Goal: Feedback & Contribution: Submit feedback/report problem

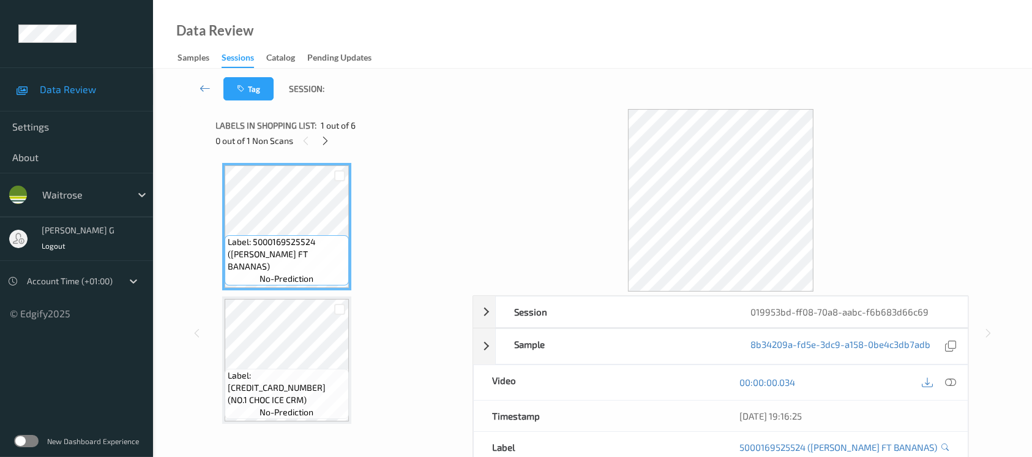
click at [313, 150] on div "Labels in shopping list: 1 out of 6 0 out of 1 Non Scans" at bounding box center [340, 133] width 249 height 48
click at [323, 137] on icon at bounding box center [325, 140] width 10 height 11
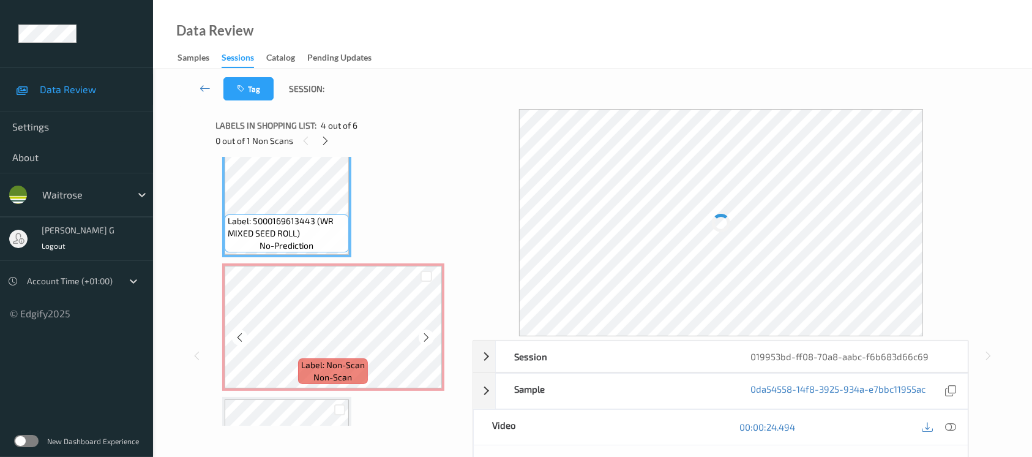
scroll to position [408, 0]
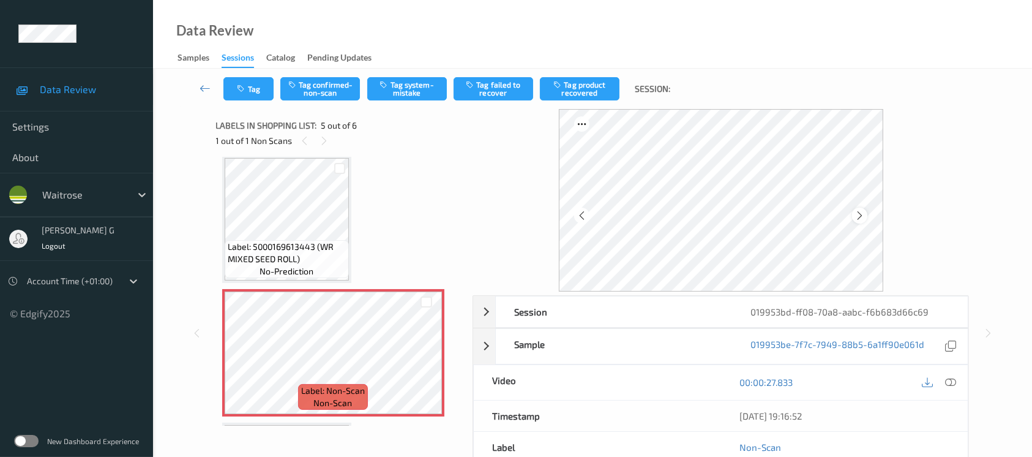
click at [858, 219] on icon at bounding box center [860, 215] width 10 height 11
click at [408, 92] on button "Tag system-mistake" at bounding box center [407, 88] width 80 height 23
click at [252, 84] on button "Tag" at bounding box center [248, 88] width 50 height 23
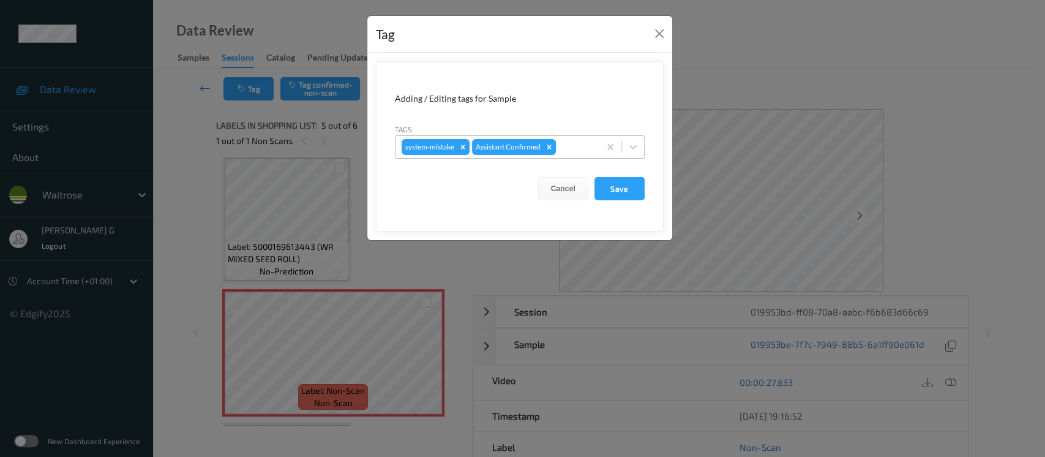
click at [572, 142] on div at bounding box center [575, 147] width 35 height 15
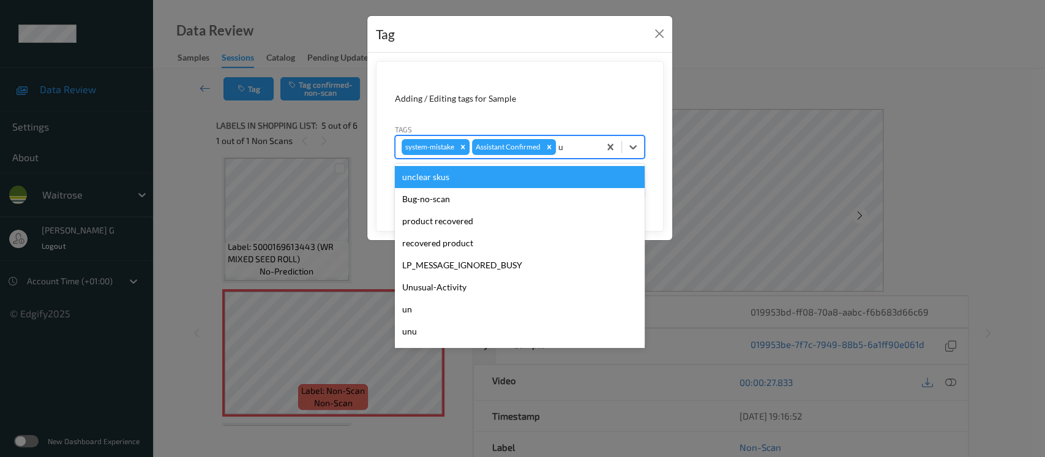
type input "un"
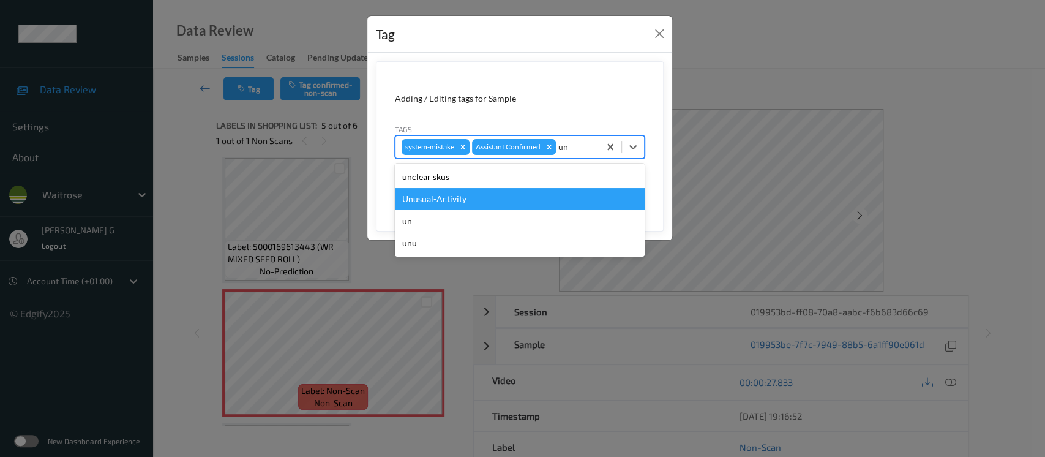
click at [464, 202] on div "Unusual-Activity" at bounding box center [520, 199] width 250 height 22
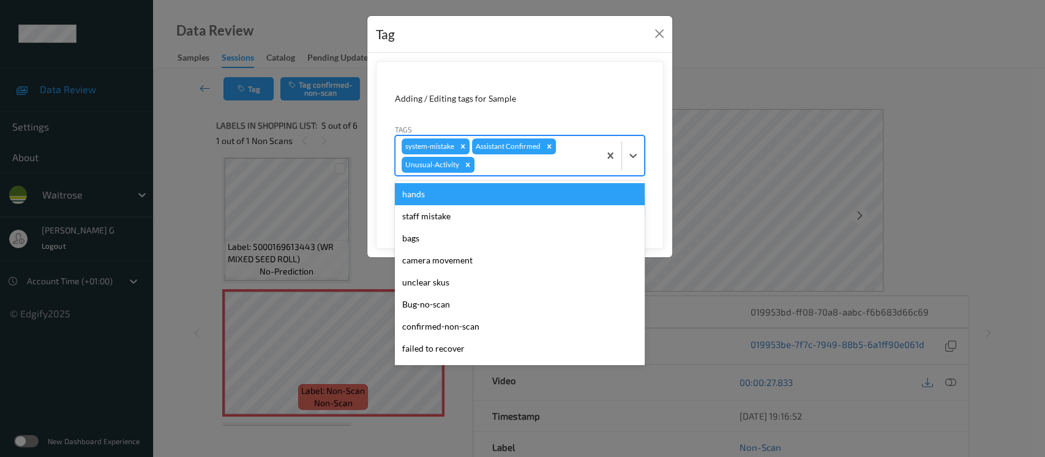
click at [529, 171] on div at bounding box center [535, 164] width 116 height 15
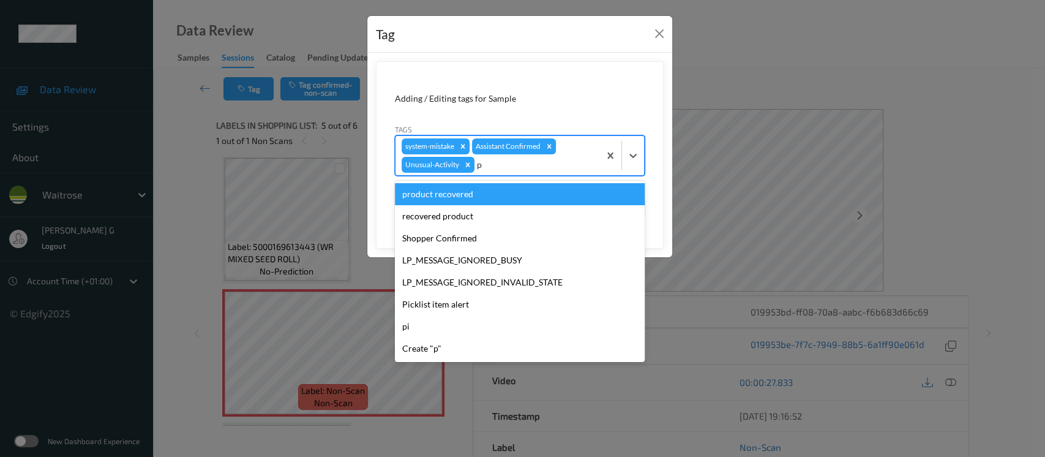
type input "pi"
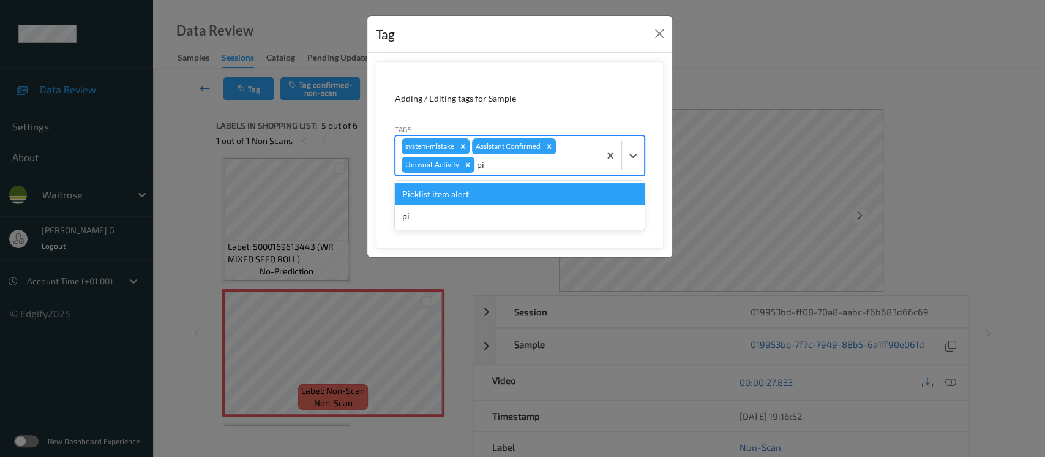
click at [440, 192] on div "Picklist item alert" at bounding box center [520, 194] width 250 height 22
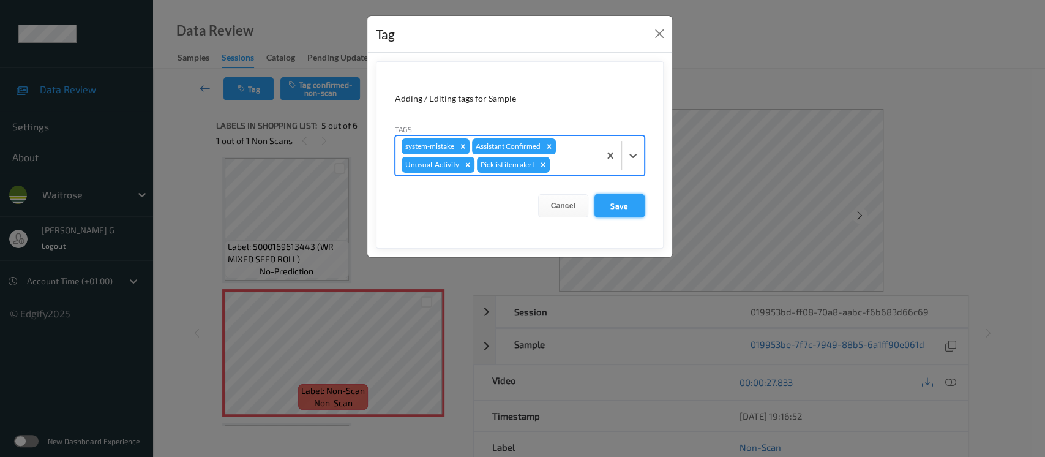
click at [622, 199] on button "Save" at bounding box center [619, 205] width 50 height 23
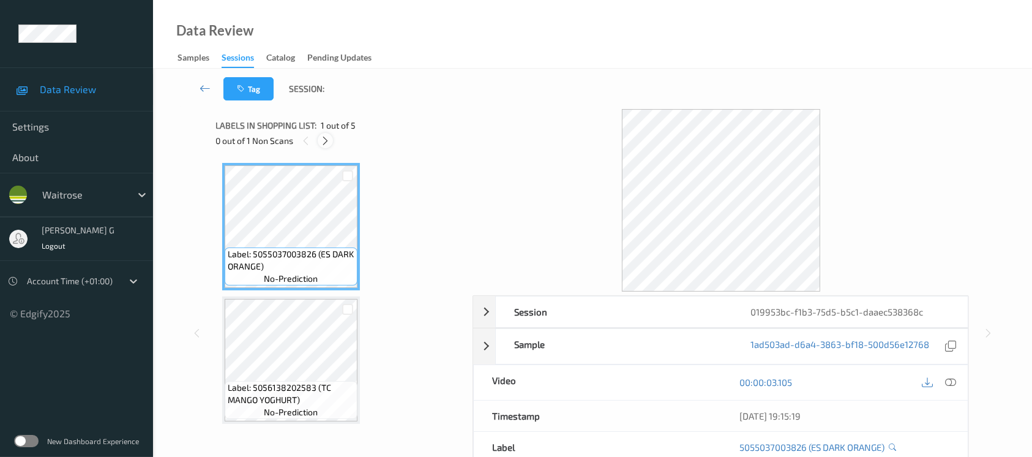
click at [323, 145] on icon at bounding box center [325, 140] width 10 height 11
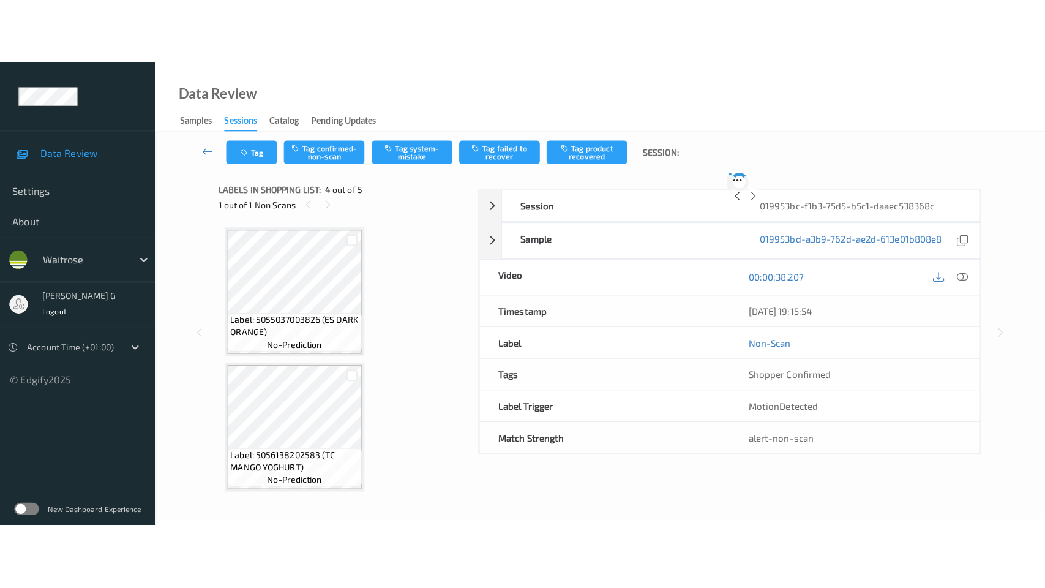
scroll to position [272, 0]
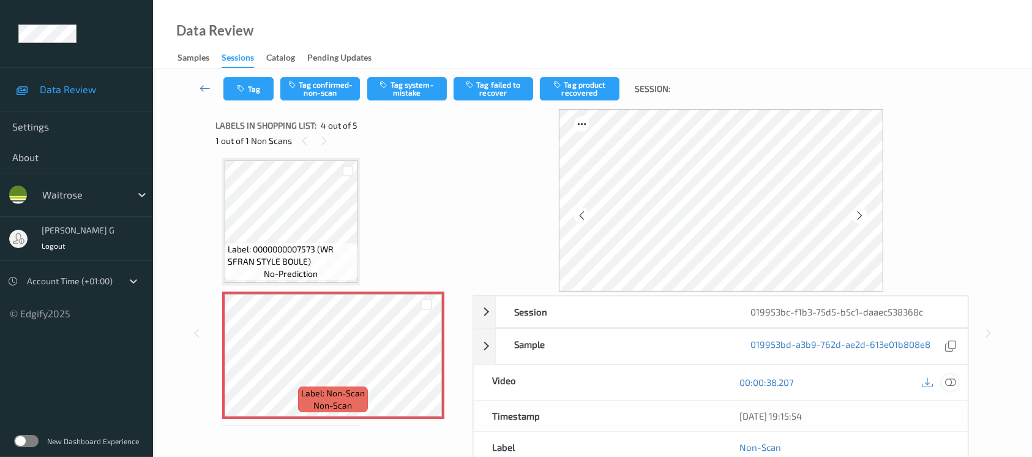
click at [955, 377] on icon at bounding box center [950, 382] width 11 height 11
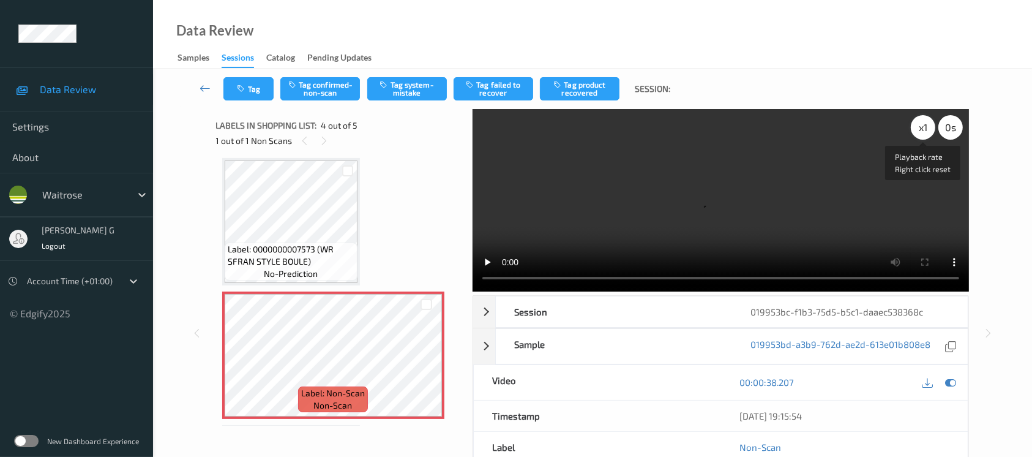
click at [920, 125] on div "x 1" at bounding box center [923, 127] width 24 height 24
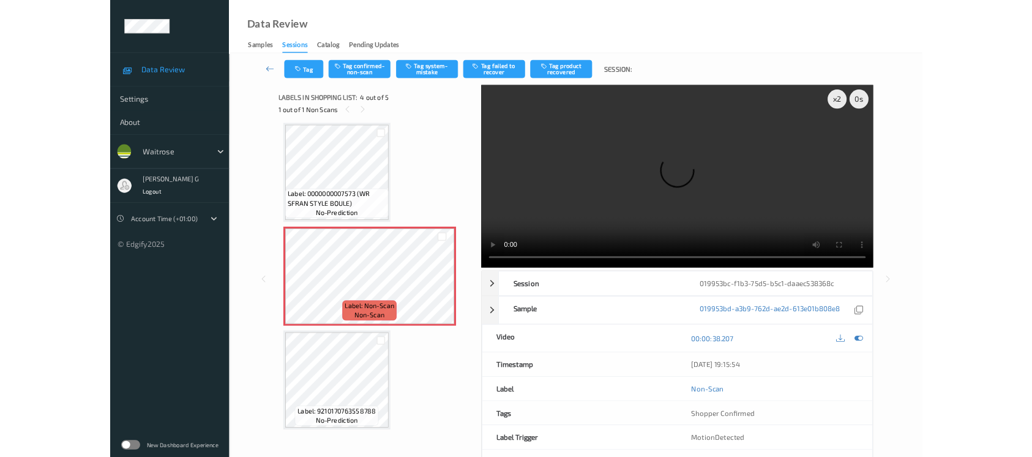
scroll to position [271, 0]
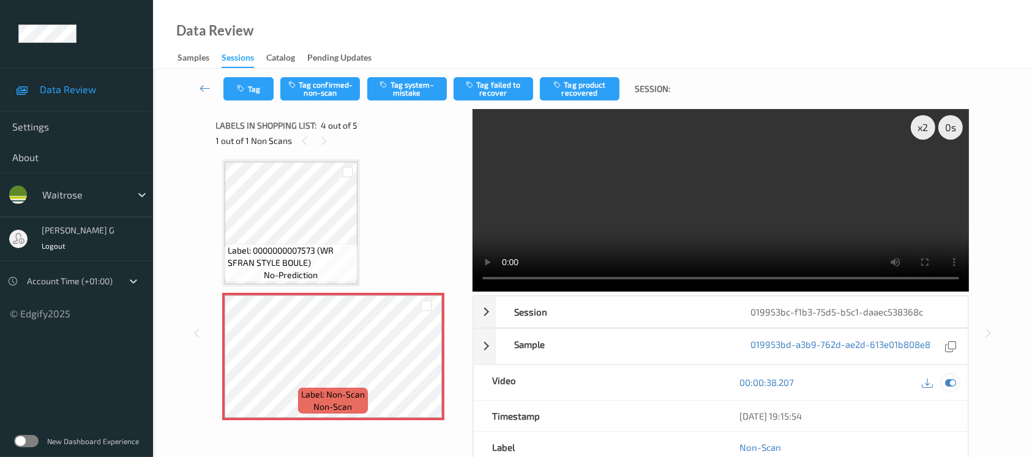
click at [946, 377] on icon at bounding box center [950, 382] width 11 height 11
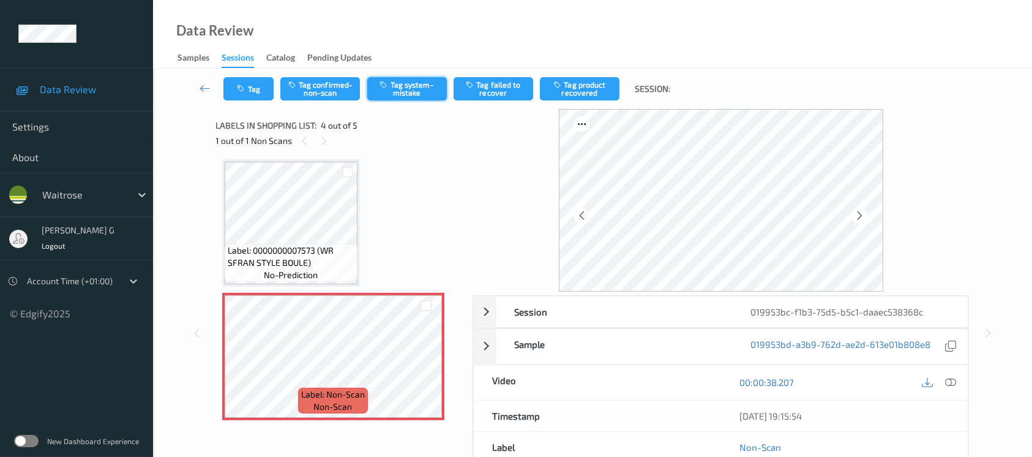
click at [398, 81] on button "Tag system-mistake" at bounding box center [407, 88] width 80 height 23
click at [237, 93] on button "Tag" at bounding box center [248, 88] width 50 height 23
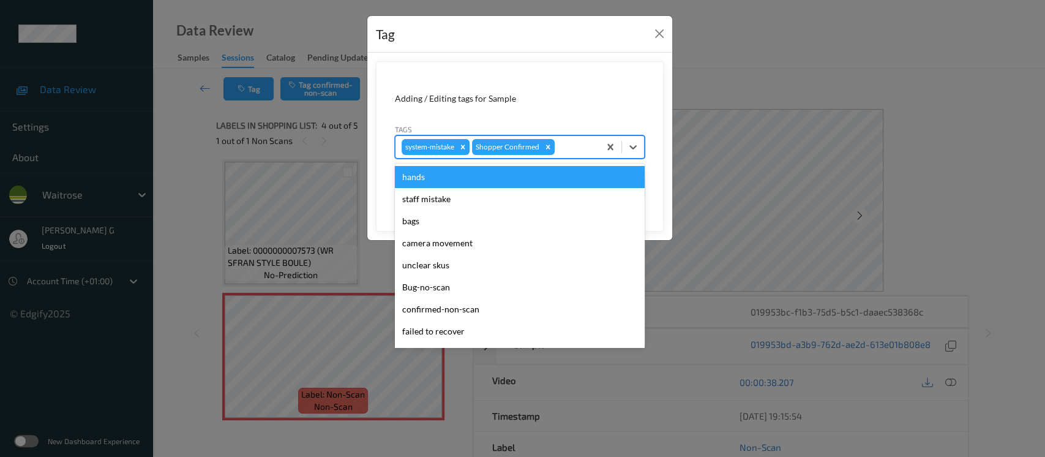
click at [567, 147] on div at bounding box center [575, 147] width 36 height 15
type input "i"
type input "un"
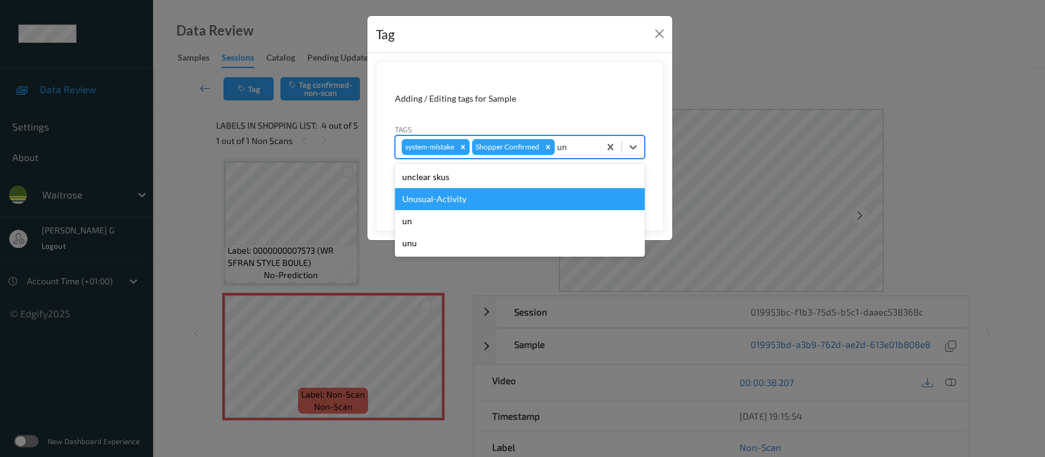
click at [478, 200] on div "Unusual-Activity" at bounding box center [520, 199] width 250 height 22
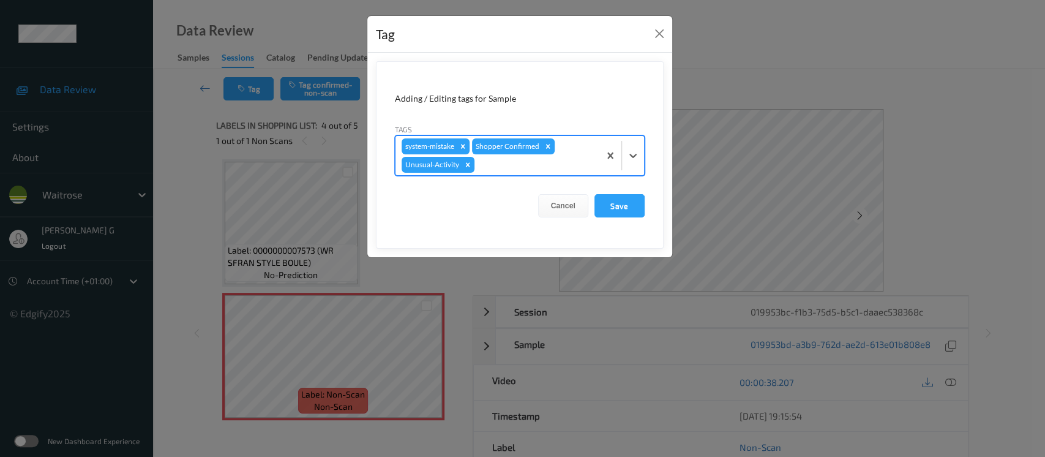
click at [535, 172] on div "system-mistake Shopper Confirmed Unusual-Activity" at bounding box center [497, 155] width 204 height 39
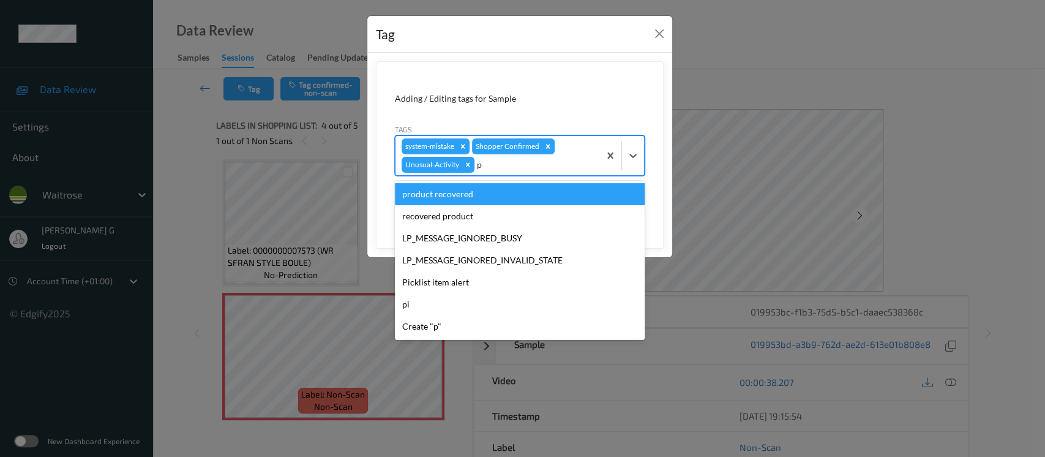
type input "pi"
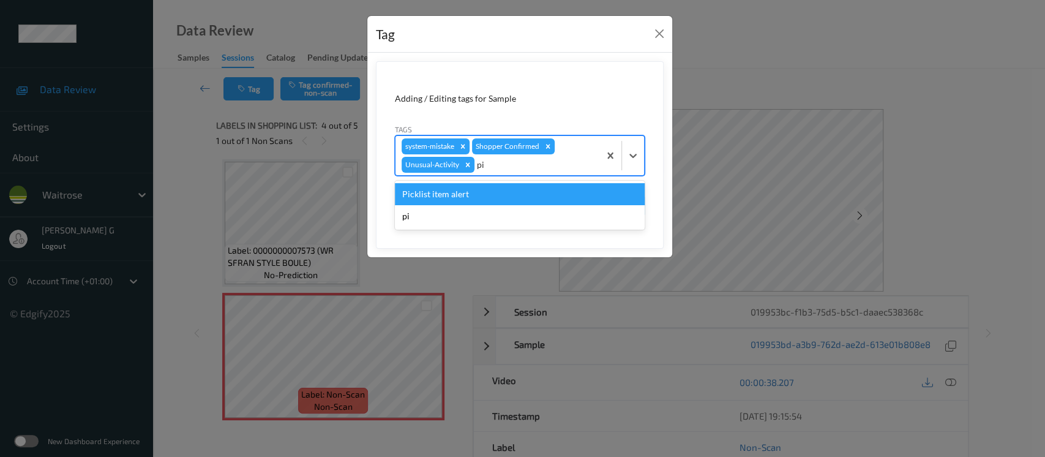
click at [475, 192] on div "Picklist item alert" at bounding box center [520, 194] width 250 height 22
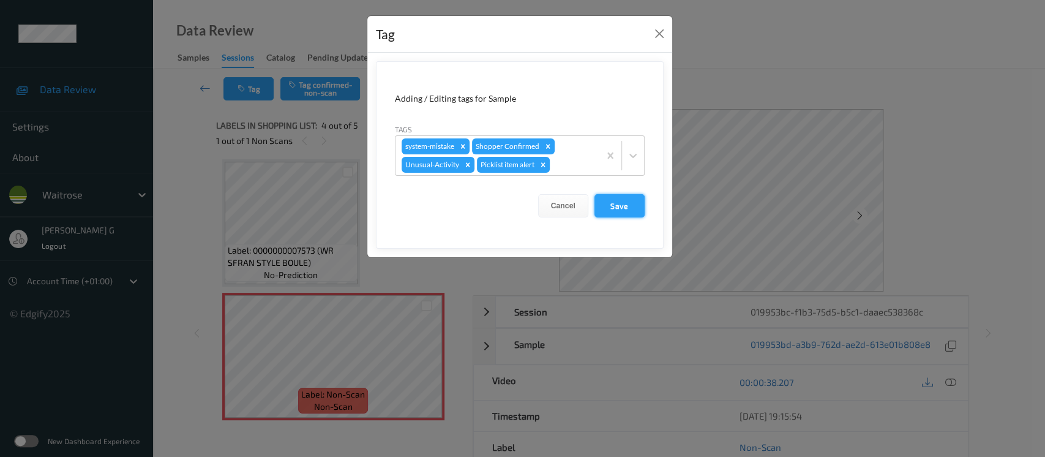
click at [612, 200] on button "Save" at bounding box center [619, 205] width 50 height 23
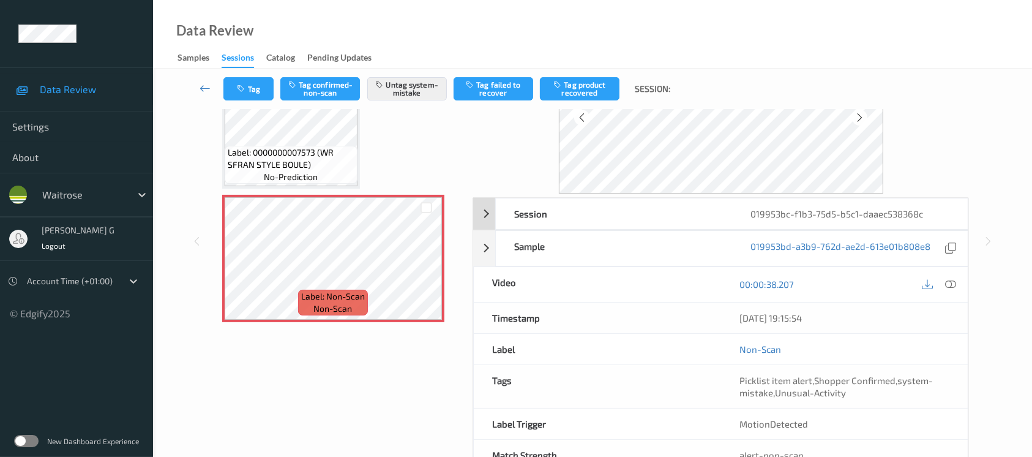
scroll to position [137, 0]
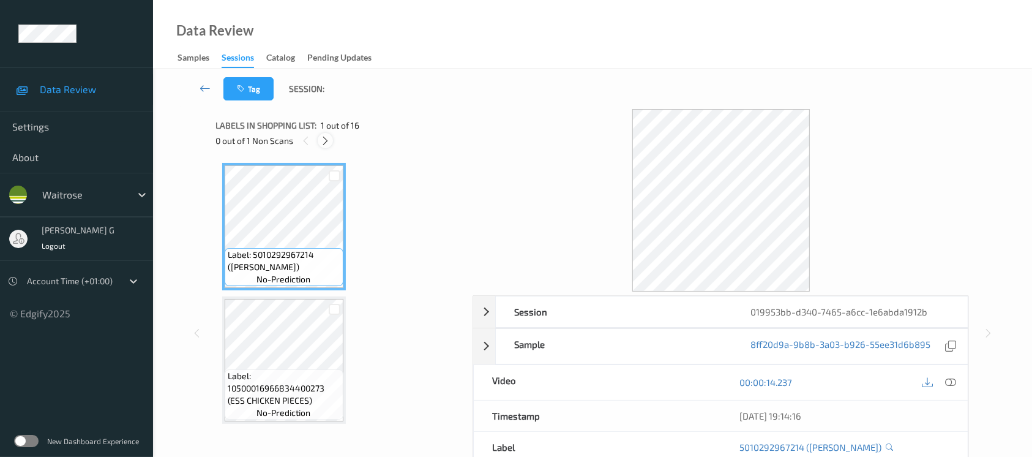
click at [319, 141] on div at bounding box center [325, 140] width 15 height 15
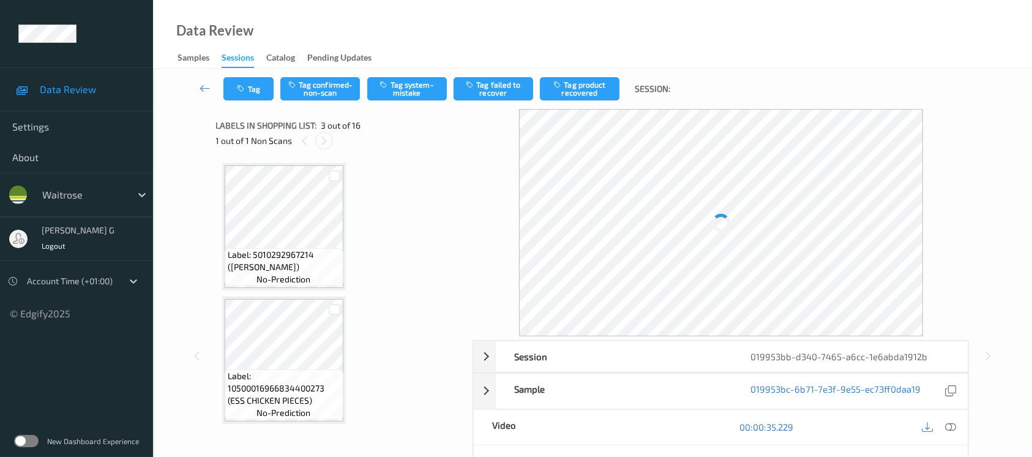
scroll to position [138, 0]
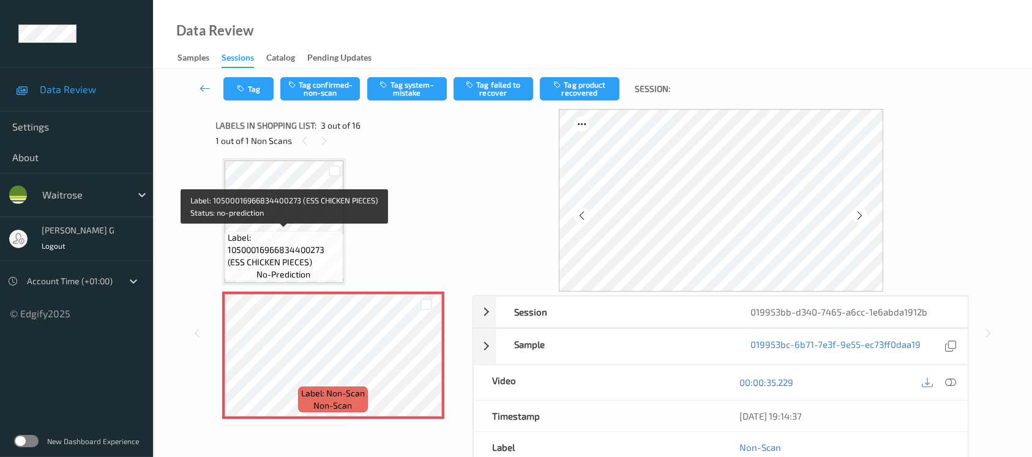
click at [281, 241] on span "Label: 10500016966834400273 (ESS CHICKEN PIECES)" at bounding box center [284, 249] width 113 height 37
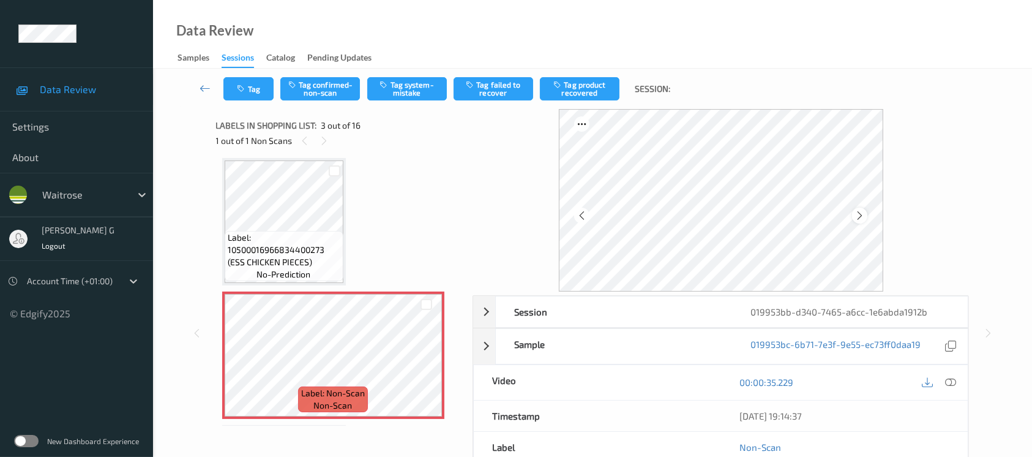
click at [862, 214] on icon at bounding box center [860, 215] width 10 height 11
click at [858, 212] on icon at bounding box center [860, 215] width 10 height 11
click at [952, 389] on div at bounding box center [950, 382] width 17 height 17
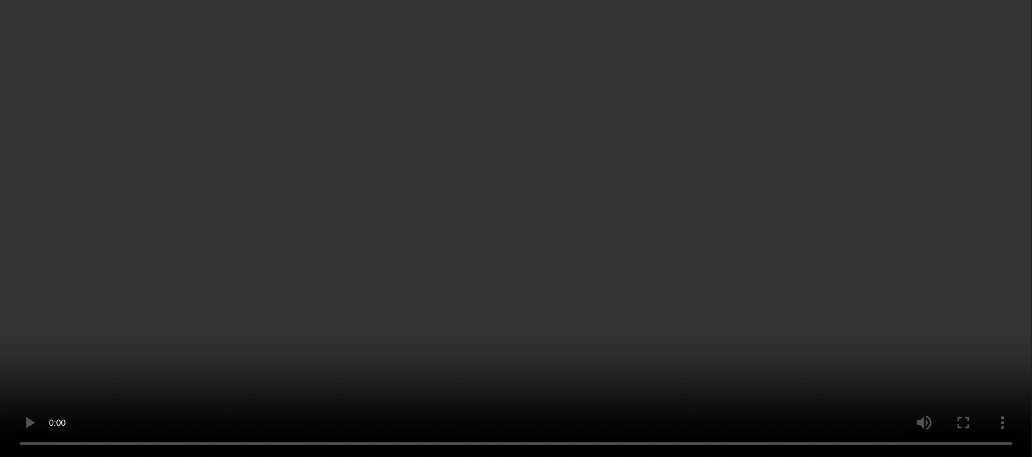
scroll to position [81, 0]
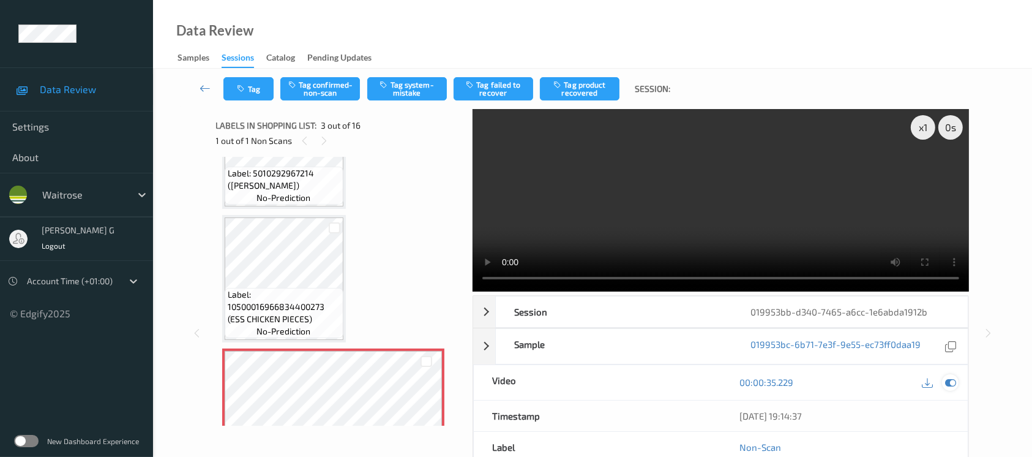
click at [948, 375] on div at bounding box center [950, 382] width 17 height 17
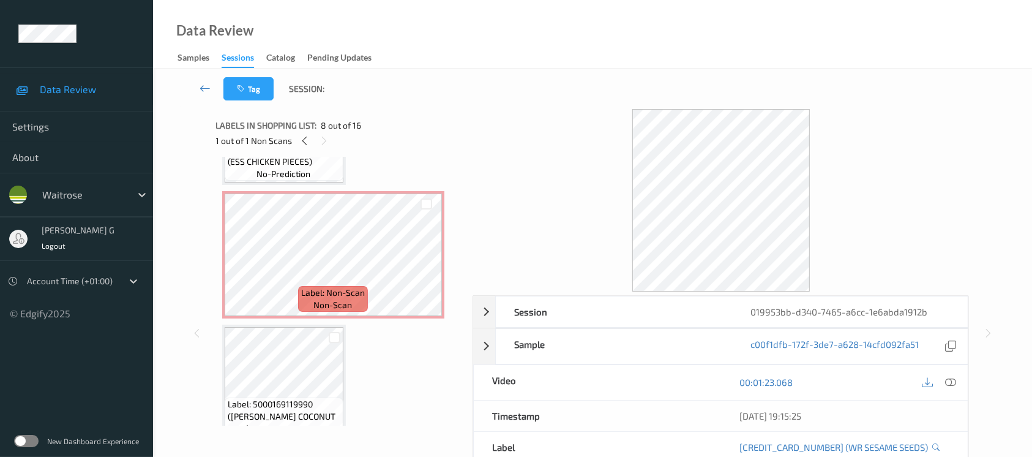
scroll to position [326, 0]
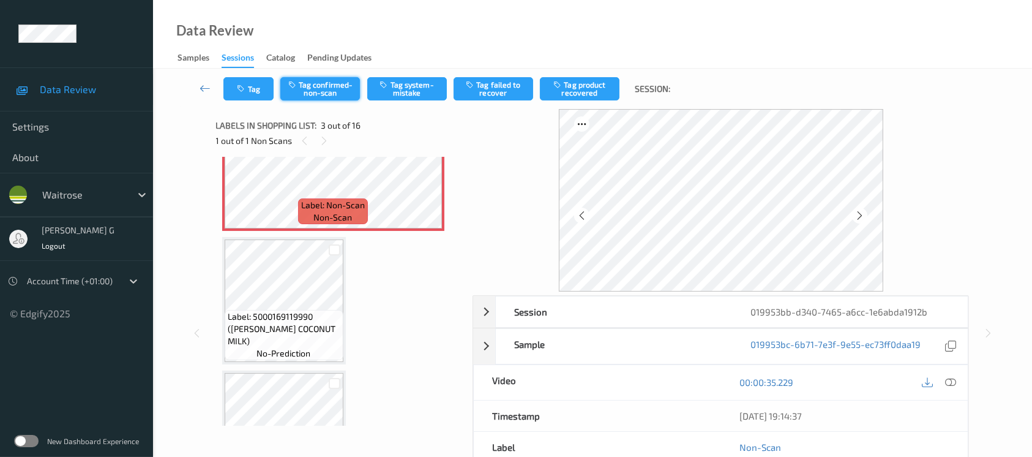
click at [310, 84] on button "Tag confirmed-non-scan" at bounding box center [320, 88] width 80 height 23
click at [496, 84] on button "Tag failed to recover" at bounding box center [494, 88] width 80 height 23
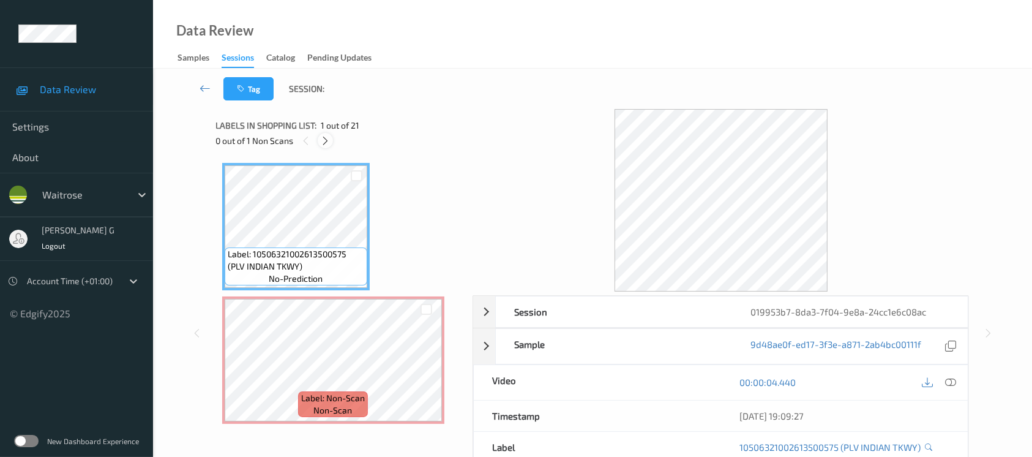
click at [328, 140] on icon at bounding box center [325, 140] width 10 height 11
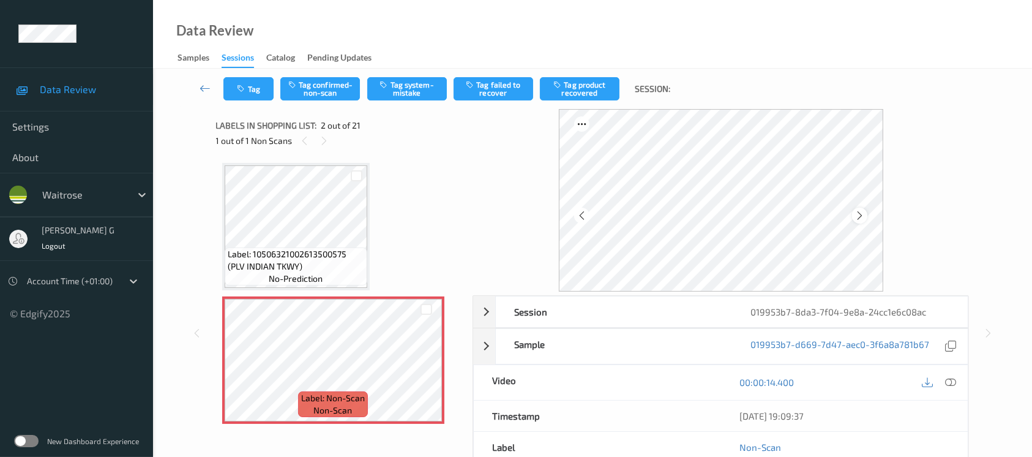
click at [860, 215] on icon at bounding box center [860, 215] width 10 height 11
click at [945, 383] on div at bounding box center [950, 382] width 17 height 17
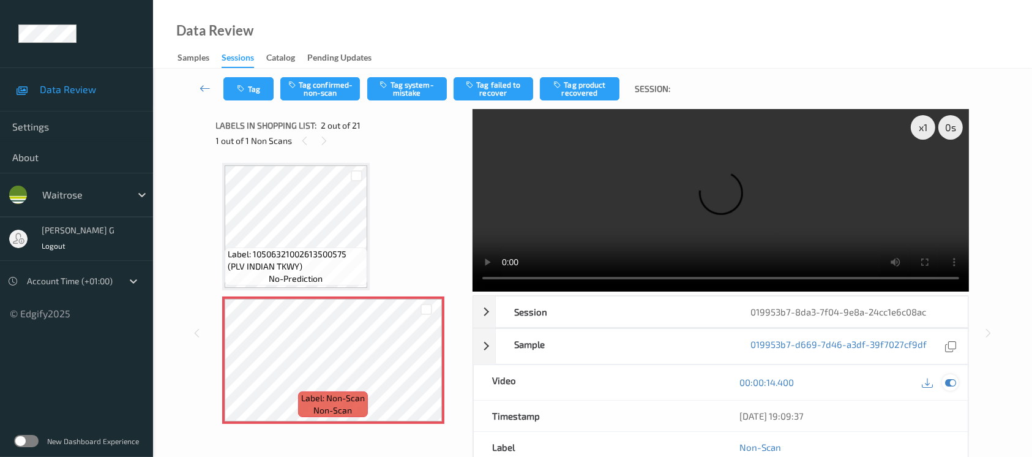
click at [953, 388] on div at bounding box center [950, 382] width 17 height 17
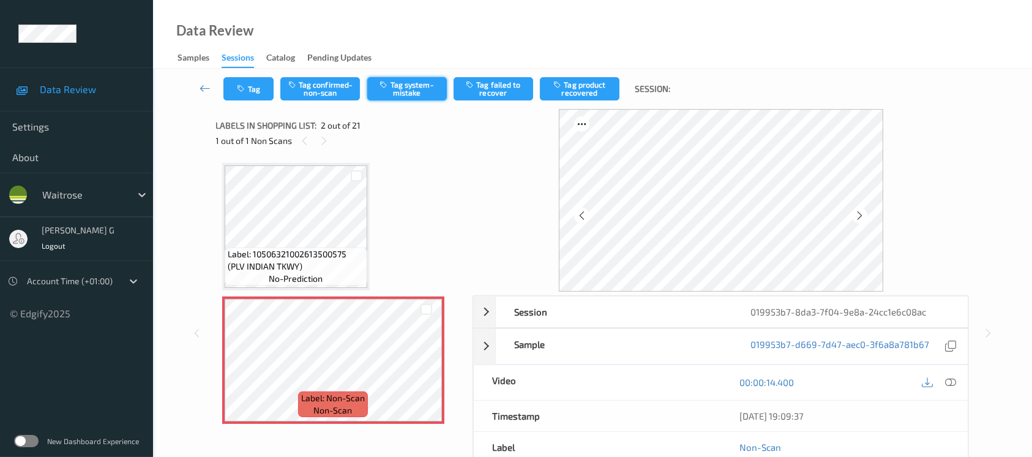
click at [391, 86] on button "Tag system-mistake" at bounding box center [407, 88] width 80 height 23
click at [241, 97] on button "Tag" at bounding box center [248, 88] width 50 height 23
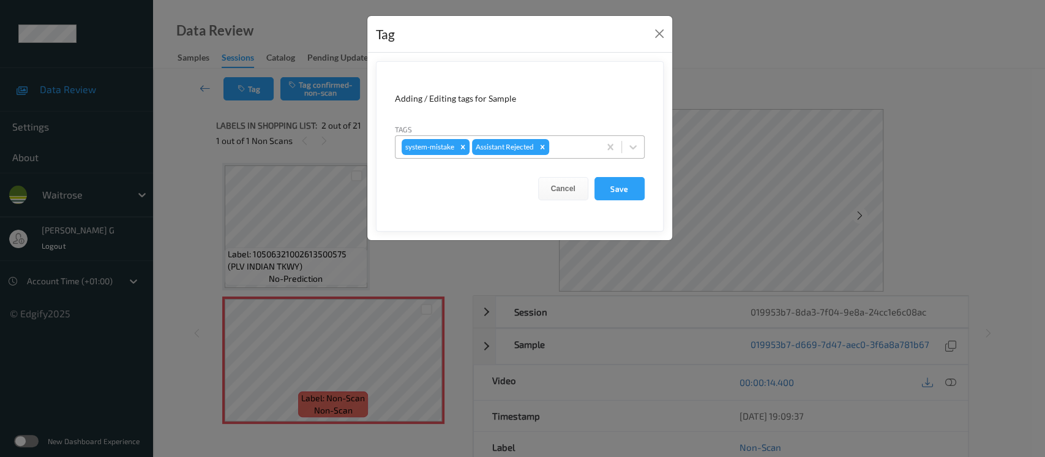
click at [563, 144] on div at bounding box center [573, 147] width 42 height 15
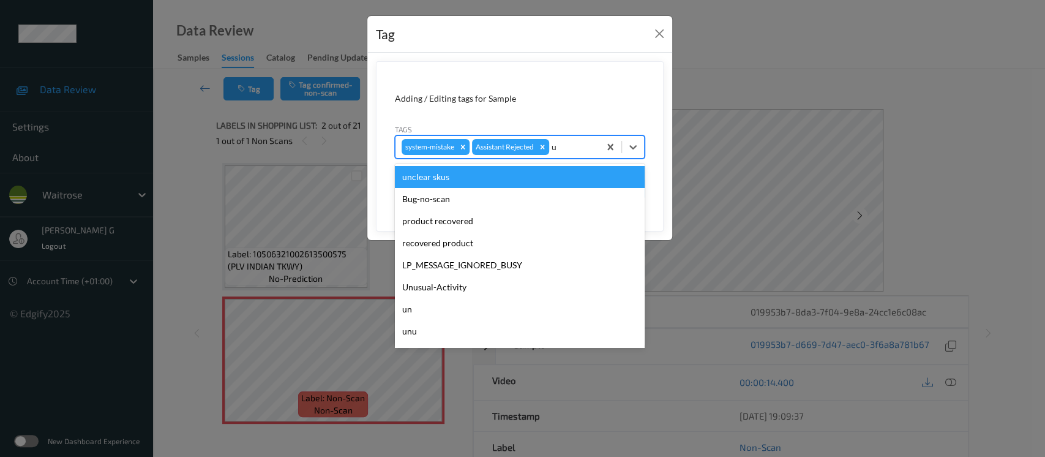
type input "un"
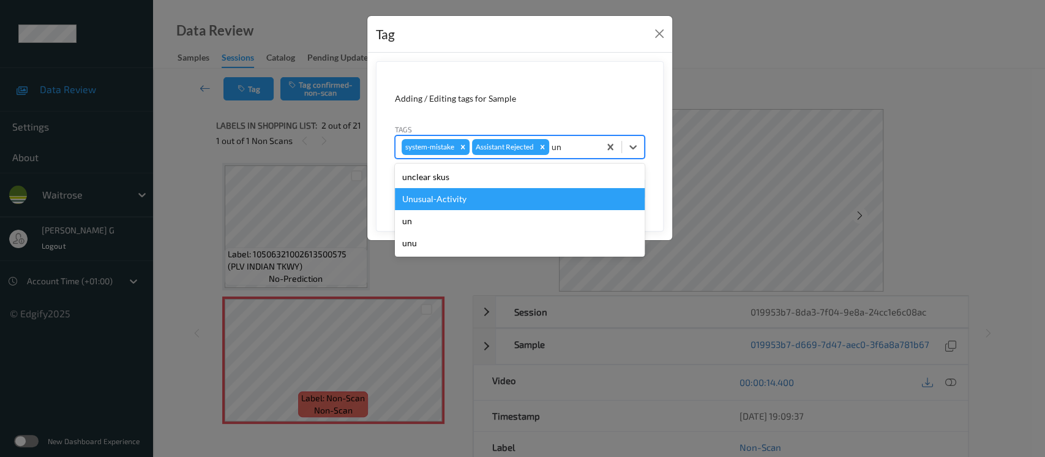
click at [445, 206] on div "Unusual-Activity" at bounding box center [520, 199] width 250 height 22
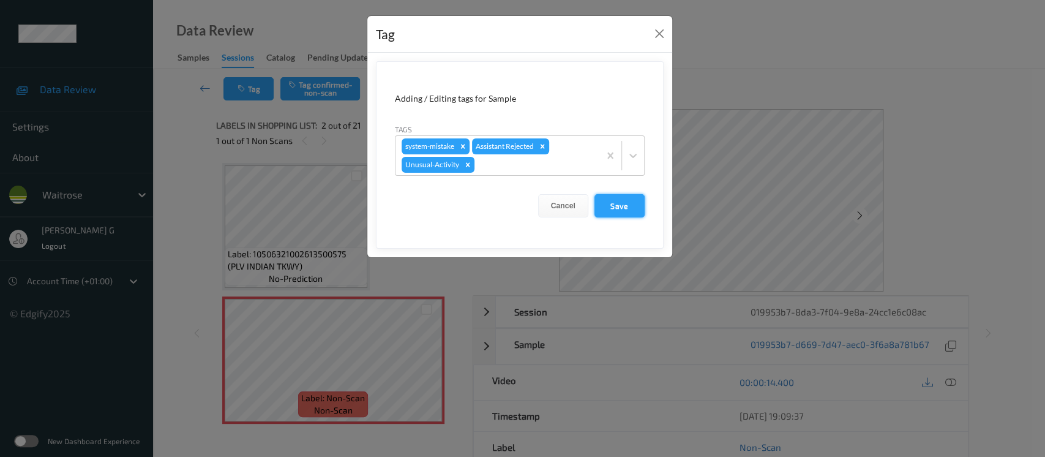
click at [632, 201] on button "Save" at bounding box center [619, 205] width 50 height 23
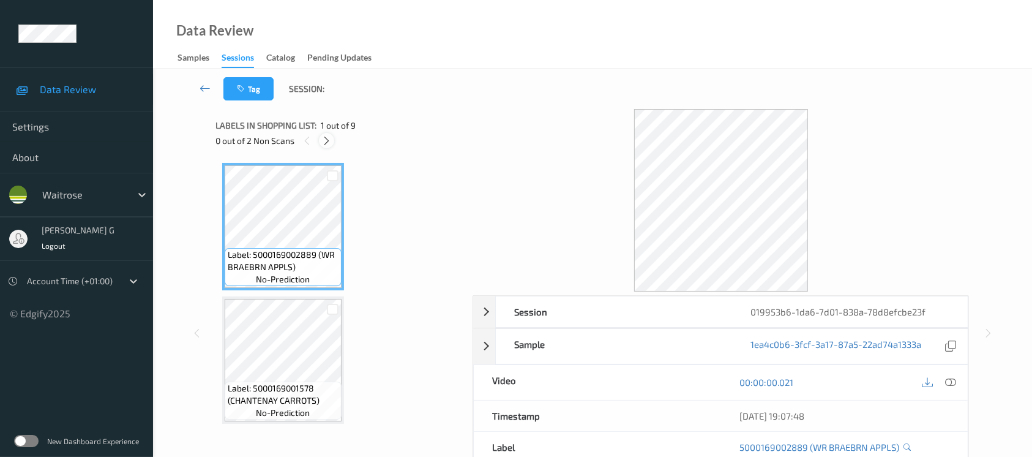
click at [333, 135] on div at bounding box center [326, 140] width 15 height 15
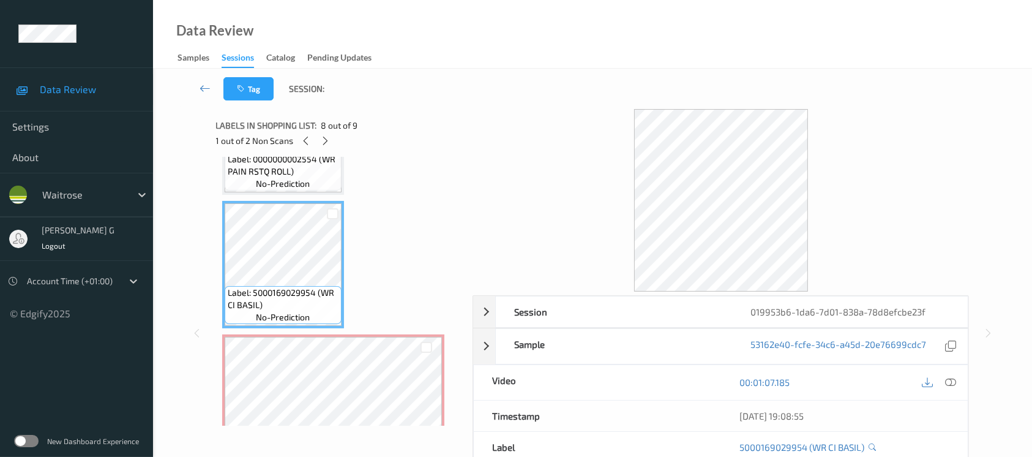
scroll to position [934, 0]
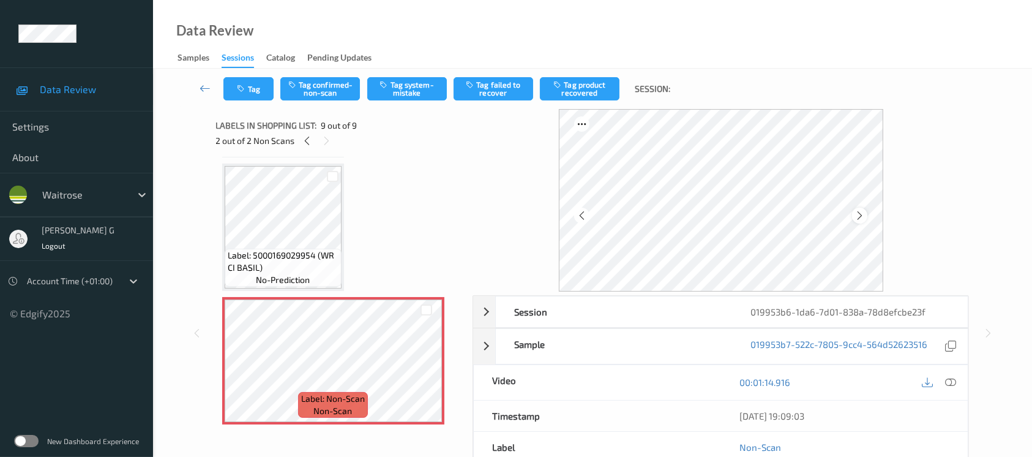
click at [863, 214] on icon at bounding box center [860, 215] width 10 height 11
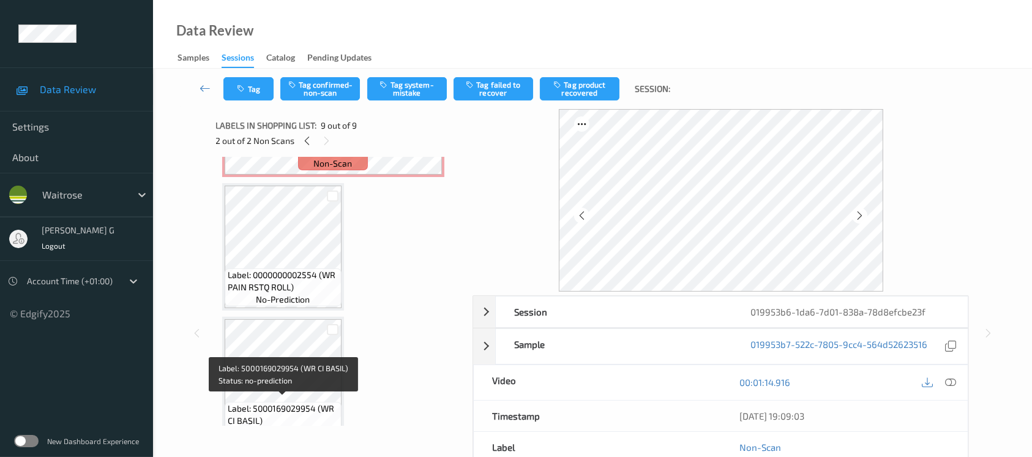
scroll to position [525, 0]
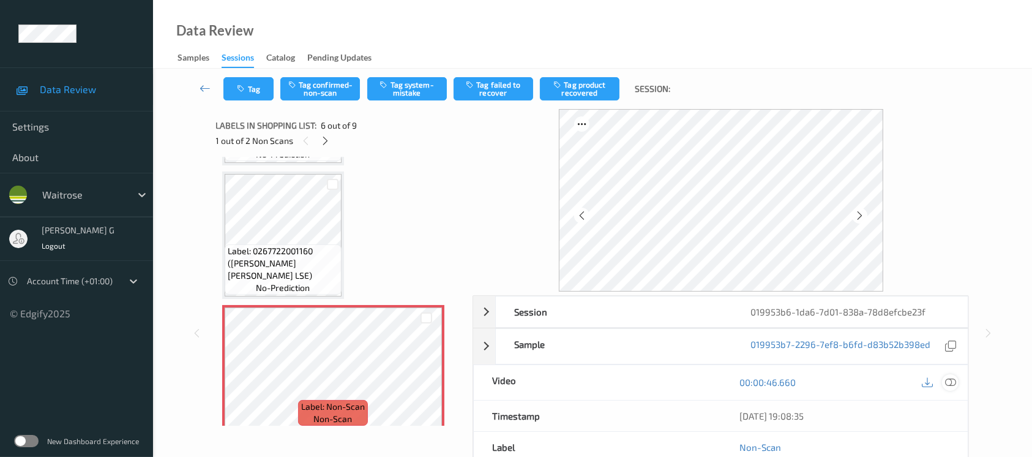
click at [956, 384] on icon at bounding box center [950, 382] width 11 height 11
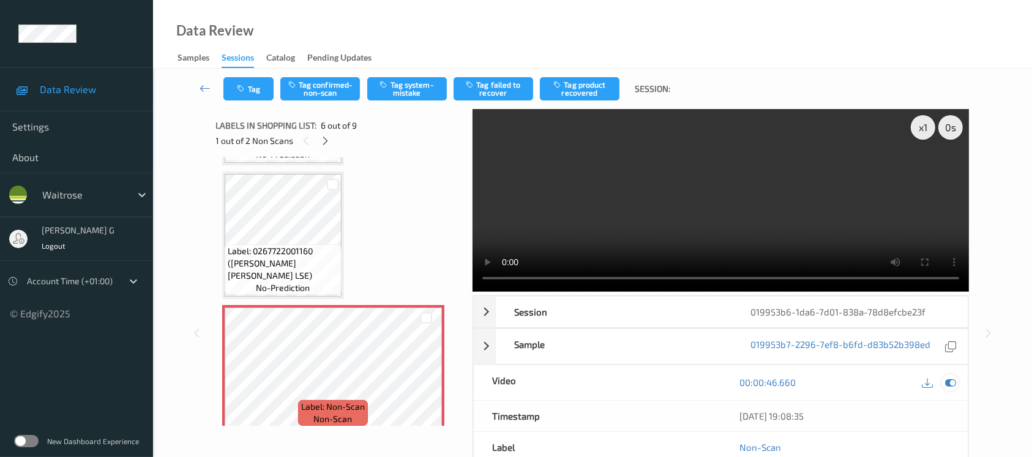
click at [948, 381] on icon at bounding box center [950, 382] width 11 height 11
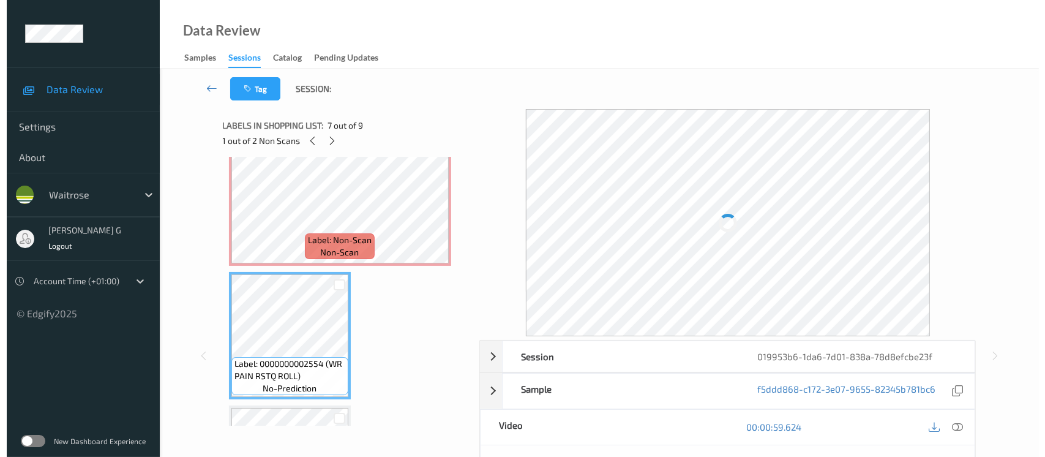
scroll to position [607, 0]
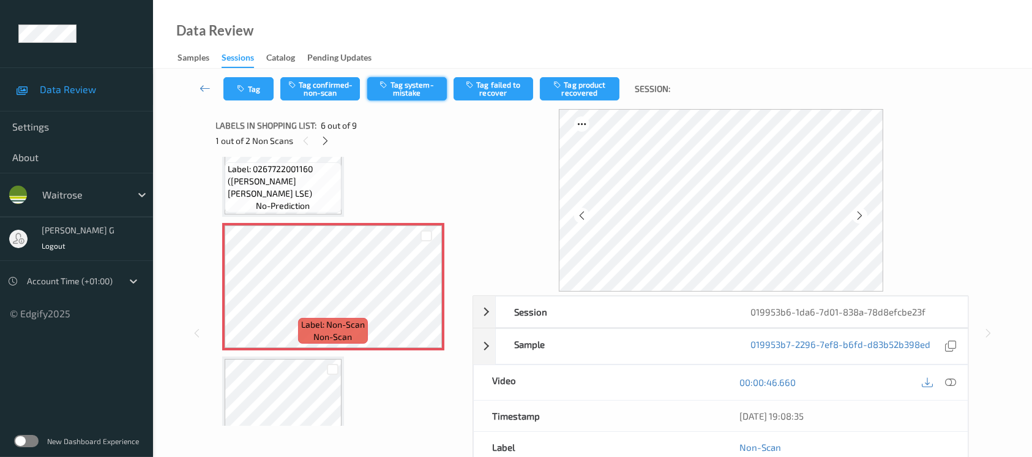
click at [399, 81] on button "Tag system-mistake" at bounding box center [407, 88] width 80 height 23
click at [264, 99] on button "Tag" at bounding box center [248, 88] width 50 height 23
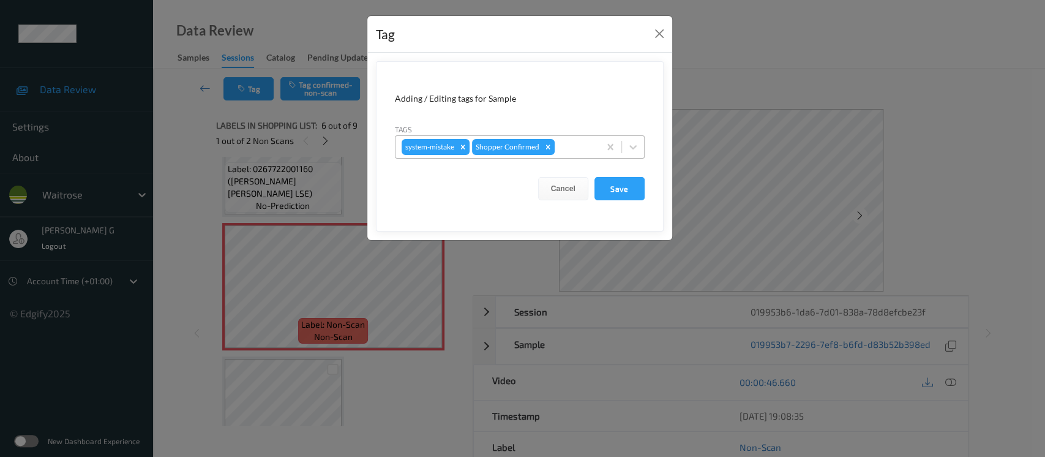
click at [566, 150] on div at bounding box center [575, 147] width 36 height 15
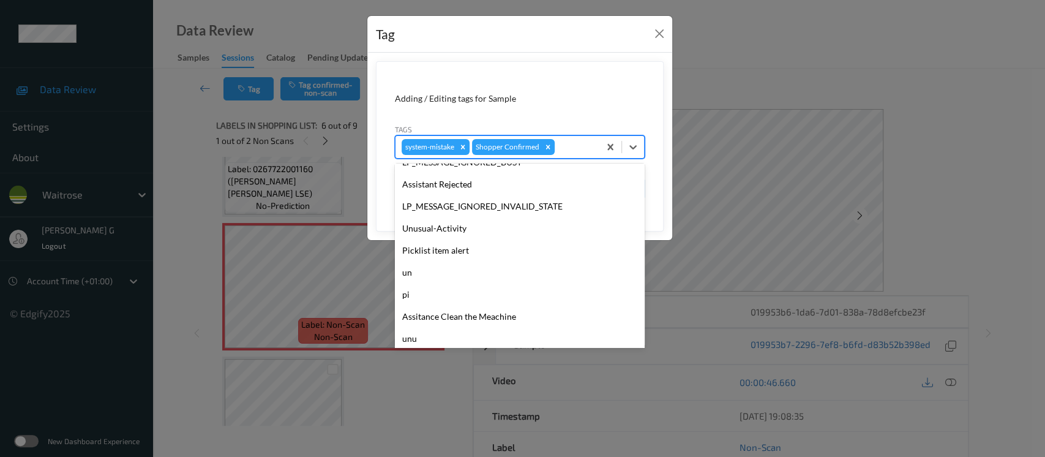
scroll to position [305, 0]
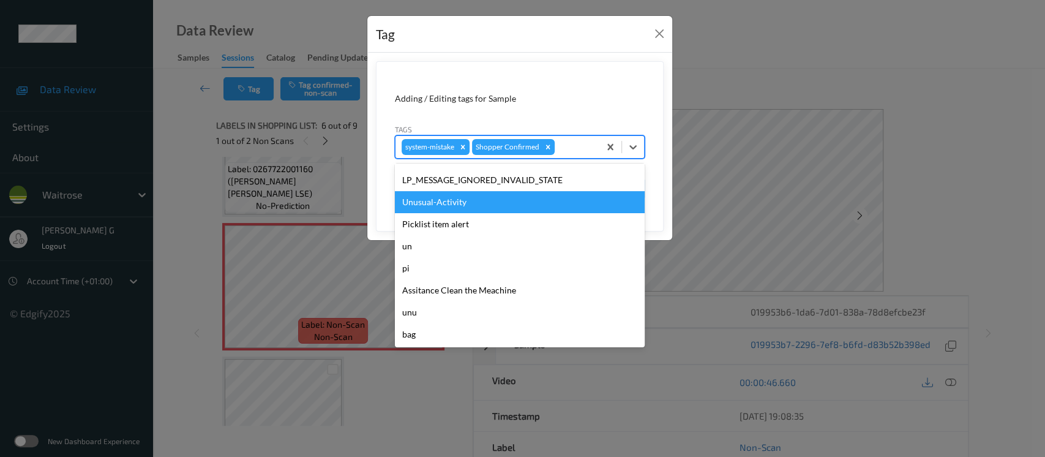
click at [435, 201] on div "Unusual-Activity" at bounding box center [520, 202] width 250 height 22
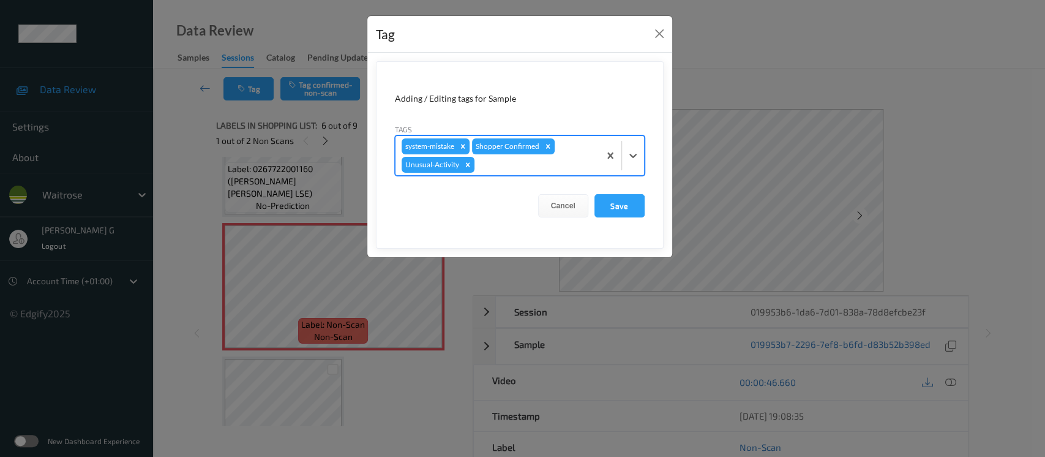
click at [572, 148] on div "system-mistake Shopper Confirmed Unusual-Activity" at bounding box center [497, 155] width 204 height 39
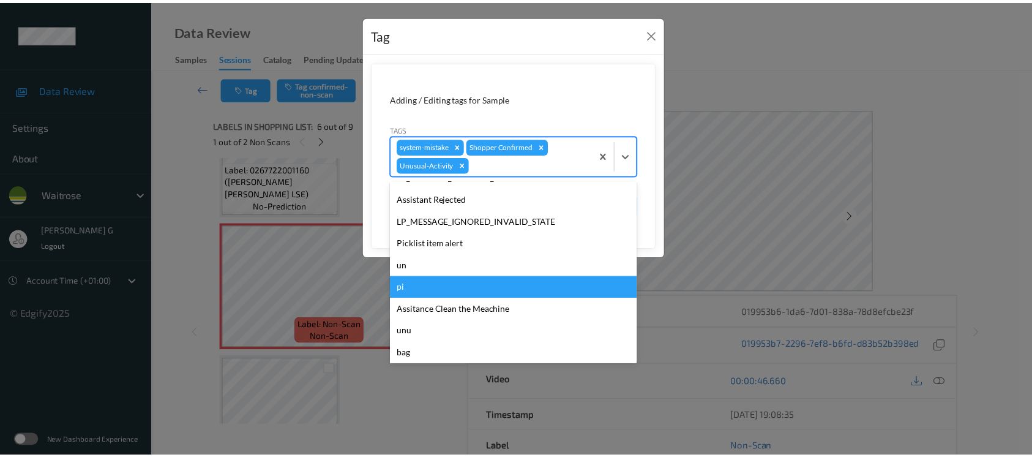
scroll to position [284, 0]
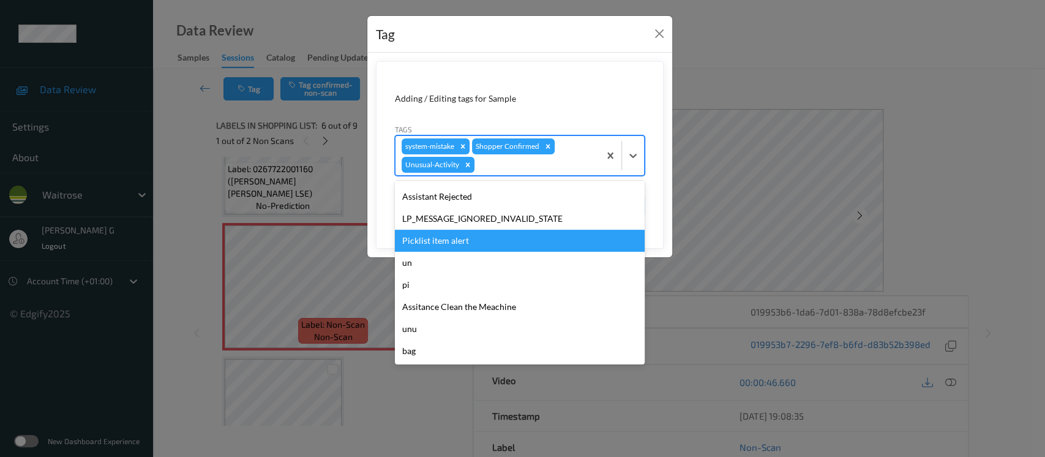
click at [429, 234] on div "Picklist item alert" at bounding box center [520, 241] width 250 height 22
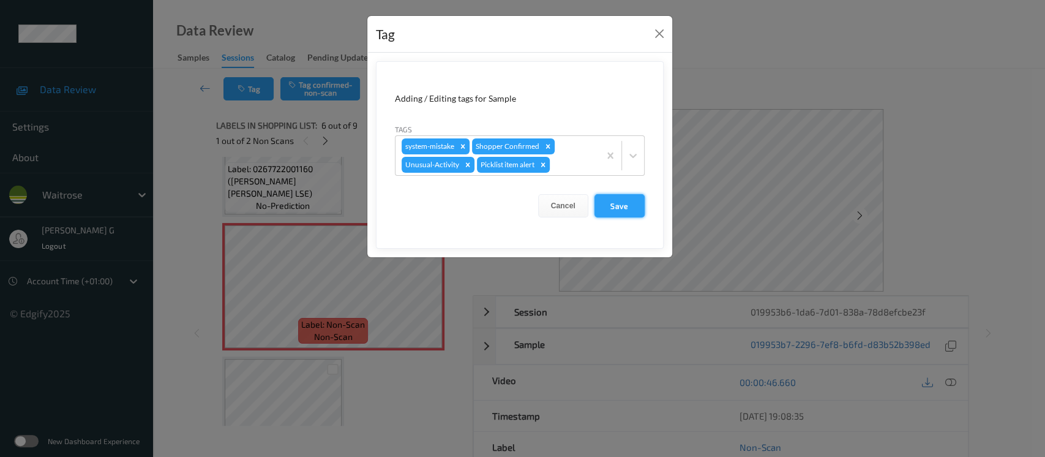
click at [614, 209] on button "Save" at bounding box center [619, 205] width 50 height 23
click at [626, 206] on button "Save" at bounding box center [619, 205] width 50 height 23
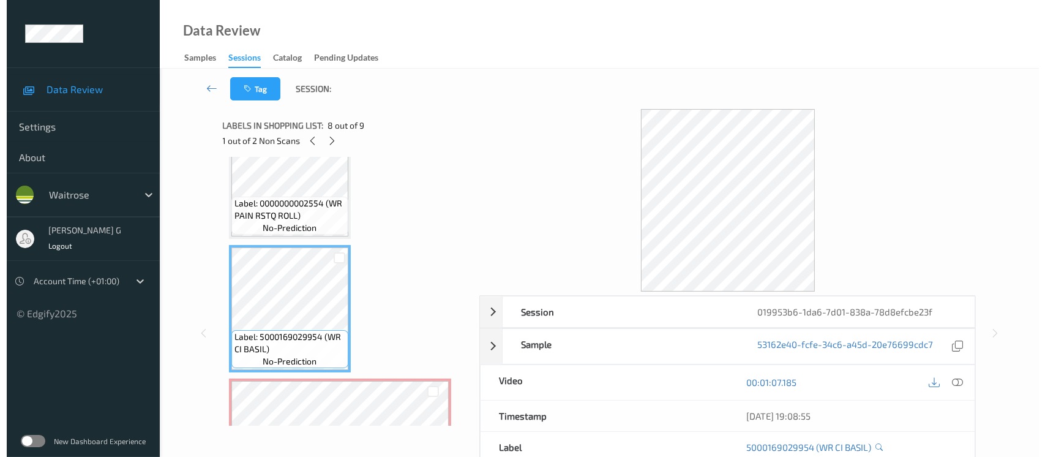
scroll to position [934, 0]
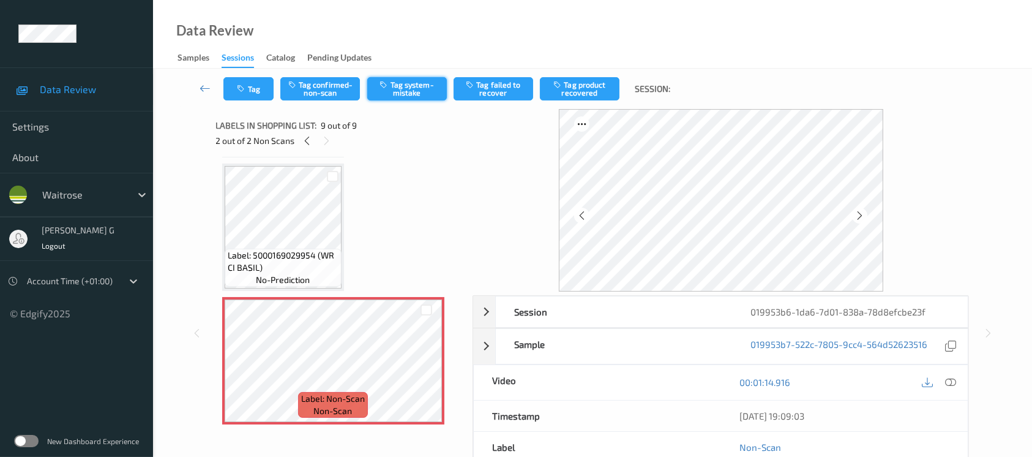
click at [399, 84] on button "Tag system-mistake" at bounding box center [407, 88] width 80 height 23
click at [236, 86] on button "Tag" at bounding box center [248, 88] width 50 height 23
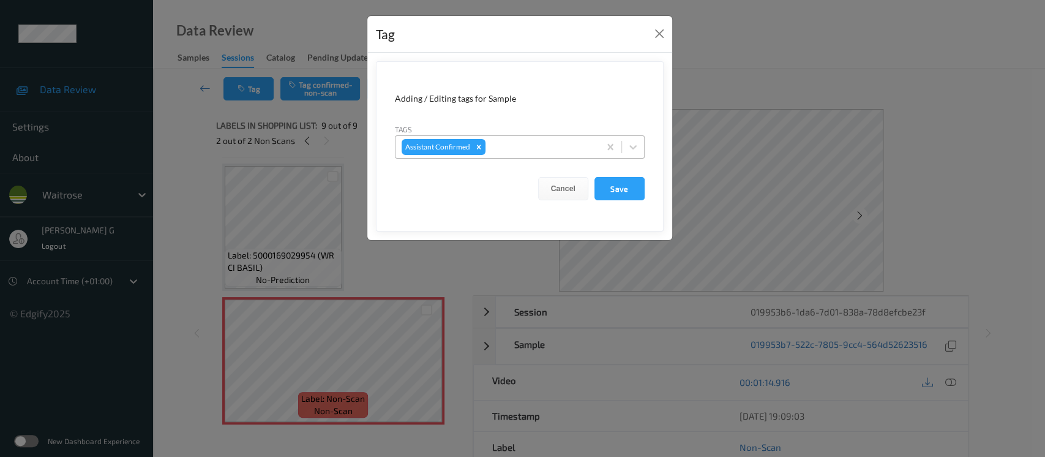
click at [526, 149] on div at bounding box center [540, 147] width 105 height 15
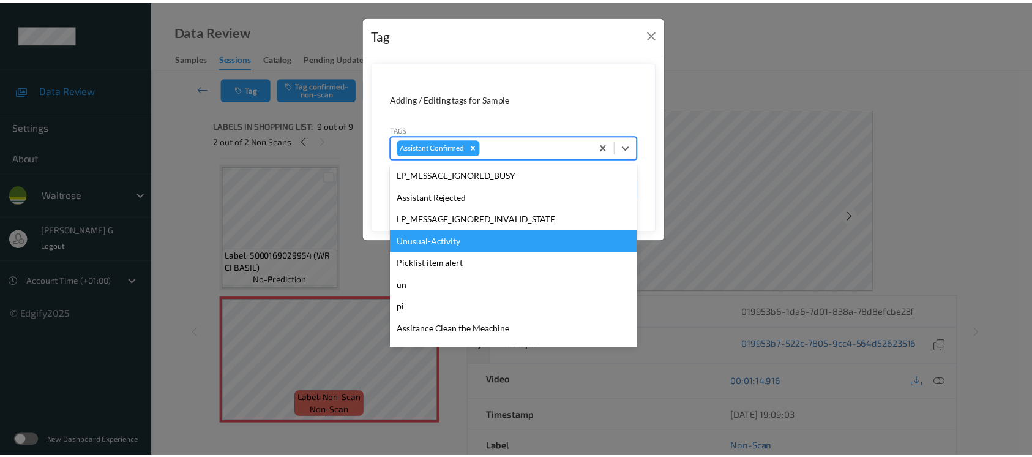
scroll to position [328, 0]
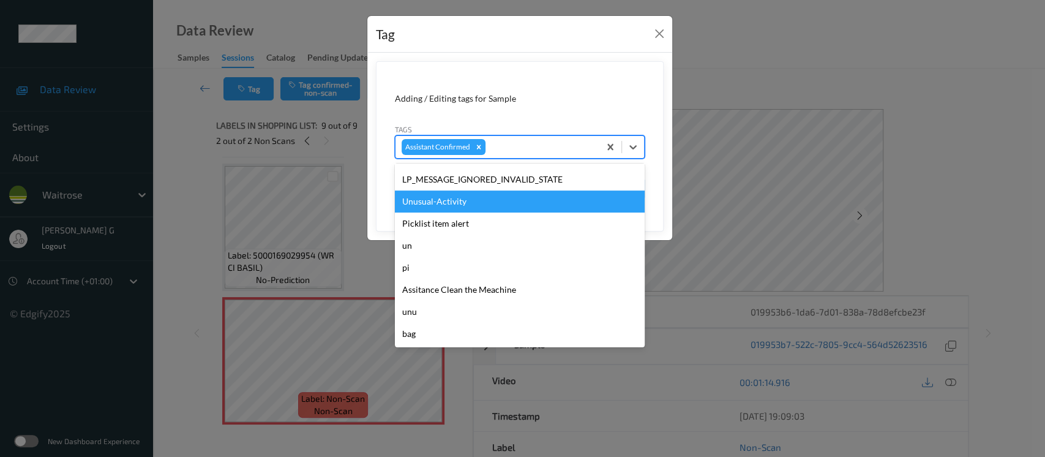
click at [433, 208] on div "Unusual-Activity" at bounding box center [520, 201] width 250 height 22
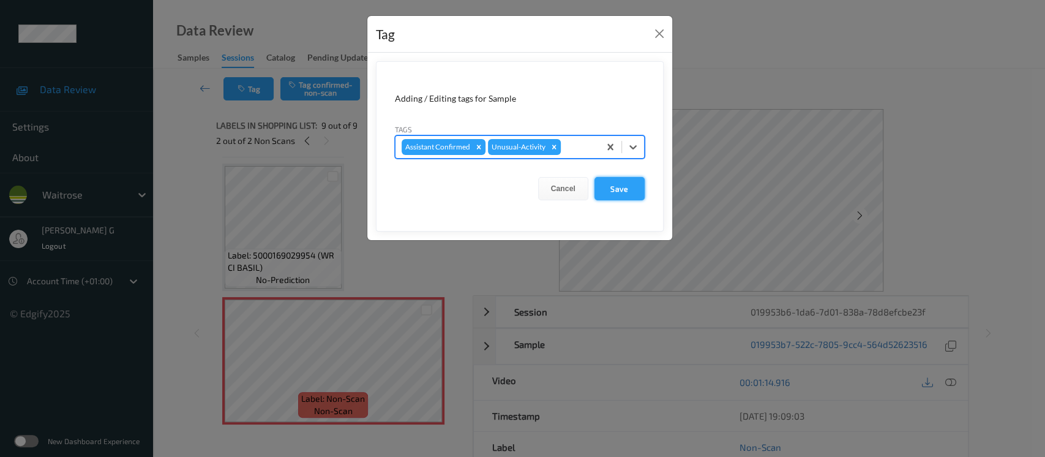
click at [623, 189] on button "Save" at bounding box center [619, 188] width 50 height 23
click at [621, 191] on button "Save" at bounding box center [619, 188] width 50 height 23
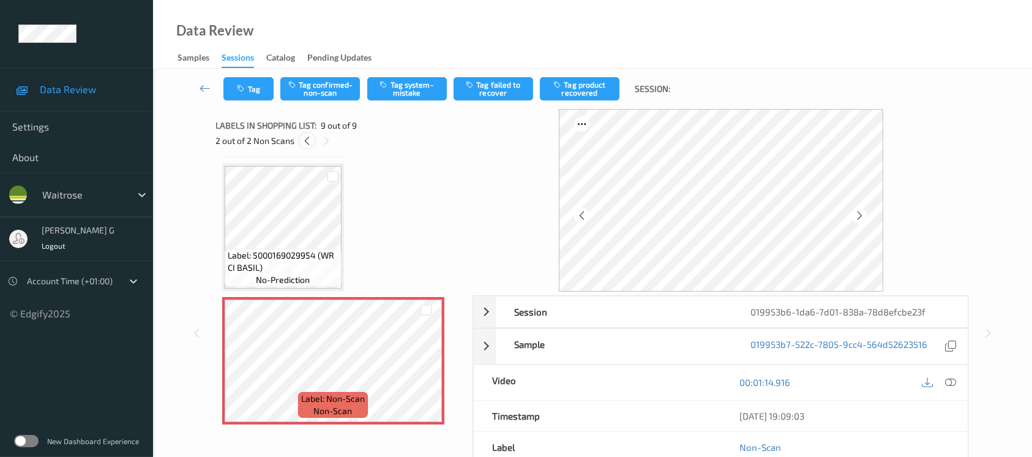
click at [307, 140] on icon at bounding box center [307, 140] width 10 height 11
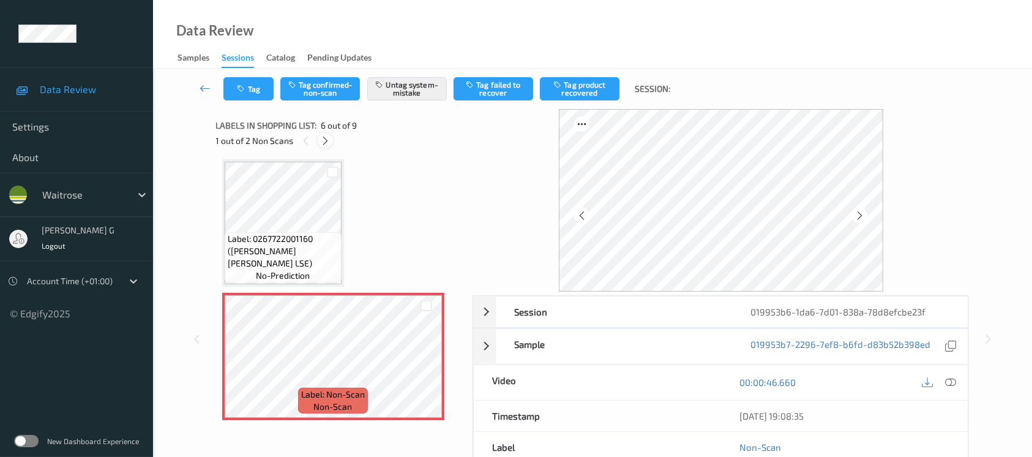
click at [325, 138] on icon at bounding box center [325, 140] width 10 height 11
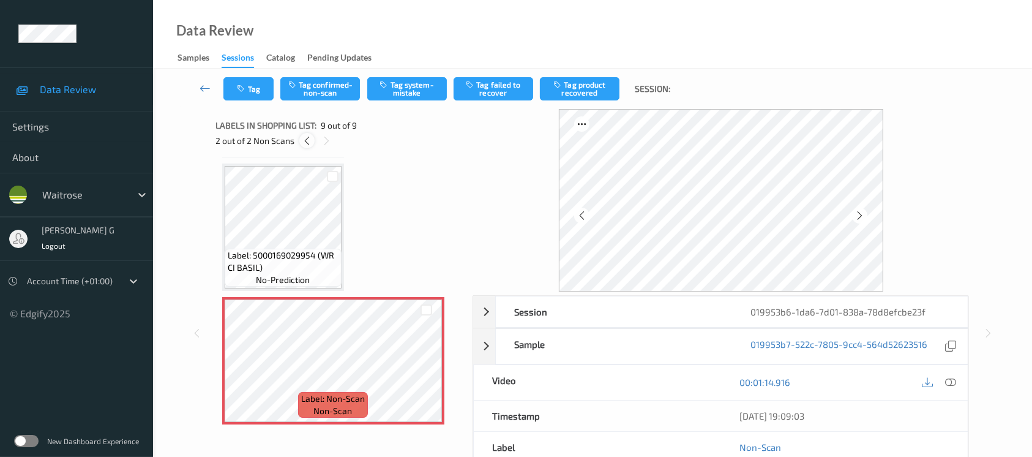
click at [304, 143] on icon at bounding box center [307, 140] width 10 height 11
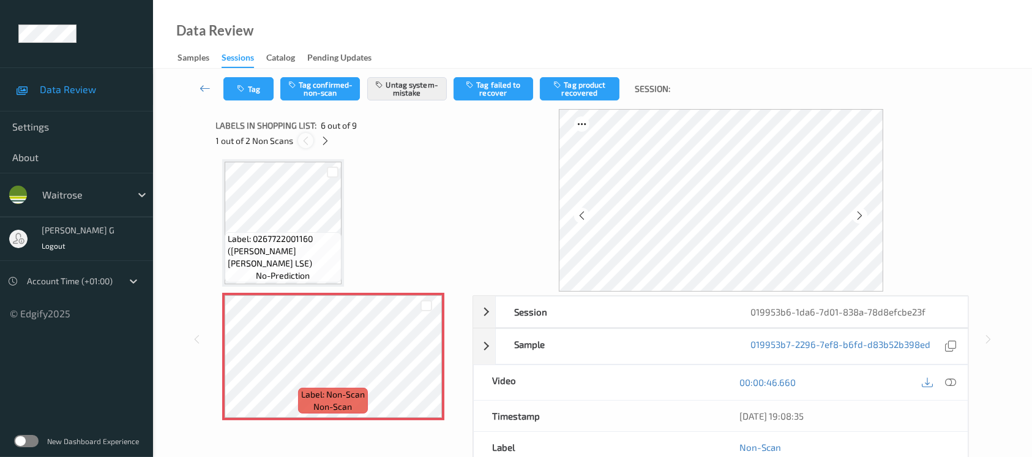
click at [309, 139] on icon at bounding box center [306, 140] width 10 height 11
click at [325, 139] on icon at bounding box center [325, 140] width 10 height 11
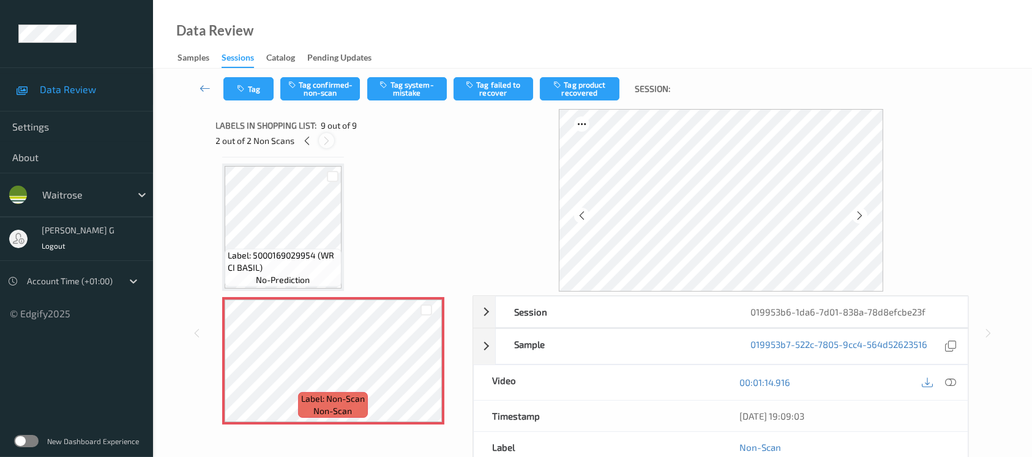
click at [325, 139] on icon at bounding box center [326, 140] width 10 height 11
click at [307, 140] on icon at bounding box center [307, 140] width 10 height 11
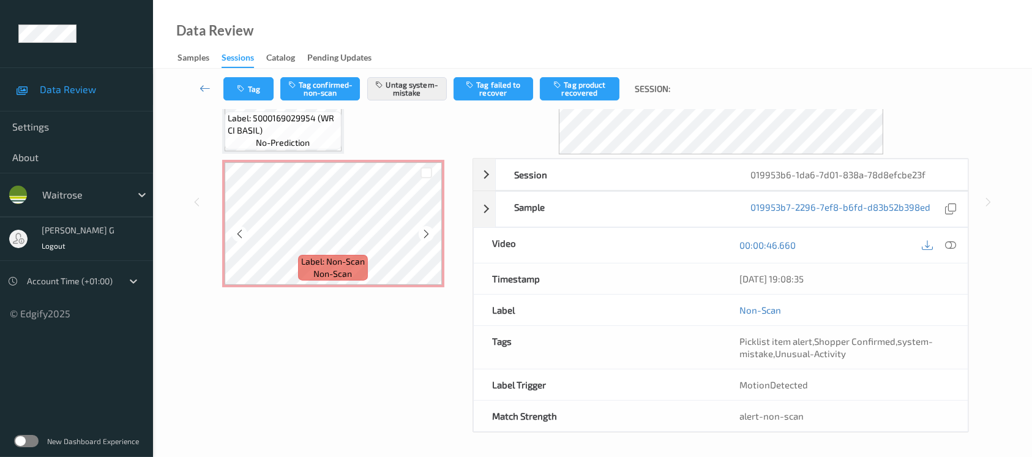
scroll to position [124, 0]
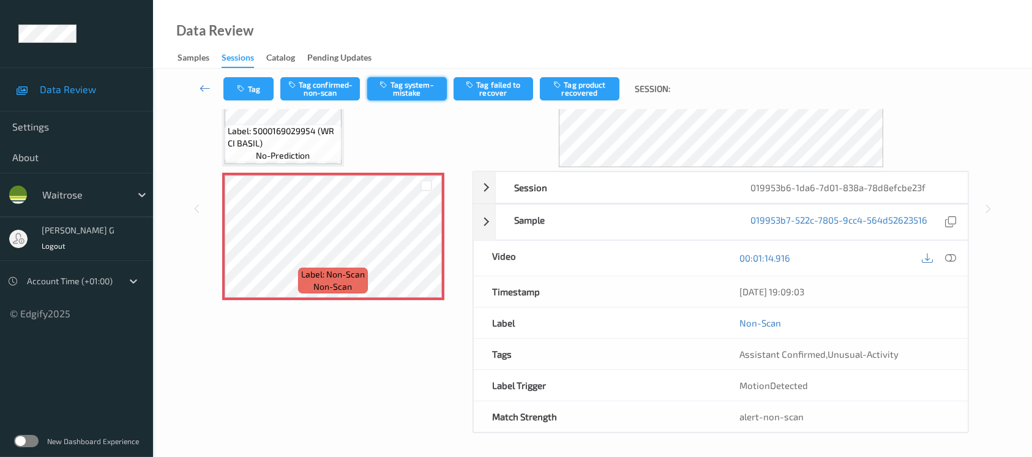
click at [392, 88] on button "Tag system-mistake" at bounding box center [407, 88] width 80 height 23
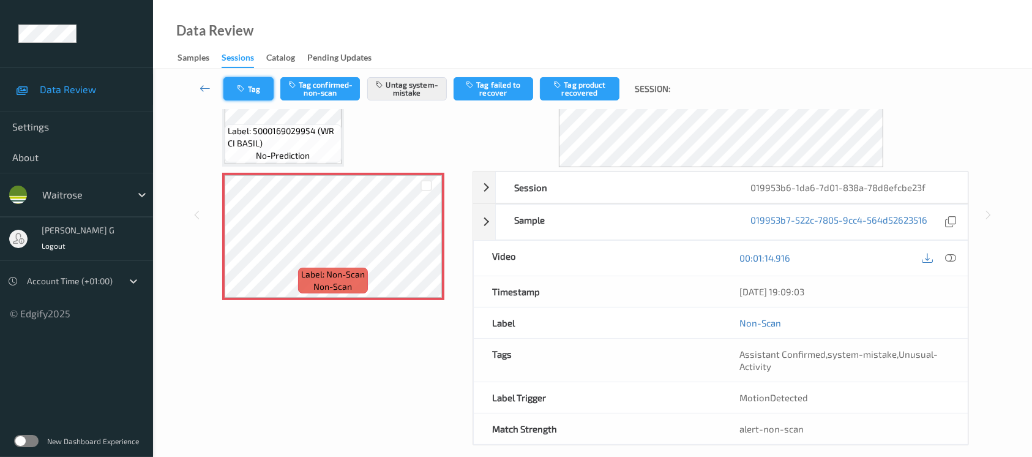
click at [239, 88] on icon "button" at bounding box center [243, 88] width 10 height 9
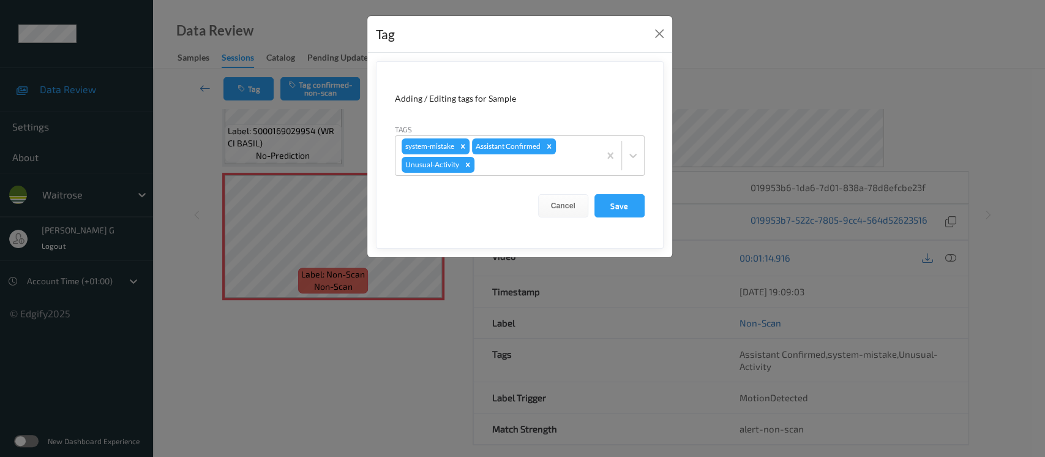
click at [747, 208] on div "Tag Adding / Editing tags for Sample Tags system-mistake Assistant Confirmed Un…" at bounding box center [522, 228] width 1045 height 457
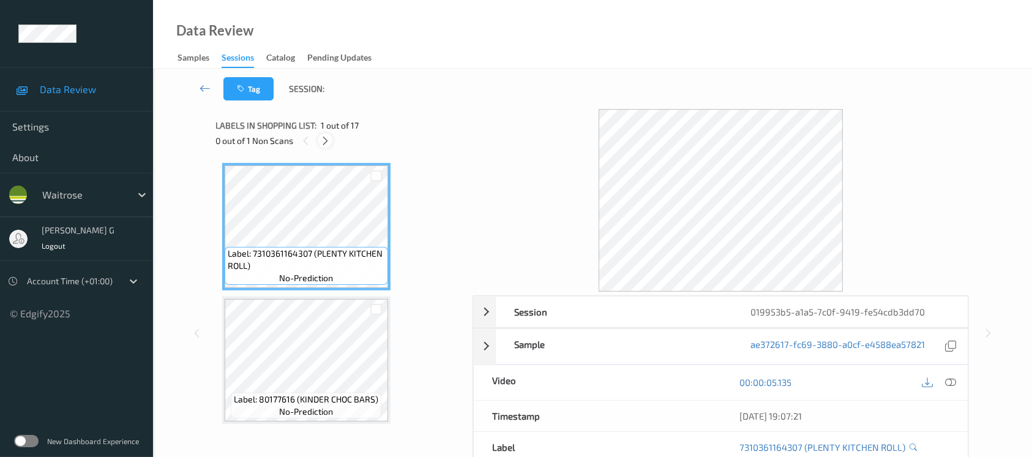
click at [326, 139] on icon at bounding box center [325, 140] width 10 height 11
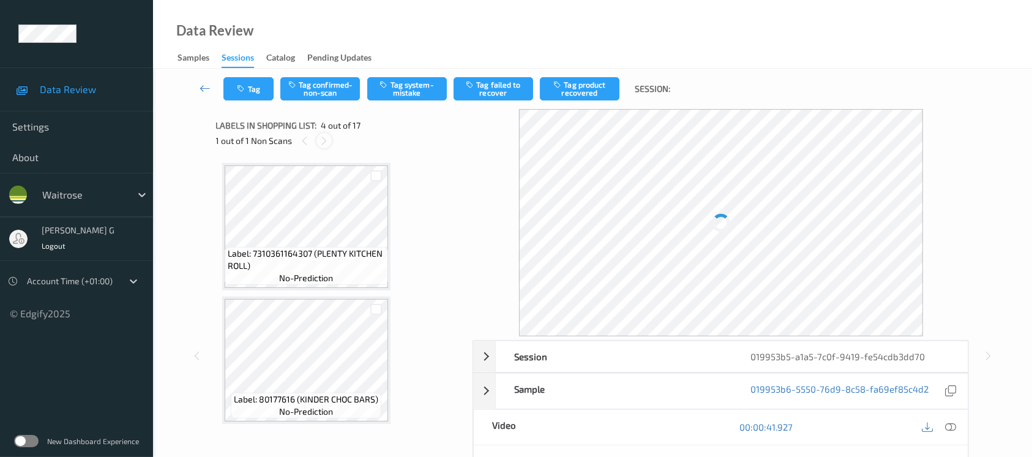
scroll to position [272, 0]
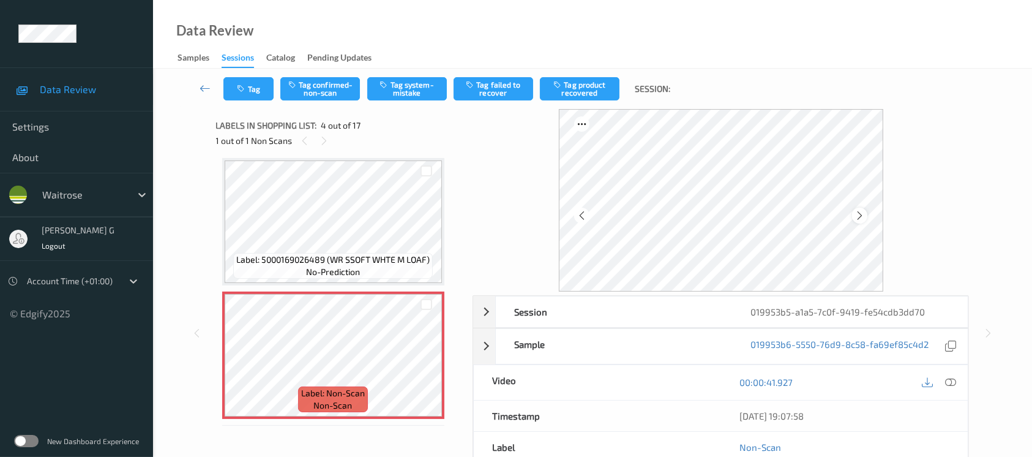
click at [863, 215] on icon at bounding box center [860, 215] width 10 height 11
click at [950, 380] on icon at bounding box center [950, 382] width 11 height 11
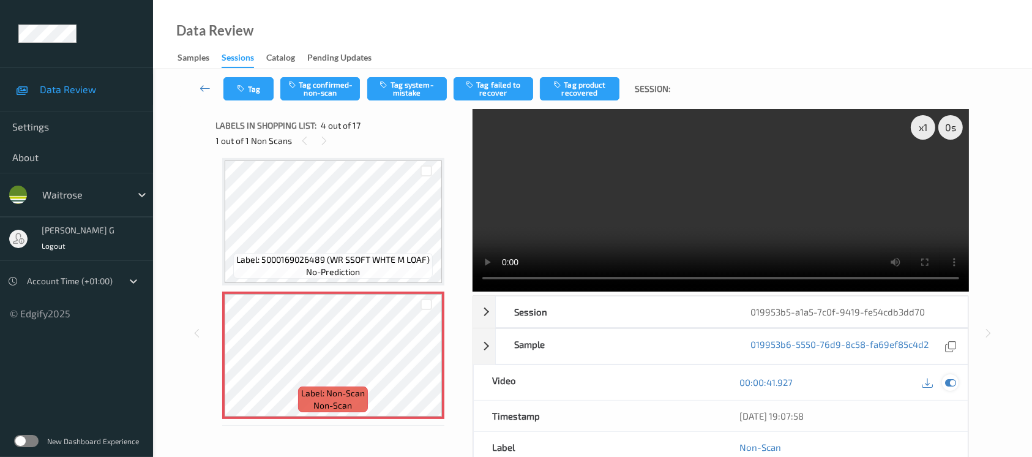
click at [952, 382] on icon at bounding box center [950, 382] width 11 height 11
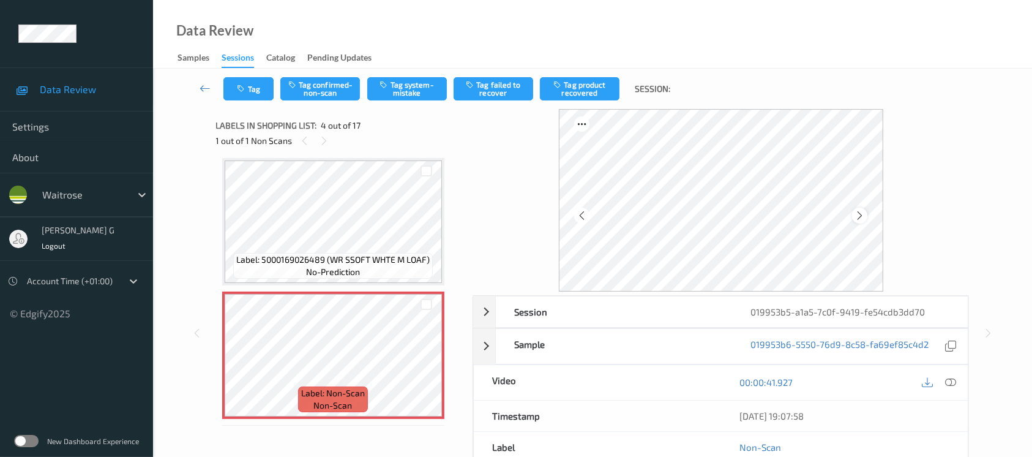
click at [856, 212] on icon at bounding box center [860, 215] width 10 height 11
click at [402, 78] on button "Tag system-mistake" at bounding box center [407, 88] width 80 height 23
click at [244, 94] on button "Tag" at bounding box center [248, 88] width 50 height 23
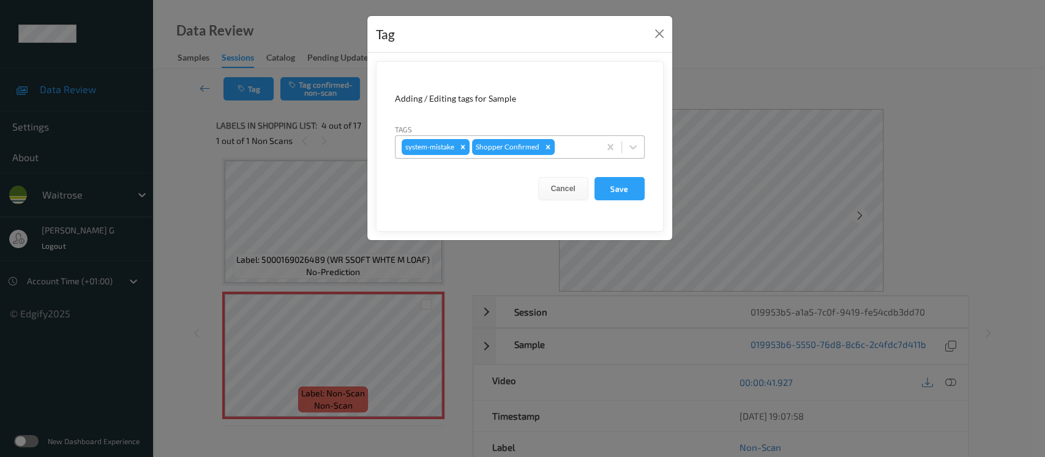
click at [579, 149] on div at bounding box center [575, 147] width 36 height 15
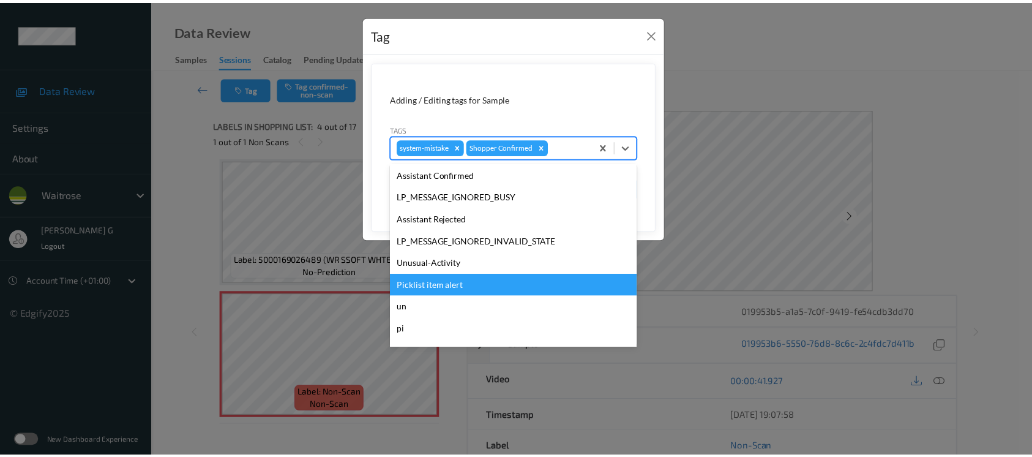
scroll to position [305, 0]
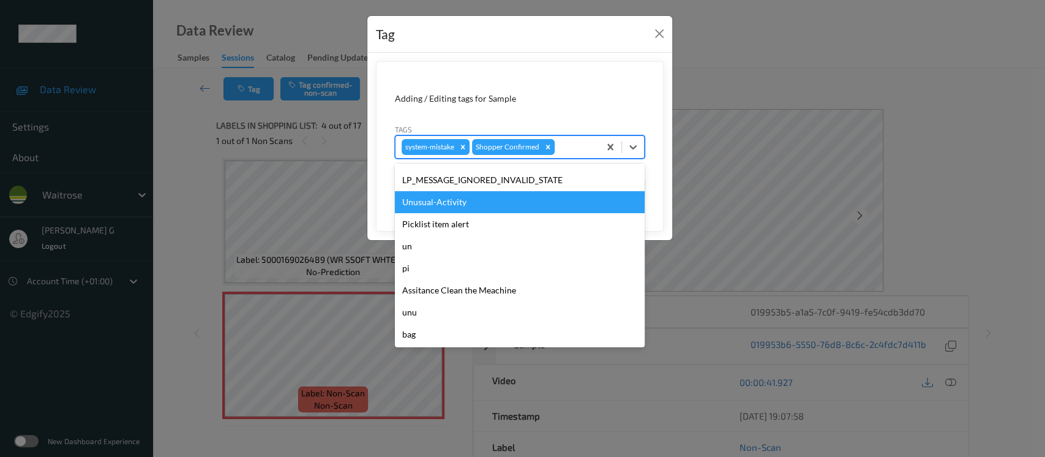
click at [444, 199] on div "Unusual-Activity" at bounding box center [520, 202] width 250 height 22
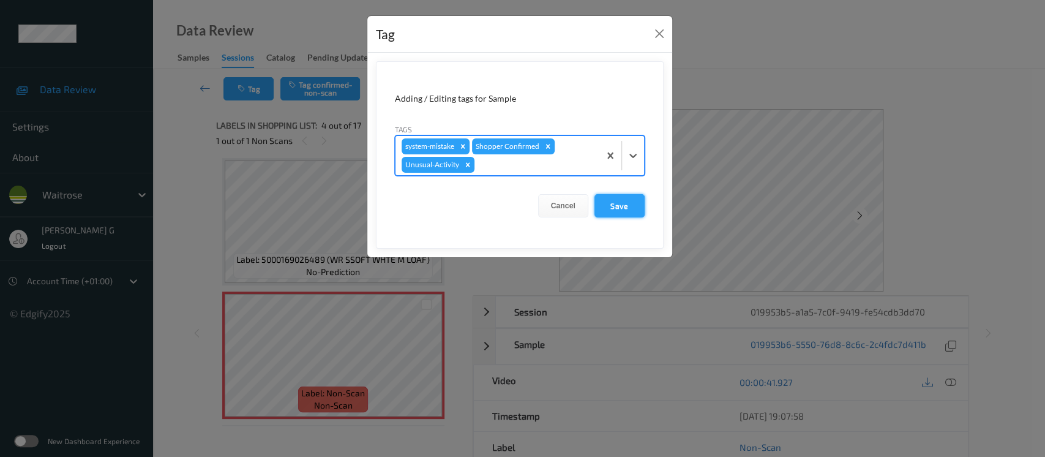
click at [620, 205] on button "Save" at bounding box center [619, 205] width 50 height 23
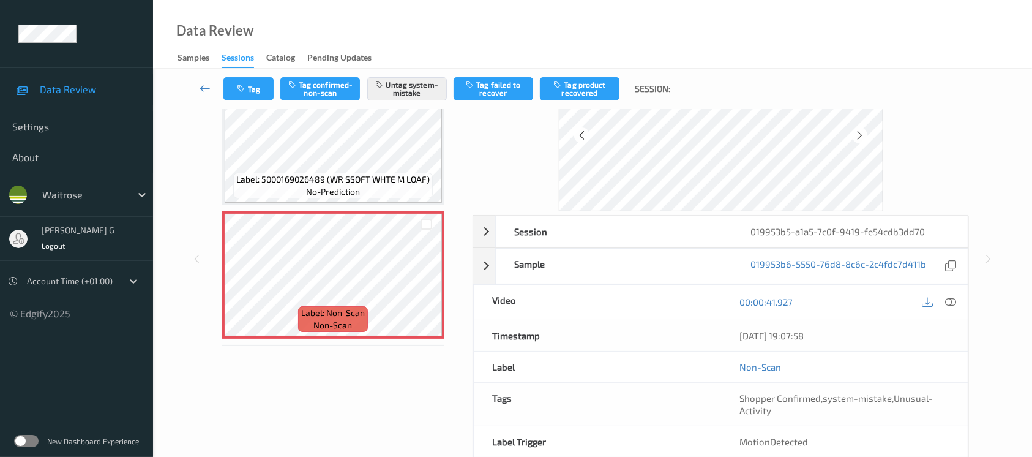
scroll to position [137, 0]
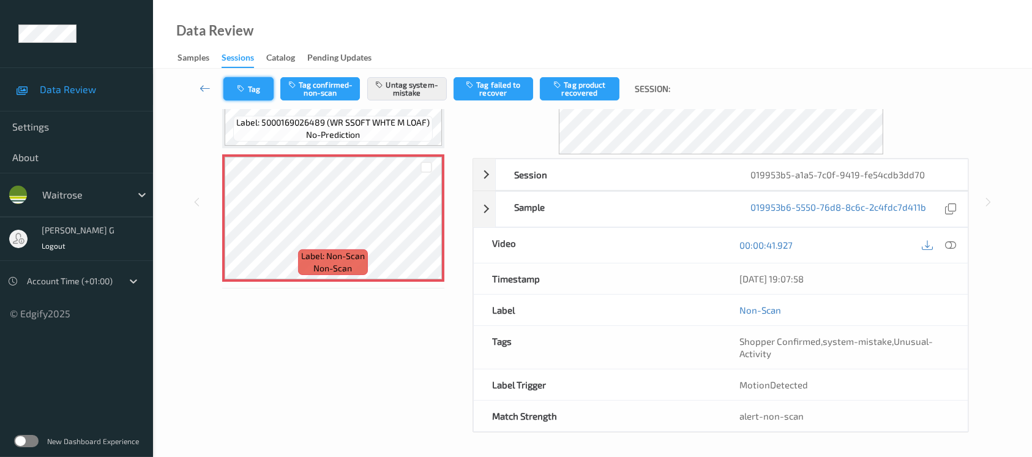
click at [260, 88] on button "Tag" at bounding box center [248, 88] width 50 height 23
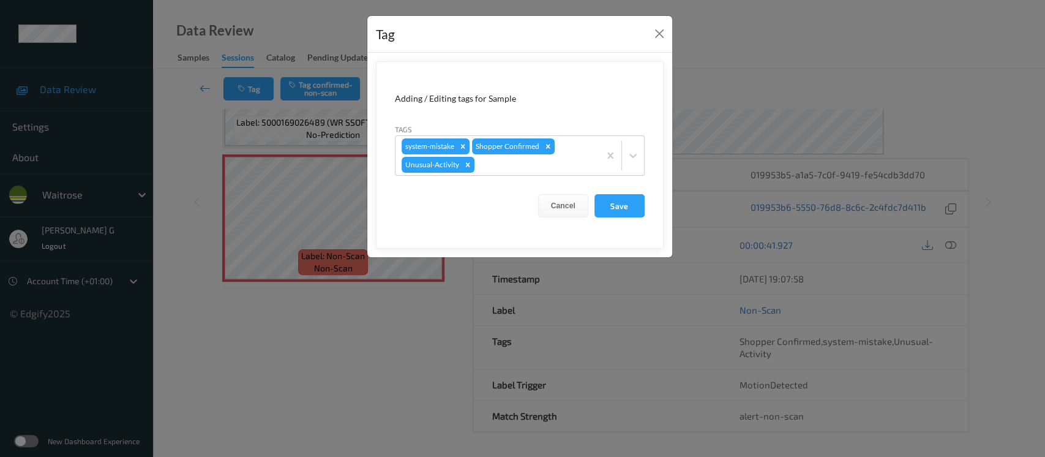
click at [300, 380] on div "Tag Adding / Editing tags for Sample Tags system-mistake Shopper Confirmed Unus…" at bounding box center [522, 228] width 1045 height 457
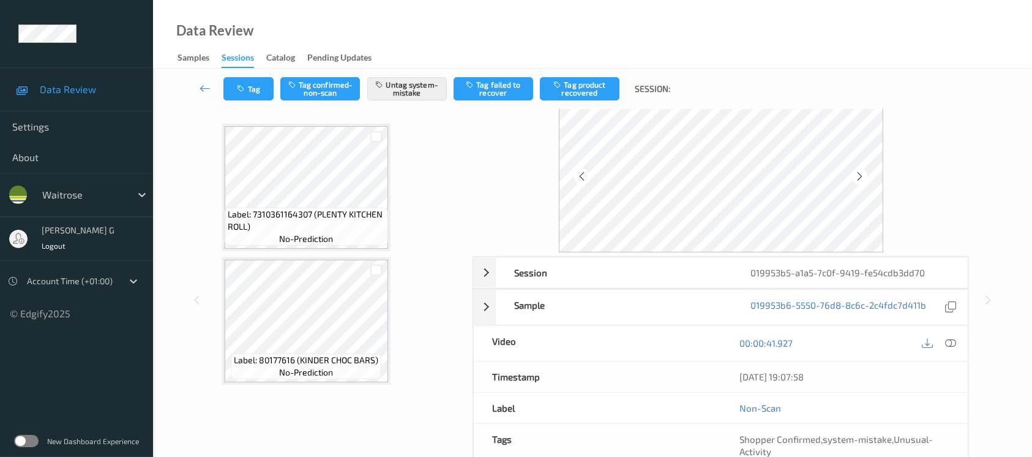
scroll to position [0, 0]
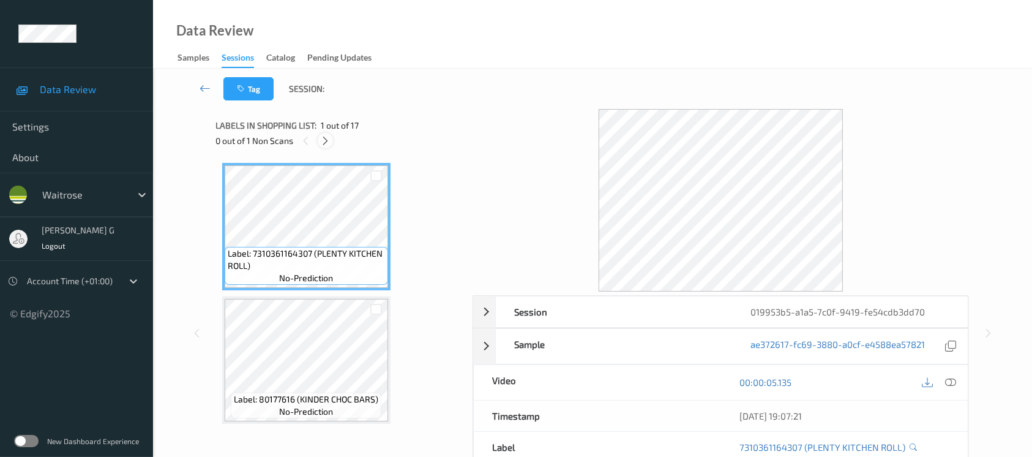
click at [325, 144] on icon at bounding box center [325, 140] width 10 height 11
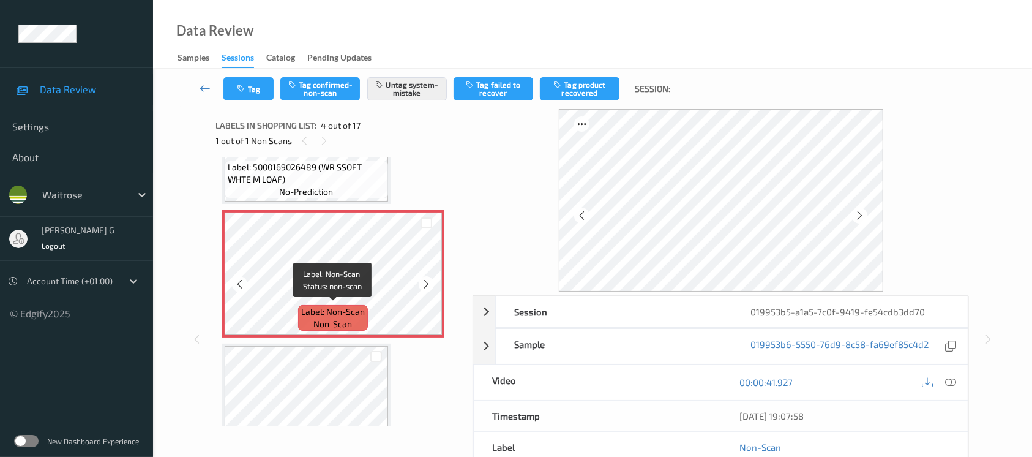
scroll to position [272, 0]
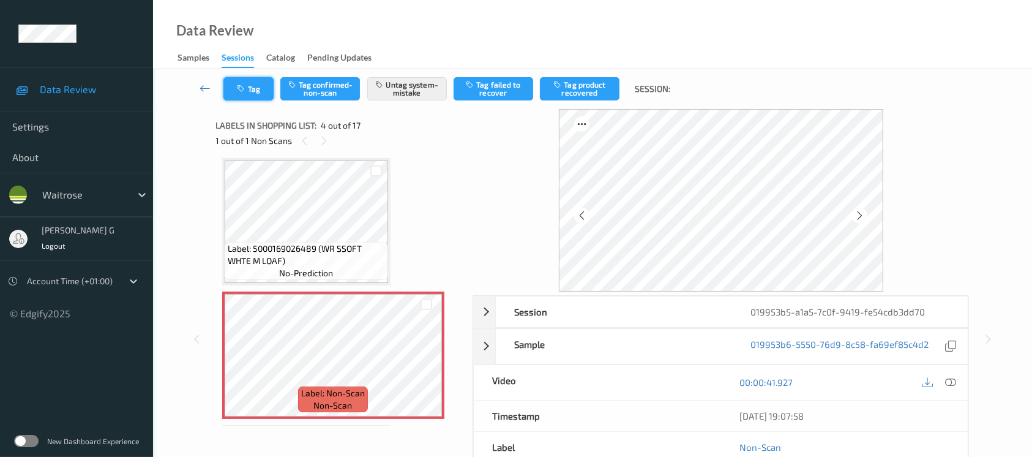
click at [247, 92] on icon "button" at bounding box center [243, 88] width 10 height 9
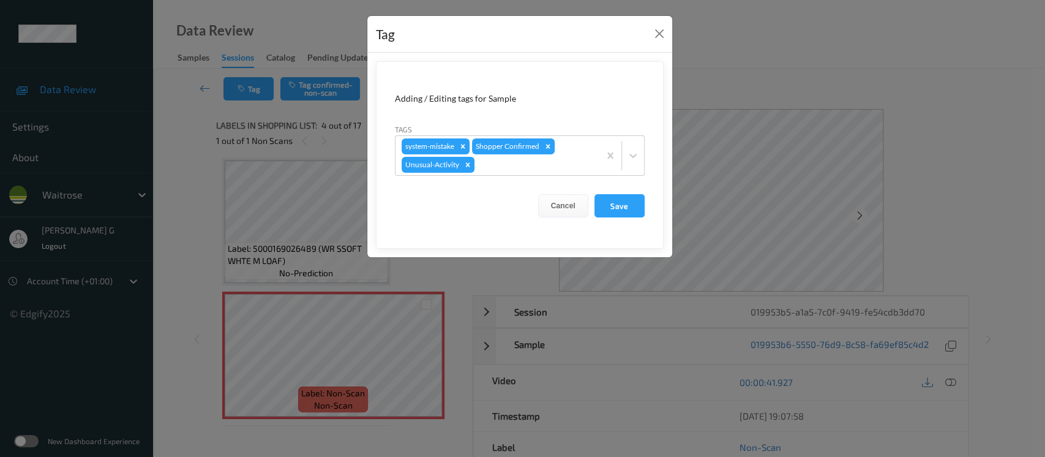
click at [240, 220] on div "Tag Adding / Editing tags for Sample Tags system-mistake Shopper Confirmed Unus…" at bounding box center [522, 228] width 1045 height 457
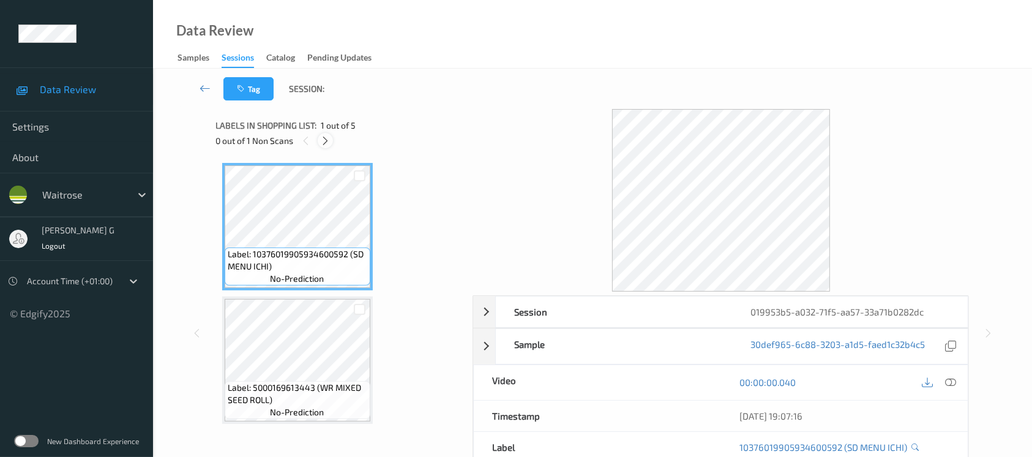
click at [325, 133] on div at bounding box center [325, 140] width 15 height 15
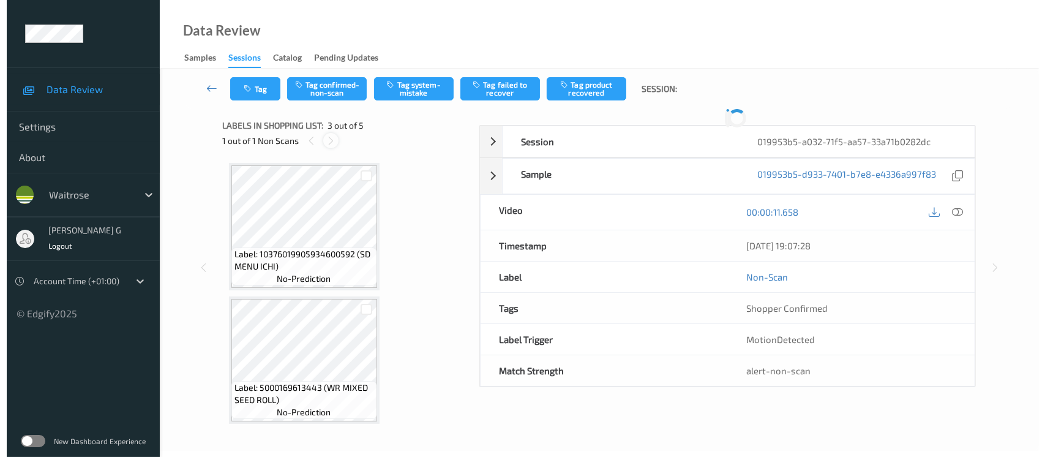
scroll to position [138, 0]
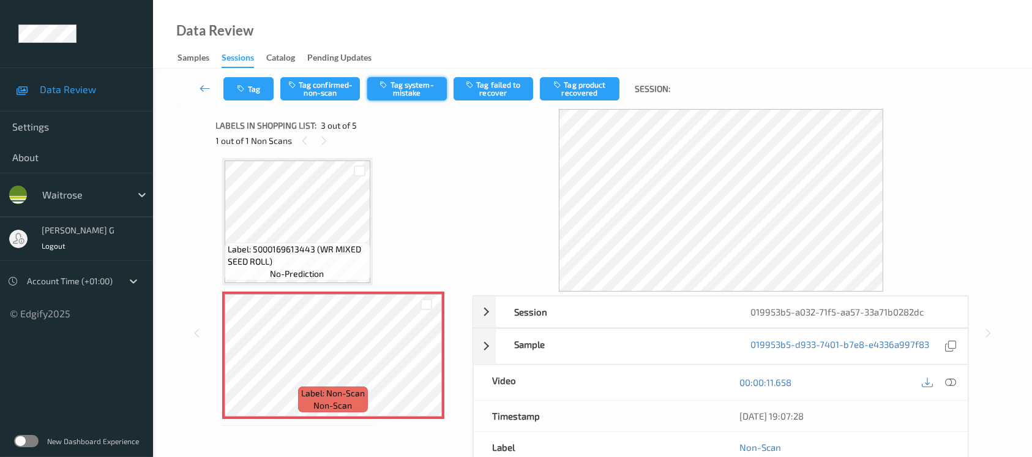
click at [373, 86] on button "Tag system-mistake" at bounding box center [407, 88] width 80 height 23
click at [245, 91] on icon "button" at bounding box center [243, 88] width 10 height 9
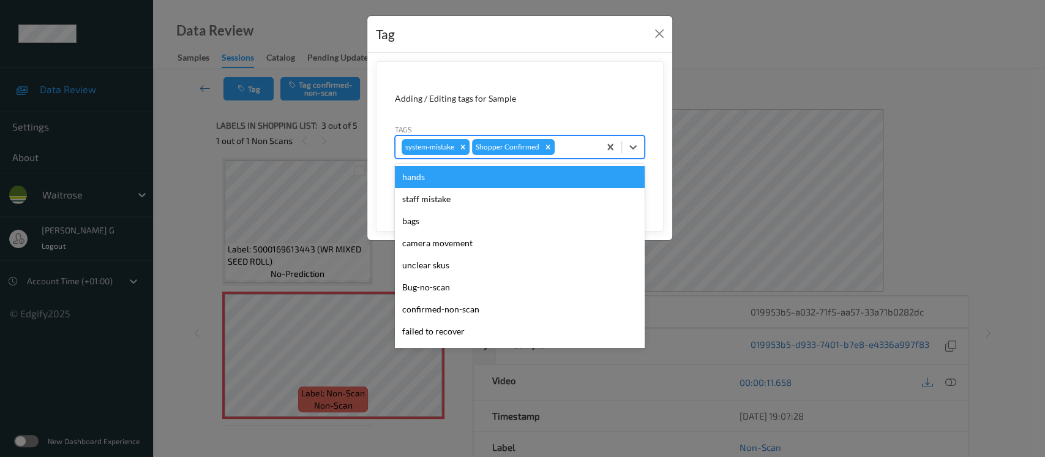
click at [569, 144] on div at bounding box center [575, 147] width 36 height 15
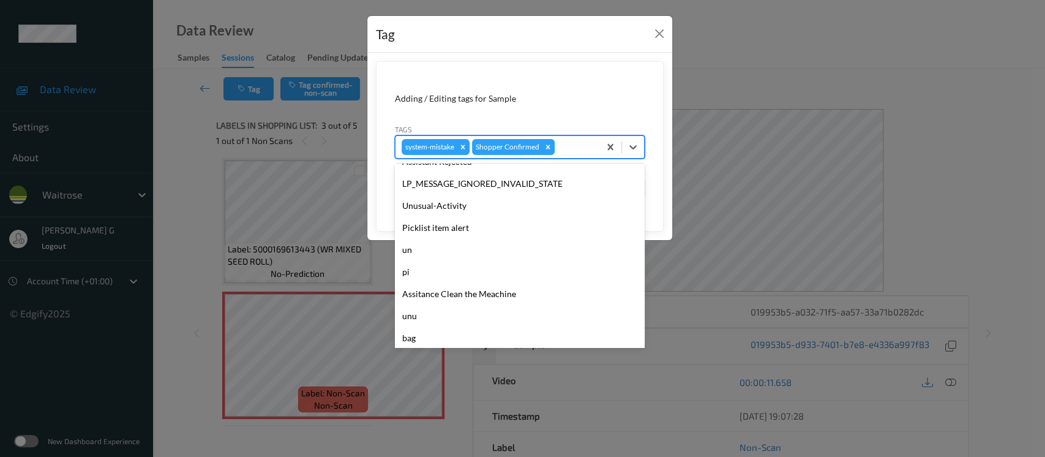
scroll to position [305, 0]
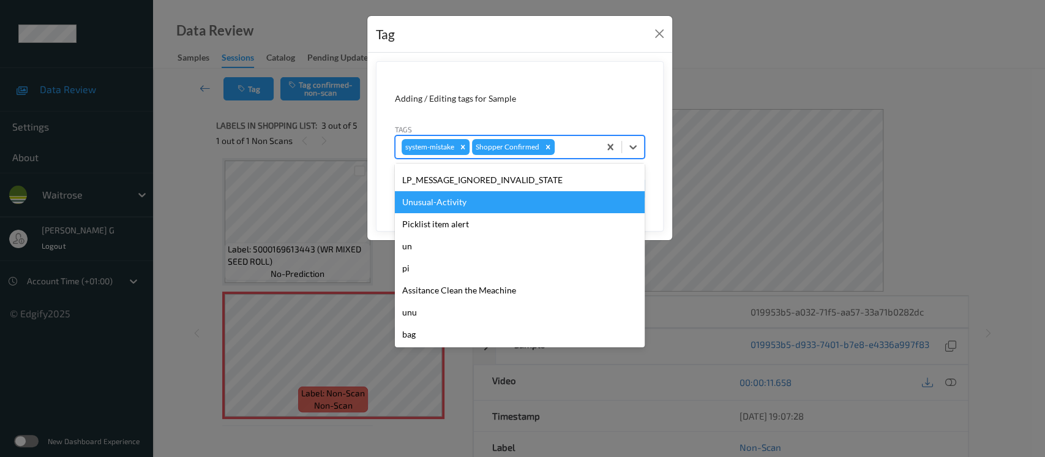
click at [421, 206] on div "Unusual-Activity" at bounding box center [520, 202] width 250 height 22
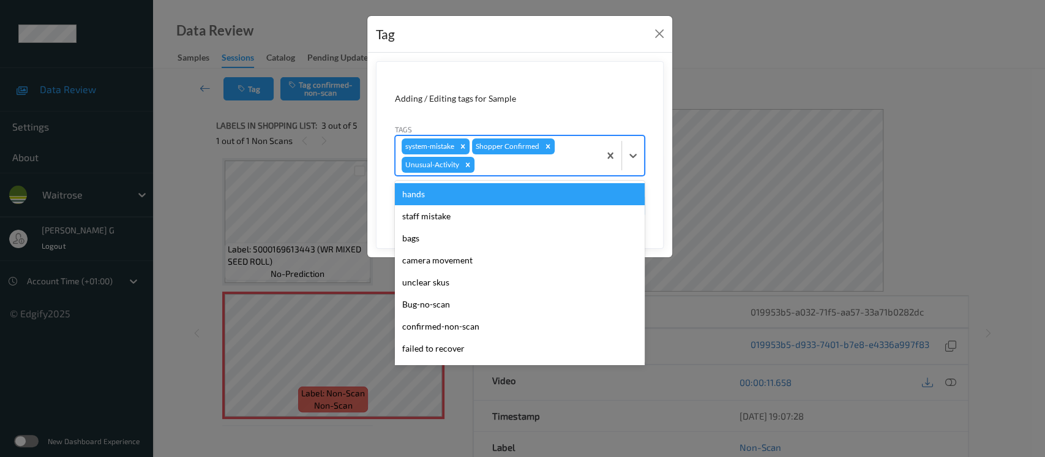
click at [536, 168] on div at bounding box center [535, 164] width 116 height 15
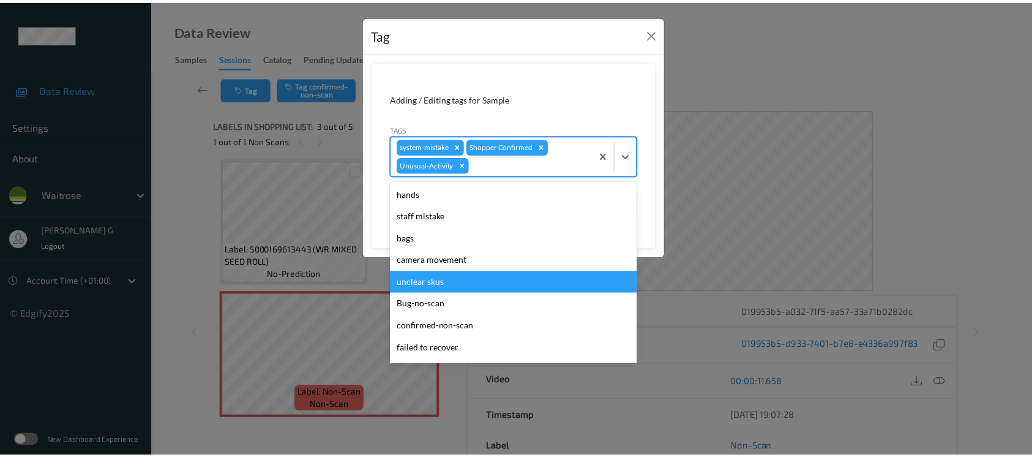
scroll to position [284, 0]
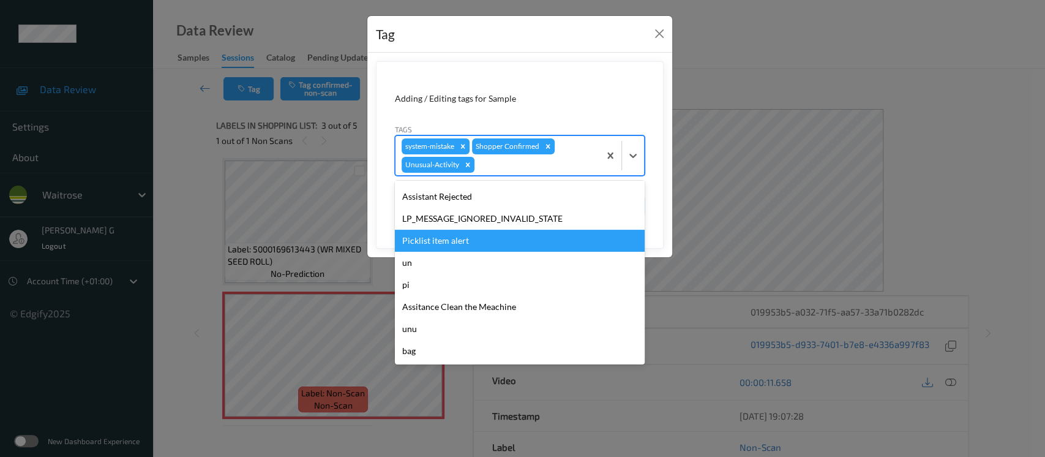
click at [450, 241] on div "Picklist item alert" at bounding box center [520, 241] width 250 height 22
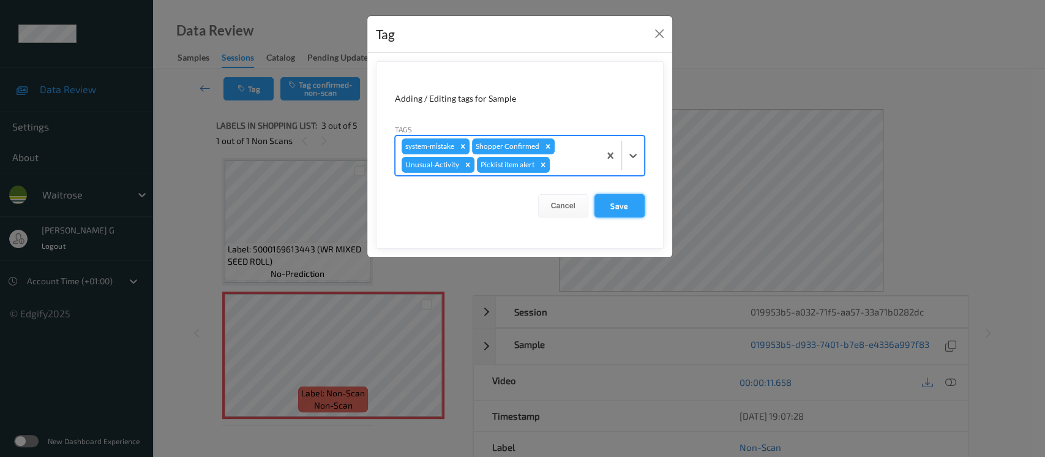
click at [623, 208] on button "Save" at bounding box center [619, 205] width 50 height 23
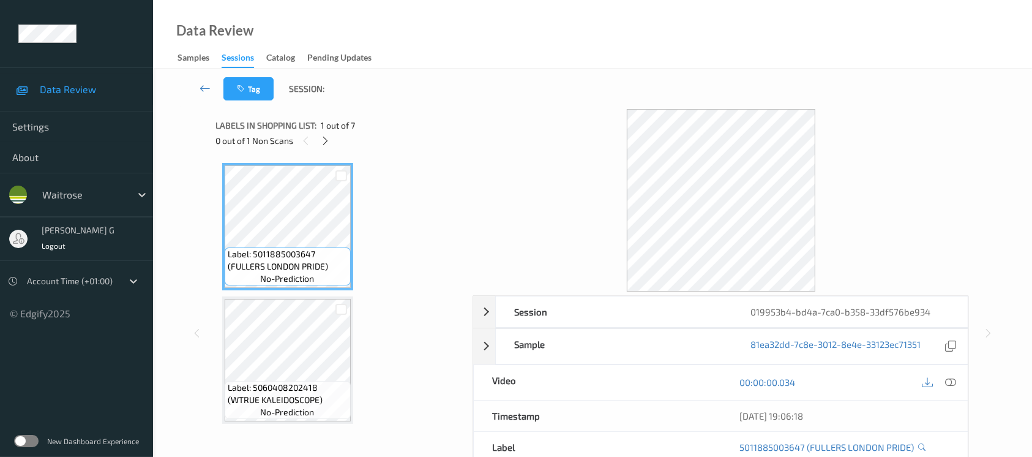
click at [402, 121] on div "Labels in shopping list: 1 out of 7" at bounding box center [340, 125] width 249 height 15
click at [325, 147] on div at bounding box center [325, 140] width 15 height 15
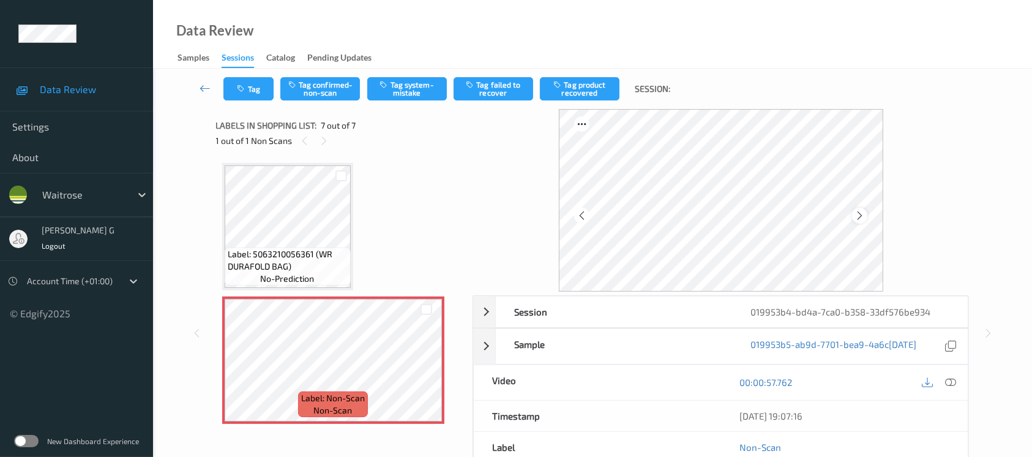
click at [861, 218] on icon at bounding box center [860, 215] width 10 height 11
click at [420, 92] on button "Tag system-mistake" at bounding box center [407, 88] width 80 height 23
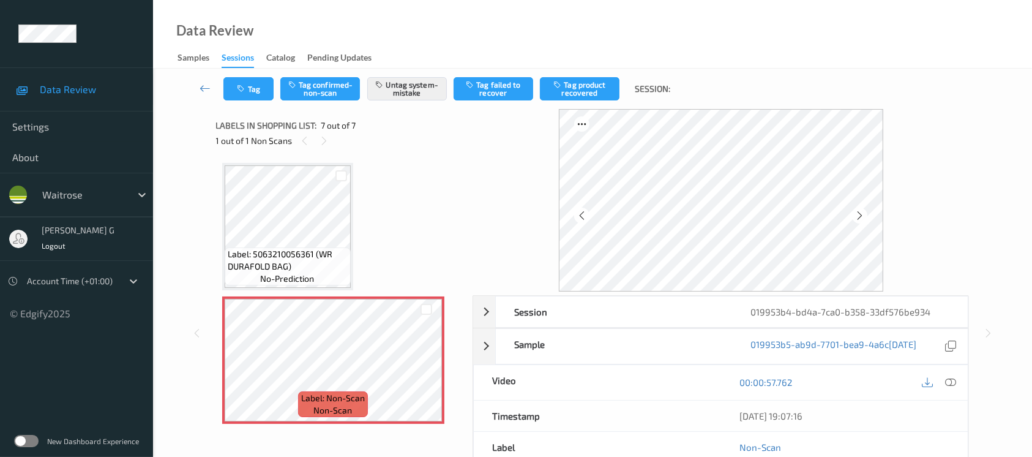
click at [249, 76] on div "Tag Tag confirmed-non-scan Untag system-mistake Tag failed to recover Tag produ…" at bounding box center [592, 89] width 829 height 40
click at [252, 91] on button "Tag" at bounding box center [248, 88] width 50 height 23
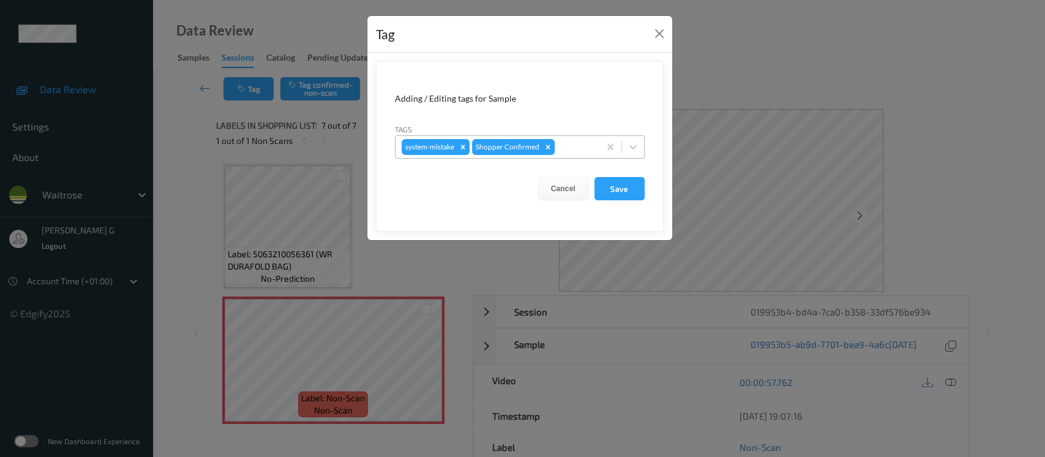
click at [589, 152] on div at bounding box center [575, 147] width 36 height 15
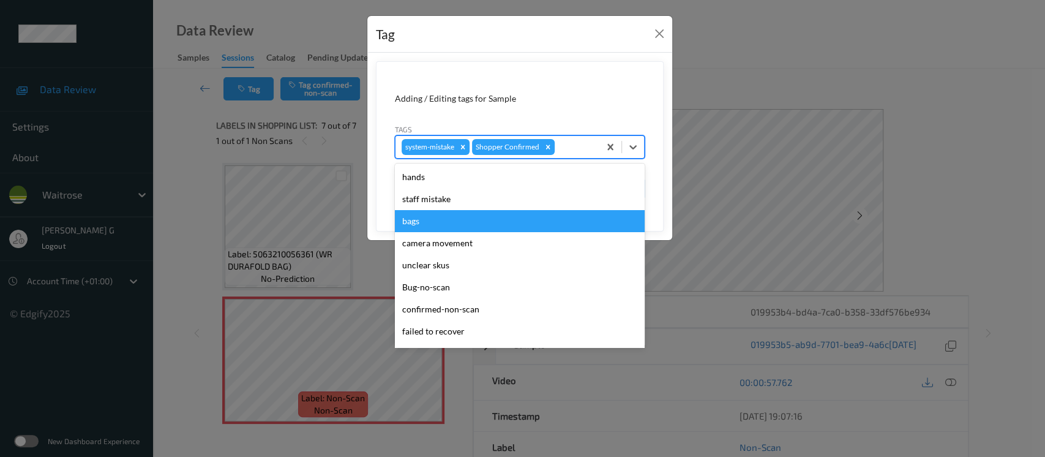
click at [415, 226] on div "bags" at bounding box center [520, 221] width 250 height 22
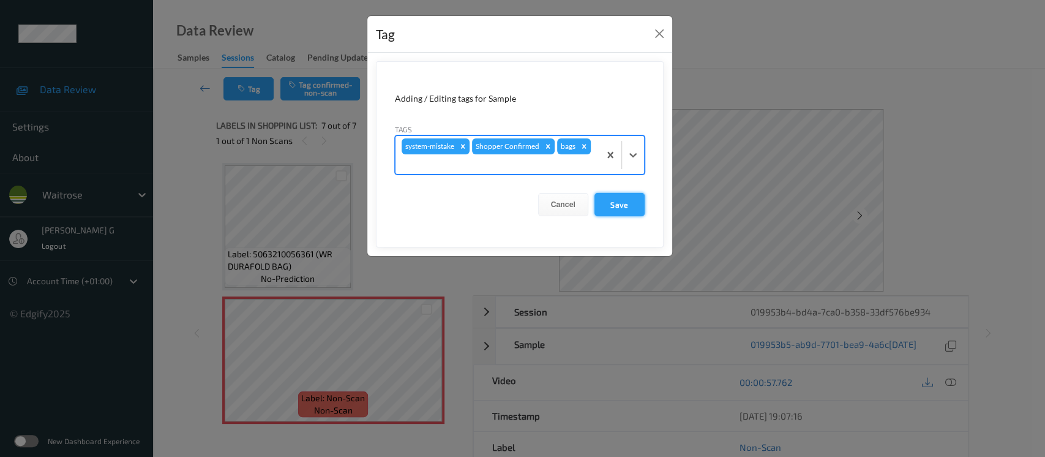
click at [631, 200] on button "Save" at bounding box center [619, 204] width 50 height 23
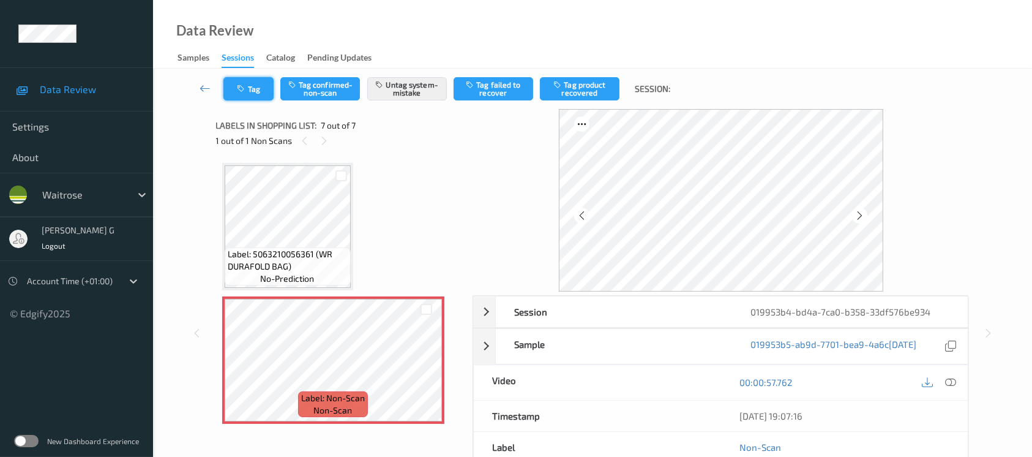
click at [244, 88] on icon "button" at bounding box center [243, 88] width 10 height 9
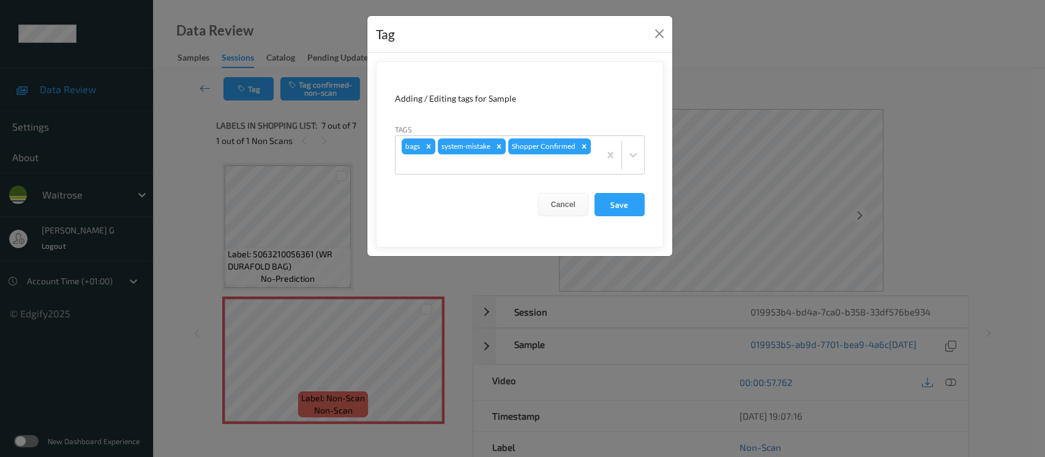
click at [153, 200] on div "Tag Adding / Editing tags for Sample Tags bags system-mistake Shopper Confirmed…" at bounding box center [522, 228] width 1045 height 457
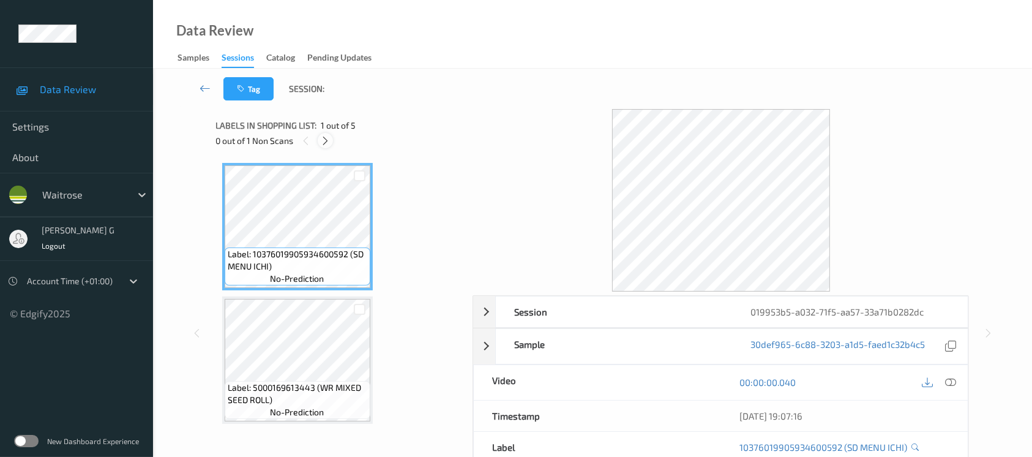
click at [326, 137] on icon at bounding box center [325, 140] width 10 height 11
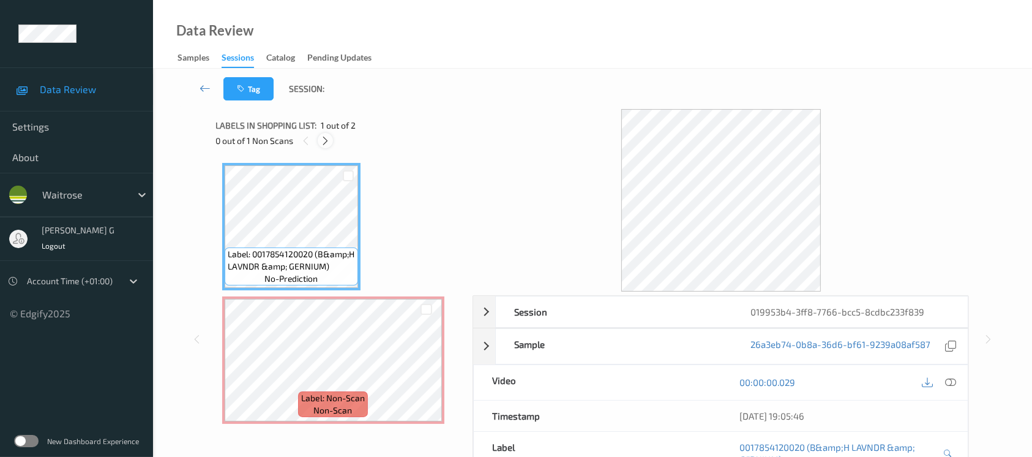
click at [327, 138] on icon at bounding box center [325, 140] width 10 height 11
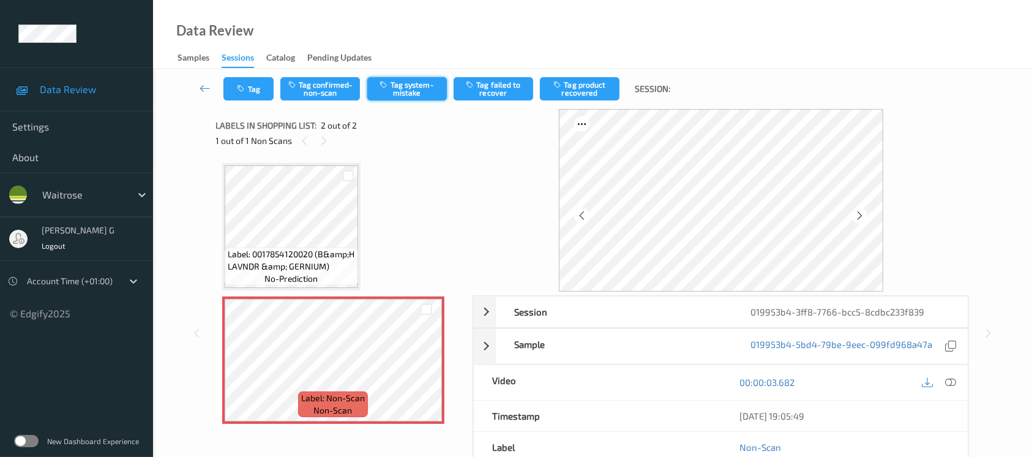
click at [397, 81] on button "Tag system-mistake" at bounding box center [407, 88] width 80 height 23
click at [245, 91] on icon "button" at bounding box center [243, 88] width 10 height 9
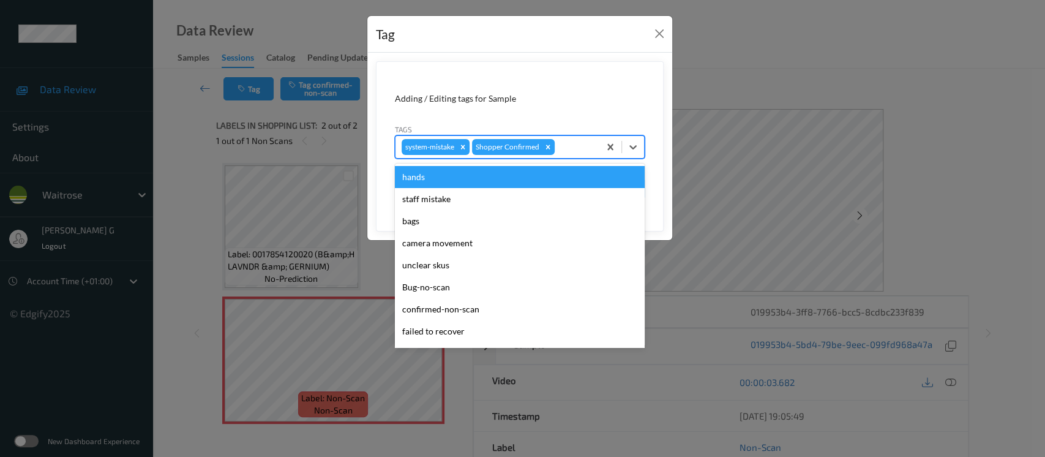
click at [579, 144] on div at bounding box center [575, 147] width 36 height 15
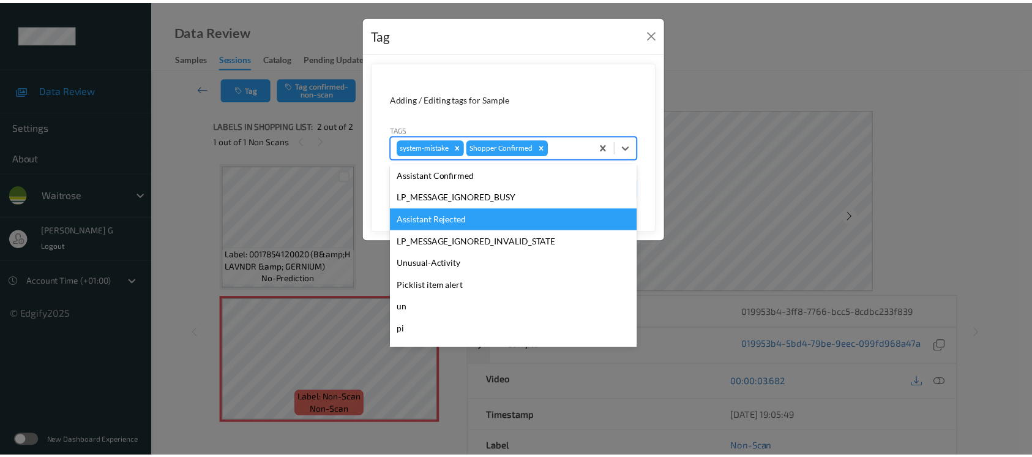
scroll to position [305, 0]
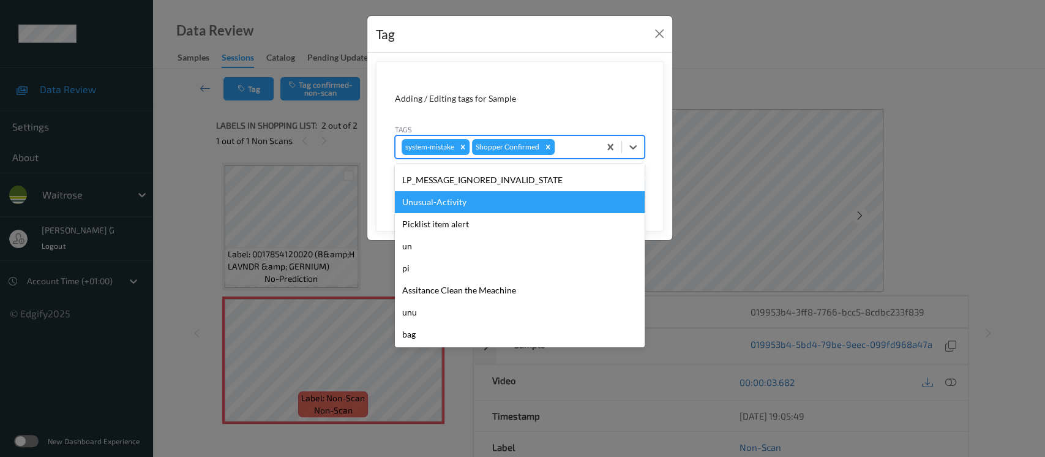
click at [424, 199] on div "Unusual-Activity" at bounding box center [520, 202] width 250 height 22
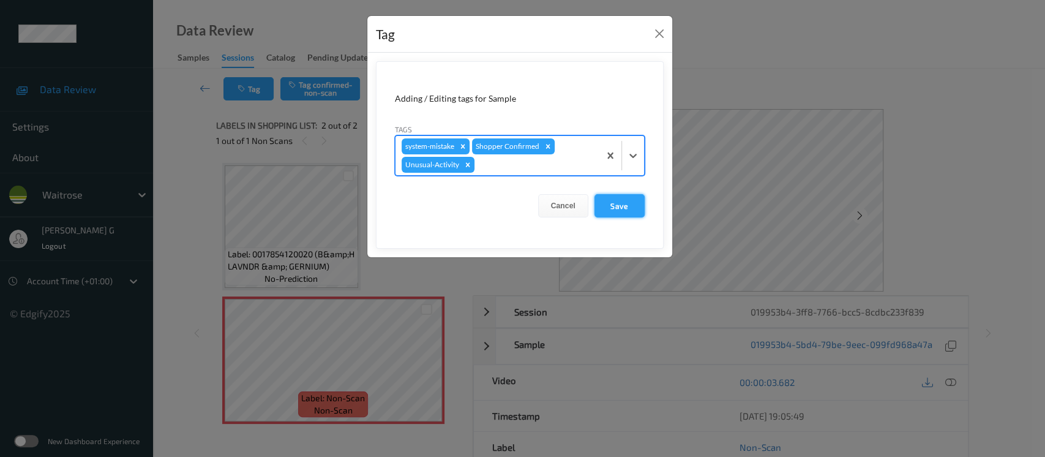
click at [622, 208] on button "Save" at bounding box center [619, 205] width 50 height 23
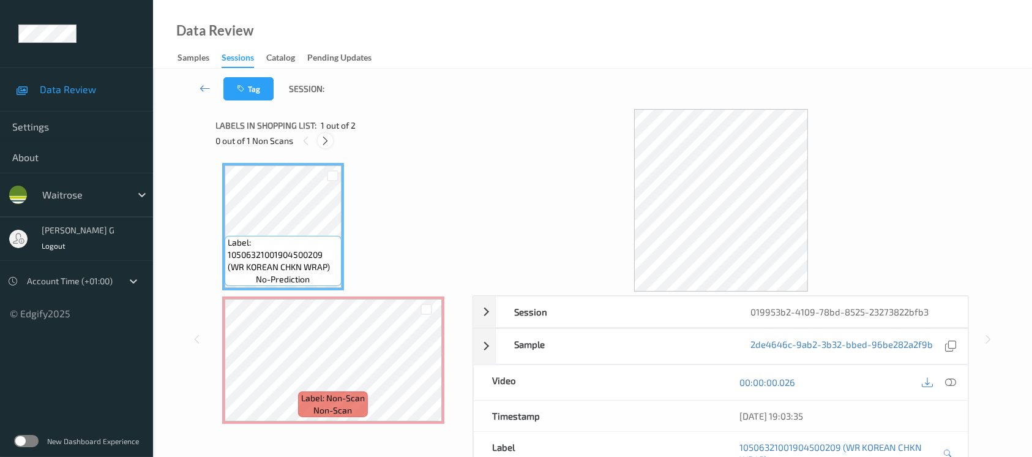
click at [326, 141] on icon at bounding box center [325, 140] width 10 height 11
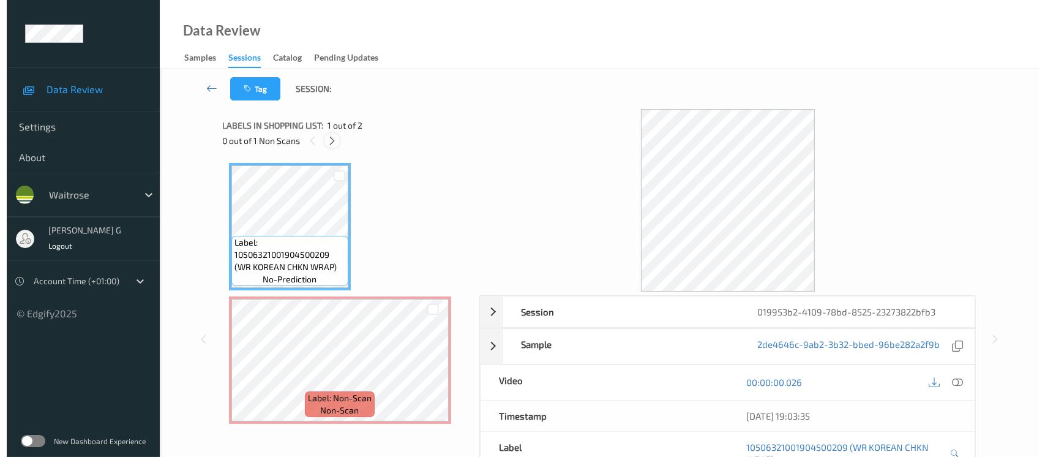
scroll to position [3, 0]
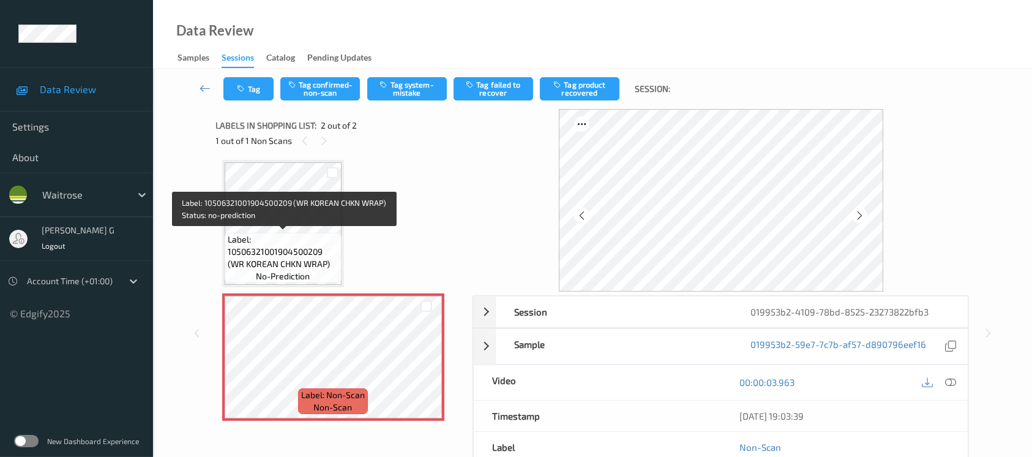
click at [294, 241] on span "Label: 10506321001904500209 (WR KOREAN CHKN WRAP)" at bounding box center [283, 251] width 111 height 37
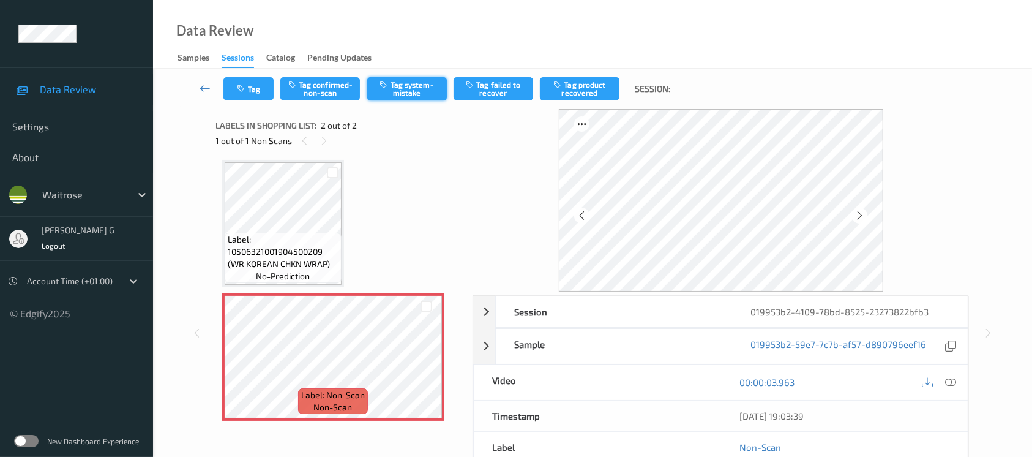
click at [396, 88] on button "Tag system-mistake" at bounding box center [407, 88] width 80 height 23
click at [238, 91] on icon "button" at bounding box center [243, 88] width 10 height 9
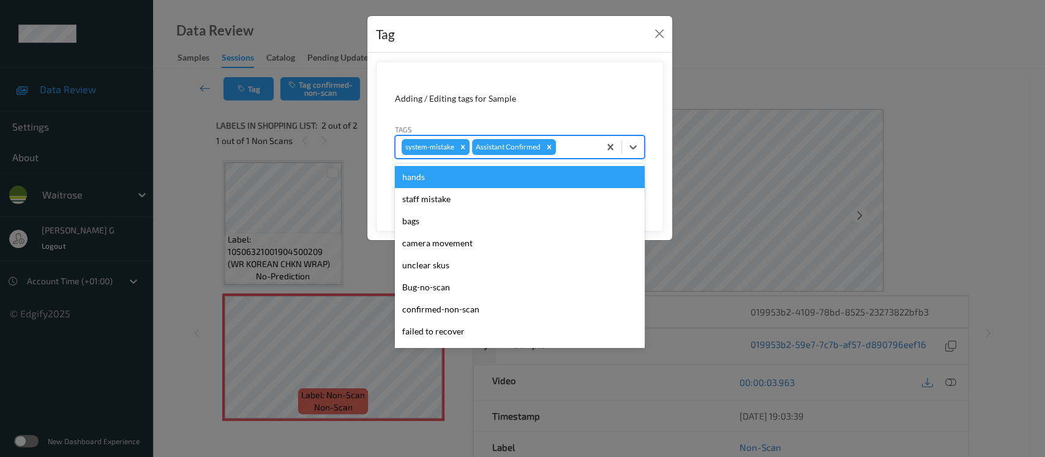
click at [564, 151] on div at bounding box center [575, 147] width 35 height 15
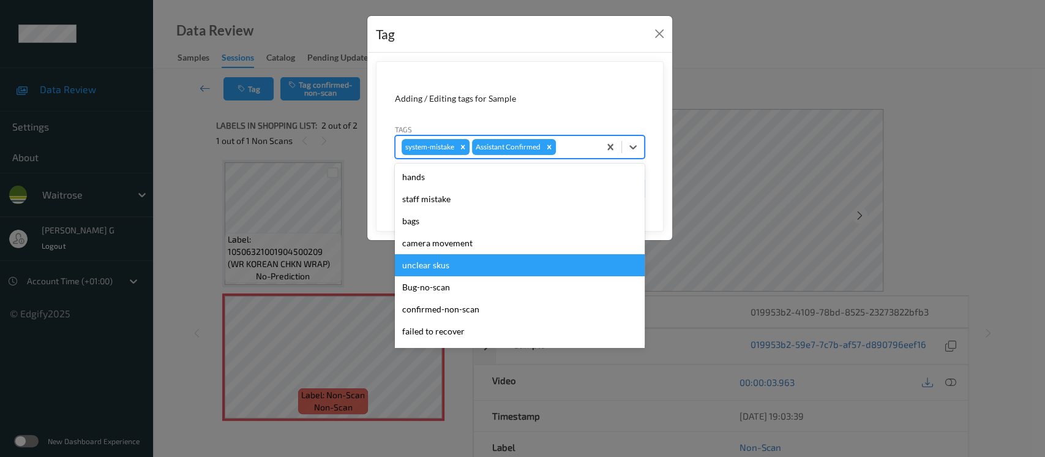
scroll to position [305, 0]
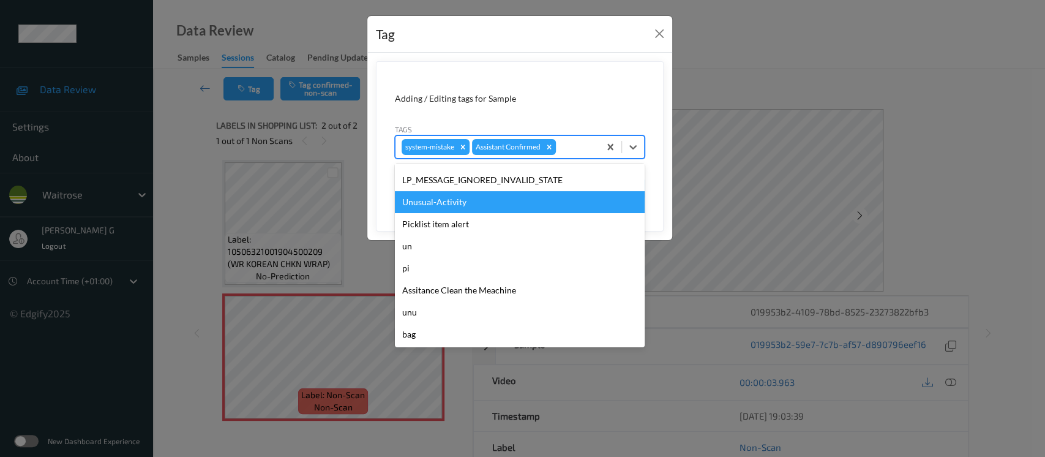
click at [431, 200] on div "Unusual-Activity" at bounding box center [520, 202] width 250 height 22
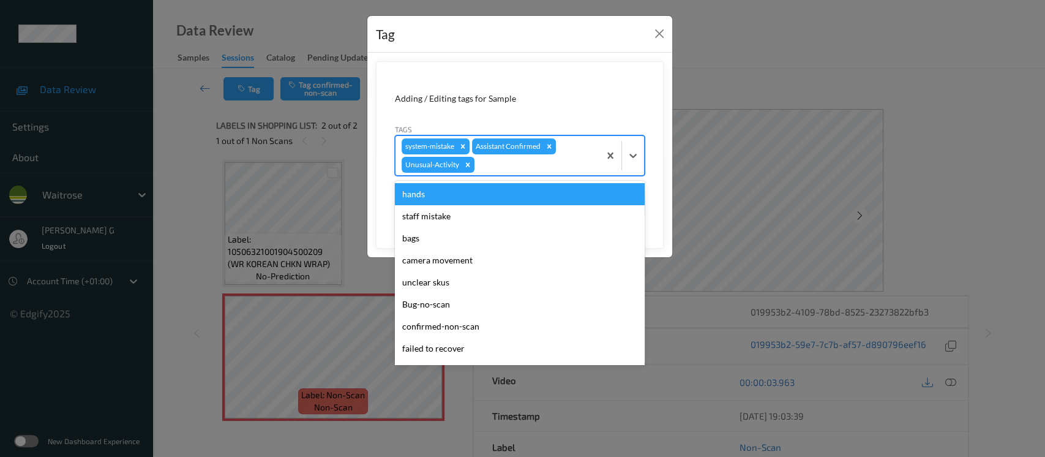
click at [563, 159] on div at bounding box center [535, 164] width 116 height 15
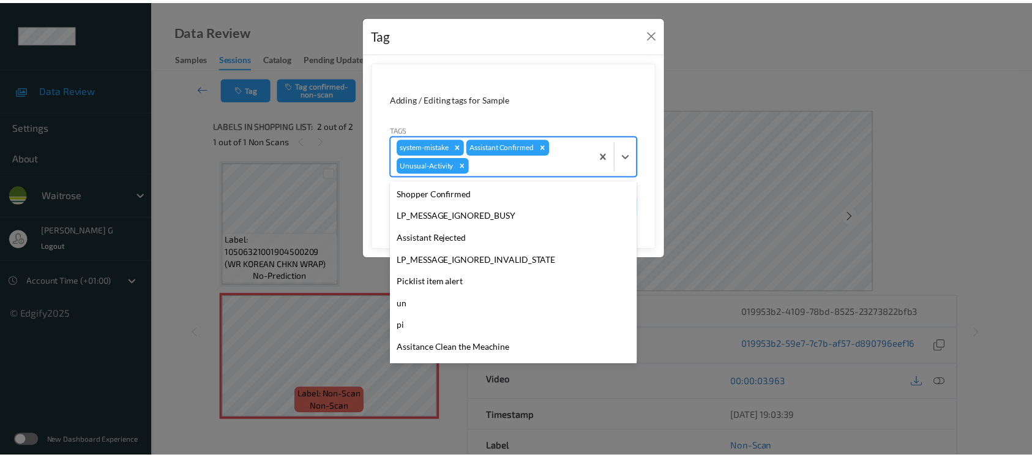
scroll to position [284, 0]
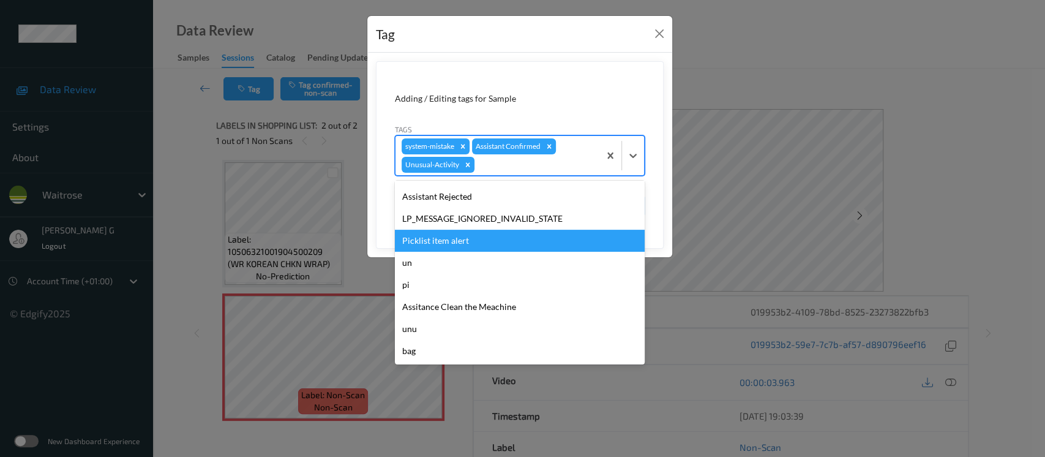
click at [441, 240] on div "Picklist item alert" at bounding box center [520, 241] width 250 height 22
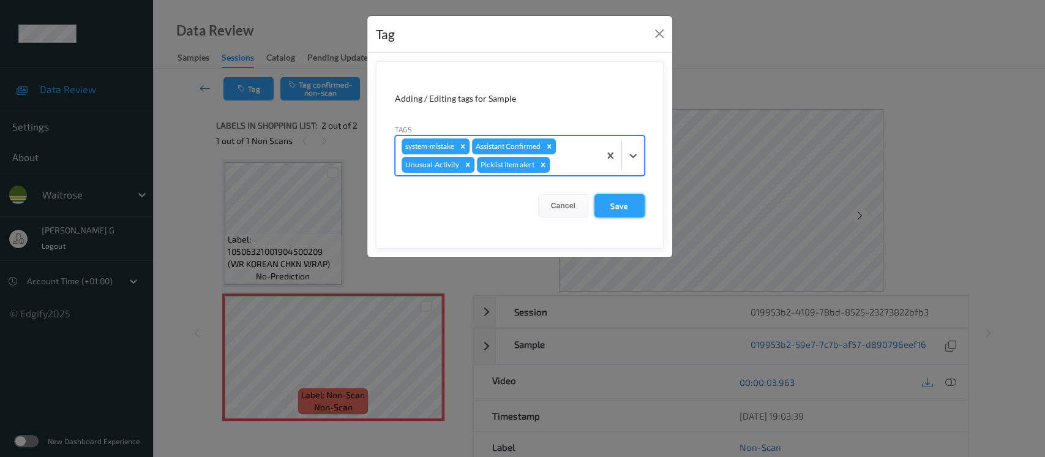
click at [616, 197] on button "Save" at bounding box center [619, 205] width 50 height 23
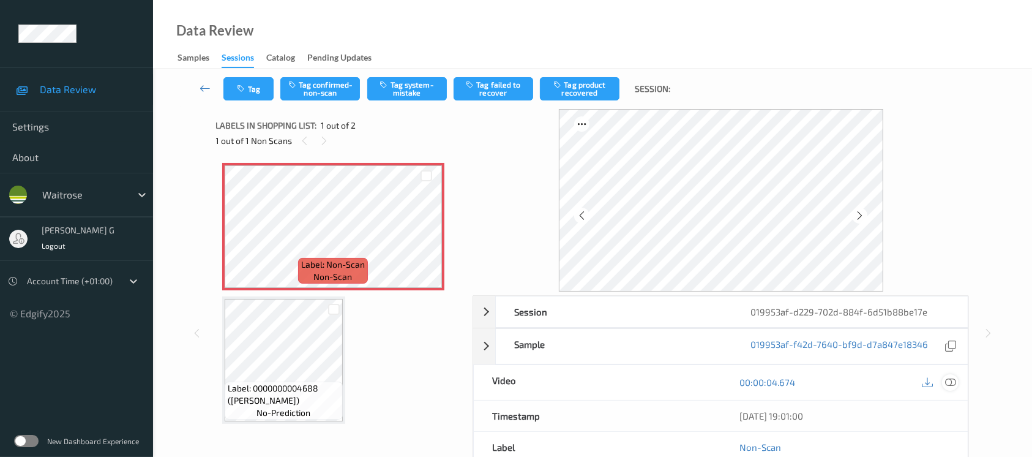
click at [951, 384] on icon at bounding box center [950, 382] width 11 height 11
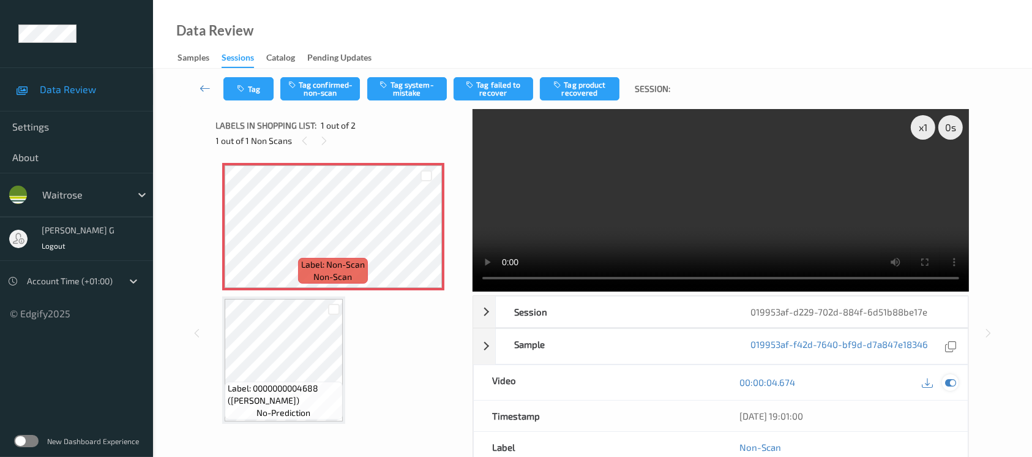
click at [947, 380] on icon at bounding box center [950, 382] width 11 height 11
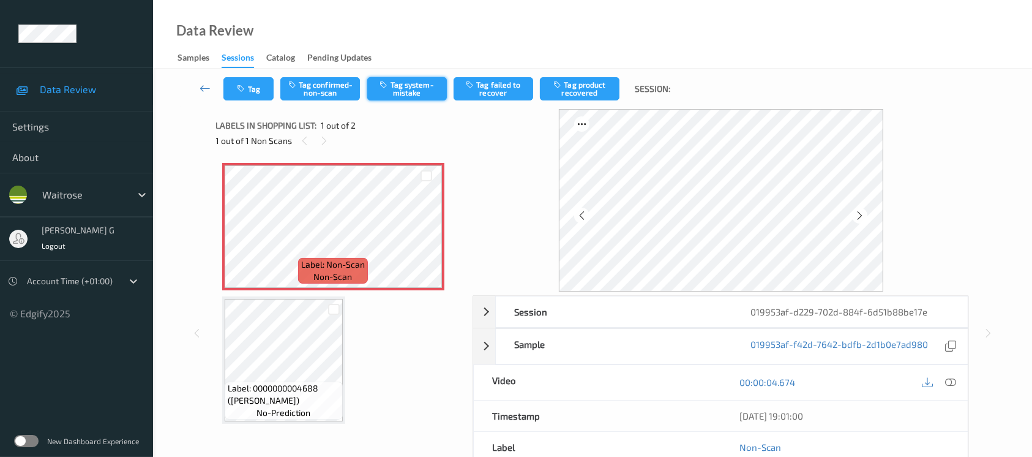
click at [421, 83] on button "Tag system-mistake" at bounding box center [407, 88] width 80 height 23
click at [257, 99] on button "Tag" at bounding box center [248, 88] width 50 height 23
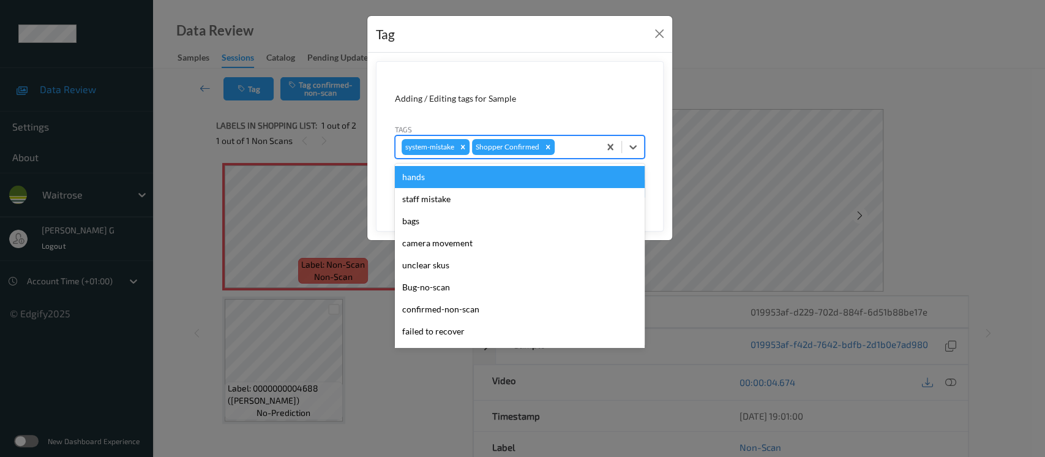
click at [562, 146] on div at bounding box center [575, 147] width 36 height 15
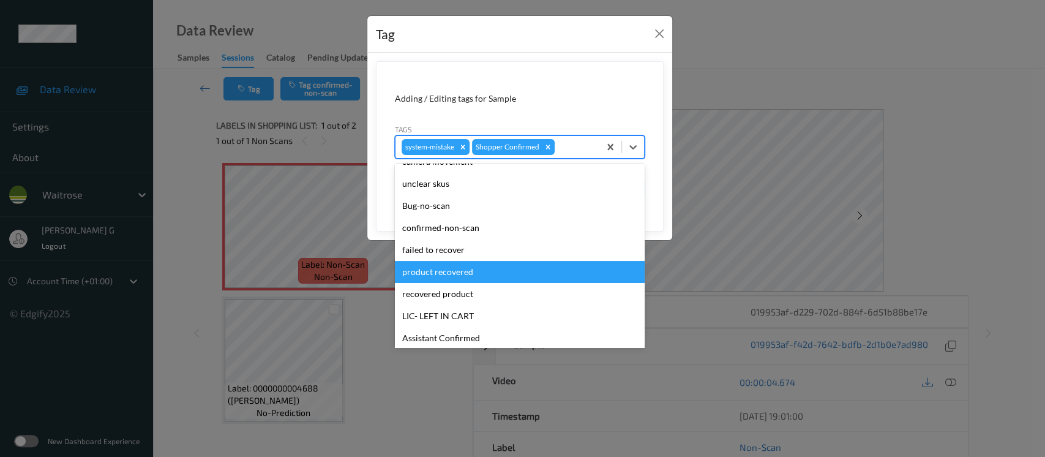
scroll to position [305, 0]
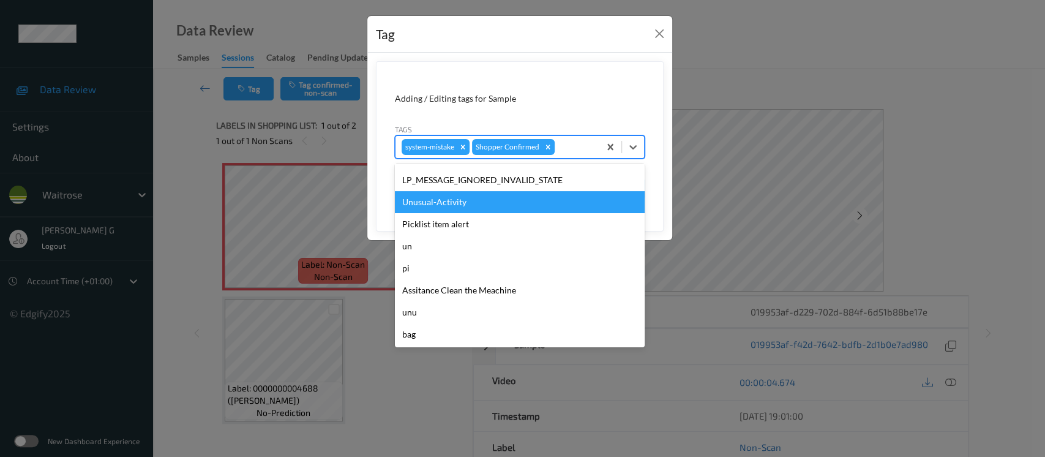
click at [442, 206] on div "Unusual-Activity" at bounding box center [520, 202] width 250 height 22
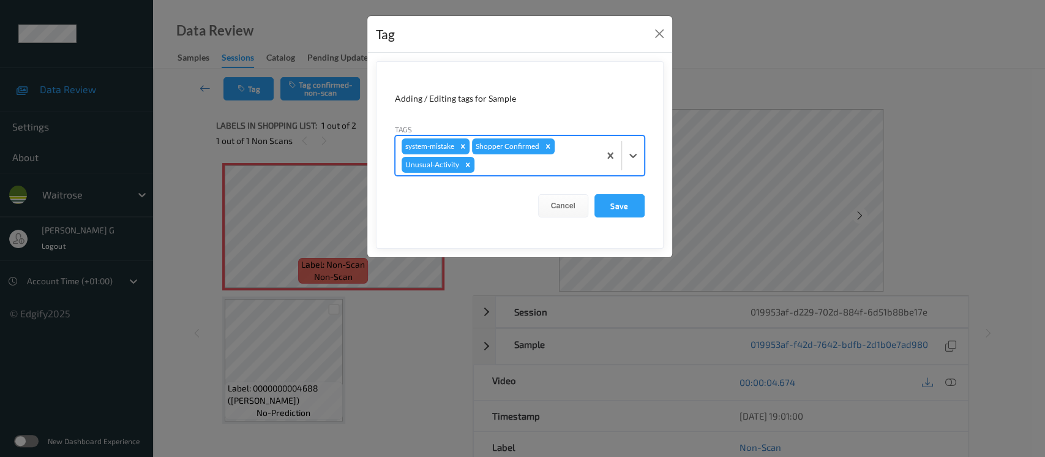
click at [506, 172] on div "system-mistake Shopper Confirmed Unusual-Activity" at bounding box center [497, 155] width 204 height 39
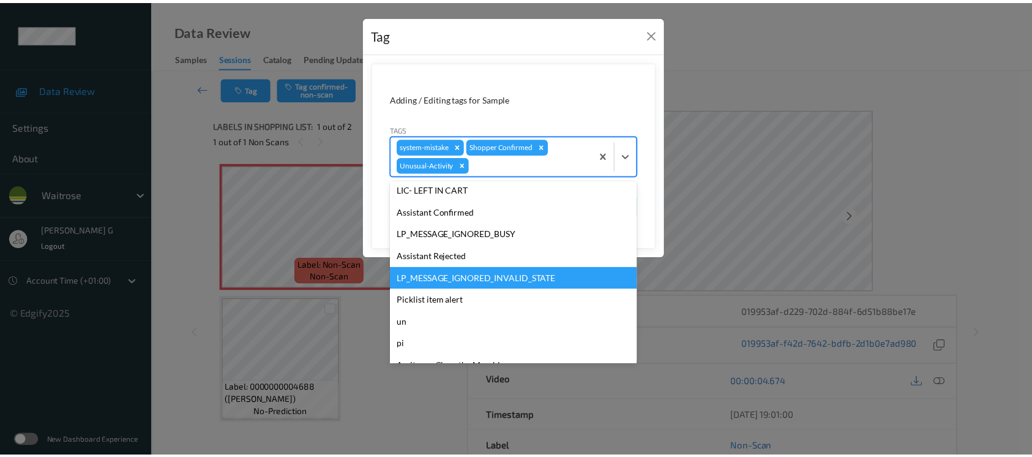
scroll to position [284, 0]
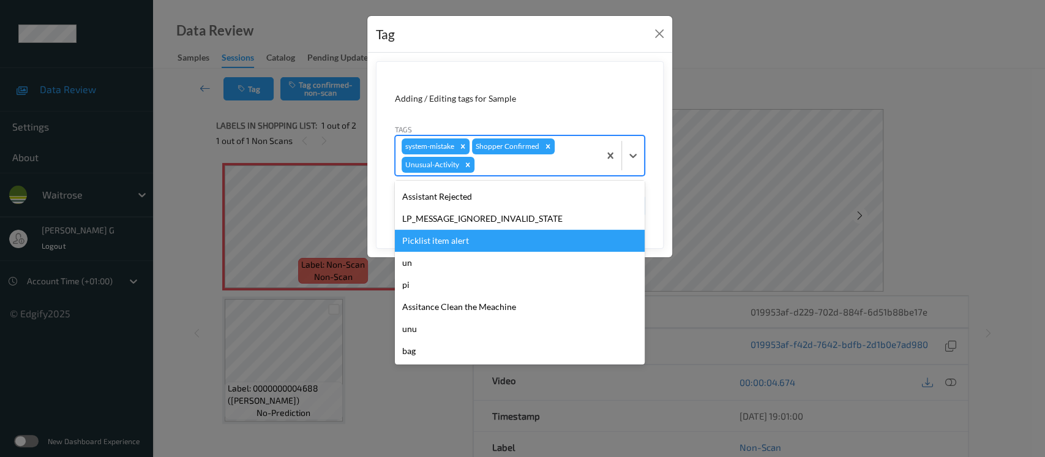
click at [442, 236] on div "Picklist item alert" at bounding box center [520, 241] width 250 height 22
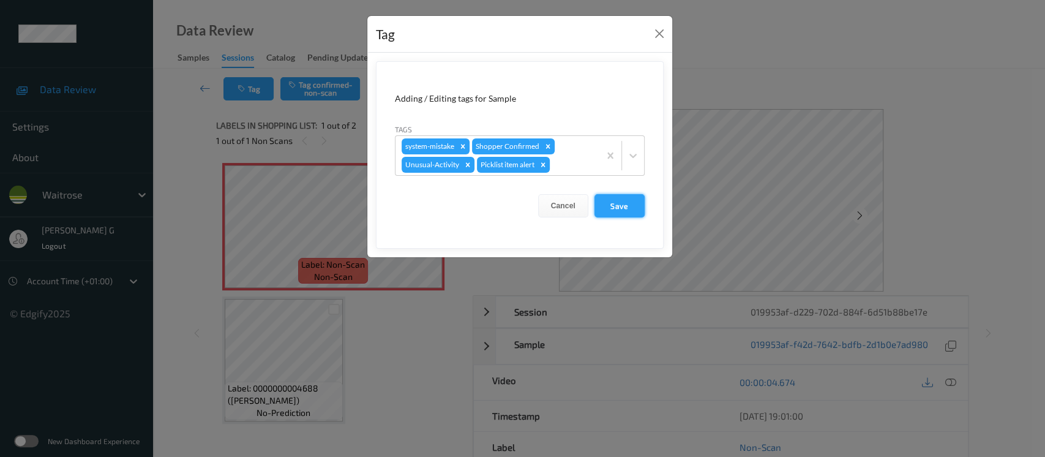
click at [606, 212] on button "Save" at bounding box center [619, 205] width 50 height 23
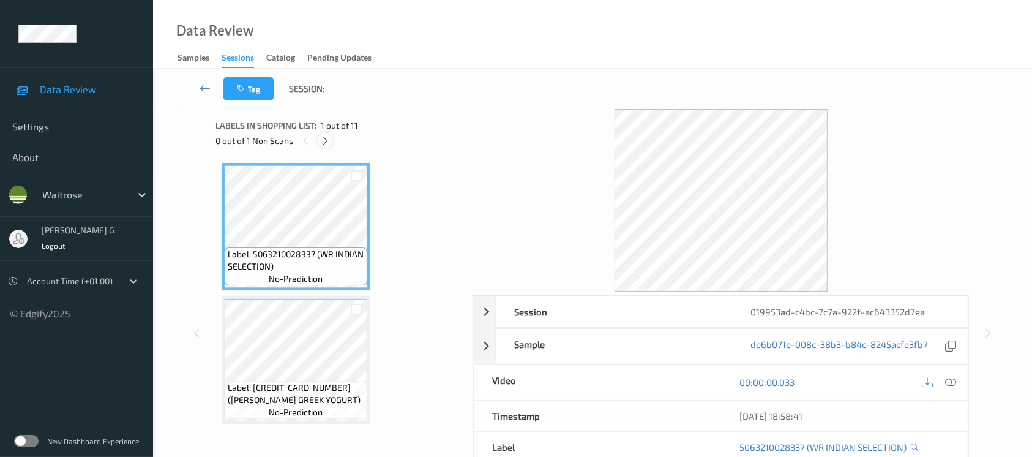
click at [330, 137] on icon at bounding box center [325, 140] width 10 height 11
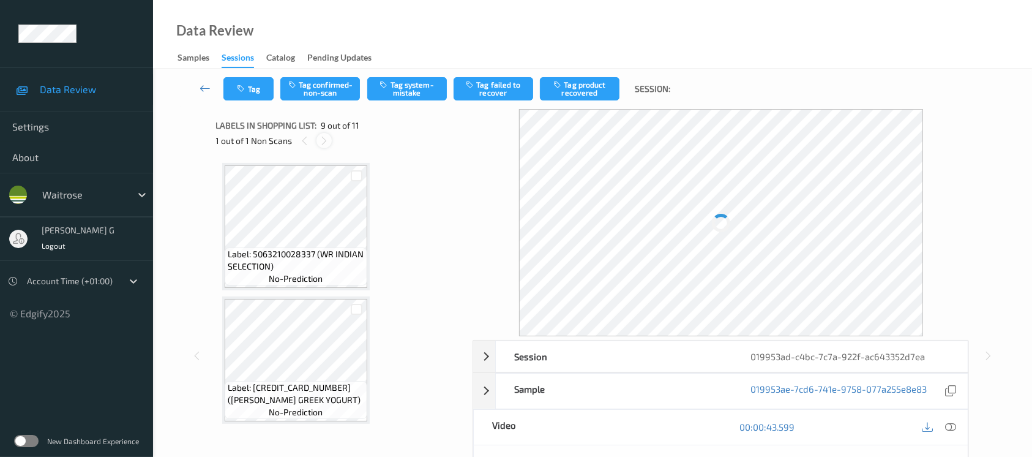
scroll to position [936, 0]
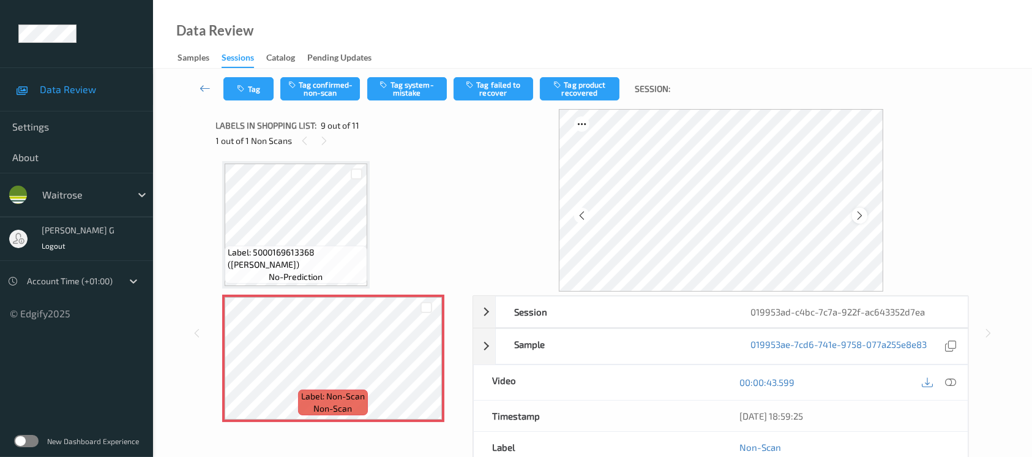
click at [862, 213] on icon at bounding box center [860, 215] width 10 height 11
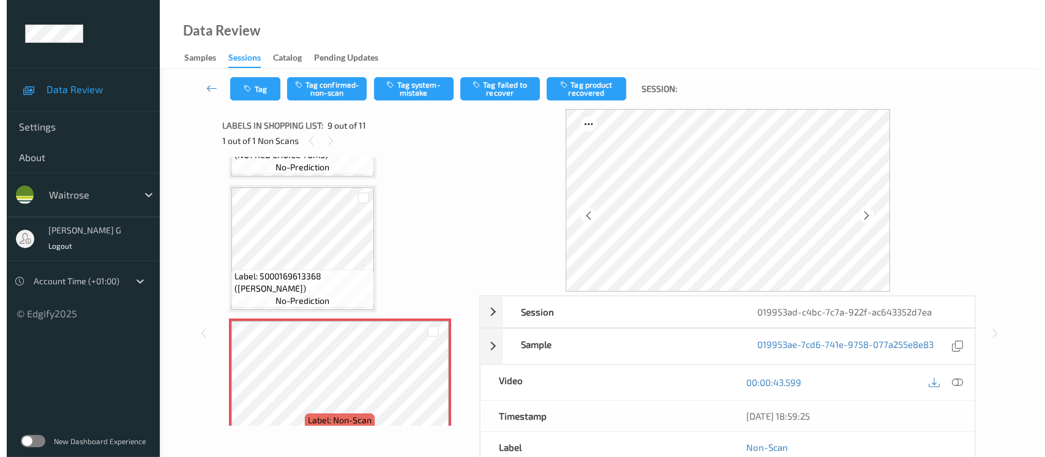
scroll to position [897, 0]
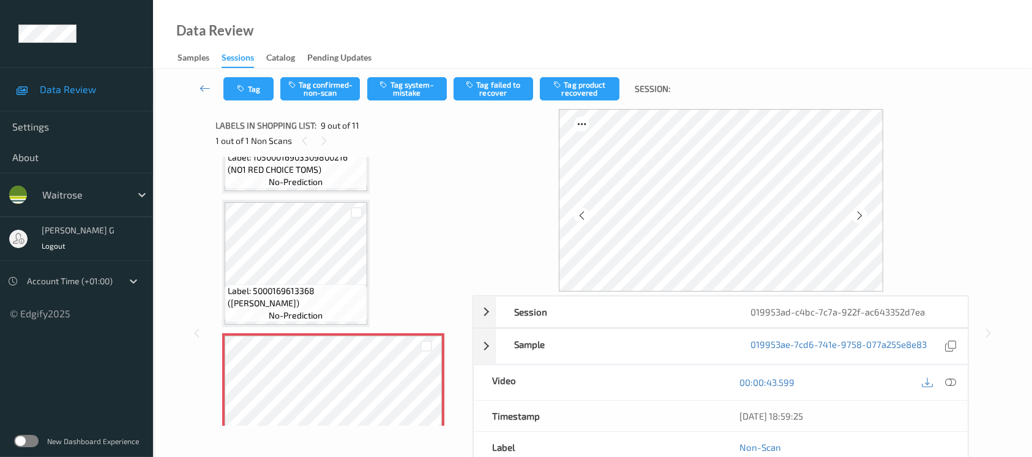
click at [325, 179] on div "Label: 10500016903309800216 (NO1 RED CHOICE TOMS) no-prediction" at bounding box center [296, 170] width 143 height 38
click at [413, 80] on button "Tag system-mistake" at bounding box center [407, 88] width 80 height 23
click at [245, 100] on div "Tag Tag confirmed-non-scan Untag system-mistake Tag failed to recover Tag produ…" at bounding box center [592, 89] width 829 height 40
click at [248, 81] on button "Tag" at bounding box center [248, 88] width 50 height 23
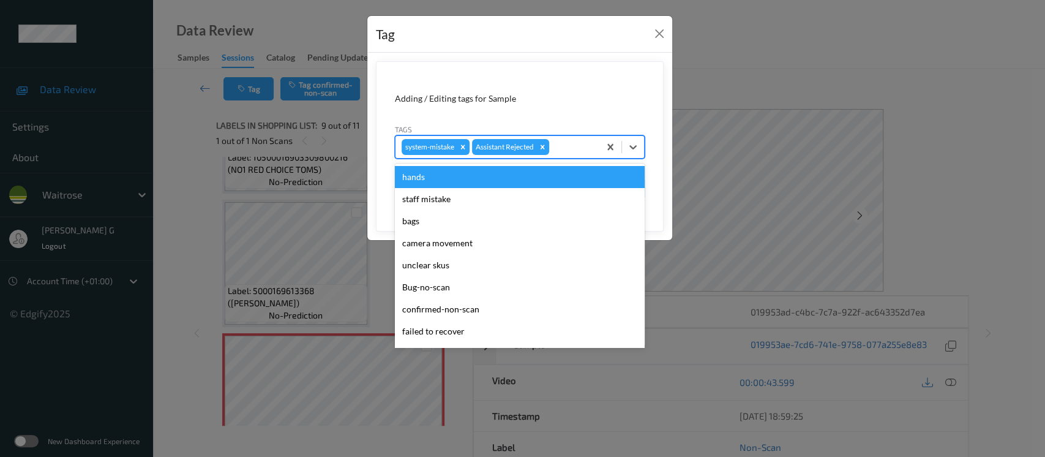
click at [566, 148] on div at bounding box center [573, 147] width 42 height 15
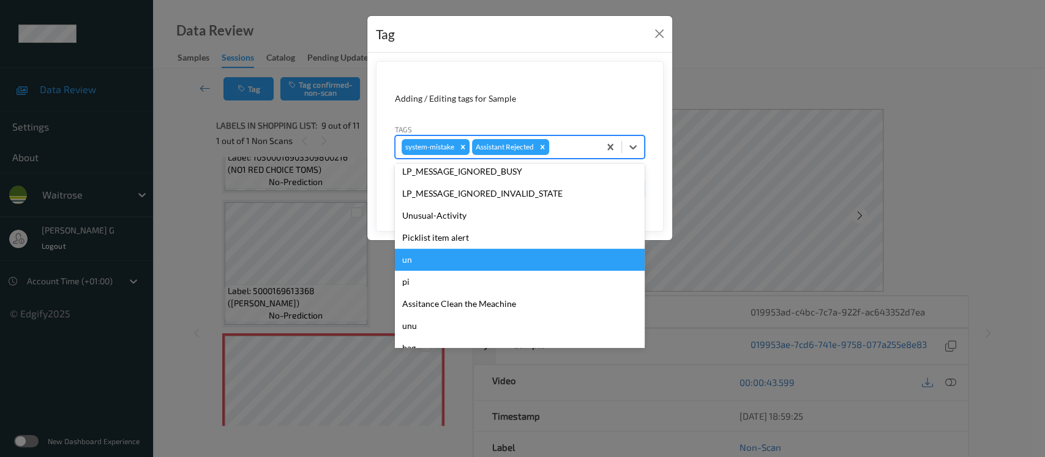
scroll to position [305, 0]
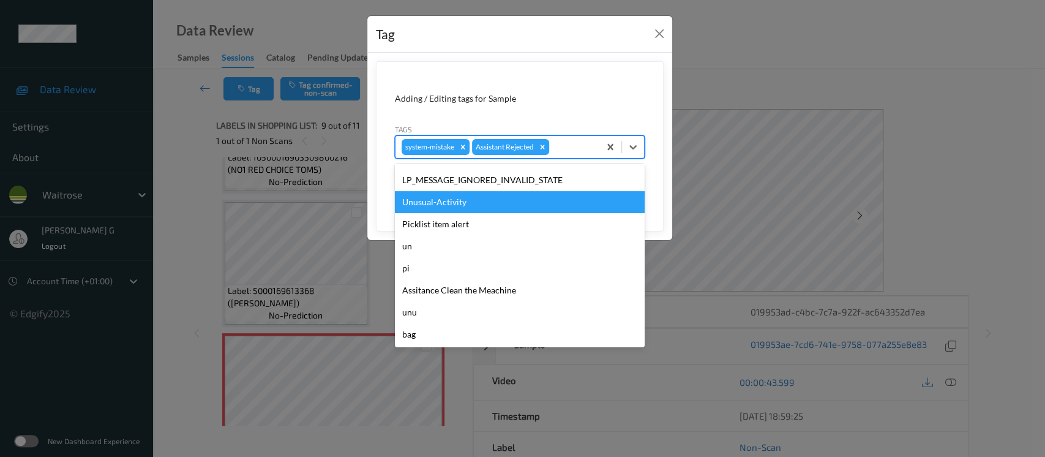
click at [443, 198] on div "Unusual-Activity" at bounding box center [520, 202] width 250 height 22
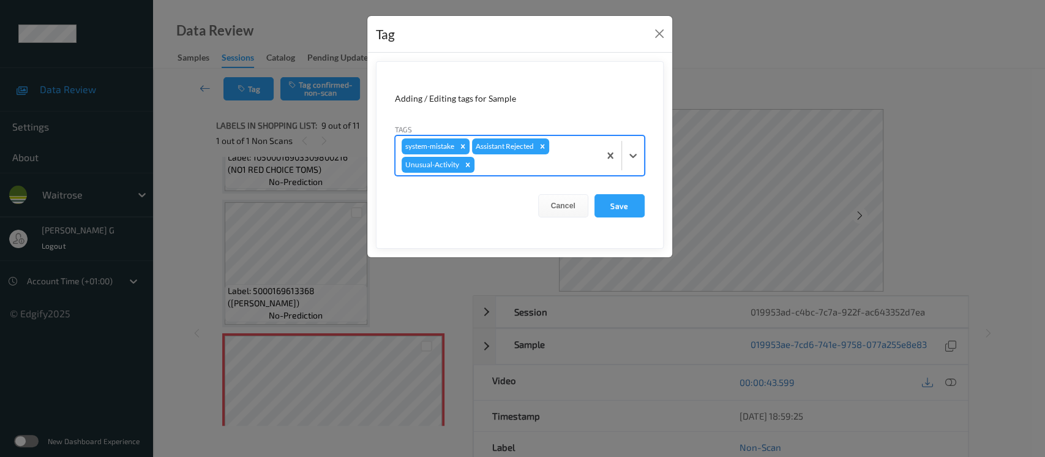
click at [586, 156] on div "system-mistake Assistant Rejected Unusual-Activity" at bounding box center [497, 155] width 204 height 39
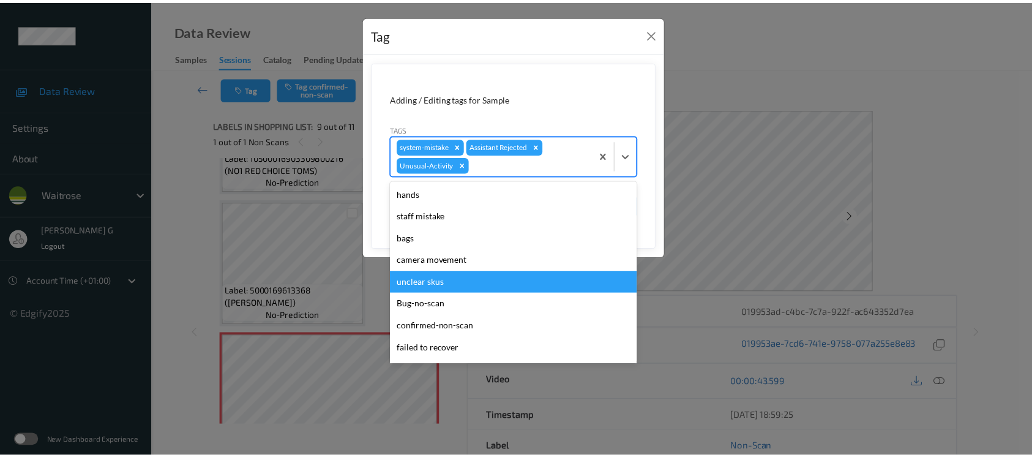
scroll to position [284, 0]
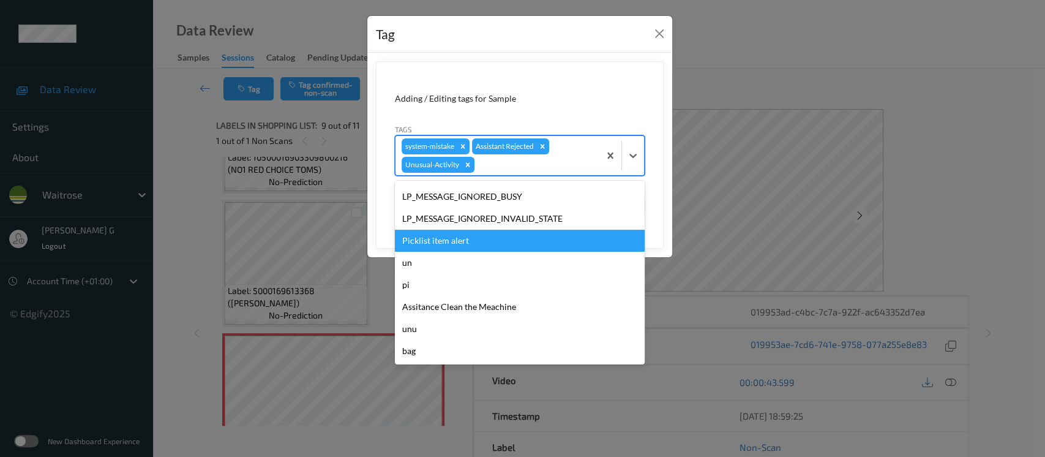
click at [436, 238] on div "Picklist item alert" at bounding box center [520, 241] width 250 height 22
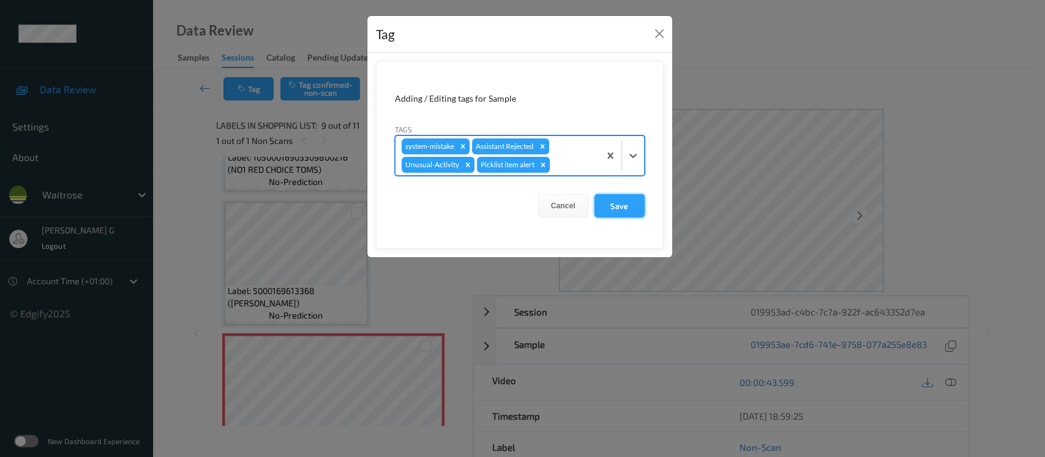
click at [615, 205] on button "Save" at bounding box center [619, 205] width 50 height 23
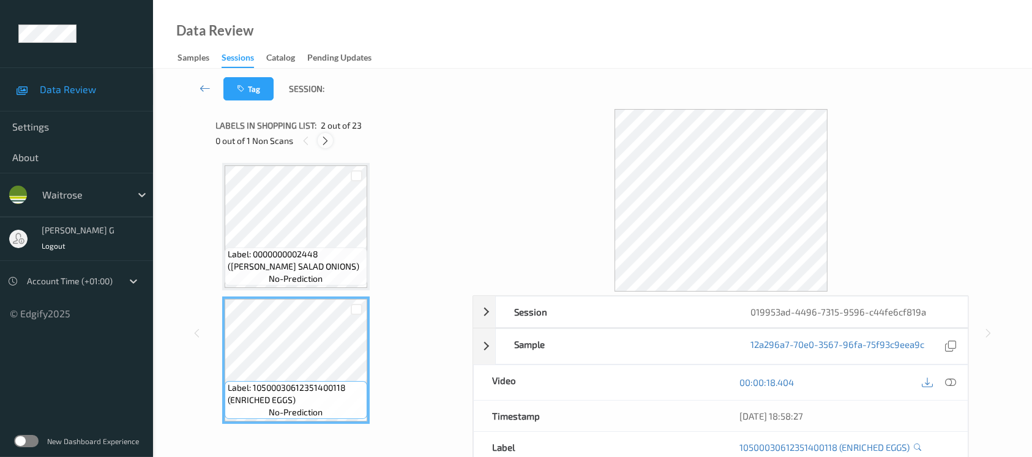
click at [325, 140] on icon at bounding box center [325, 140] width 10 height 11
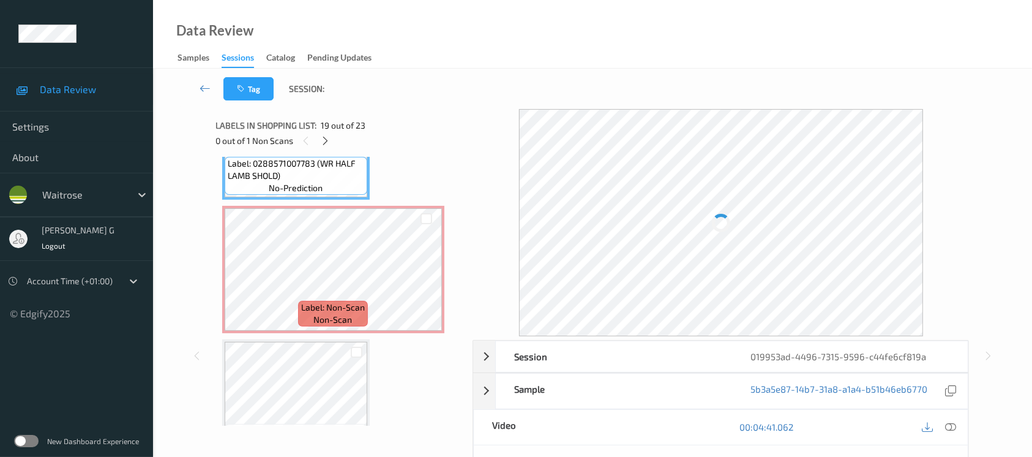
scroll to position [2561, 0]
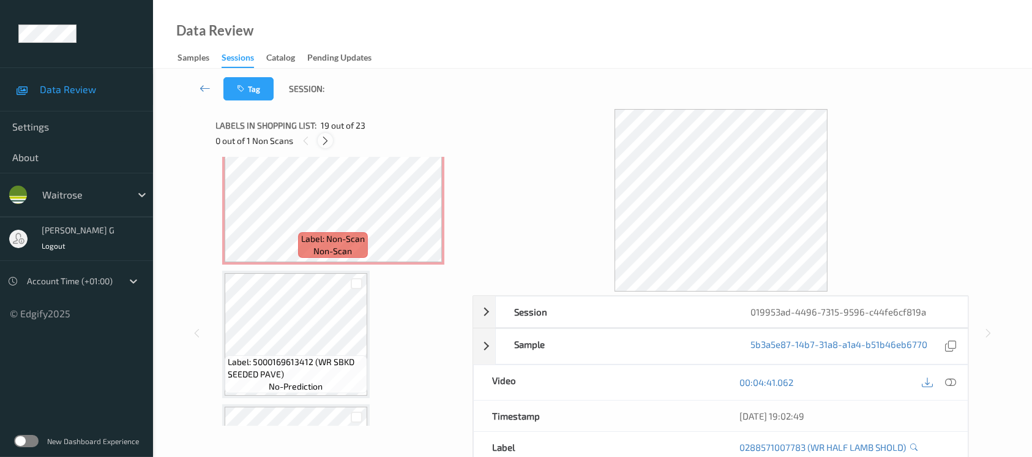
click at [323, 141] on icon at bounding box center [325, 140] width 10 height 11
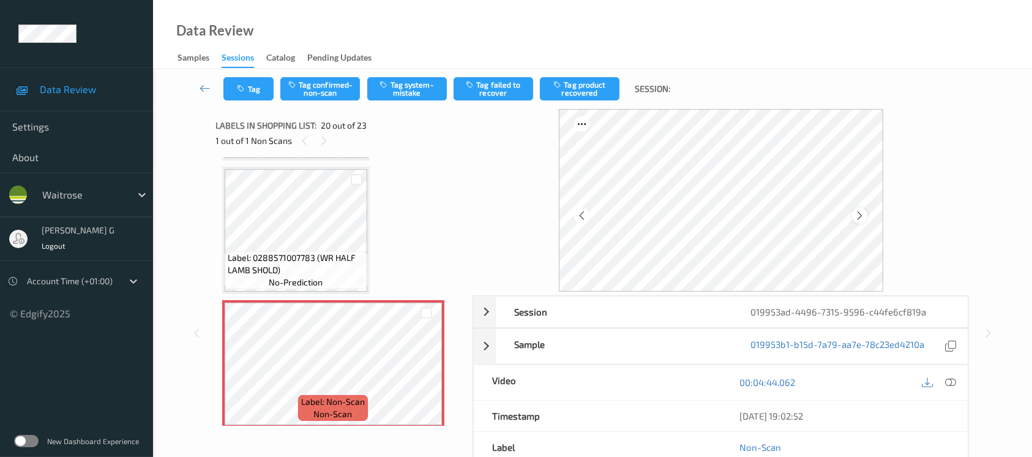
click at [865, 220] on div at bounding box center [859, 215] width 15 height 15
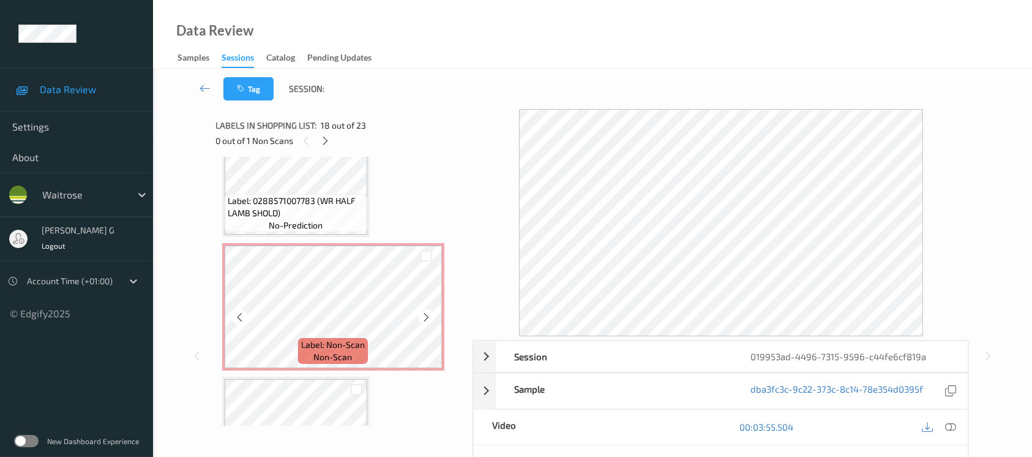
scroll to position [2480, 0]
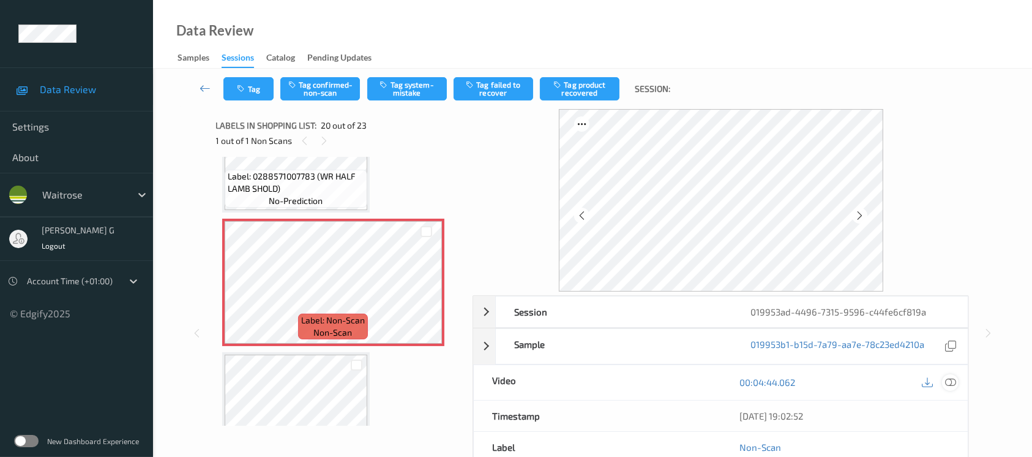
click at [953, 377] on icon at bounding box center [950, 382] width 11 height 11
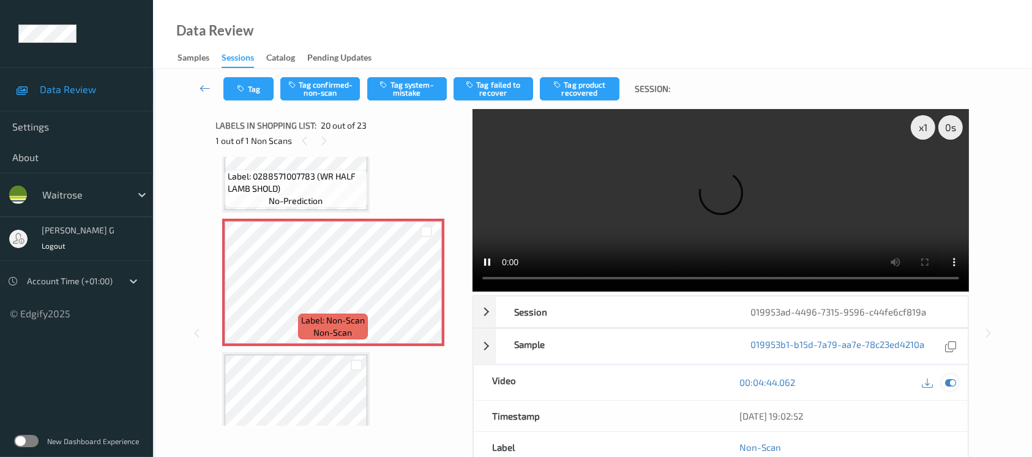
click at [946, 379] on icon at bounding box center [950, 382] width 11 height 11
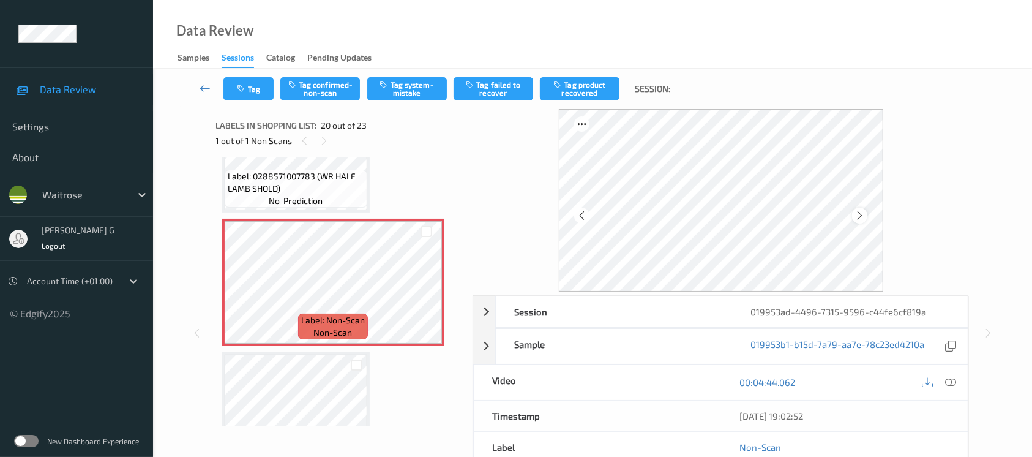
click at [863, 217] on icon at bounding box center [860, 215] width 10 height 11
click at [407, 83] on button "Tag system-mistake" at bounding box center [407, 88] width 80 height 23
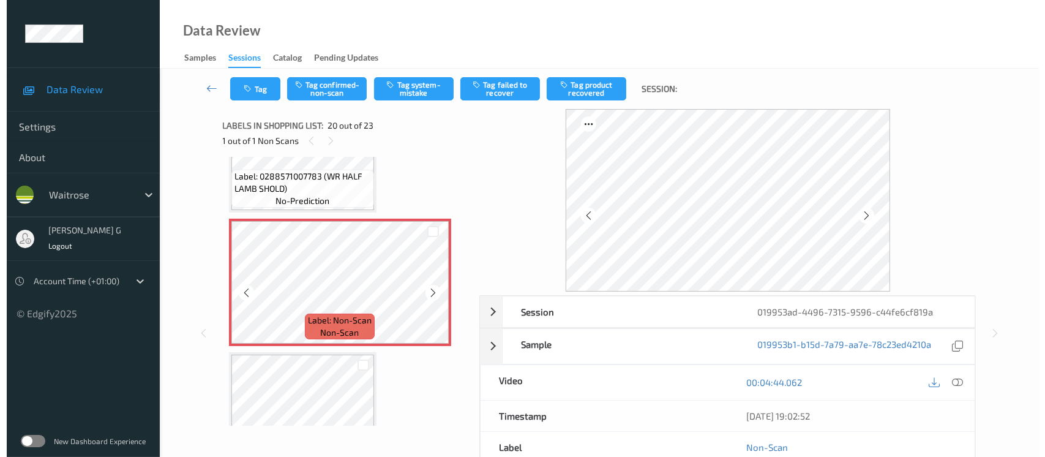
scroll to position [2399, 0]
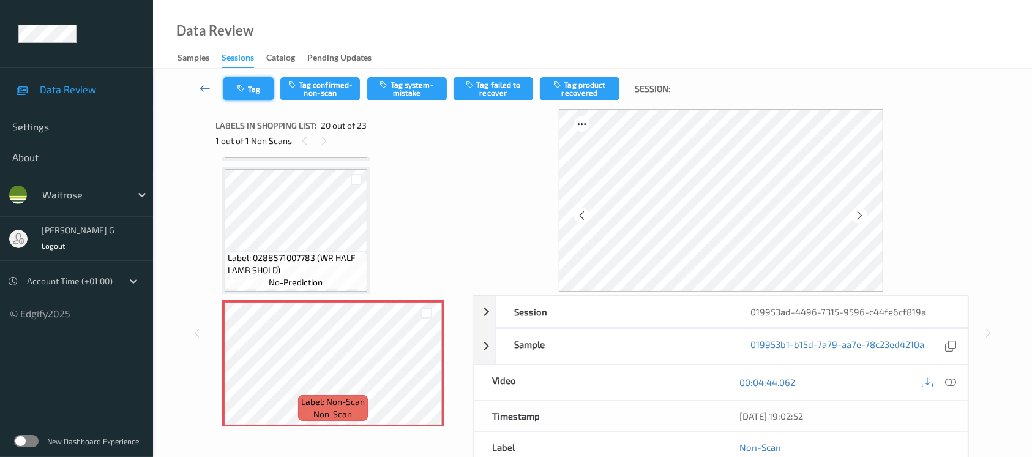
click at [260, 91] on button "Tag" at bounding box center [248, 88] width 50 height 23
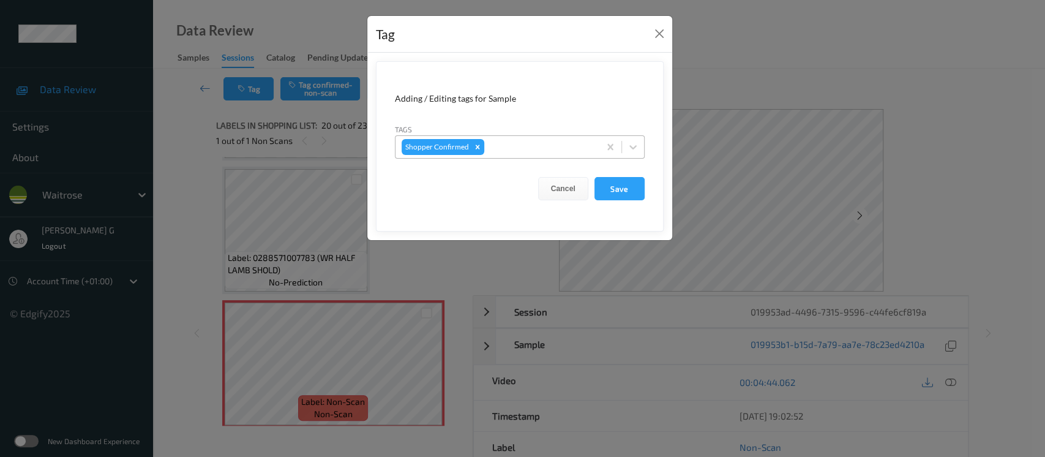
click at [542, 146] on div at bounding box center [540, 147] width 107 height 15
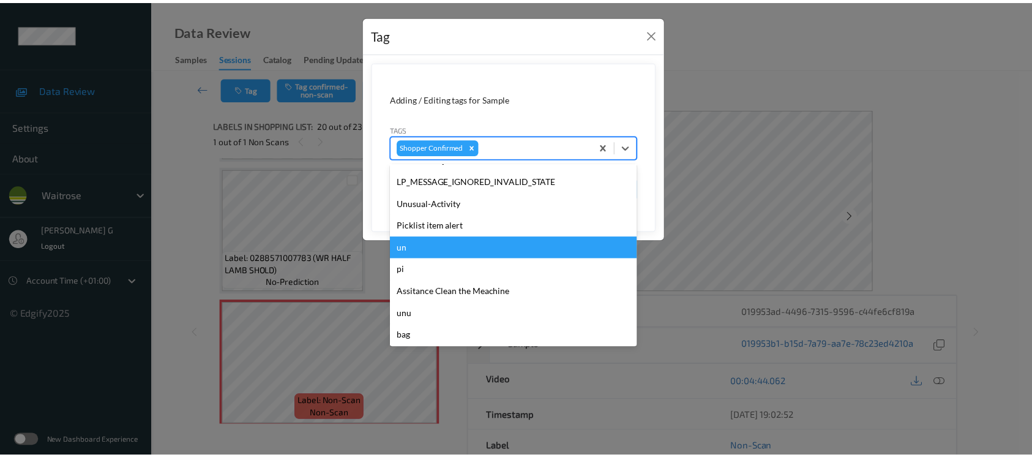
scroll to position [328, 0]
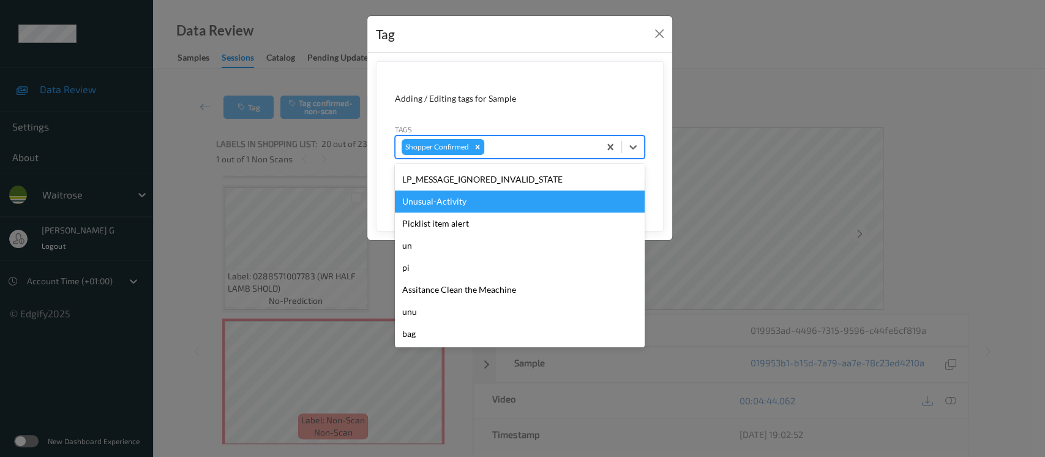
click at [442, 200] on div "Unusual-Activity" at bounding box center [520, 201] width 250 height 22
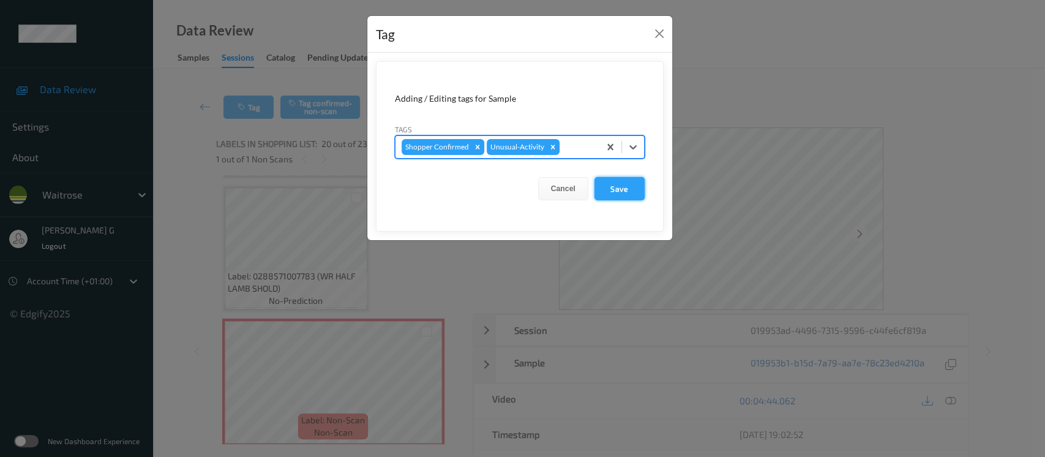
click at [611, 182] on button "Save" at bounding box center [619, 188] width 50 height 23
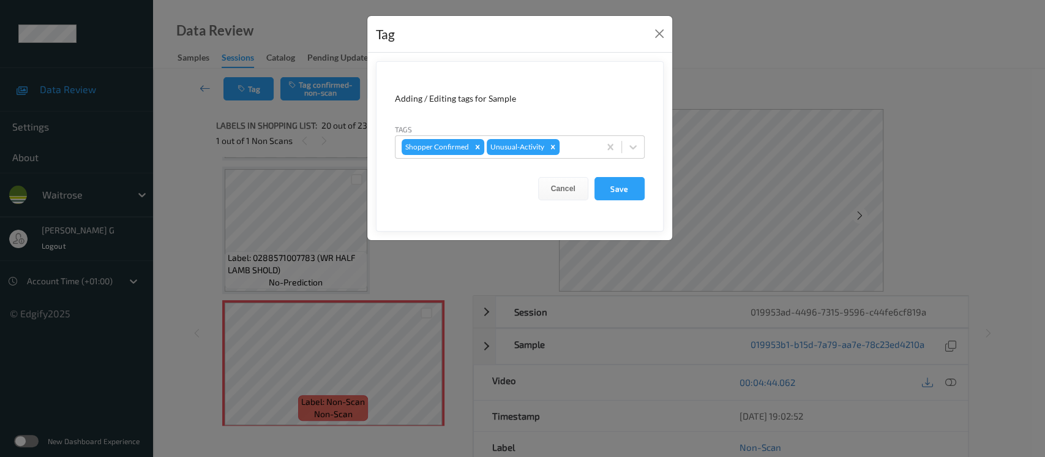
click at [697, 80] on div "Tag Adding / Editing tags for Sample Tags Shopper Confirmed Unusual-Activity Ca…" at bounding box center [522, 228] width 1045 height 457
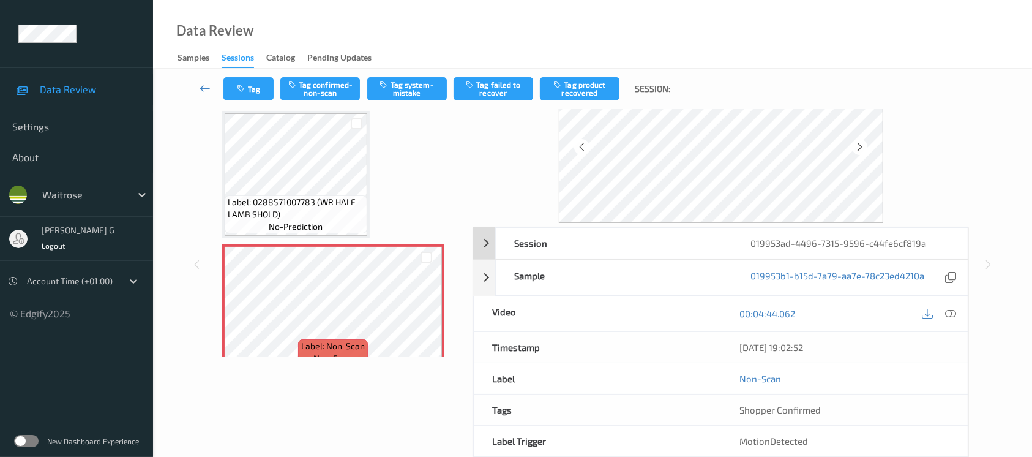
scroll to position [43, 0]
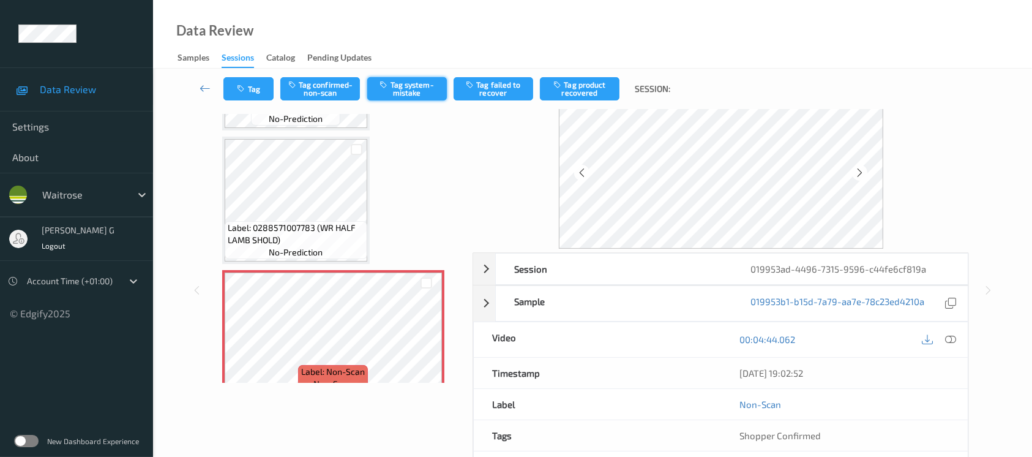
click at [392, 85] on button "Tag system-mistake" at bounding box center [407, 88] width 80 height 23
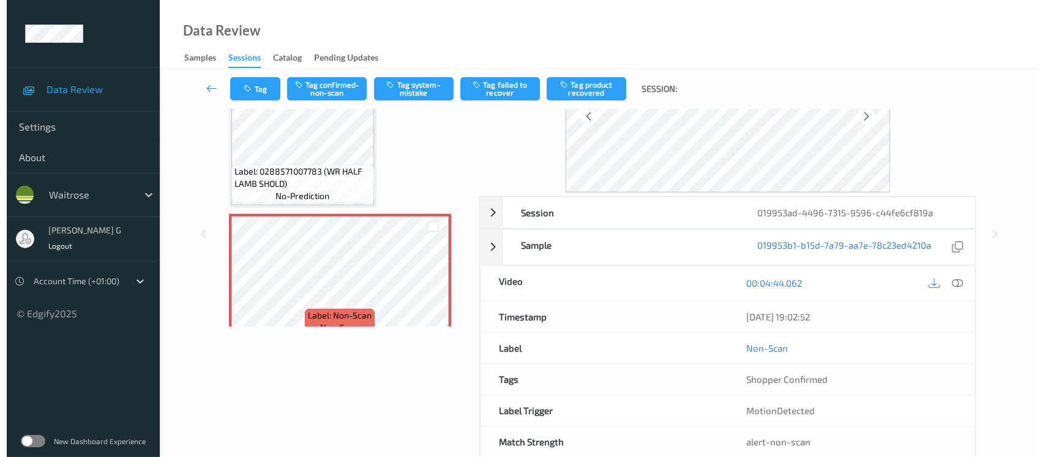
scroll to position [124, 0]
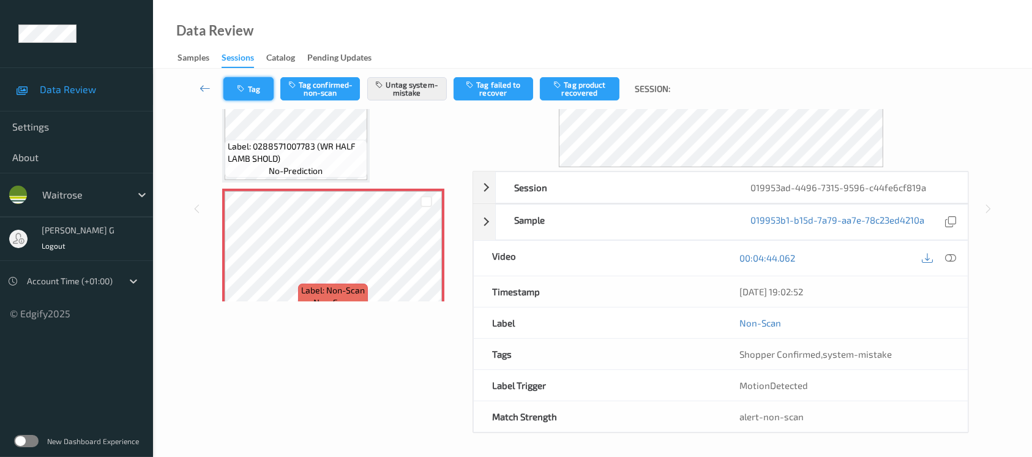
click at [233, 88] on button "Tag" at bounding box center [248, 88] width 50 height 23
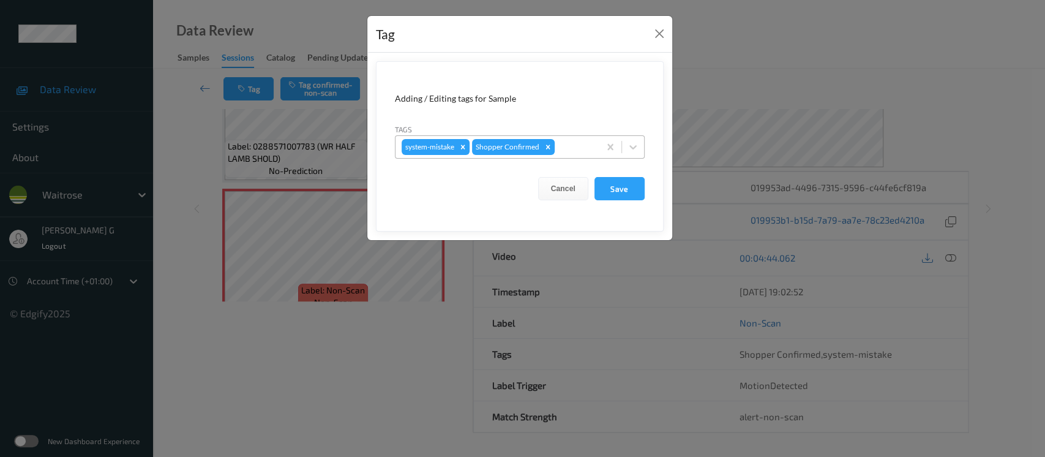
click at [564, 148] on div at bounding box center [575, 147] width 36 height 15
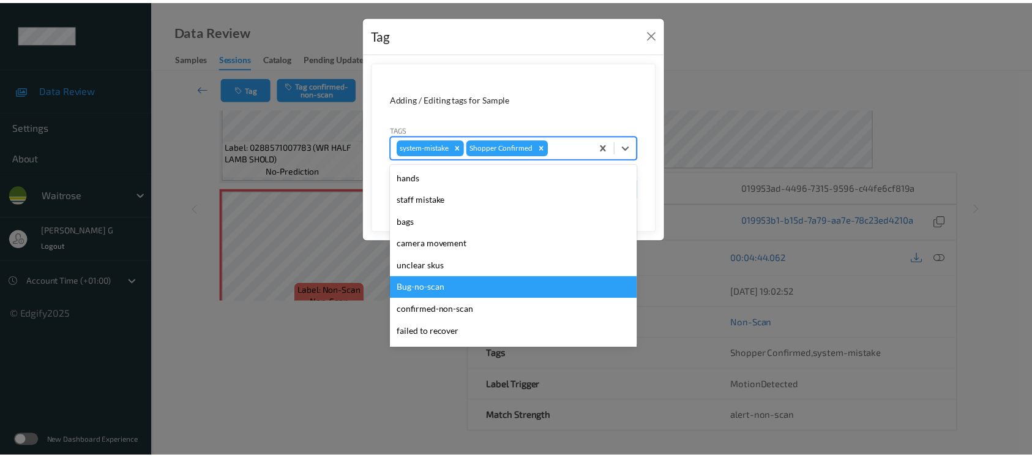
scroll to position [305, 0]
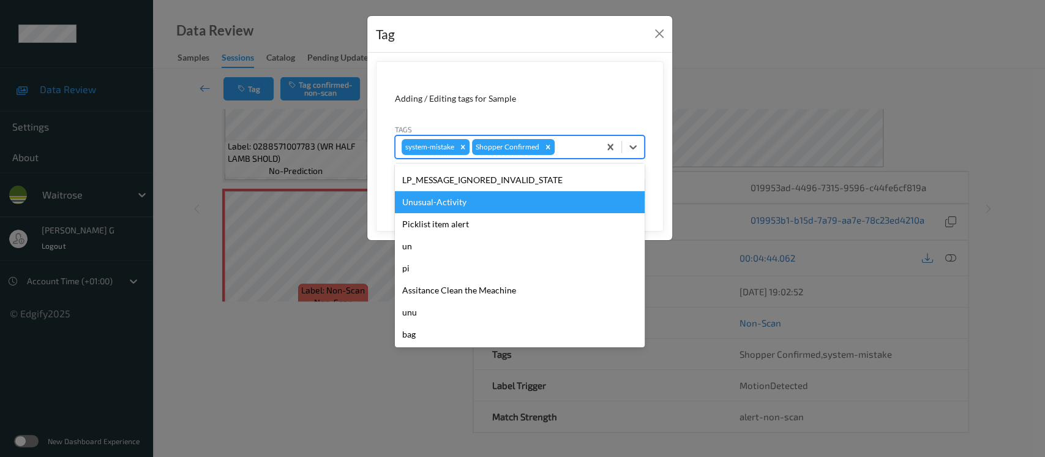
click at [439, 208] on div "Unusual-Activity" at bounding box center [520, 202] width 250 height 22
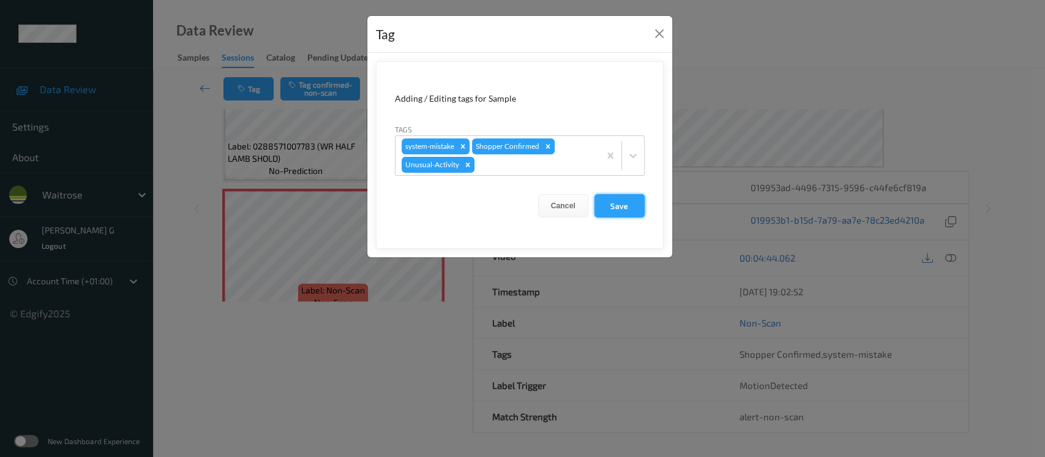
click at [633, 206] on button "Save" at bounding box center [619, 205] width 50 height 23
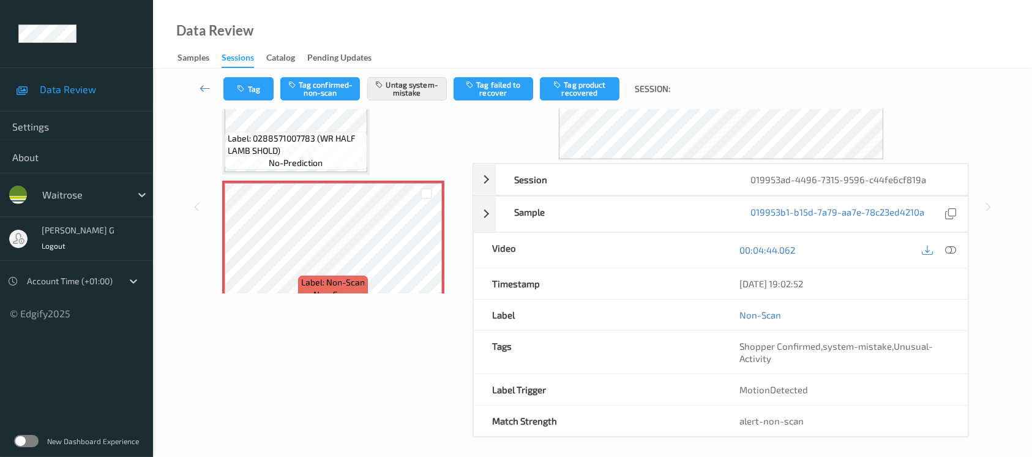
scroll to position [137, 0]
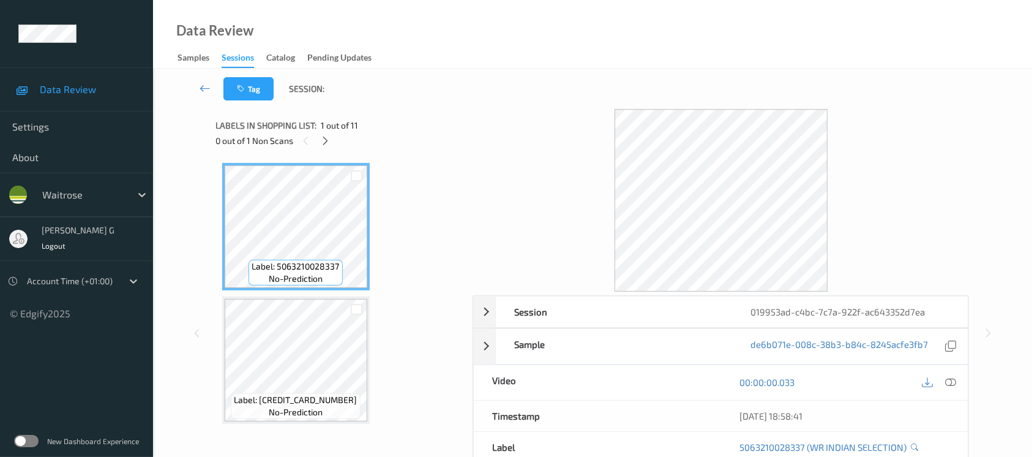
click at [318, 135] on div "0 out of 1 Non Scans" at bounding box center [340, 140] width 249 height 15
click at [325, 135] on icon at bounding box center [325, 140] width 10 height 11
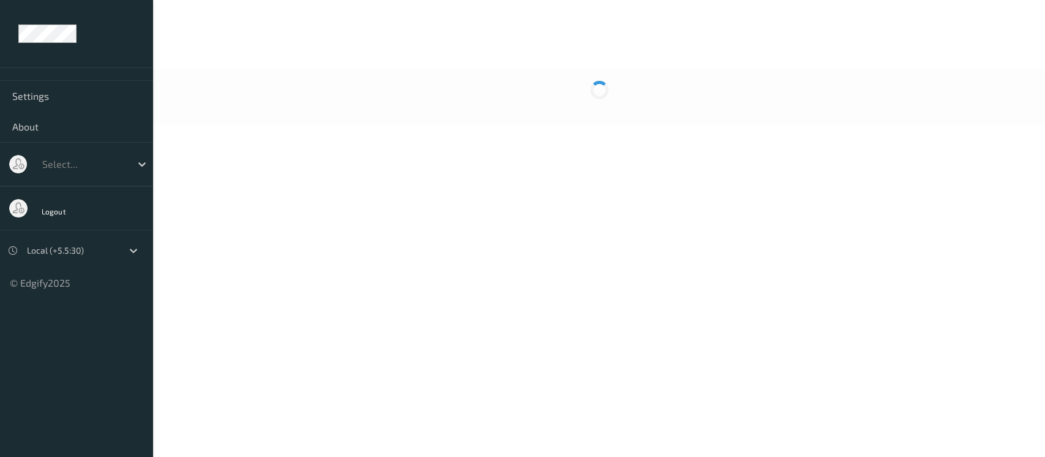
click at [474, 127] on body "Settings About Select... Logout Local (+5.5:30) © Edgify 2025 New Dashboard Exp…" at bounding box center [522, 228] width 1045 height 457
click at [518, 168] on body "Settings About Select... Logout Local (+5.5:30) © Edgify 2025 New Dashboard Exp…" at bounding box center [522, 228] width 1045 height 457
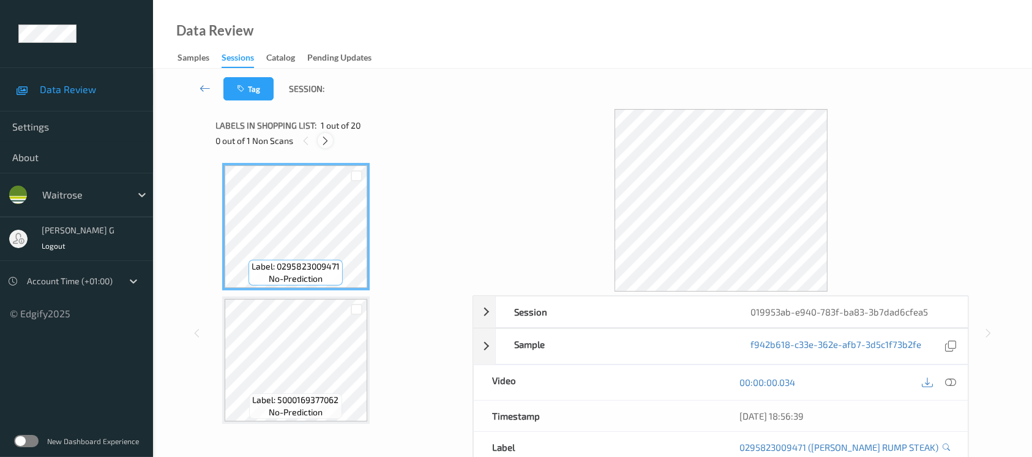
click at [318, 140] on div at bounding box center [325, 140] width 15 height 15
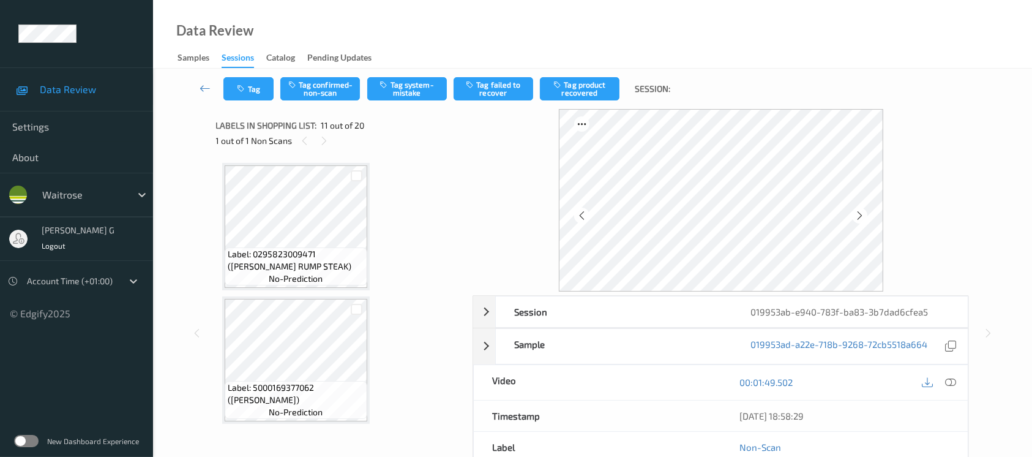
scroll to position [1202, 0]
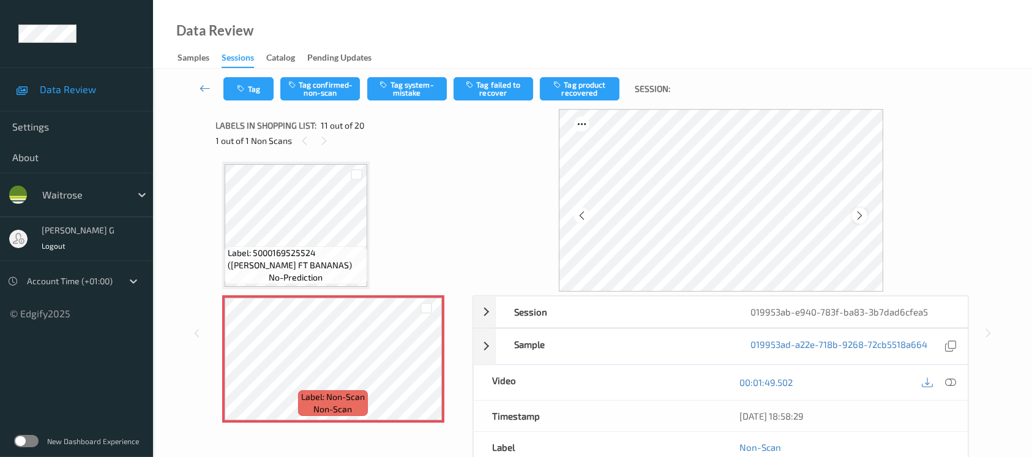
click at [865, 212] on div at bounding box center [859, 215] width 15 height 15
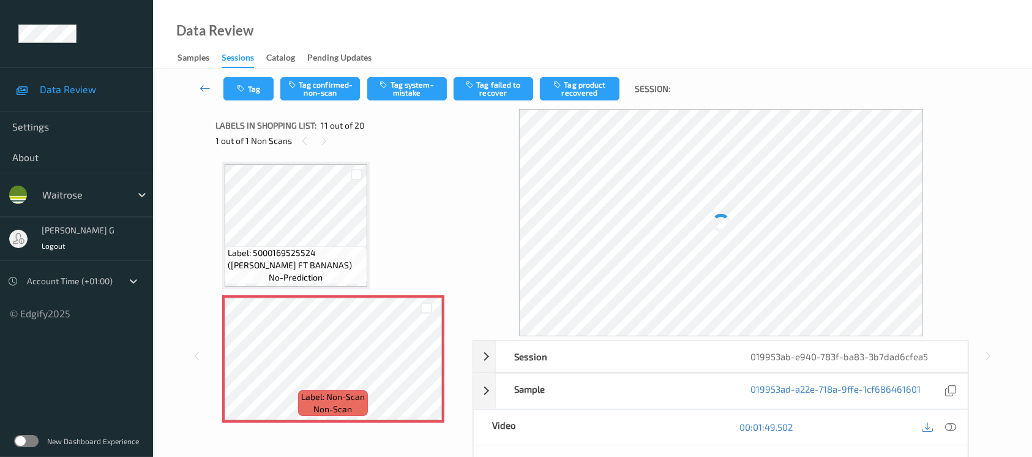
click at [865, 212] on div at bounding box center [721, 222] width 404 height 227
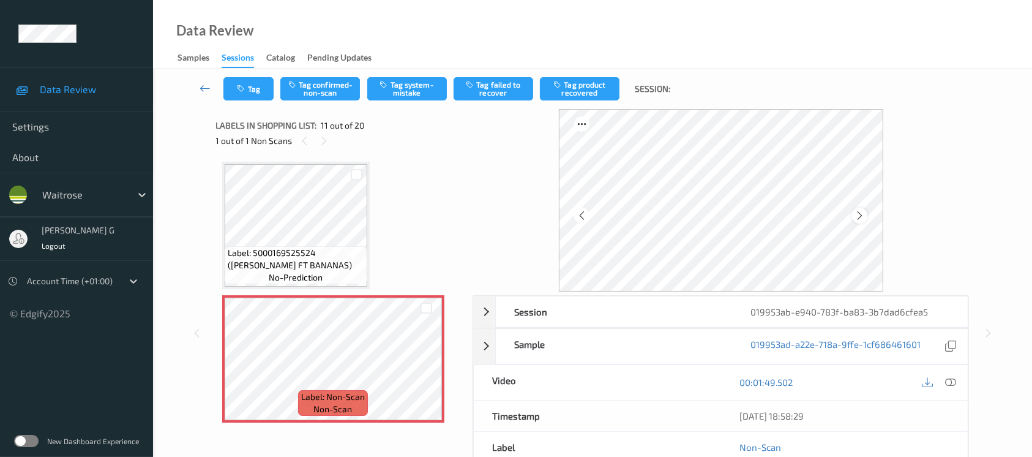
click at [855, 218] on icon at bounding box center [860, 215] width 10 height 11
click at [867, 217] on div at bounding box center [859, 215] width 15 height 15
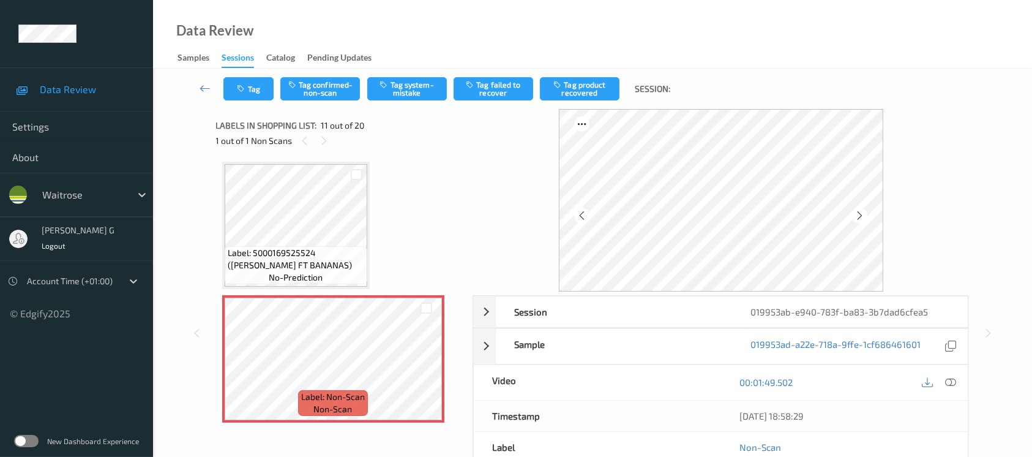
click at [867, 217] on div at bounding box center [859, 215] width 15 height 15
click at [405, 84] on button "Tag system-mistake" at bounding box center [407, 88] width 80 height 23
click at [247, 90] on icon "button" at bounding box center [243, 88] width 10 height 9
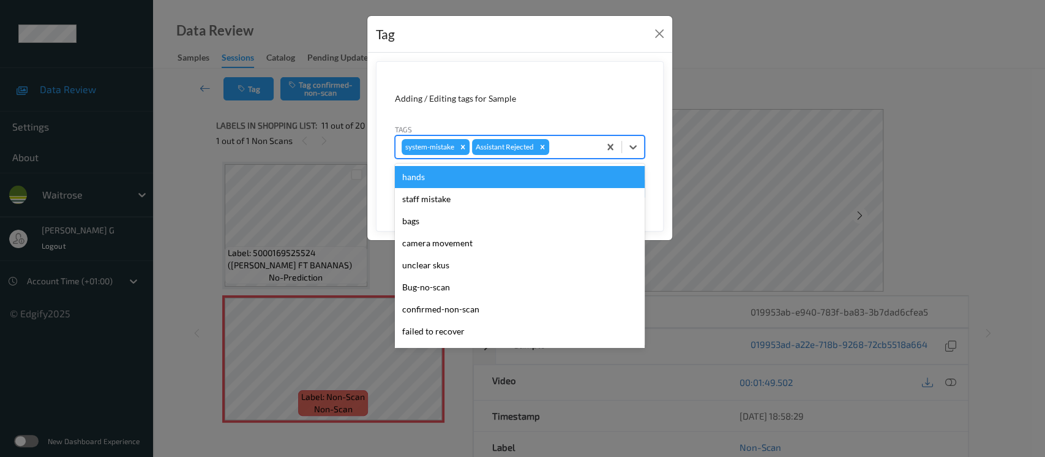
click at [571, 149] on div at bounding box center [573, 147] width 42 height 15
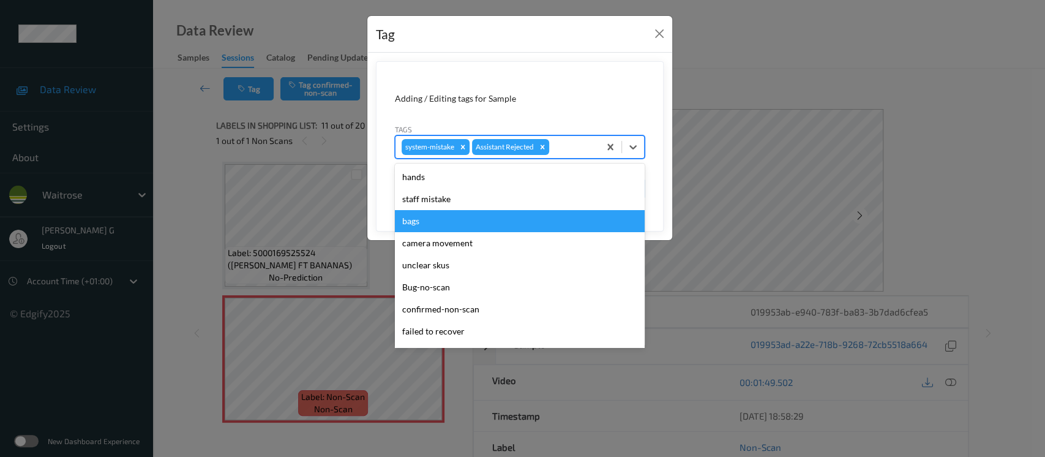
click at [443, 219] on div "bags" at bounding box center [520, 221] width 250 height 22
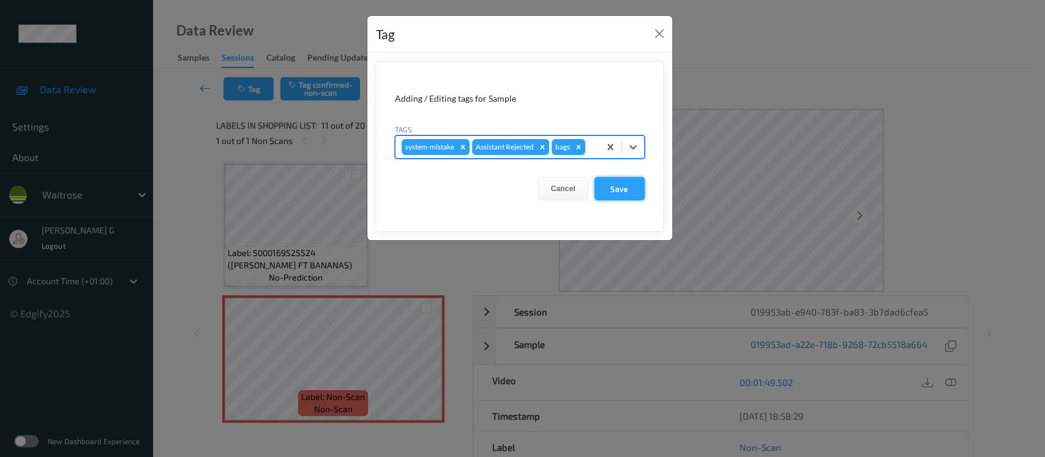
click at [625, 189] on button "Save" at bounding box center [619, 188] width 50 height 23
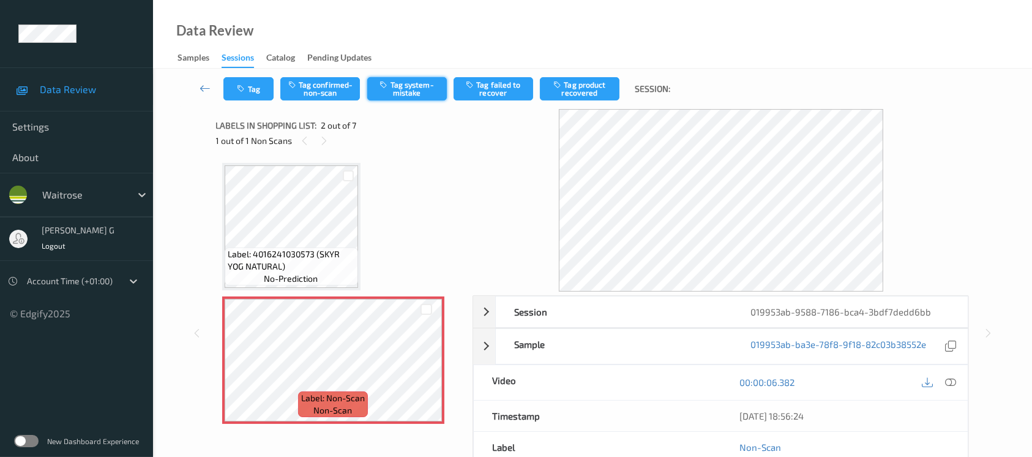
click at [408, 79] on button "Tag system-mistake" at bounding box center [407, 88] width 80 height 23
click at [246, 87] on icon "button" at bounding box center [243, 88] width 10 height 9
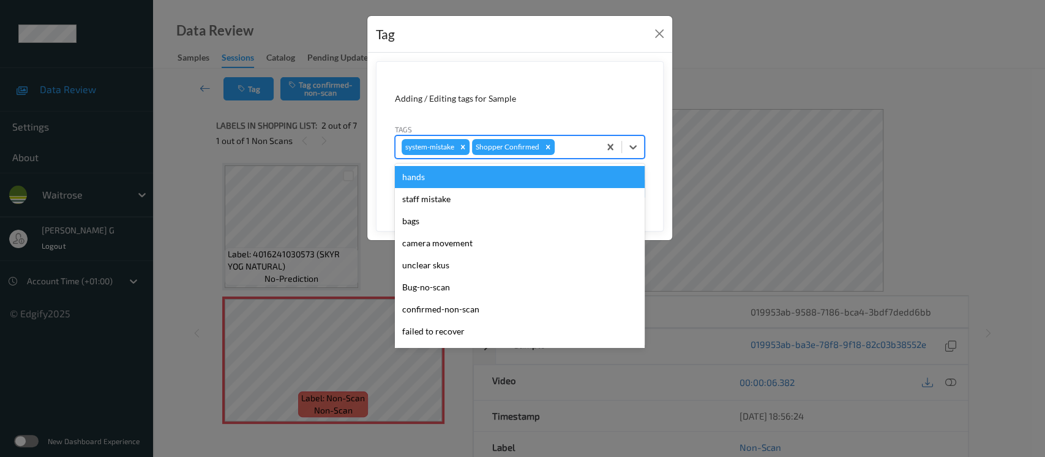
click at [573, 148] on div at bounding box center [575, 147] width 36 height 15
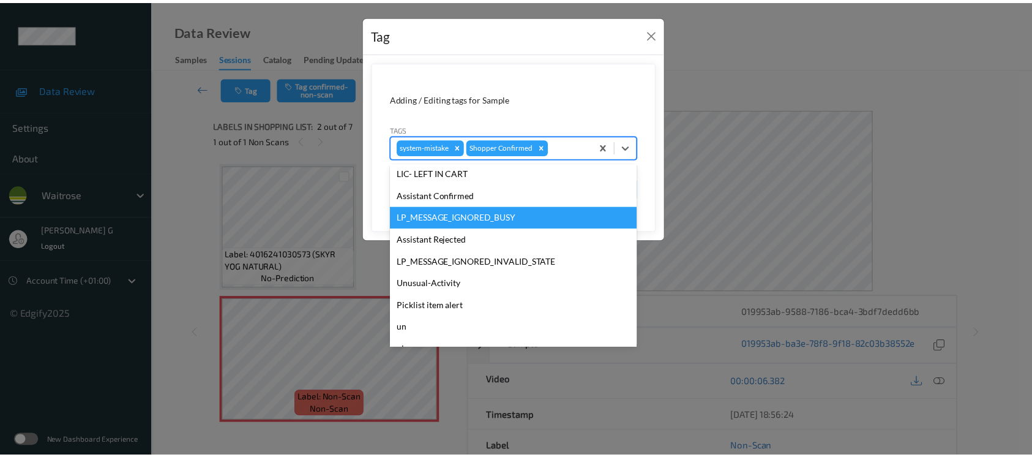
scroll to position [305, 0]
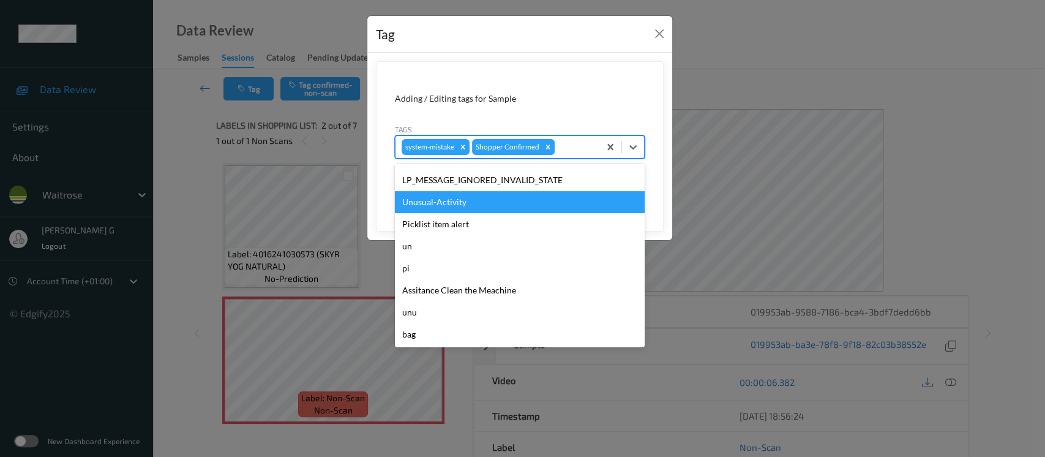
click at [434, 196] on div "Unusual-Activity" at bounding box center [520, 202] width 250 height 22
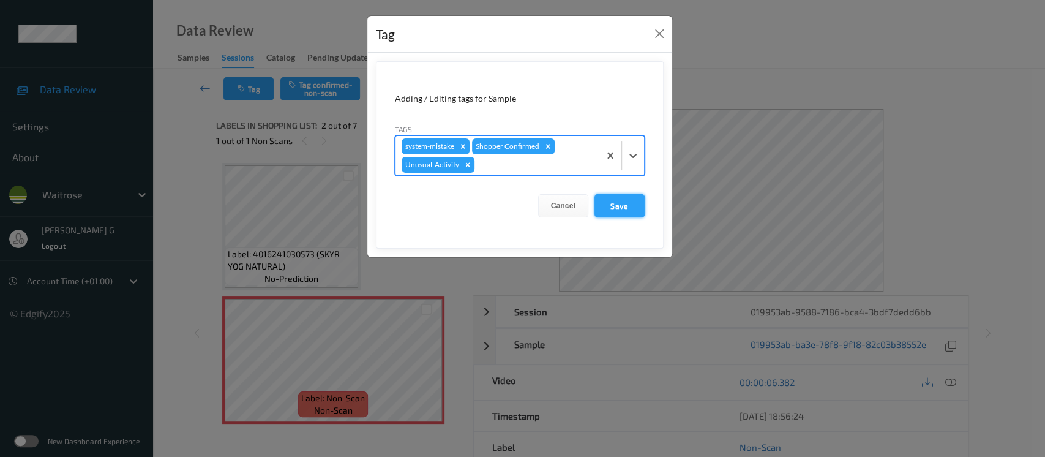
click at [618, 205] on button "Save" at bounding box center [619, 205] width 50 height 23
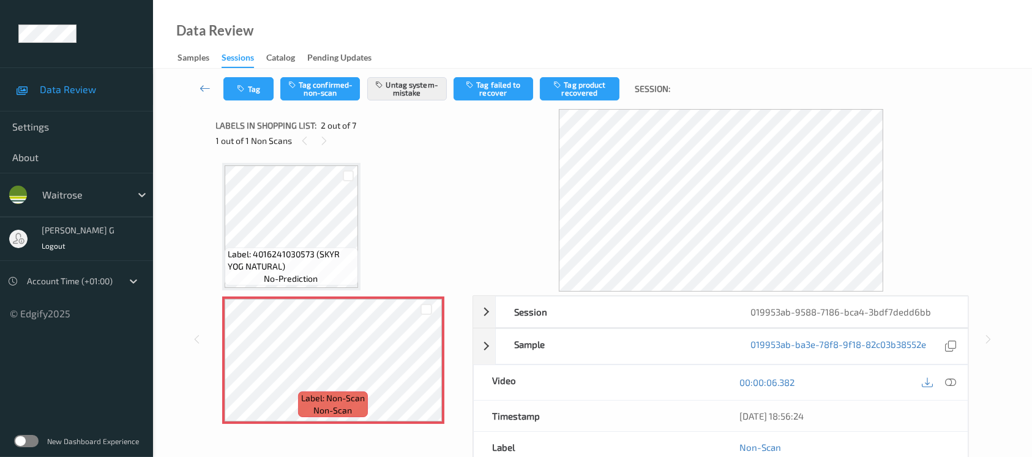
scroll to position [137, 0]
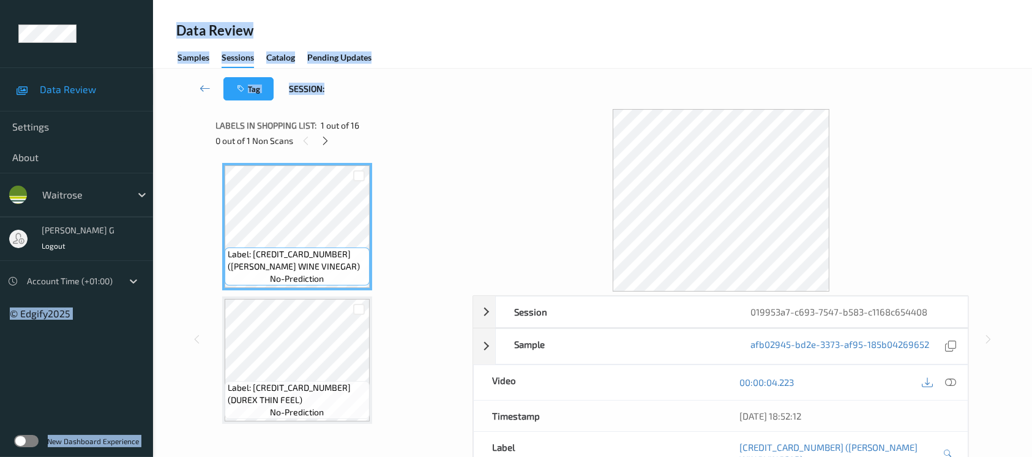
click at [245, 111] on div "Data Review Settings About waitrose [PERSON_NAME] g Logout Account Time (+01:00…" at bounding box center [516, 263] width 1032 height 526
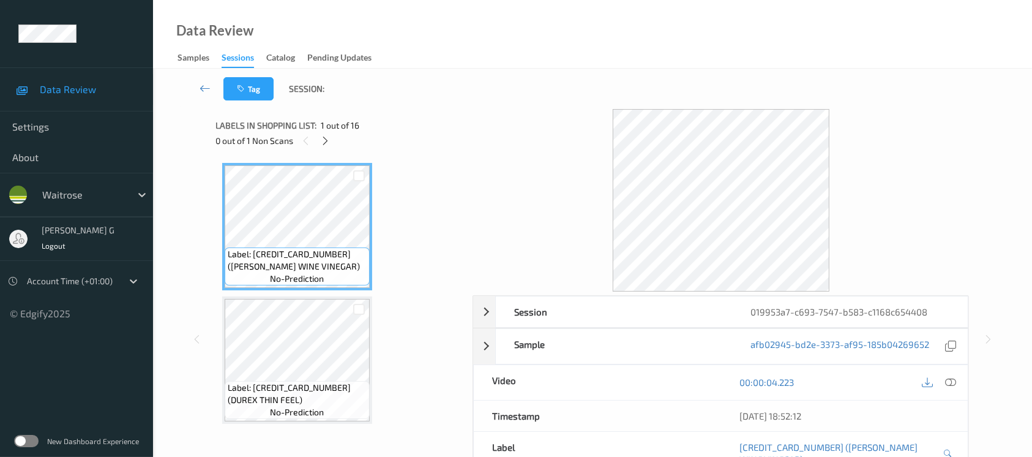
click at [384, 138] on div "0 out of 1 Non Scans" at bounding box center [340, 140] width 249 height 15
click at [323, 140] on icon at bounding box center [325, 140] width 10 height 11
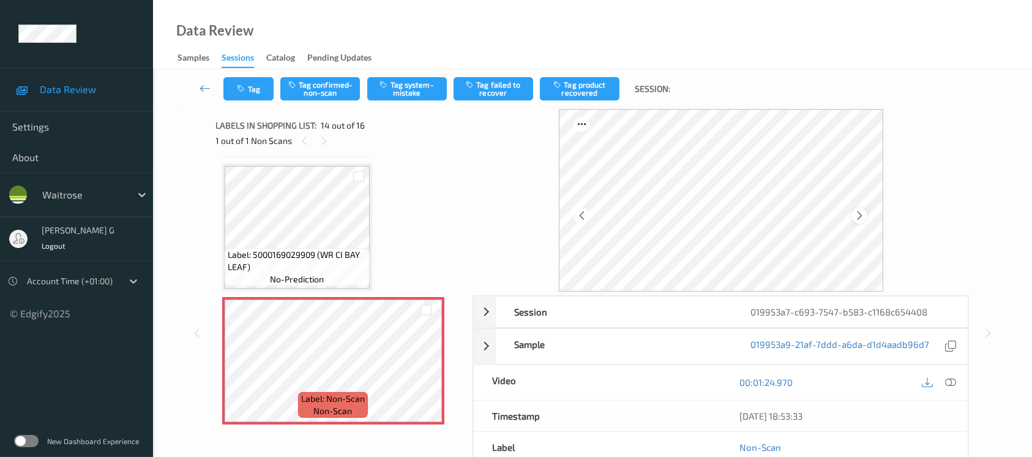
click at [854, 214] on div at bounding box center [859, 215] width 15 height 15
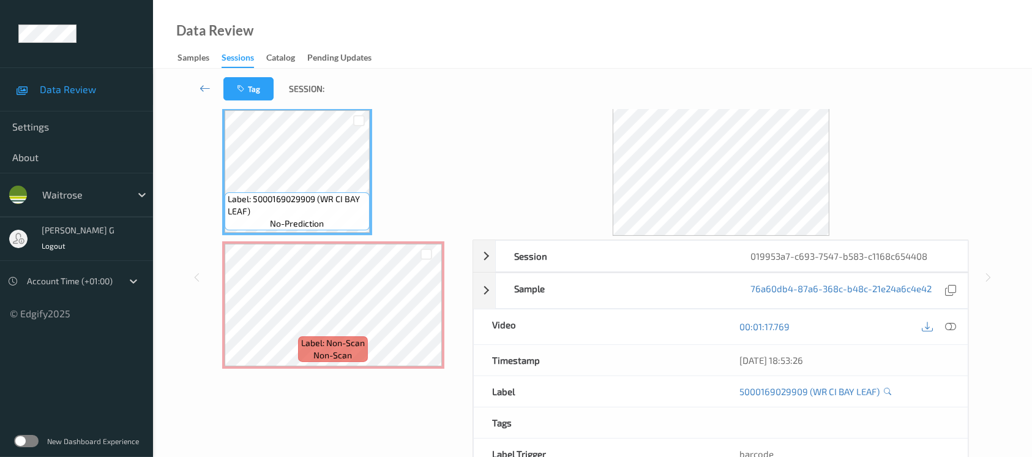
scroll to position [81, 0]
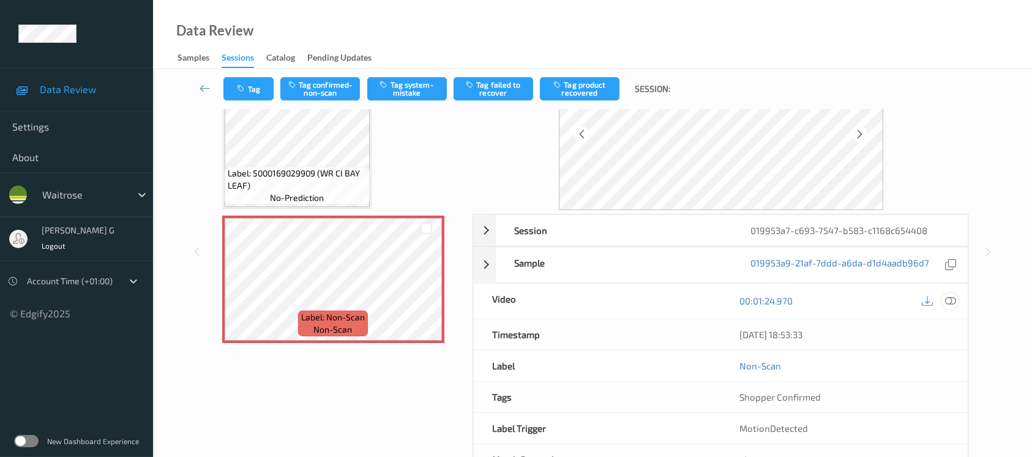
click at [950, 302] on icon at bounding box center [950, 300] width 11 height 11
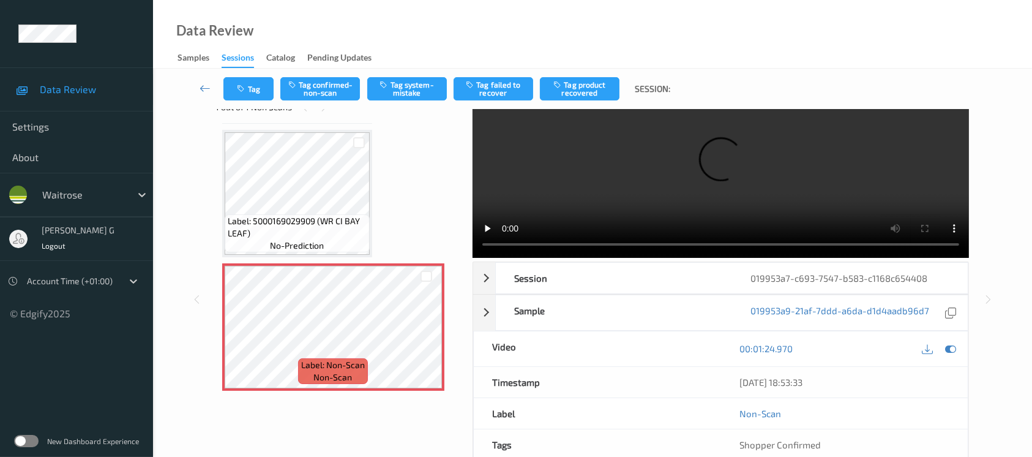
scroll to position [0, 0]
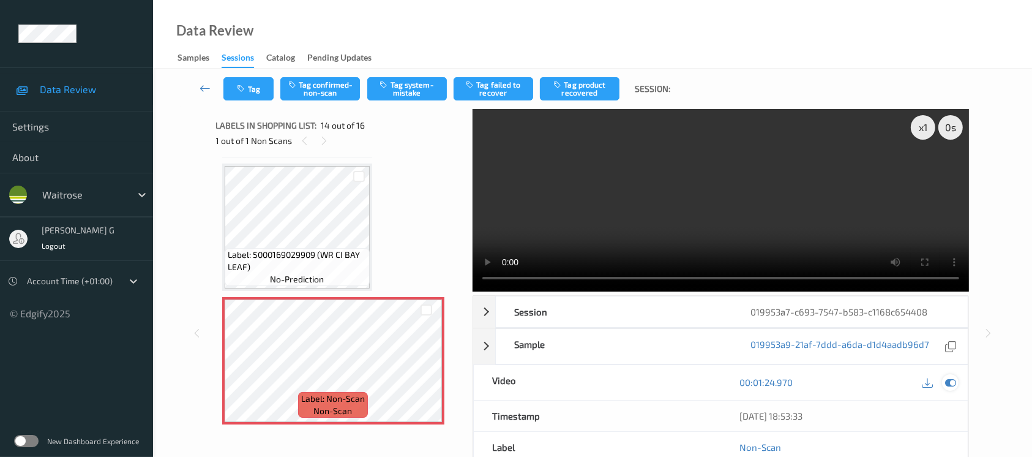
click at [955, 380] on icon at bounding box center [950, 382] width 11 height 11
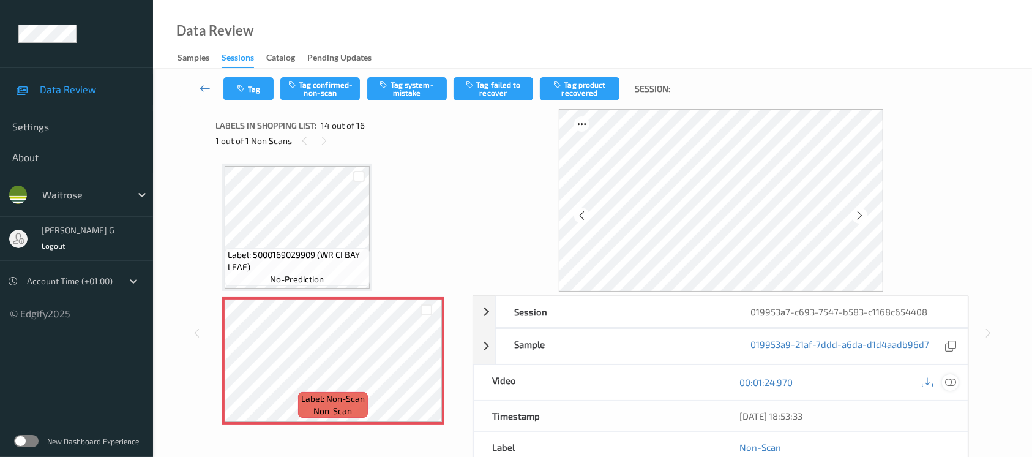
click at [946, 388] on div at bounding box center [950, 382] width 17 height 17
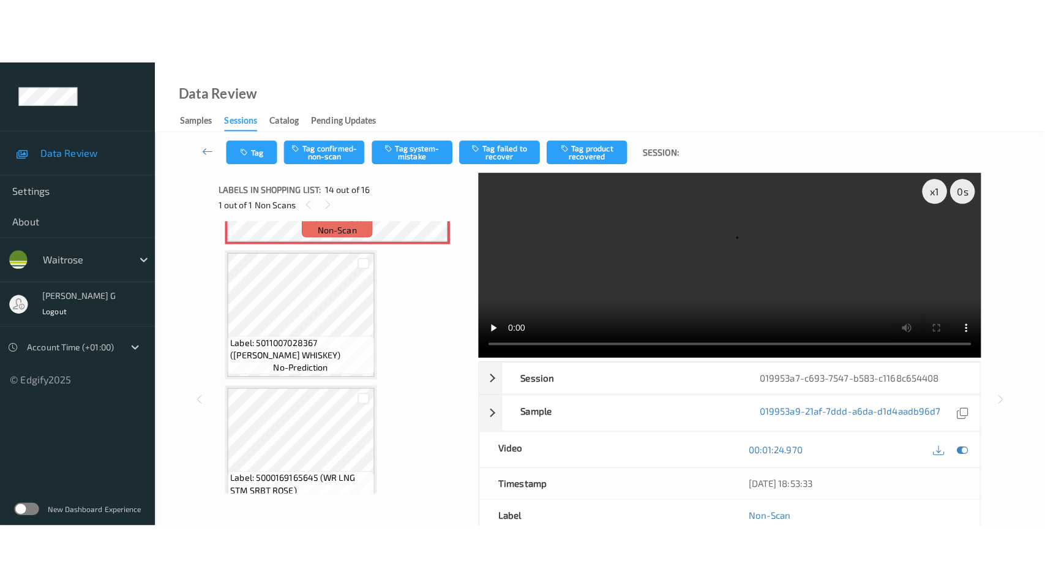
scroll to position [1764, 0]
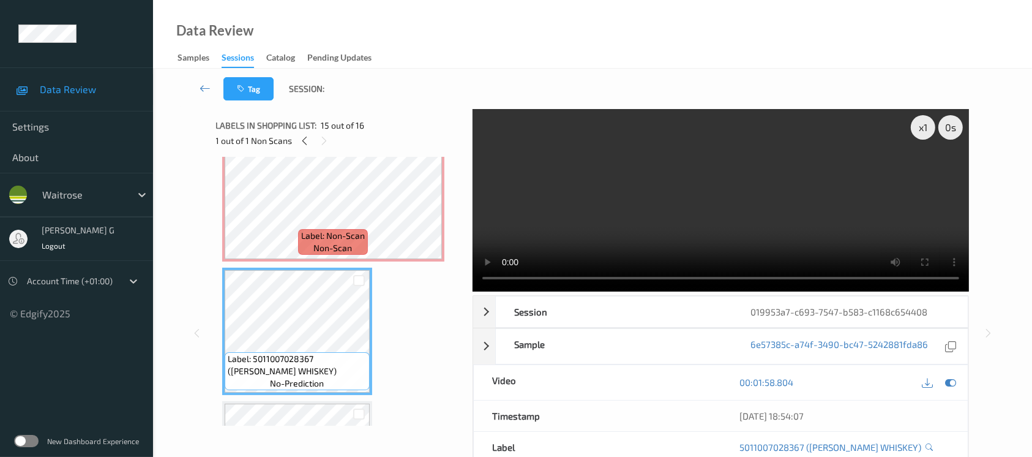
click at [942, 377] on div at bounding box center [939, 382] width 40 height 17
click at [946, 383] on icon at bounding box center [950, 382] width 11 height 11
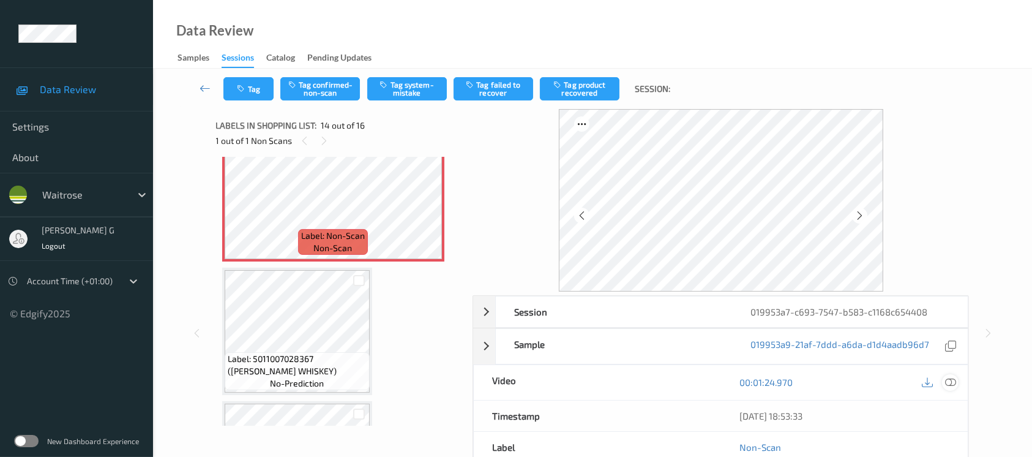
click at [953, 383] on icon at bounding box center [950, 382] width 11 height 11
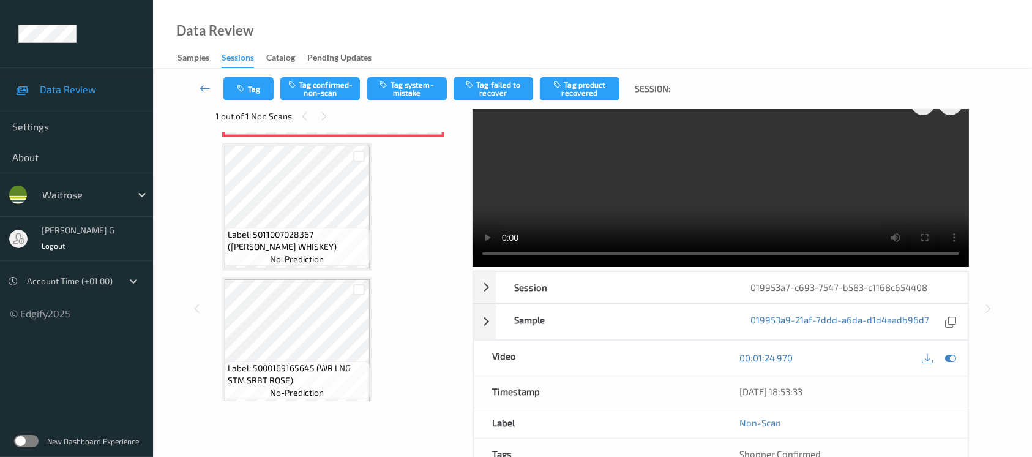
scroll to position [0, 0]
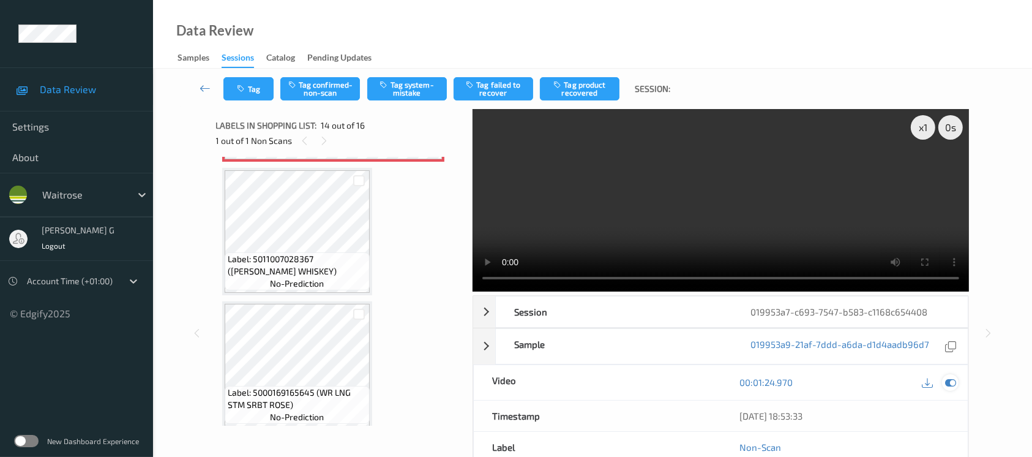
click at [955, 378] on icon at bounding box center [950, 382] width 11 height 11
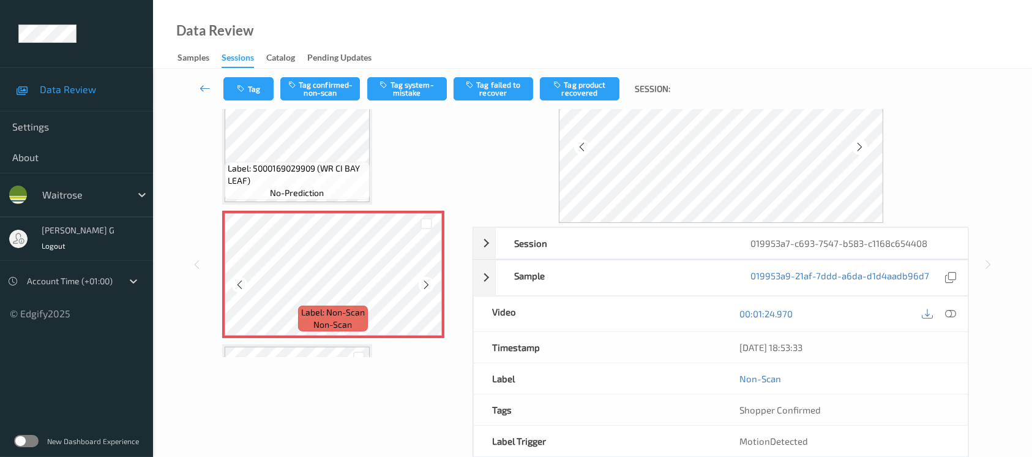
scroll to position [43, 0]
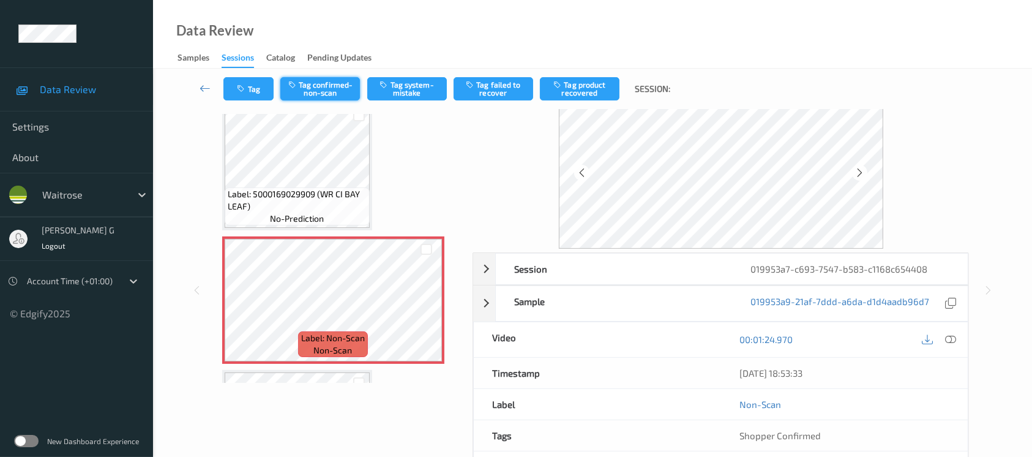
click at [339, 81] on button "Tag confirmed-non-scan" at bounding box center [320, 88] width 80 height 23
click at [501, 80] on button "Tag failed to recover" at bounding box center [494, 88] width 80 height 23
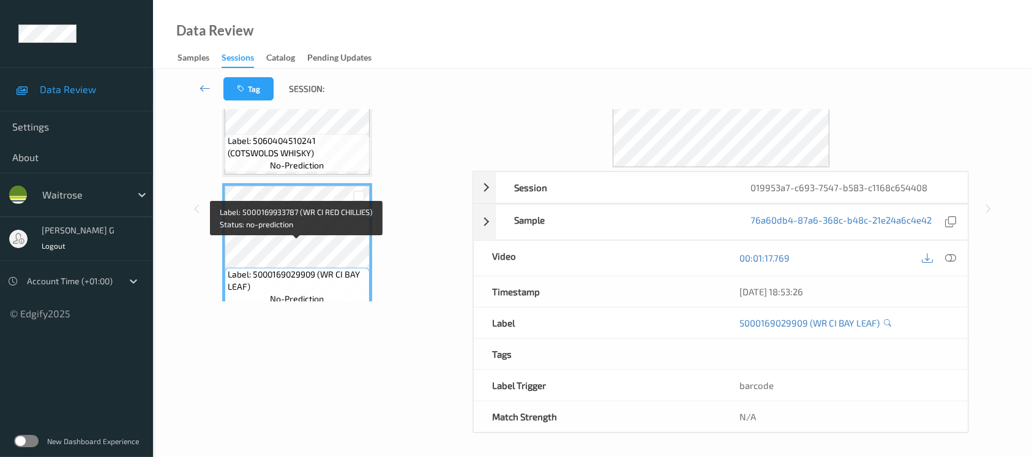
scroll to position [1537, 0]
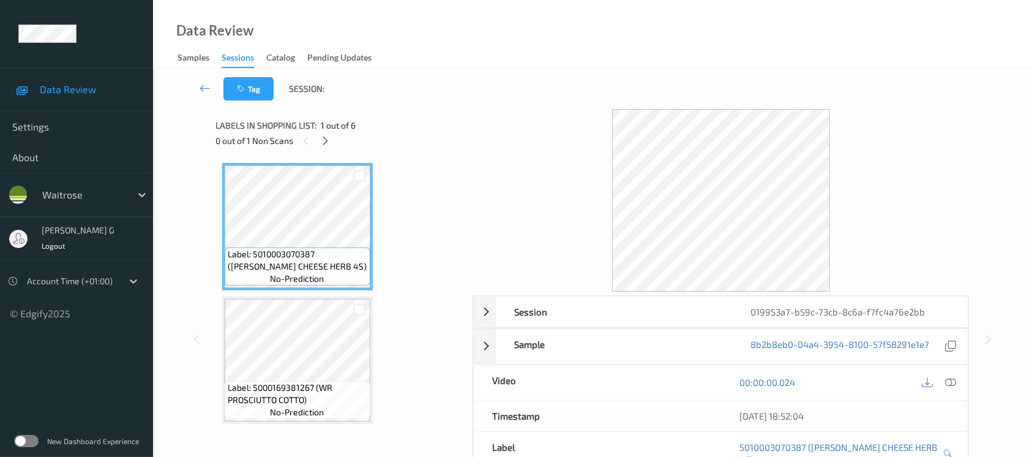
click at [388, 118] on div "Labels in shopping list: 1 out of 6" at bounding box center [340, 125] width 249 height 15
click at [328, 140] on icon at bounding box center [325, 140] width 10 height 11
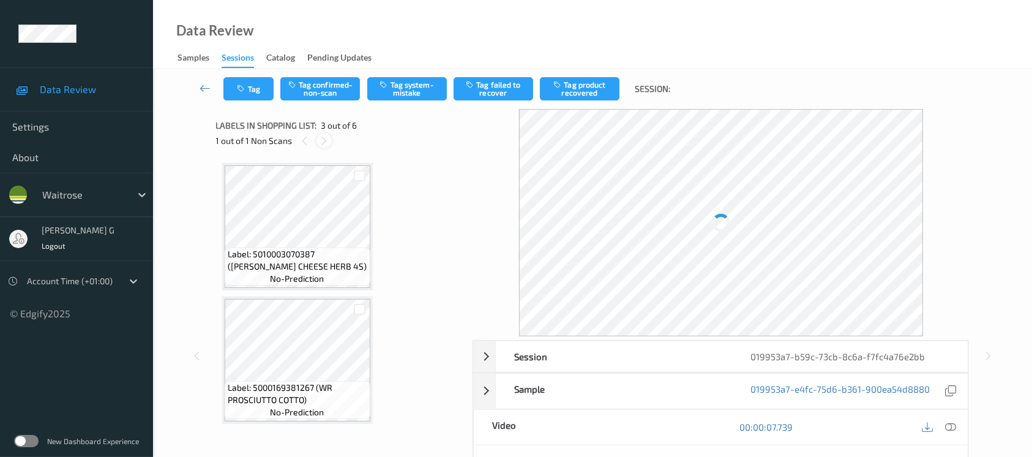
scroll to position [138, 0]
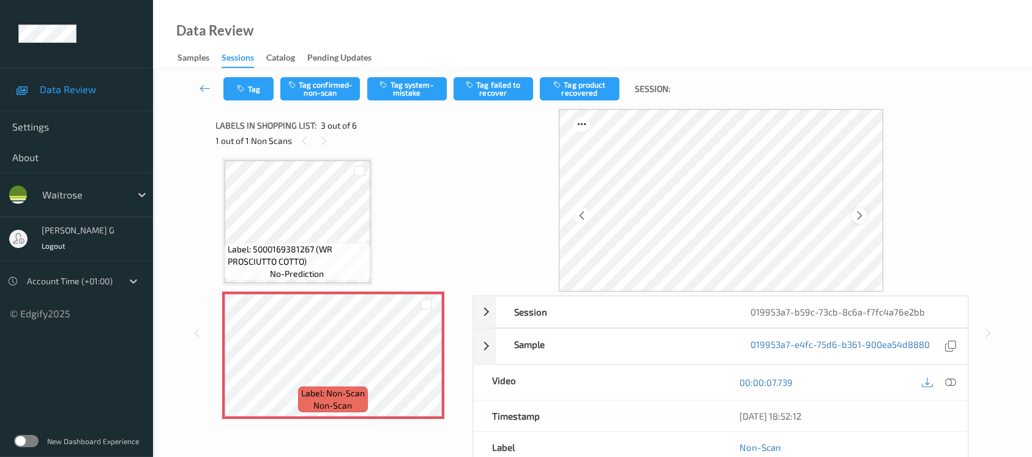
click at [862, 214] on icon at bounding box center [860, 215] width 10 height 11
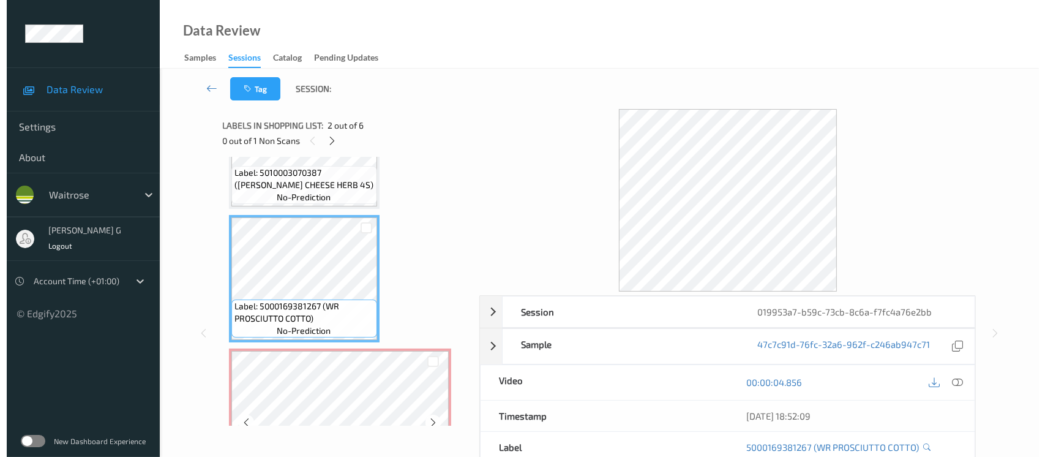
scroll to position [163, 0]
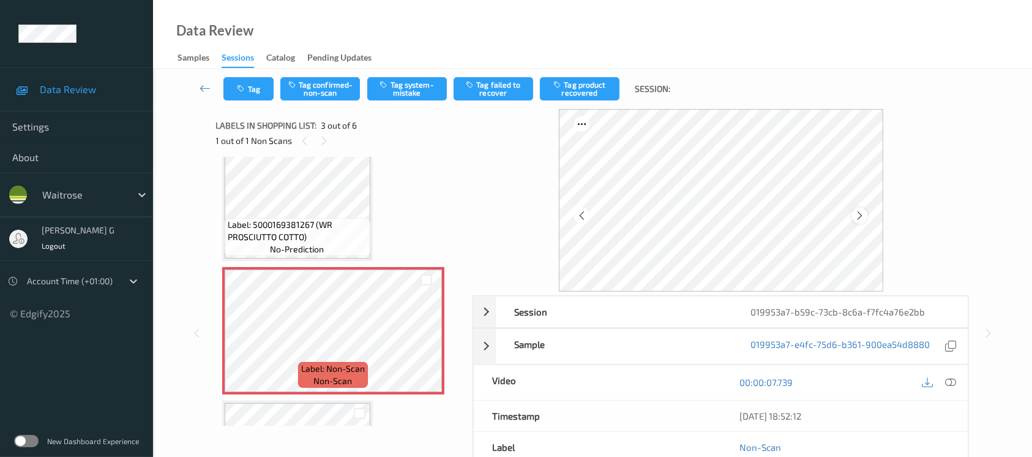
click at [862, 222] on div at bounding box center [859, 215] width 15 height 15
click at [862, 219] on icon at bounding box center [860, 215] width 10 height 11
click at [397, 96] on button "Tag system-mistake" at bounding box center [407, 88] width 80 height 23
click at [250, 89] on button "Tag" at bounding box center [248, 88] width 50 height 23
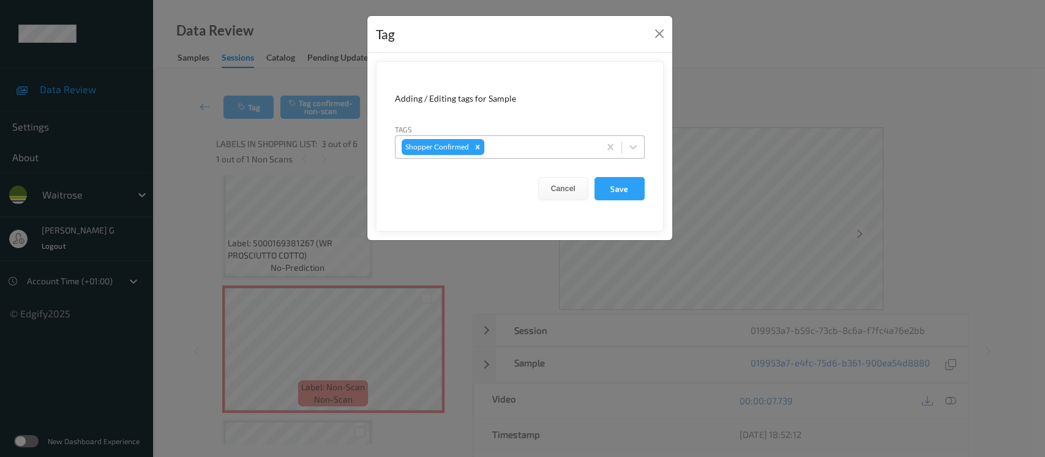
click at [535, 137] on div "Shopper Confirmed" at bounding box center [497, 147] width 204 height 21
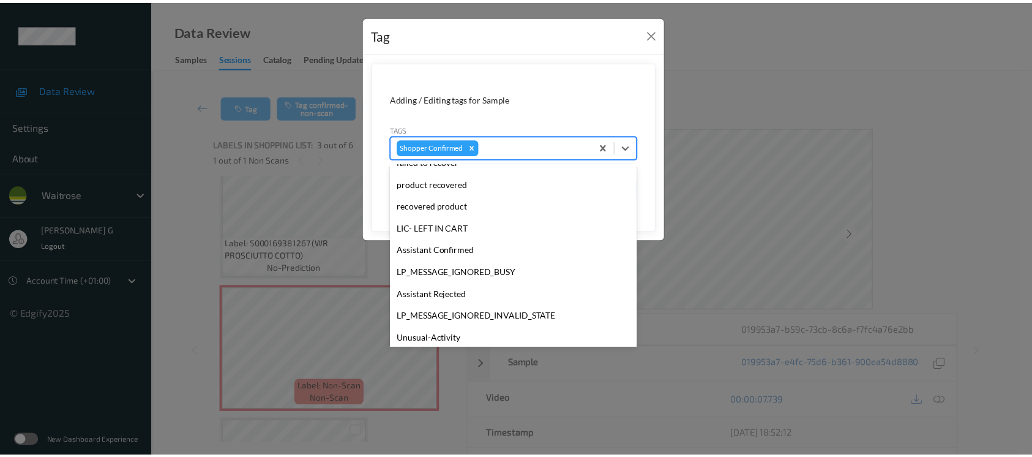
scroll to position [328, 0]
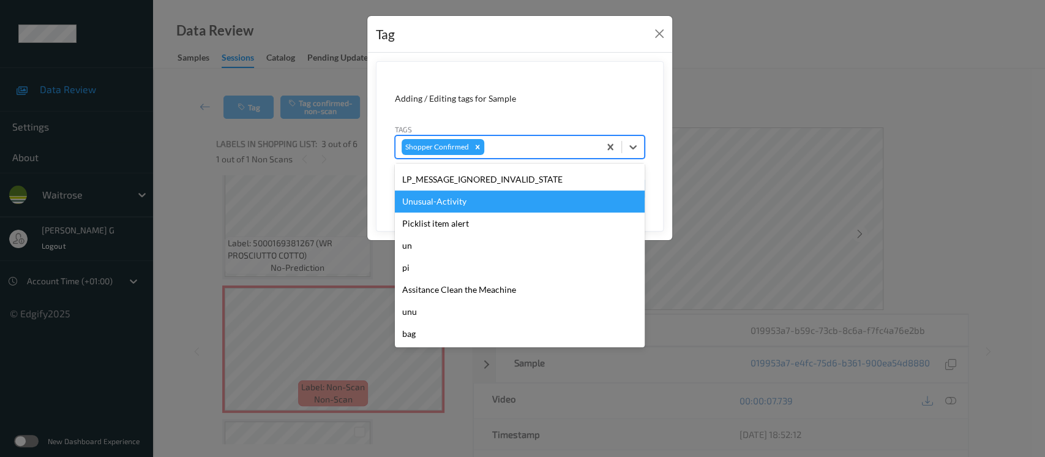
click at [435, 196] on div "Unusual-Activity" at bounding box center [520, 201] width 250 height 22
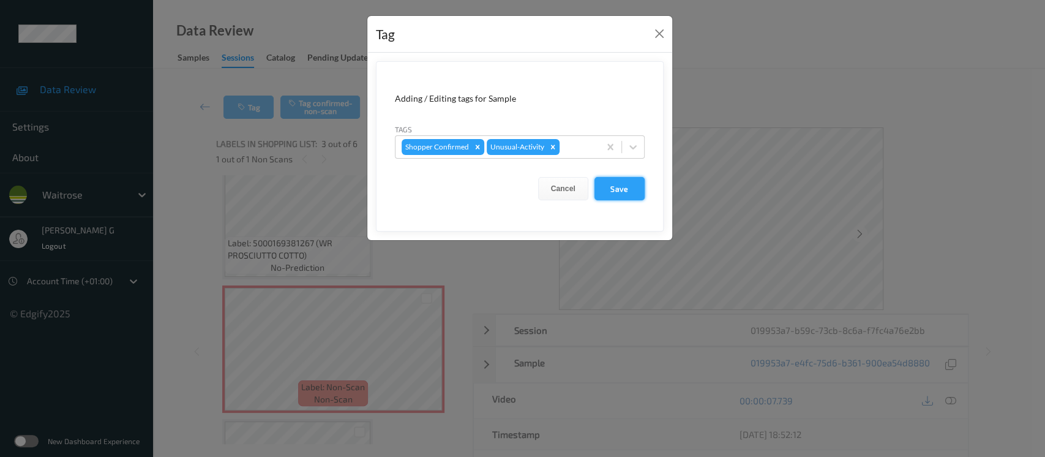
click at [613, 192] on button "Save" at bounding box center [619, 188] width 50 height 23
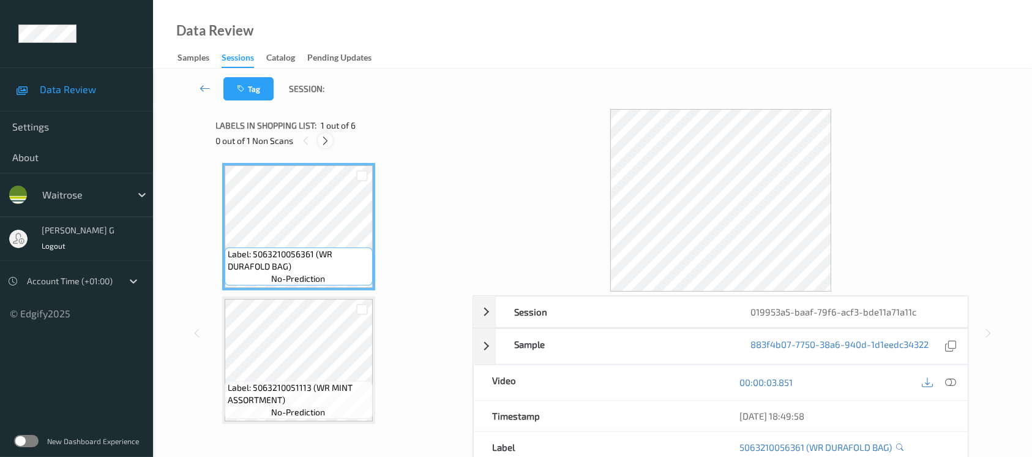
click at [323, 136] on icon at bounding box center [325, 140] width 10 height 11
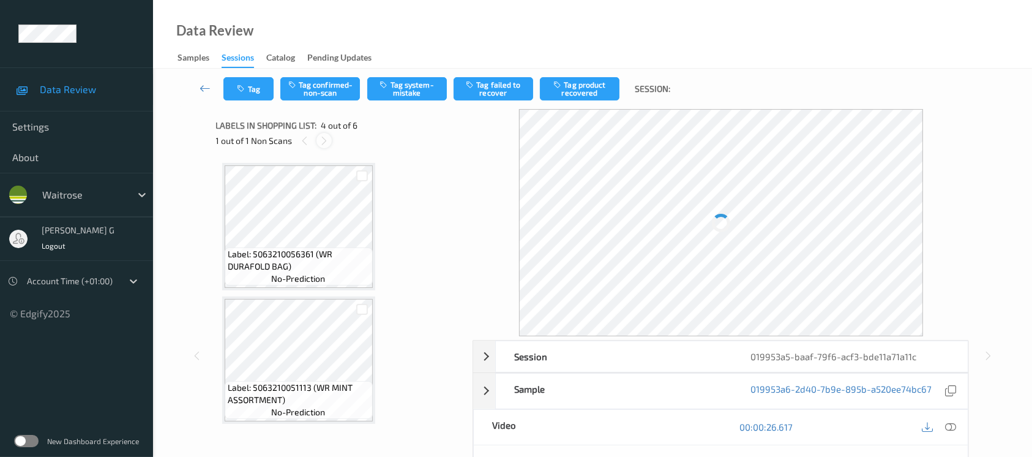
scroll to position [272, 0]
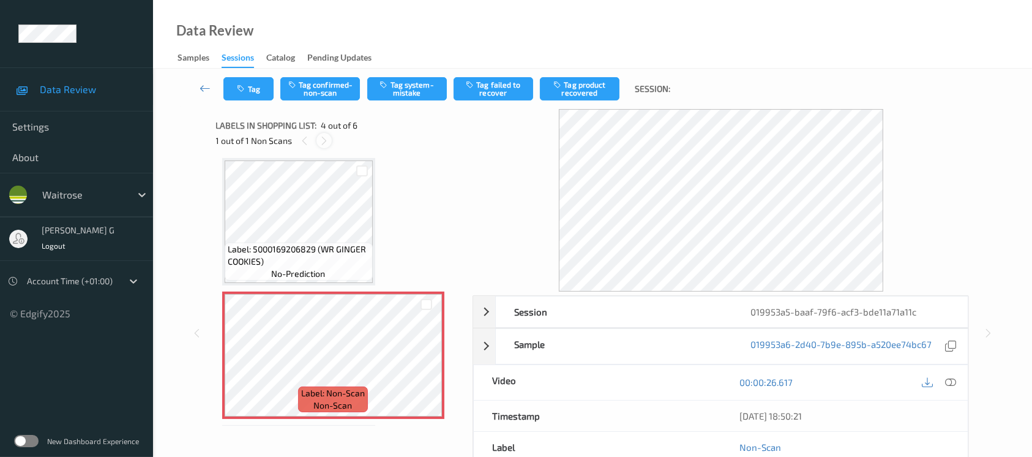
click at [317, 142] on div at bounding box center [324, 140] width 15 height 15
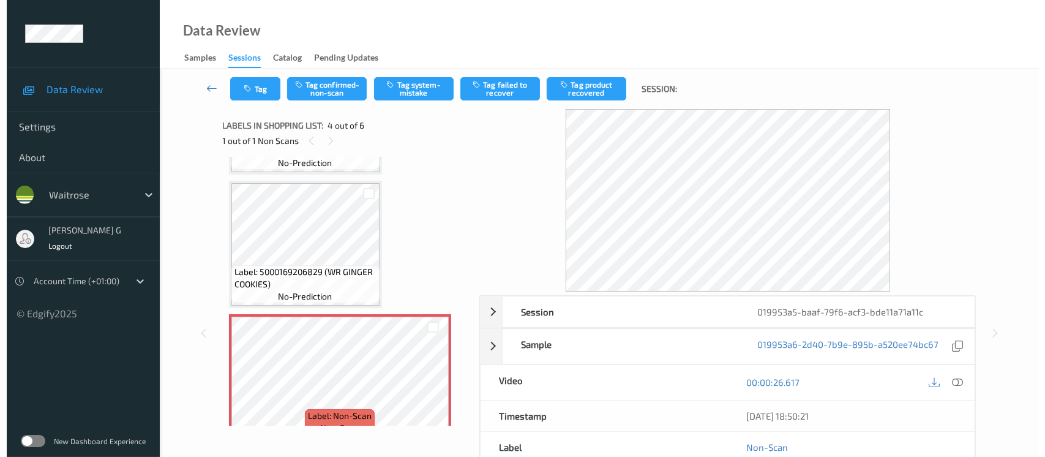
scroll to position [245, 0]
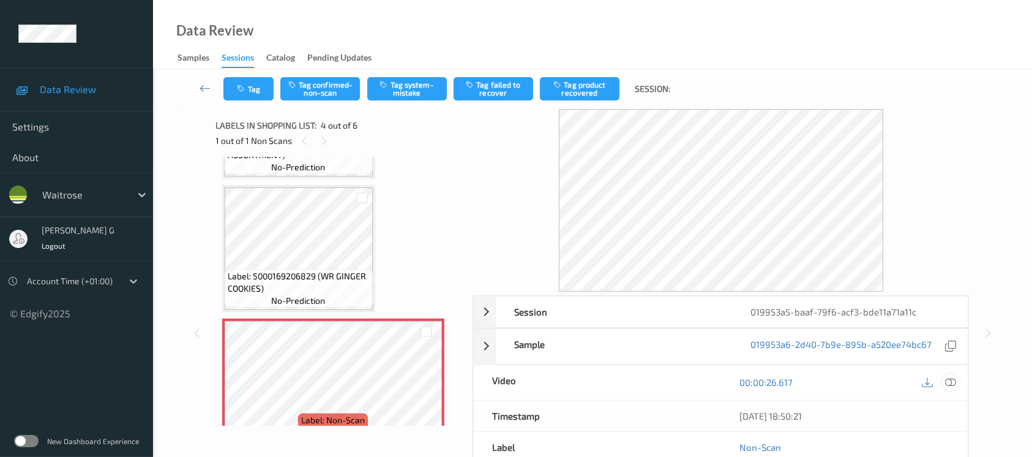
click at [945, 383] on icon at bounding box center [950, 382] width 11 height 11
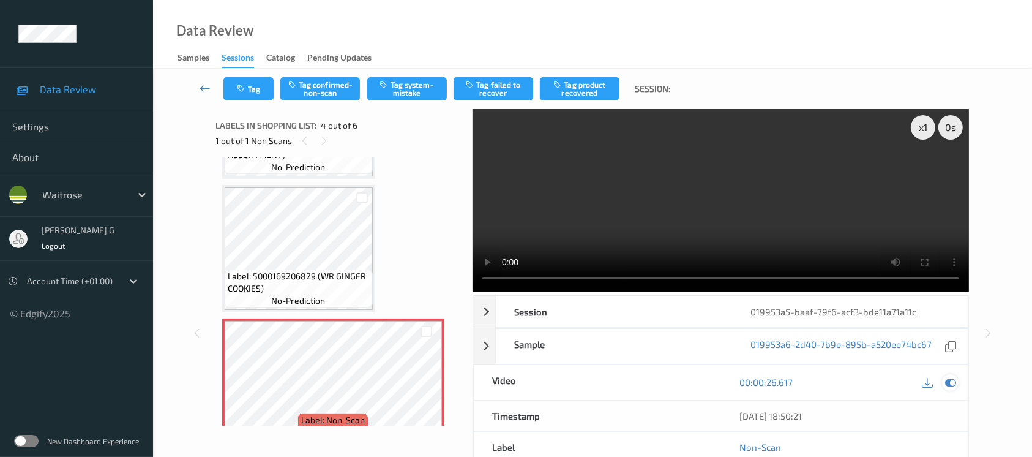
click at [956, 384] on icon at bounding box center [950, 382] width 11 height 11
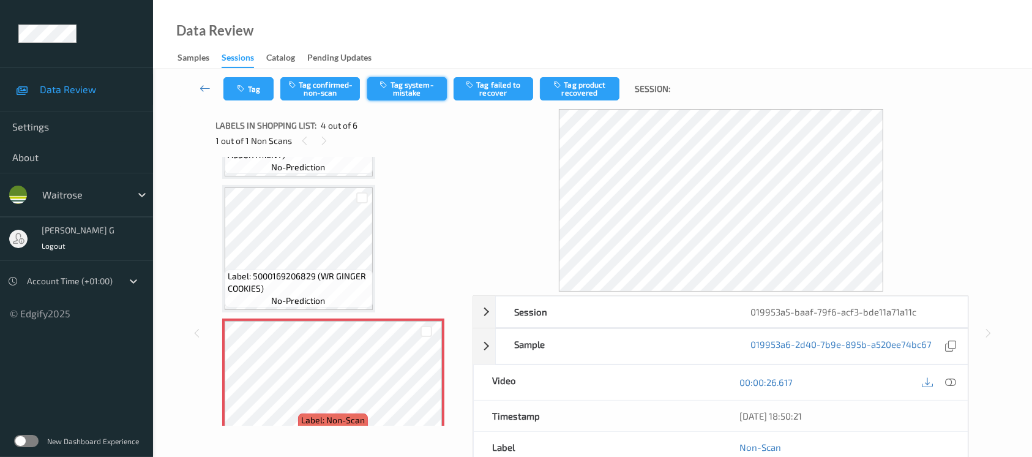
click at [392, 84] on button "Tag system-mistake" at bounding box center [407, 88] width 80 height 23
click at [243, 86] on icon "button" at bounding box center [243, 88] width 10 height 9
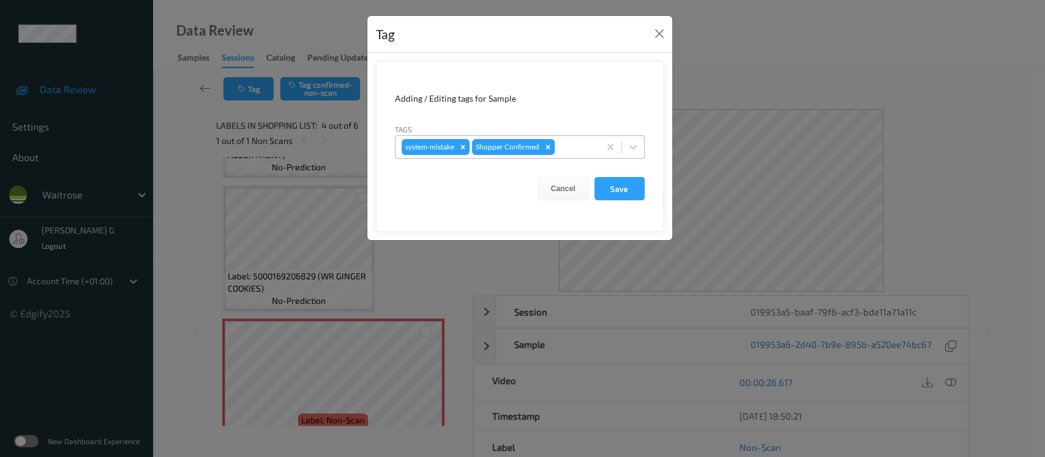
click at [573, 148] on div at bounding box center [575, 147] width 36 height 15
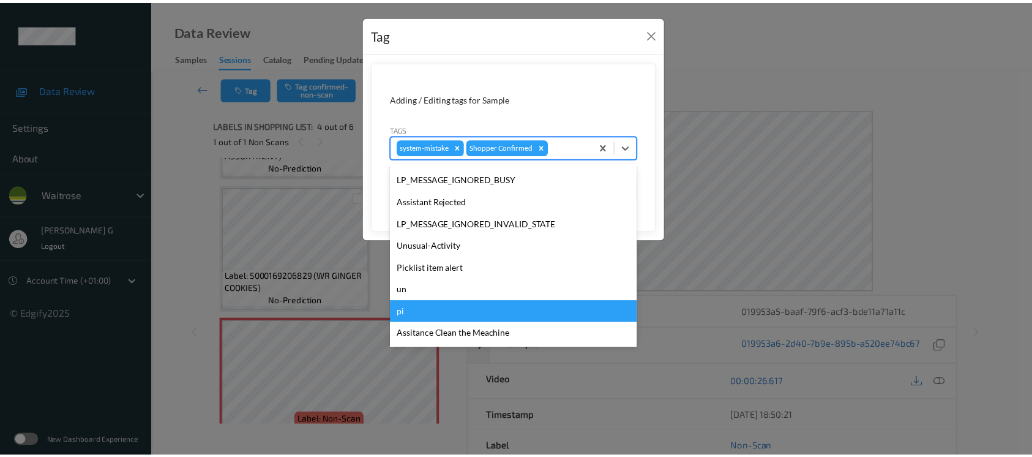
scroll to position [305, 0]
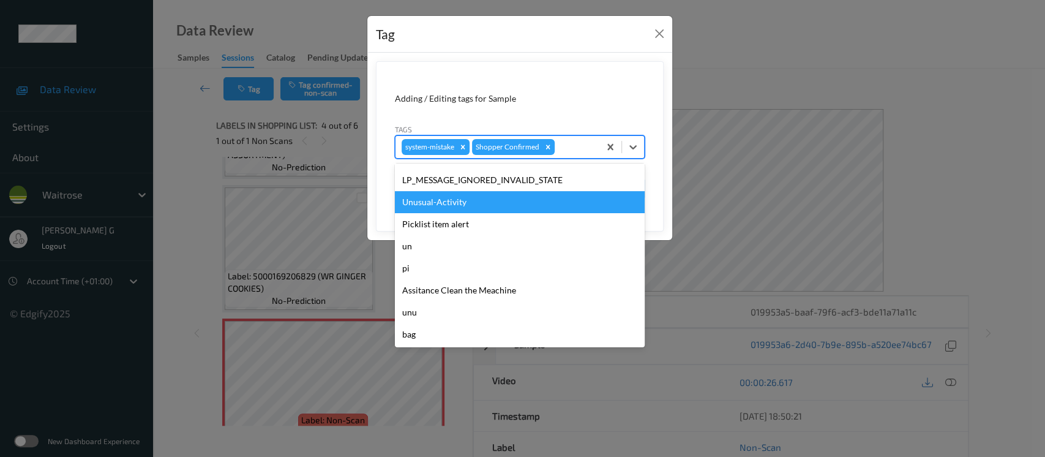
click at [443, 201] on div "Unusual-Activity" at bounding box center [520, 202] width 250 height 22
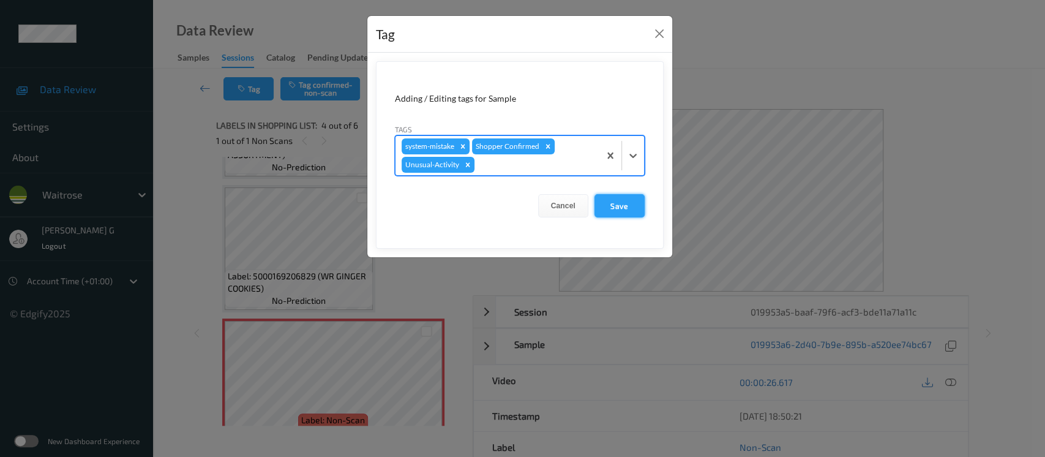
click at [614, 204] on button "Save" at bounding box center [619, 205] width 50 height 23
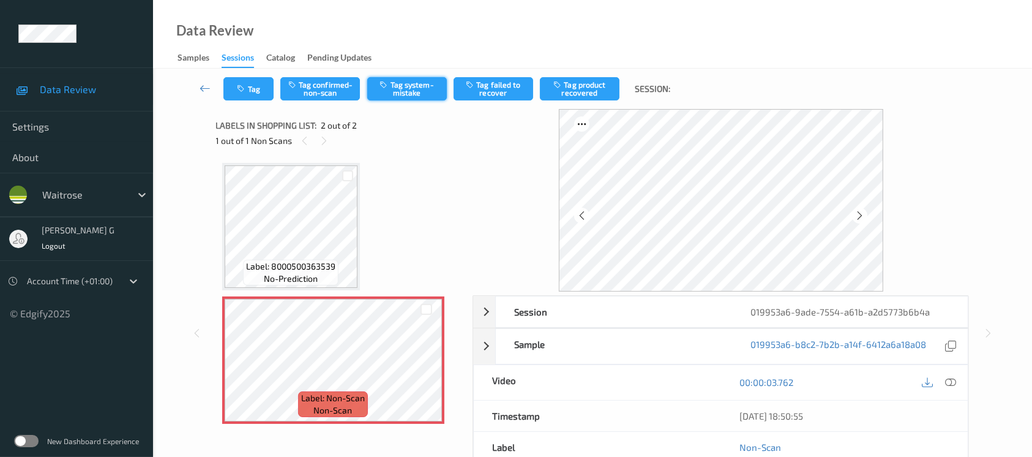
click at [435, 85] on button "Tag system-mistake" at bounding box center [407, 88] width 80 height 23
click at [255, 88] on button "Tag" at bounding box center [248, 88] width 50 height 23
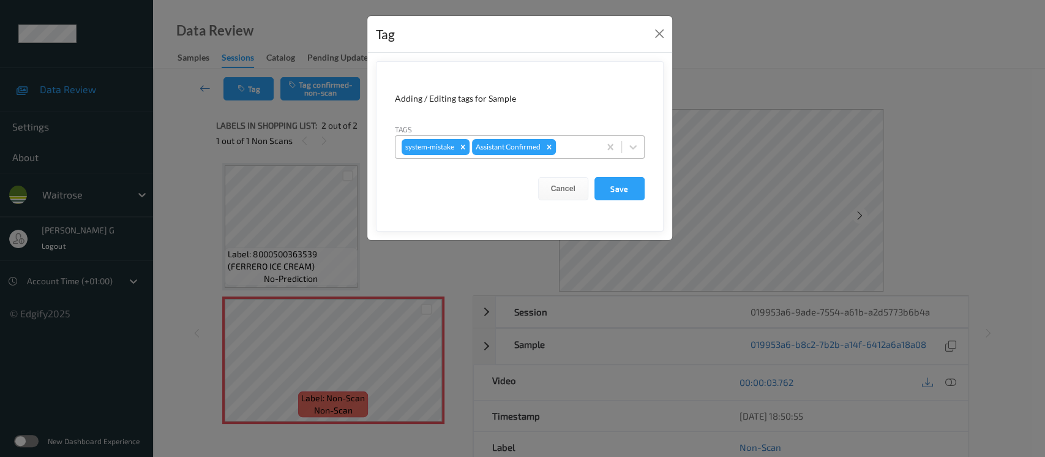
click at [575, 144] on div at bounding box center [575, 147] width 35 height 15
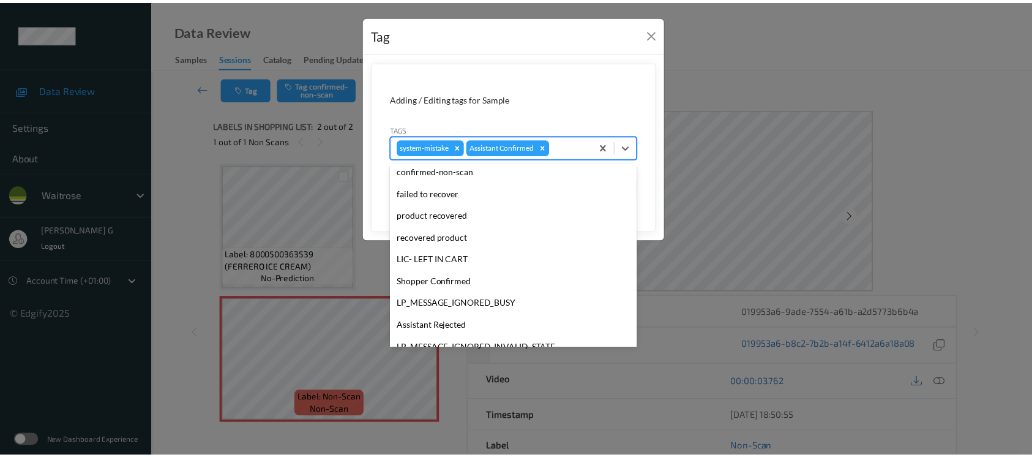
scroll to position [305, 0]
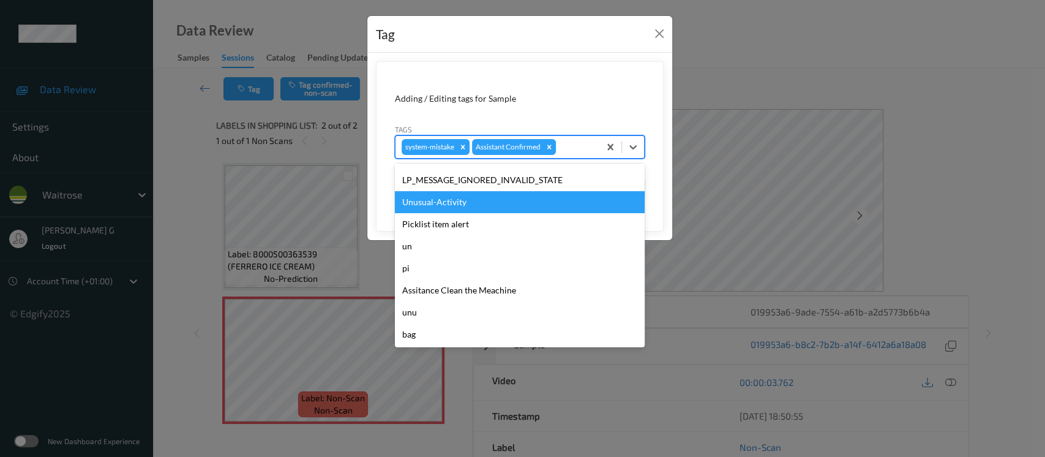
click at [440, 203] on div "Unusual-Activity" at bounding box center [520, 202] width 250 height 22
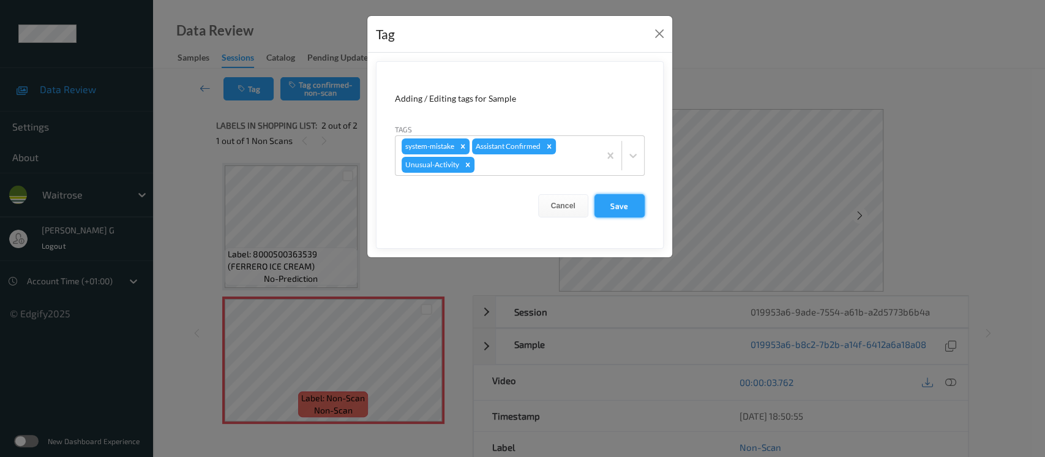
click at [616, 206] on button "Save" at bounding box center [619, 205] width 50 height 23
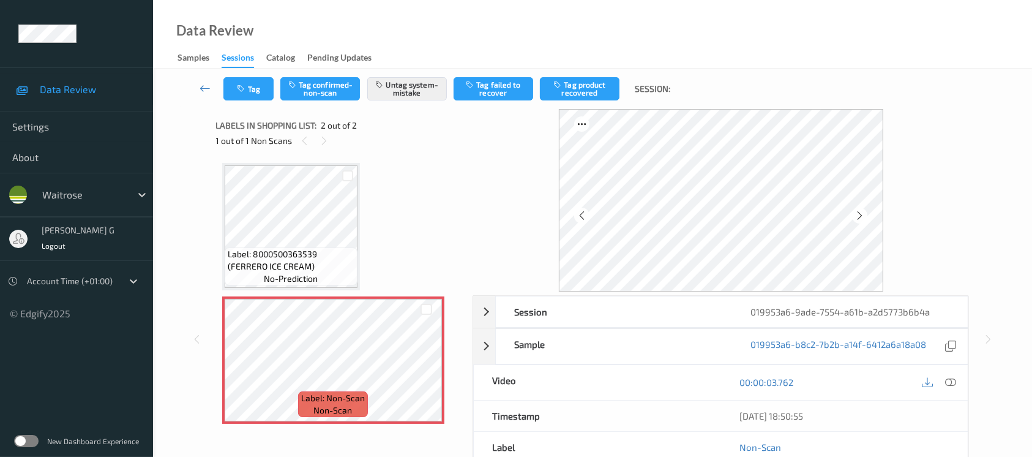
scroll to position [137, 0]
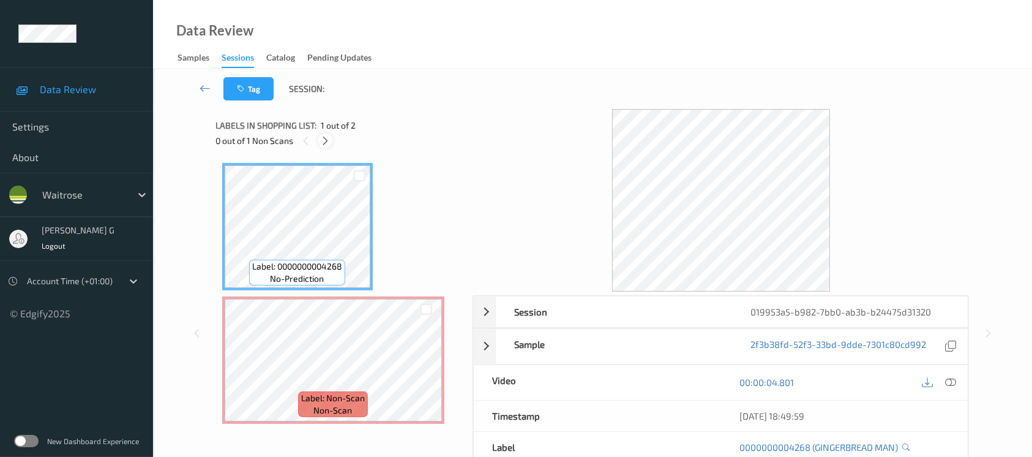
click at [331, 143] on div at bounding box center [325, 140] width 15 height 15
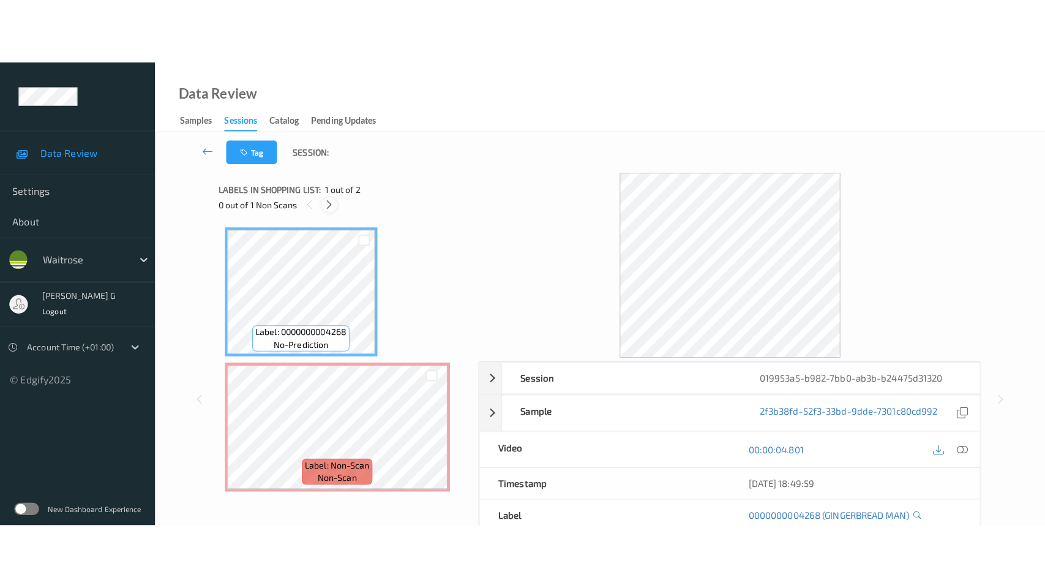
scroll to position [3, 0]
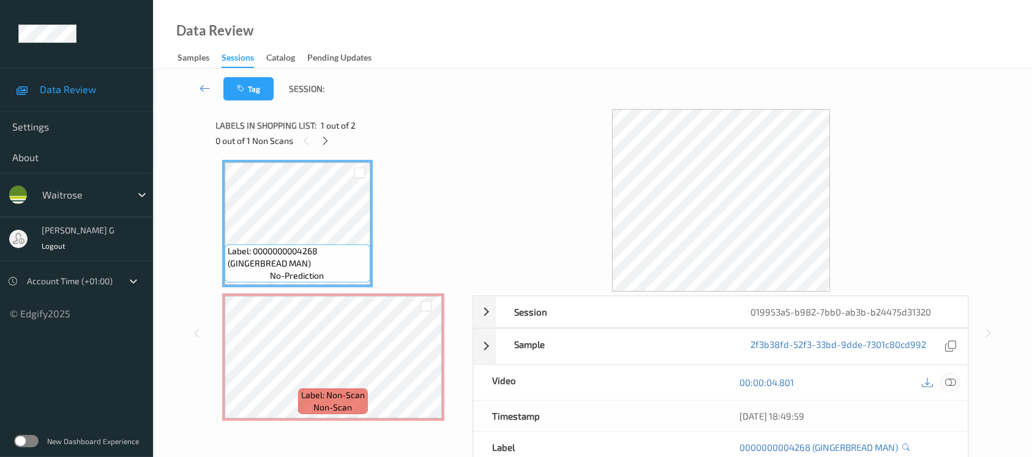
click at [945, 382] on div at bounding box center [950, 382] width 17 height 17
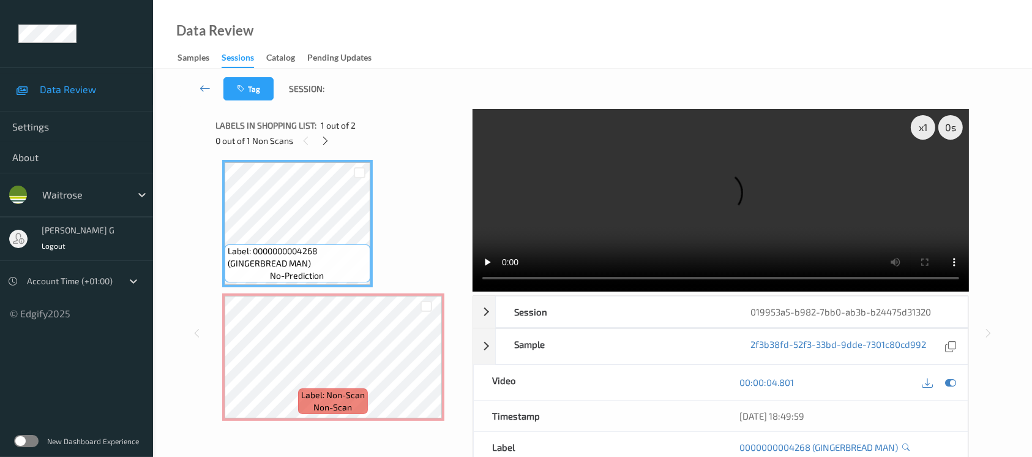
click at [927, 171] on video at bounding box center [721, 200] width 496 height 182
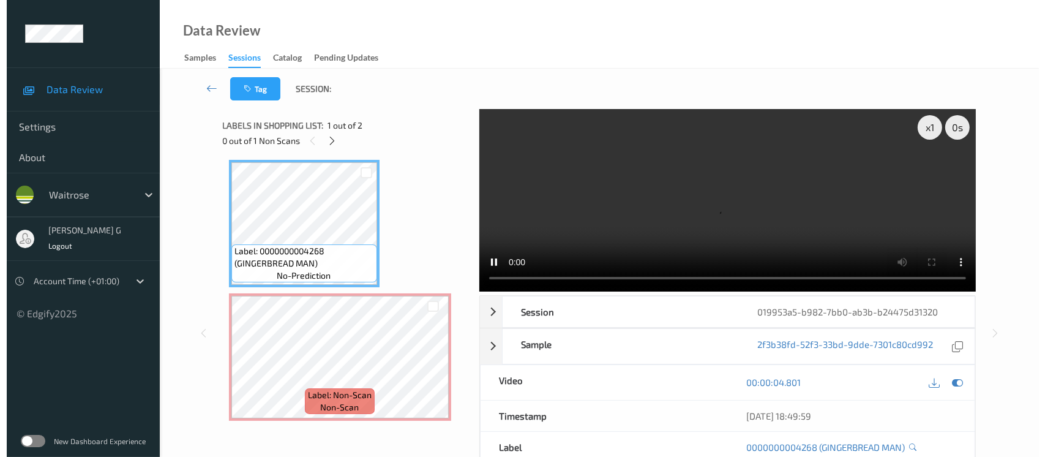
scroll to position [0, 0]
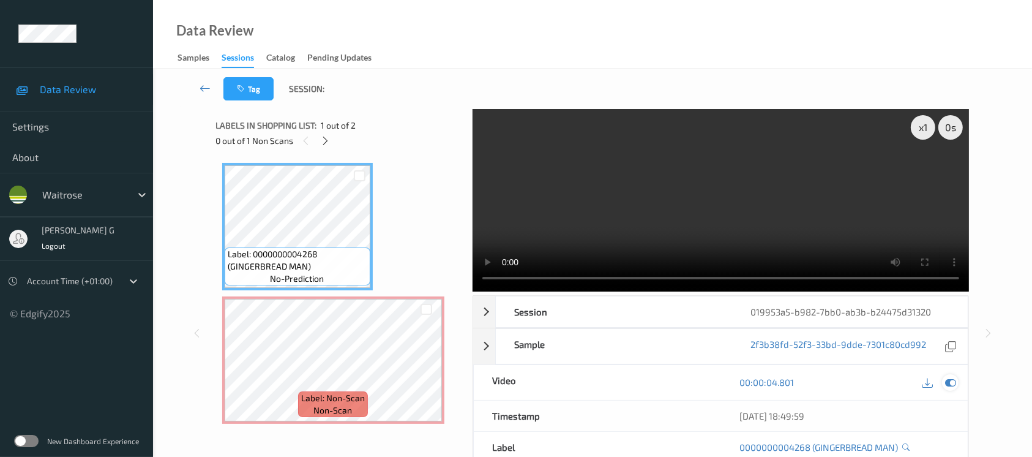
click at [943, 379] on div at bounding box center [950, 382] width 17 height 17
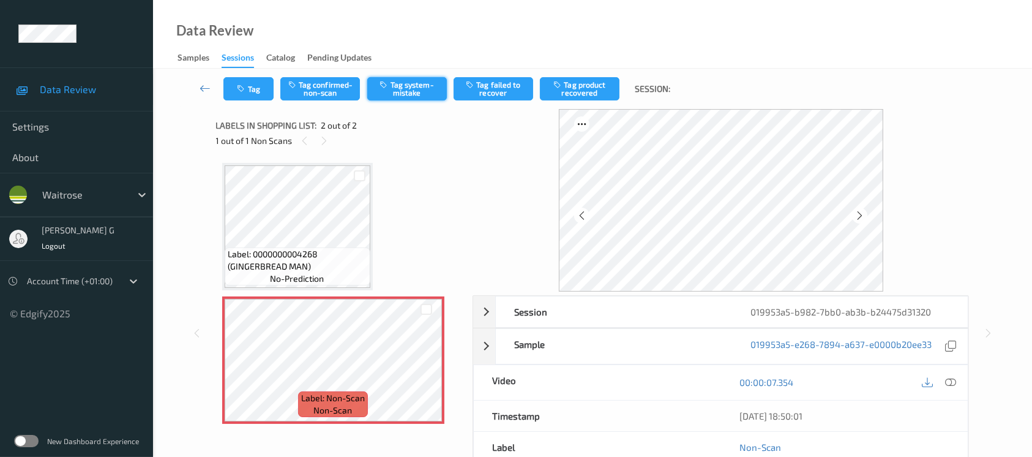
click at [420, 86] on button "Tag system-mistake" at bounding box center [407, 88] width 80 height 23
click at [245, 88] on icon "button" at bounding box center [243, 88] width 10 height 9
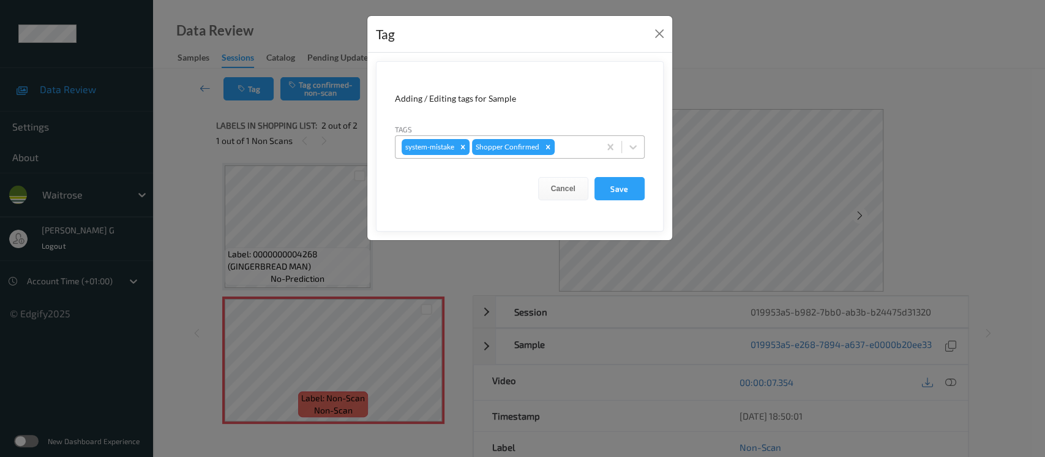
click at [569, 150] on div at bounding box center [575, 147] width 36 height 15
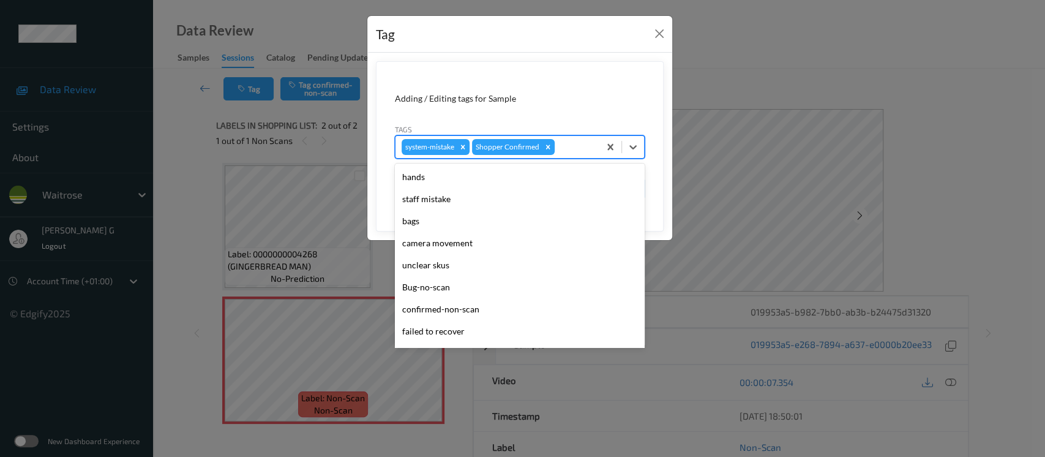
scroll to position [305, 0]
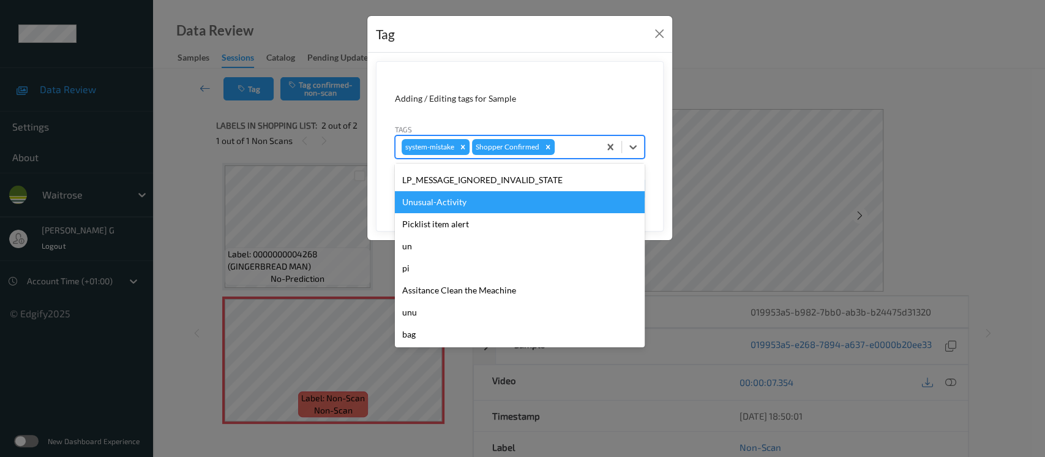
click at [446, 209] on div "Unusual-Activity" at bounding box center [520, 202] width 250 height 22
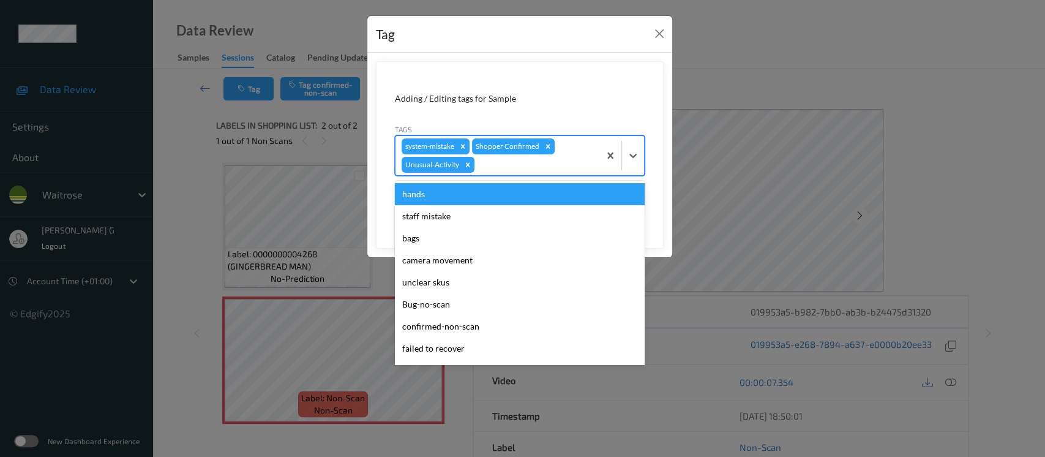
click at [543, 162] on div at bounding box center [535, 164] width 116 height 15
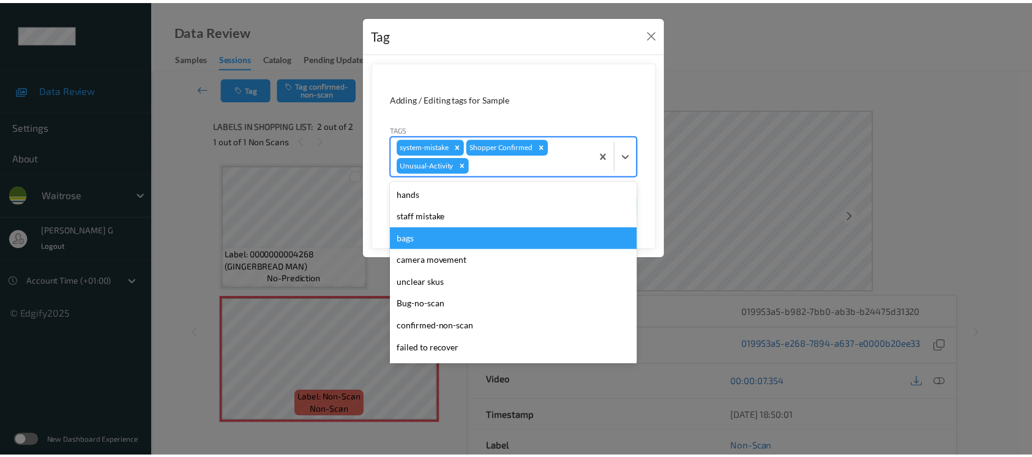
scroll to position [284, 0]
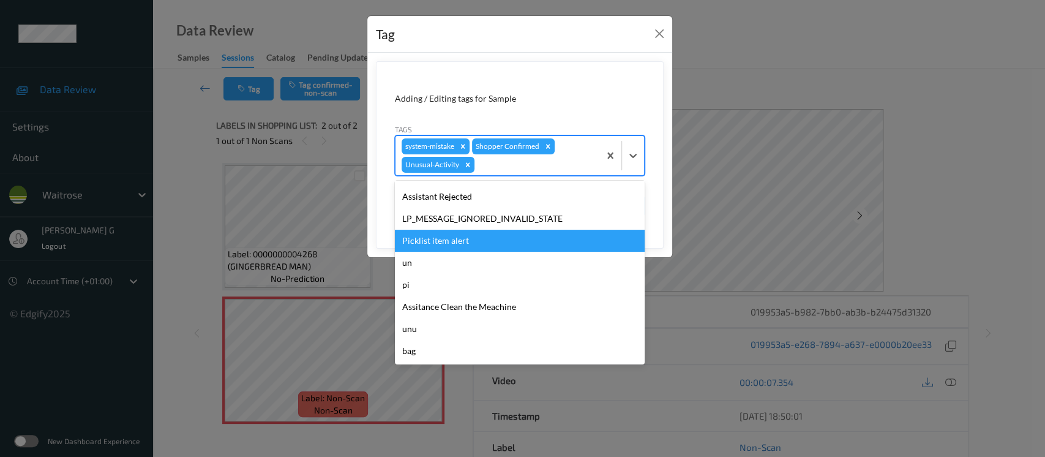
click at [457, 244] on div "Picklist item alert" at bounding box center [520, 241] width 250 height 22
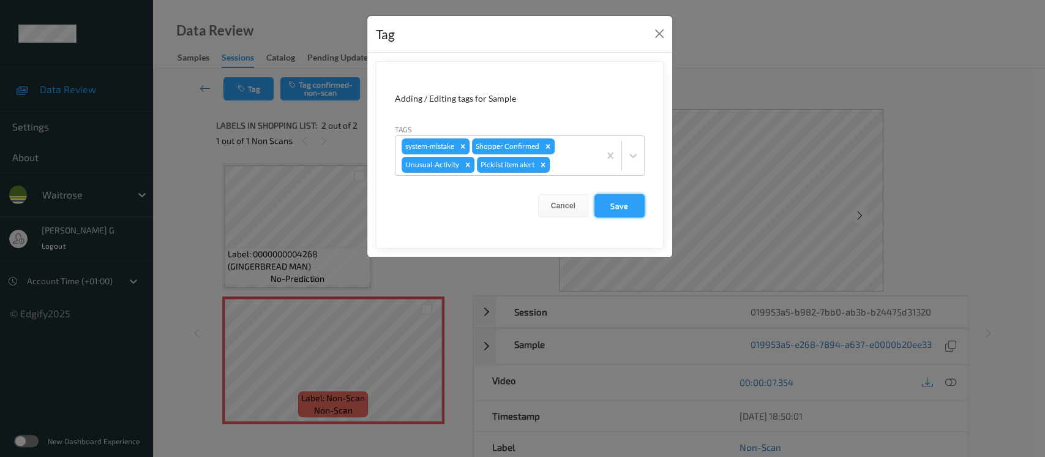
click at [610, 205] on button "Save" at bounding box center [619, 205] width 50 height 23
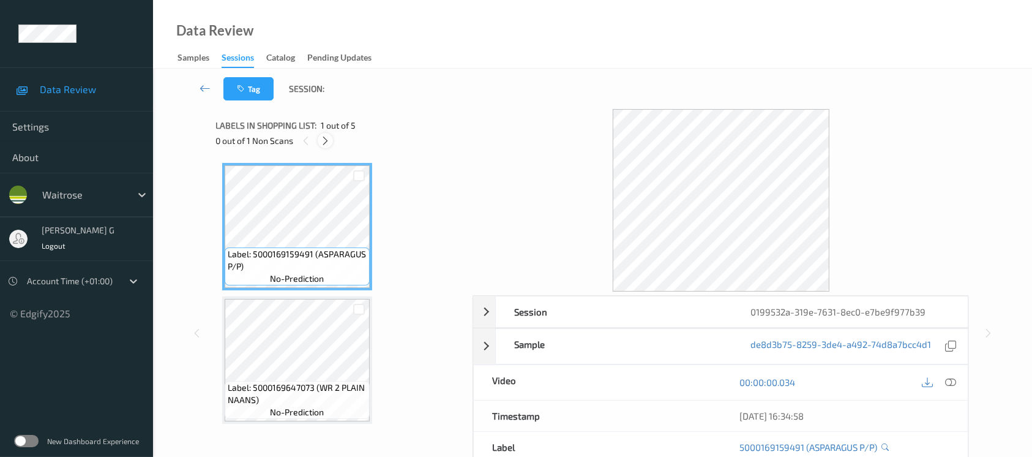
click at [323, 135] on icon at bounding box center [325, 140] width 10 height 11
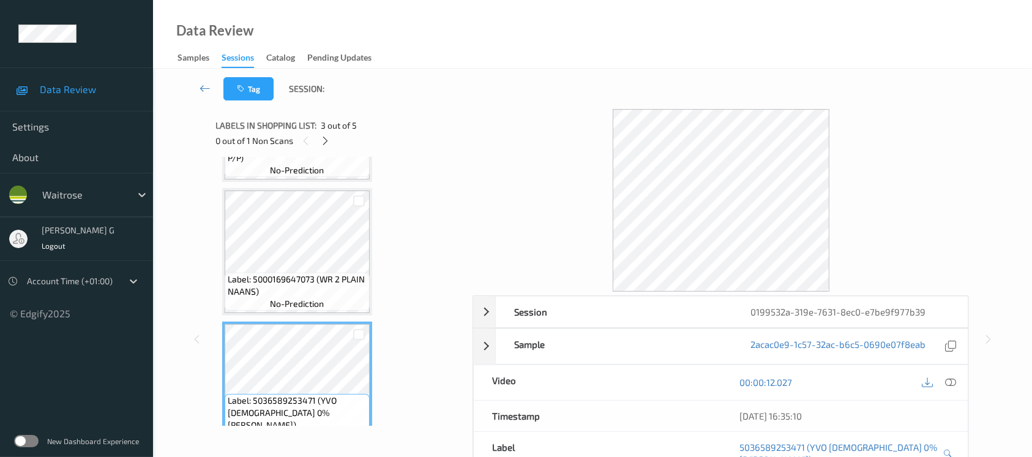
scroll to position [272, 0]
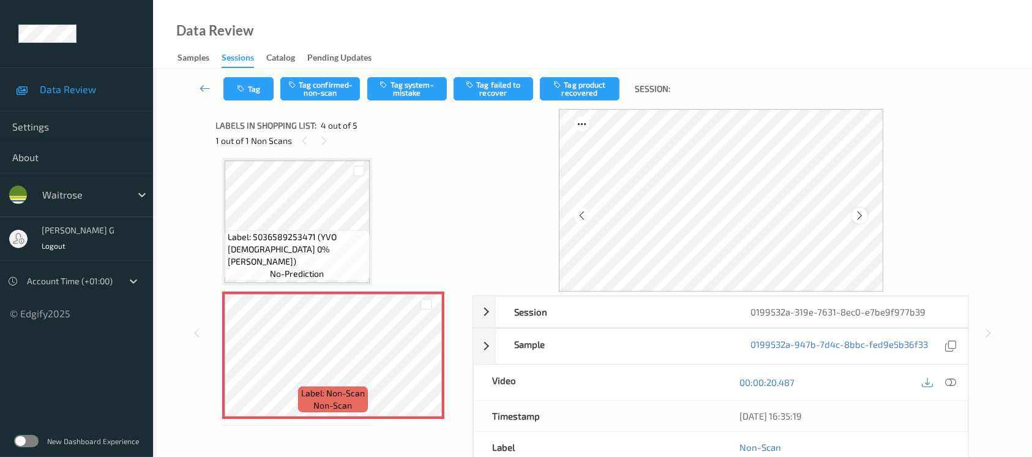
click at [860, 214] on icon at bounding box center [860, 215] width 10 height 11
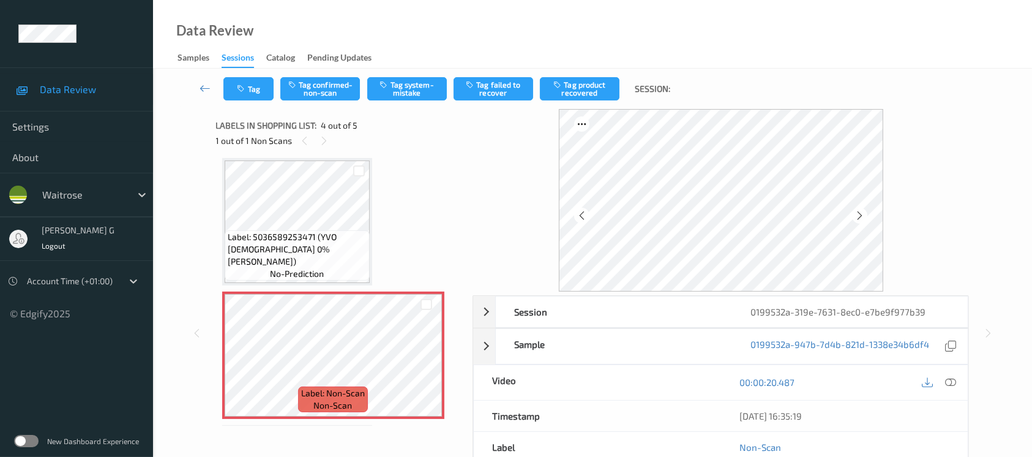
click at [860, 214] on icon at bounding box center [860, 215] width 10 height 11
click at [949, 380] on icon at bounding box center [950, 382] width 11 height 11
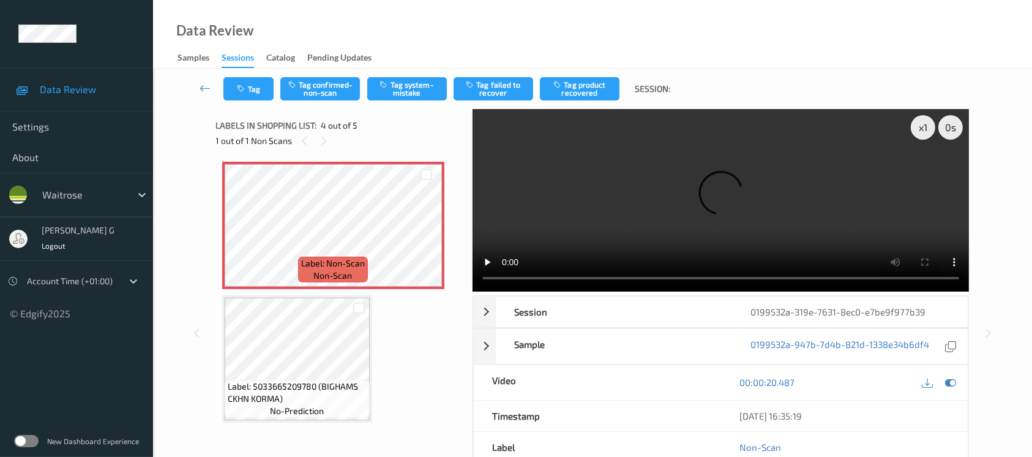
scroll to position [271, 0]
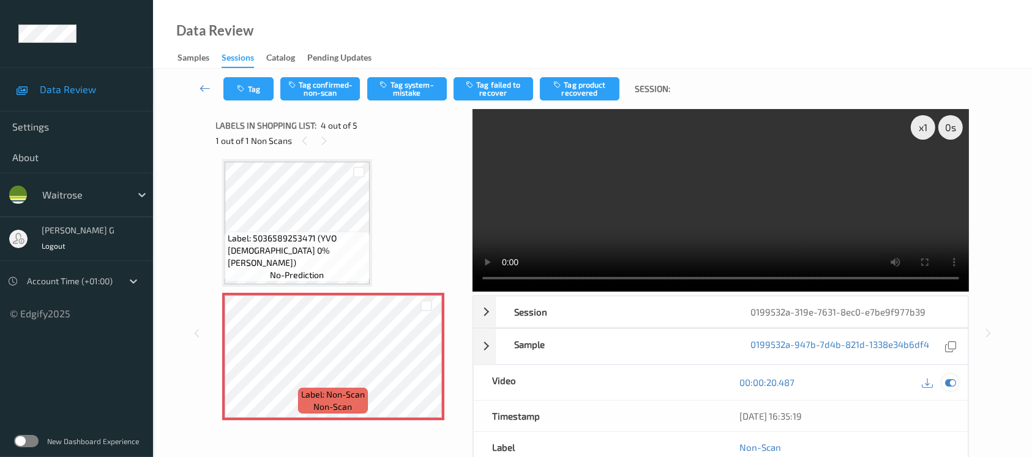
click at [951, 385] on icon at bounding box center [950, 382] width 11 height 11
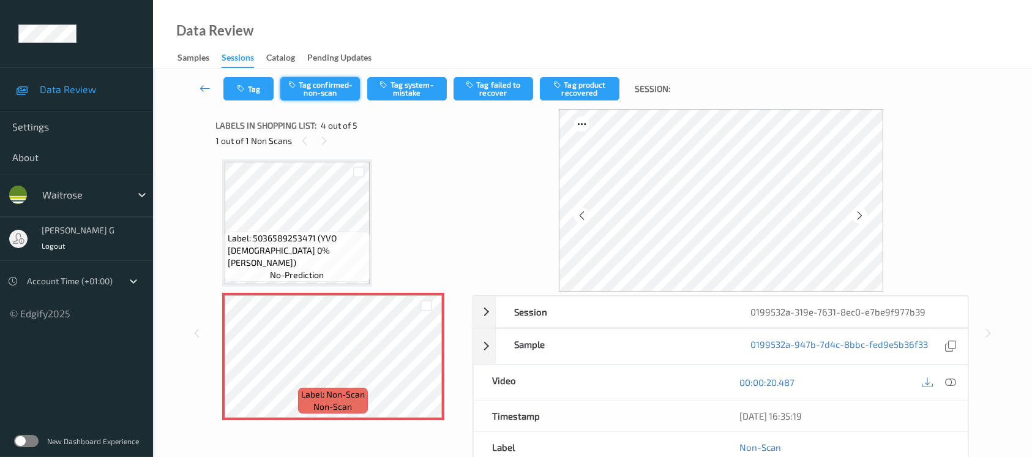
click at [311, 78] on button "Tag confirmed-non-scan" at bounding box center [320, 88] width 80 height 23
click at [578, 93] on button "Tag product recovered" at bounding box center [580, 88] width 80 height 23
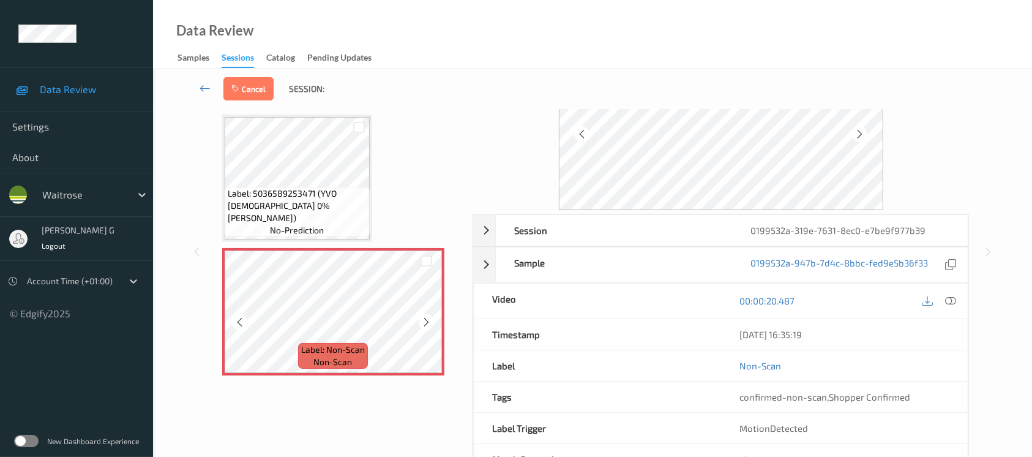
scroll to position [402, 0]
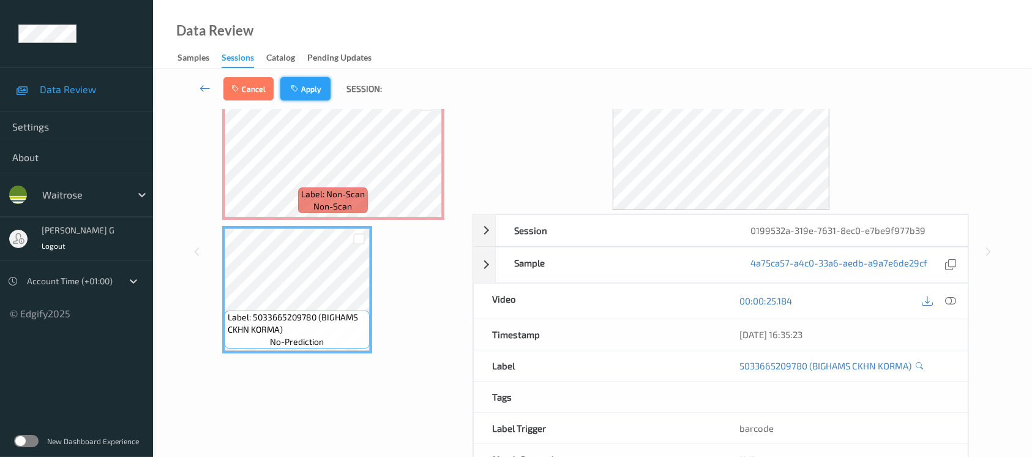
click at [304, 80] on button "Apply" at bounding box center [305, 88] width 50 height 23
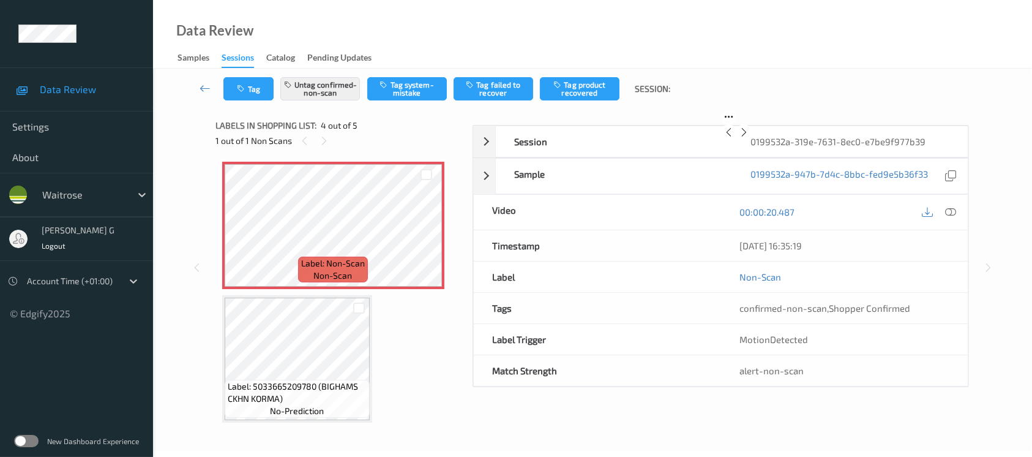
scroll to position [272, 0]
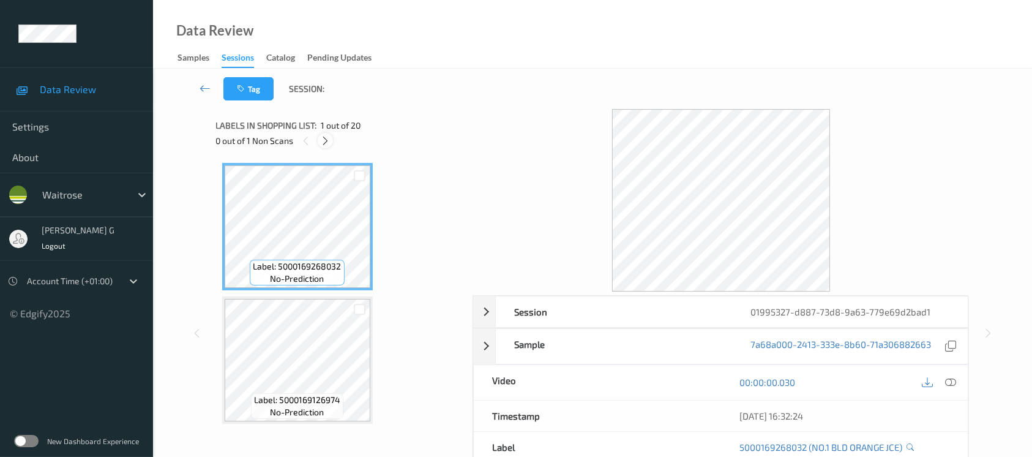
click at [323, 144] on icon at bounding box center [325, 140] width 10 height 11
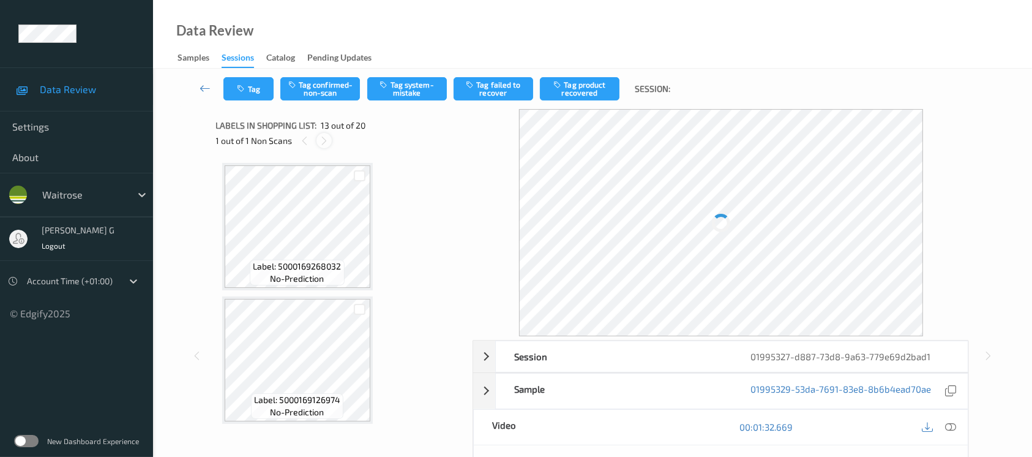
scroll to position [1468, 0]
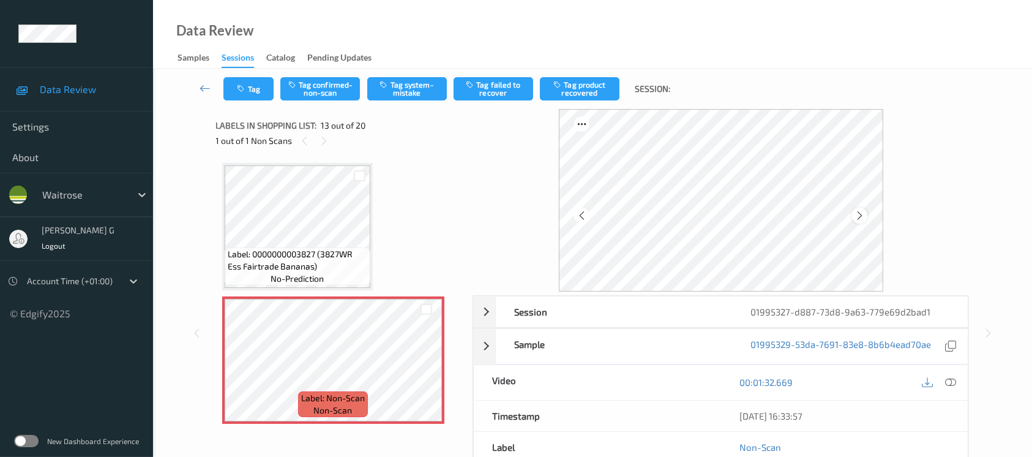
click at [859, 216] on icon at bounding box center [860, 215] width 10 height 11
click at [956, 384] on div at bounding box center [950, 382] width 17 height 17
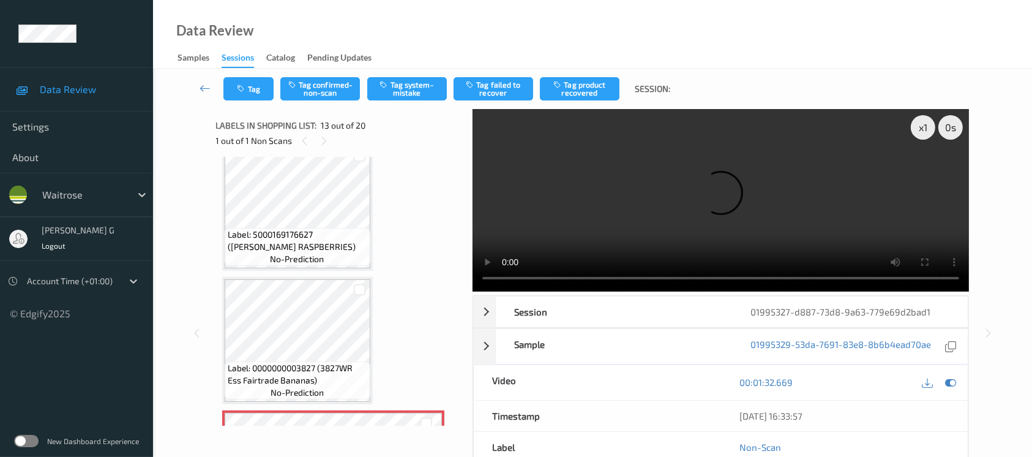
scroll to position [1305, 0]
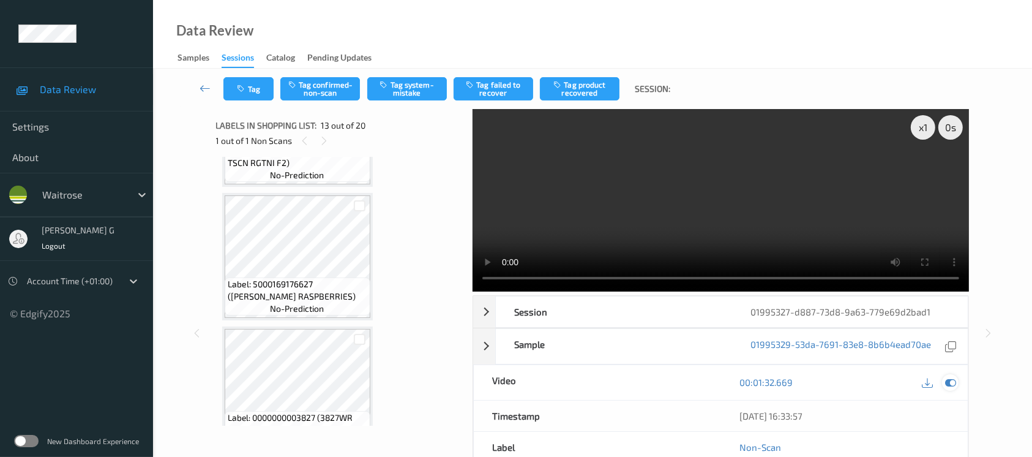
click at [948, 383] on icon at bounding box center [950, 382] width 11 height 11
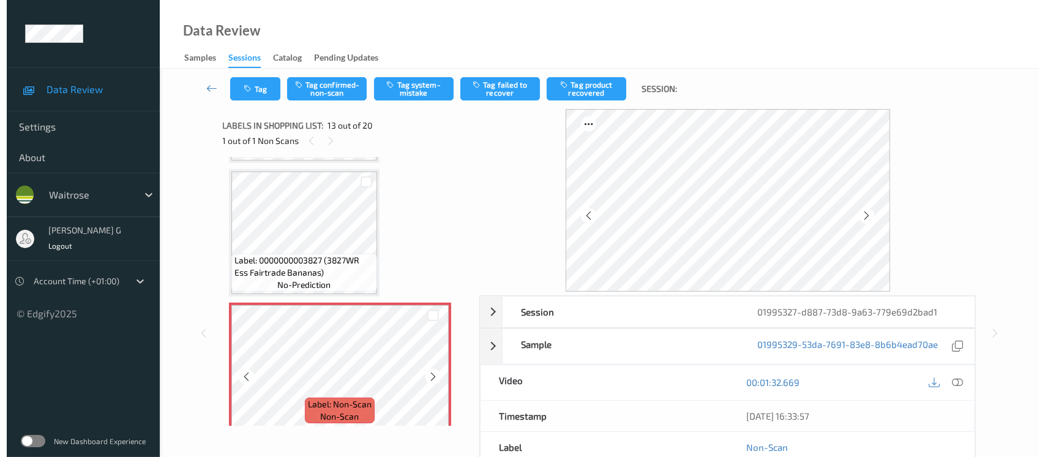
scroll to position [1468, 0]
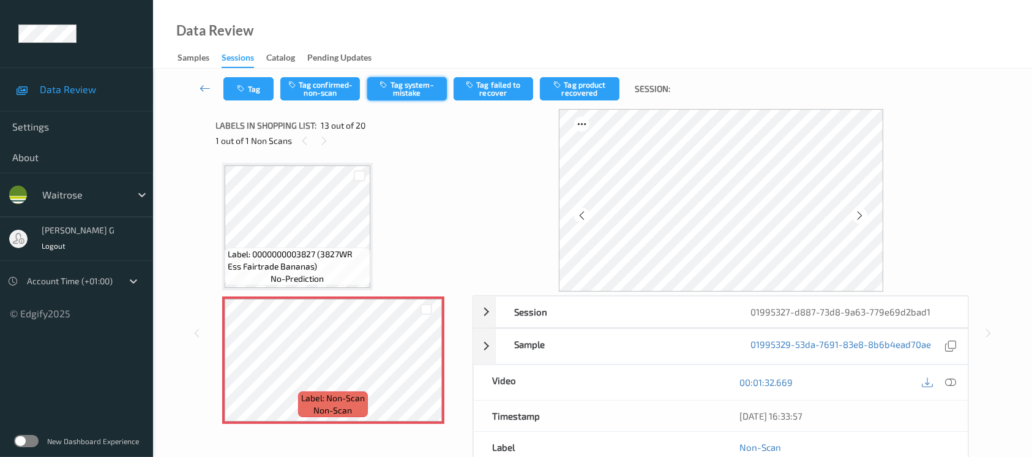
click at [436, 88] on button "Tag system-mistake" at bounding box center [407, 88] width 80 height 23
click at [252, 89] on button "Tag" at bounding box center [248, 88] width 50 height 23
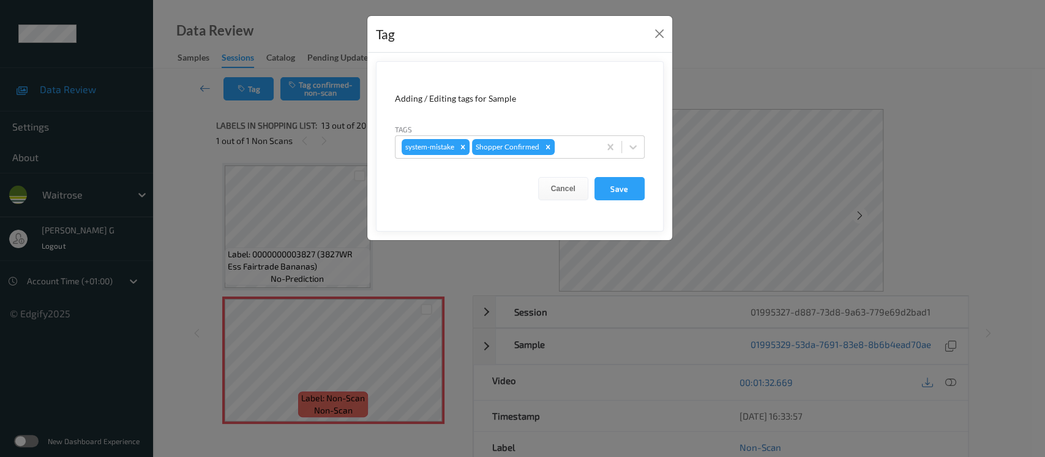
click at [577, 134] on div "Tags system-mistake Shopper Confirmed" at bounding box center [520, 141] width 250 height 36
click at [583, 129] on div "Tags system-mistake Shopper Confirmed" at bounding box center [520, 141] width 250 height 36
click at [575, 164] on form "Adding / Editing tags for Sample Tags system-mistake Shopper Confirmed Cancel S…" at bounding box center [520, 146] width 288 height 170
click at [579, 127] on div "Tags system-mistake Shopper Confirmed" at bounding box center [520, 141] width 250 height 36
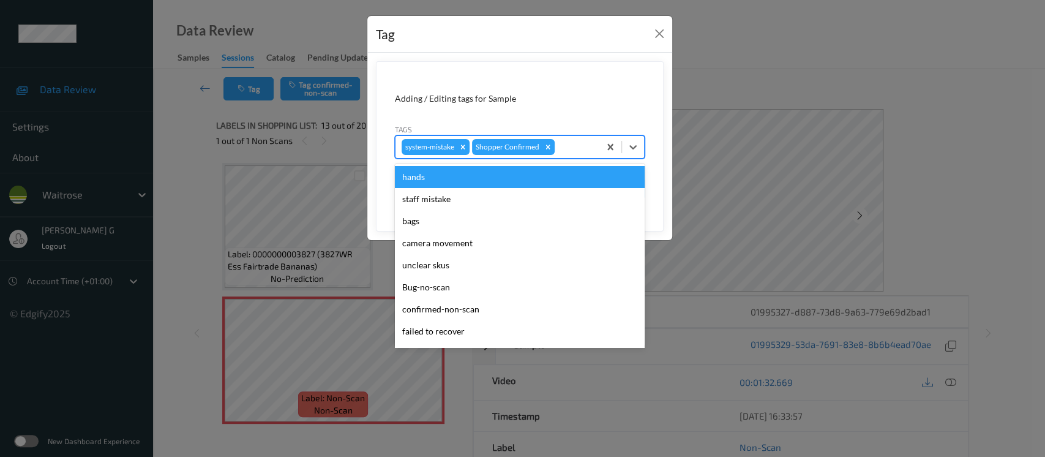
click at [577, 146] on div at bounding box center [575, 147] width 36 height 15
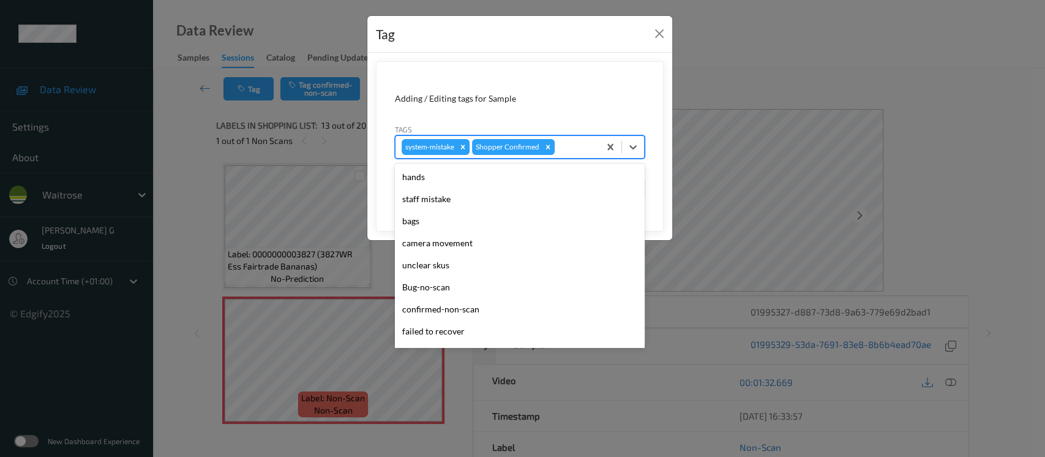
scroll to position [305, 0]
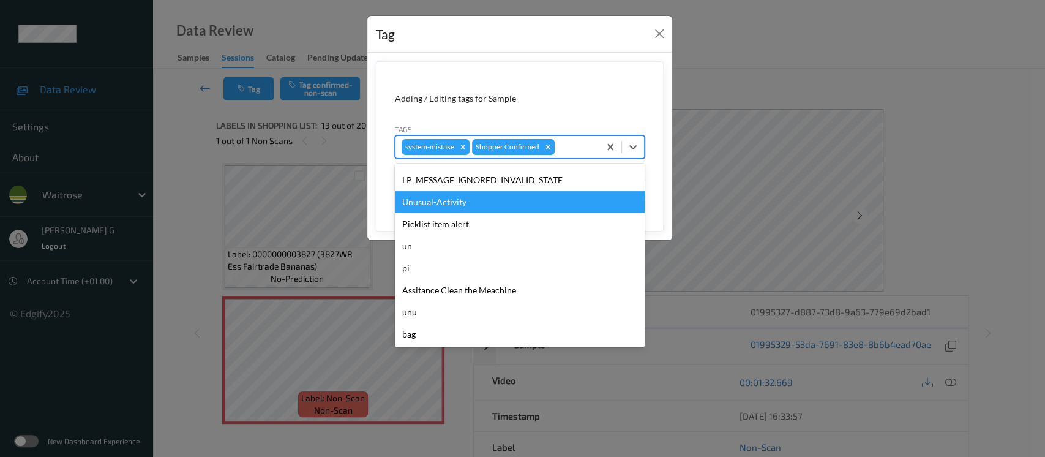
click at [438, 206] on div "Unusual-Activity" at bounding box center [520, 202] width 250 height 22
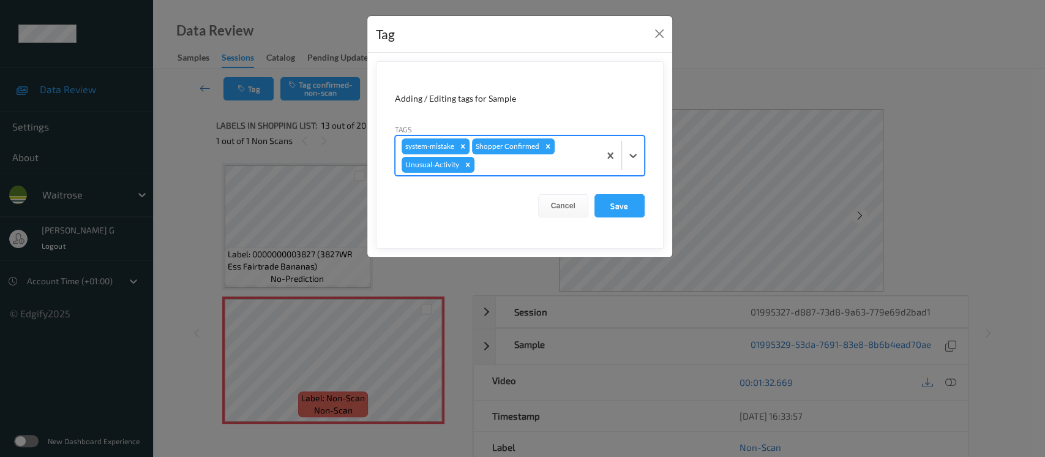
click at [526, 163] on div at bounding box center [535, 164] width 116 height 15
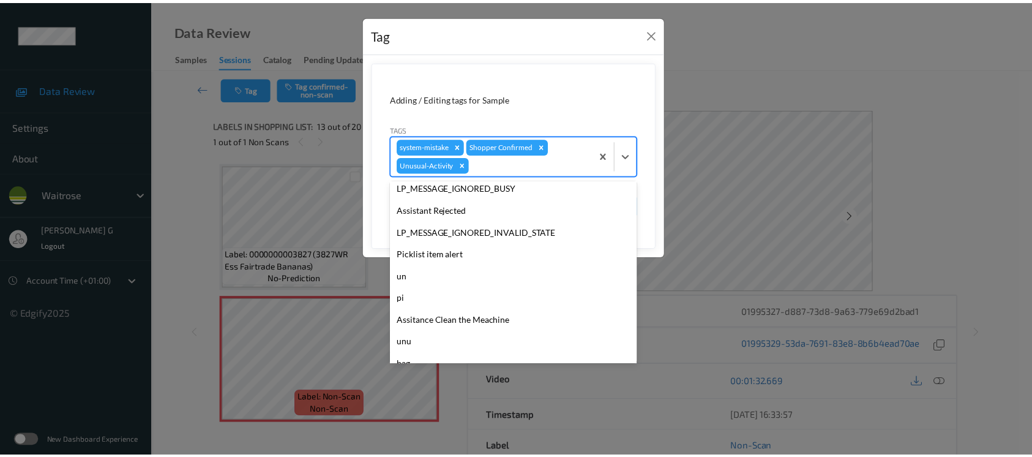
scroll to position [284, 0]
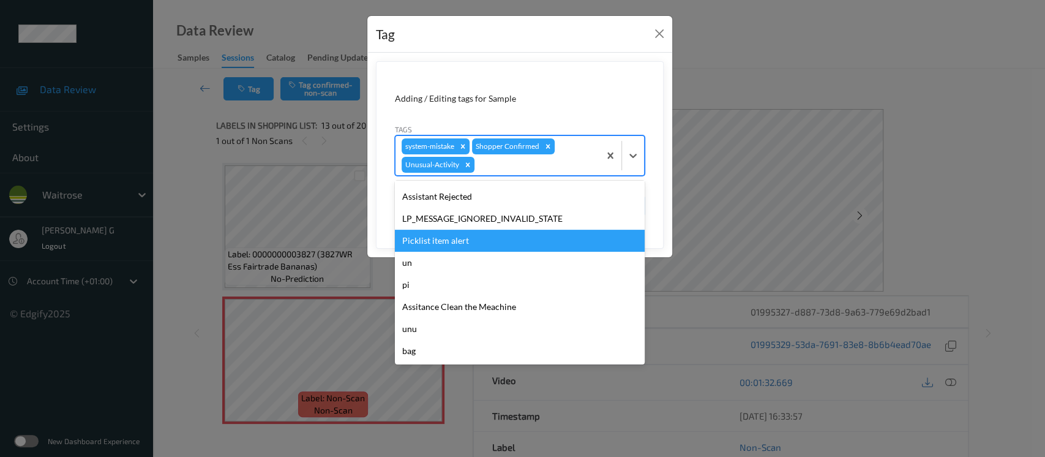
click at [470, 238] on div "Picklist item alert" at bounding box center [520, 241] width 250 height 22
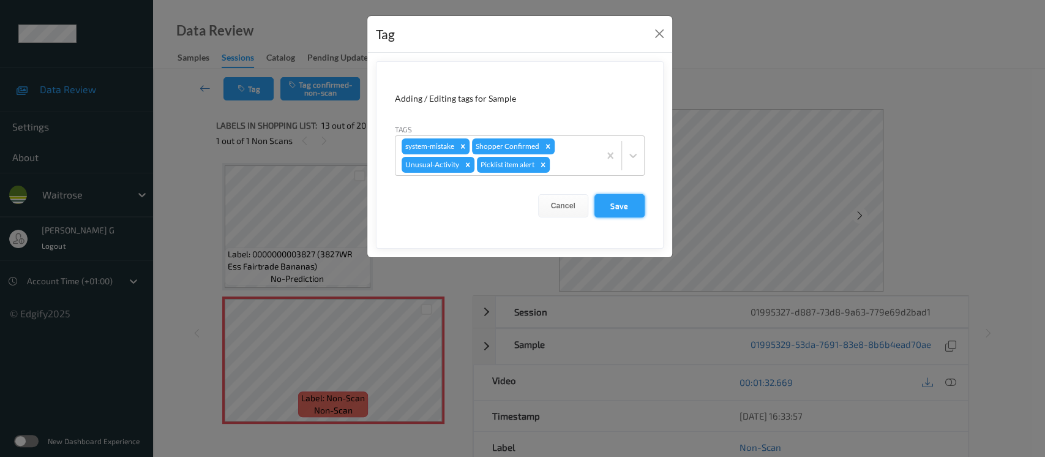
click at [619, 201] on button "Save" at bounding box center [619, 205] width 50 height 23
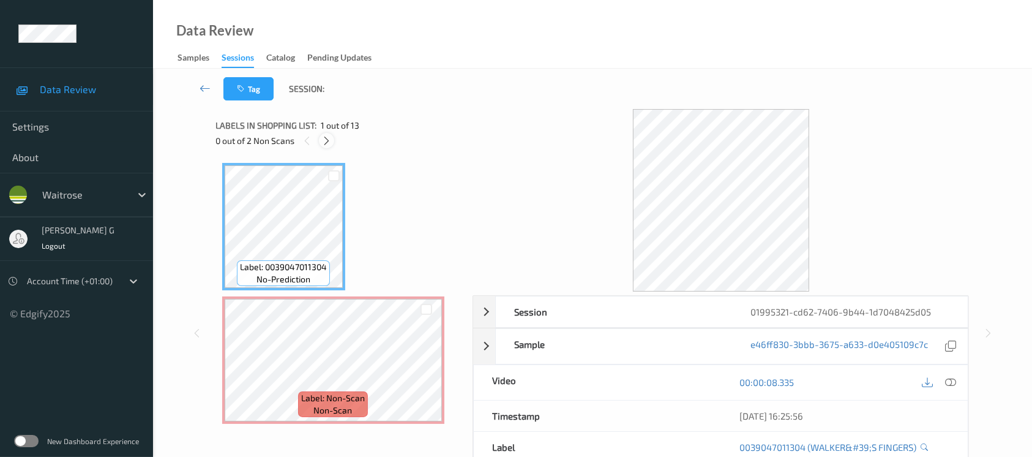
click at [326, 140] on icon at bounding box center [326, 140] width 10 height 11
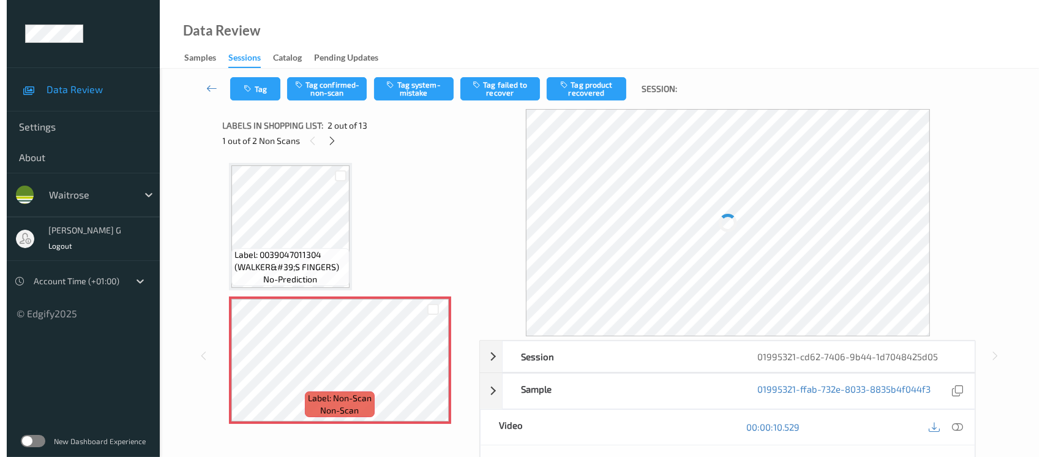
scroll to position [6, 0]
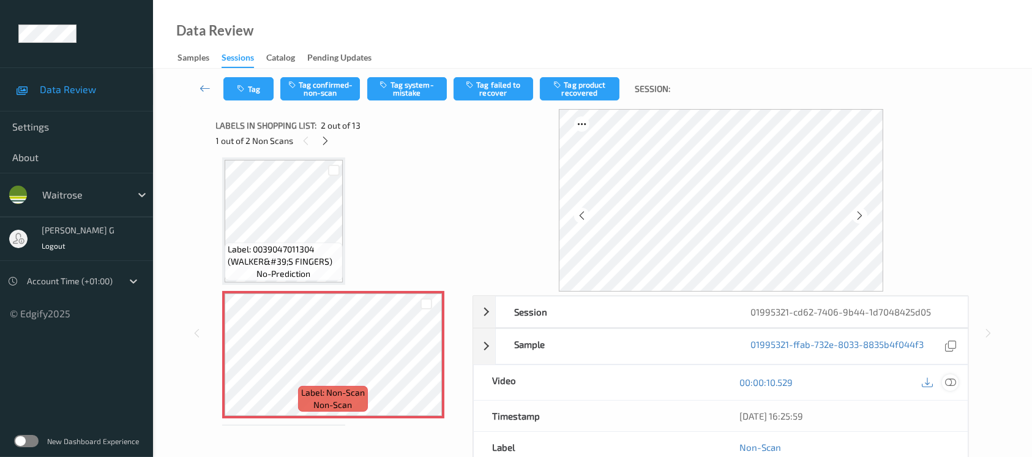
click at [945, 382] on icon at bounding box center [950, 382] width 11 height 11
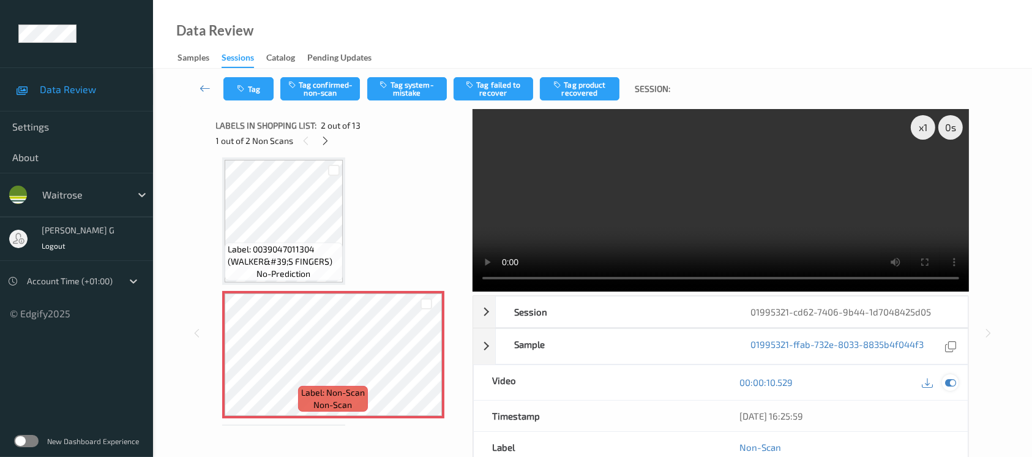
click at [948, 387] on icon at bounding box center [950, 382] width 11 height 11
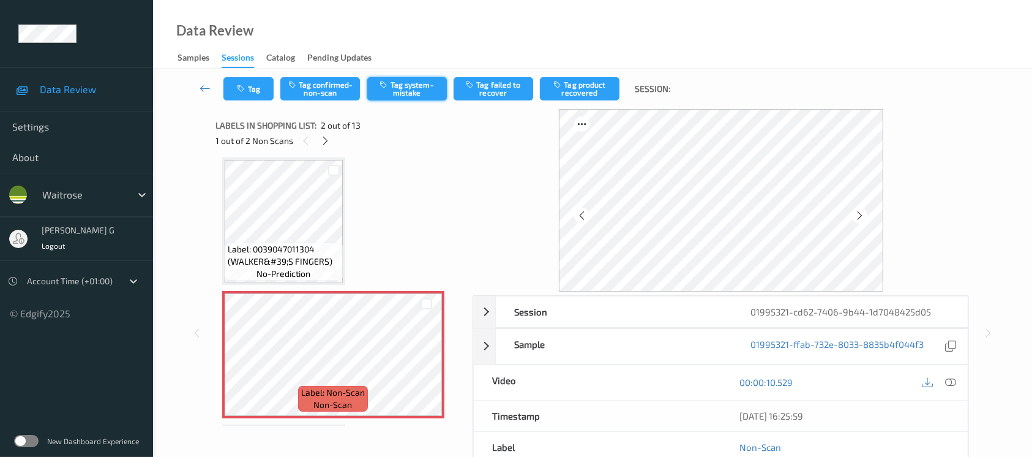
click at [384, 91] on button "Tag system-mistake" at bounding box center [407, 88] width 80 height 23
click at [245, 91] on icon "button" at bounding box center [243, 88] width 10 height 9
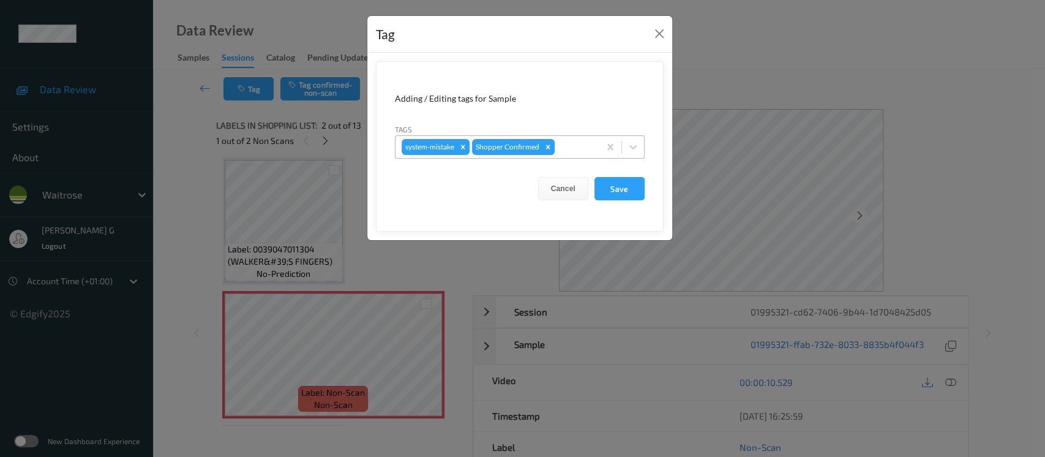
click at [572, 144] on div at bounding box center [575, 147] width 36 height 15
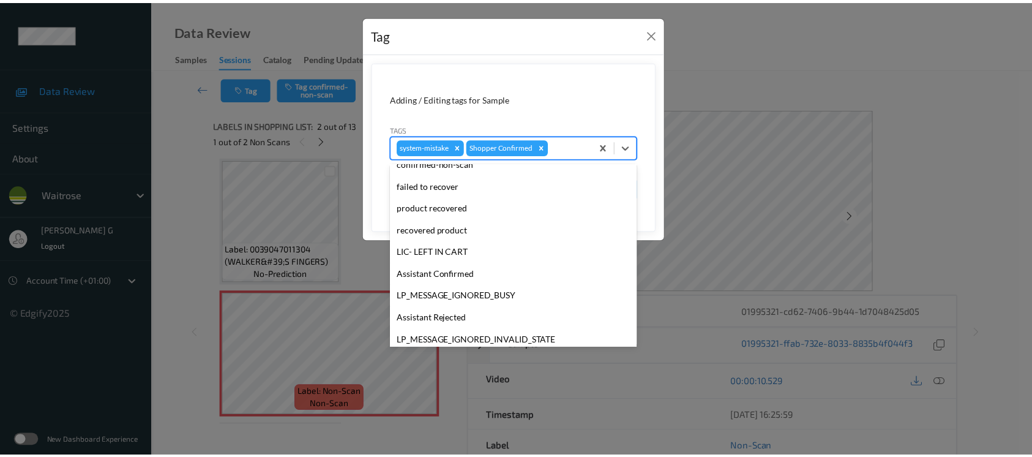
scroll to position [305, 0]
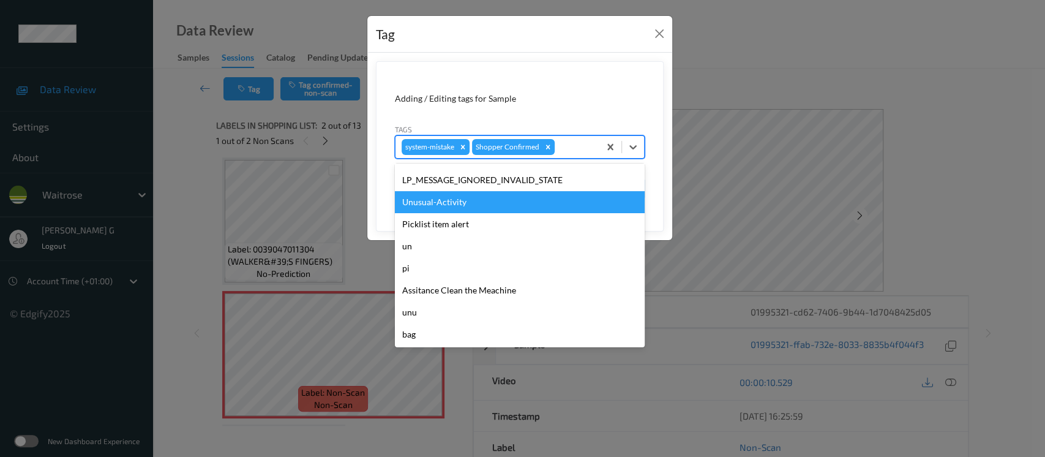
click at [425, 203] on div "Unusual-Activity" at bounding box center [520, 202] width 250 height 22
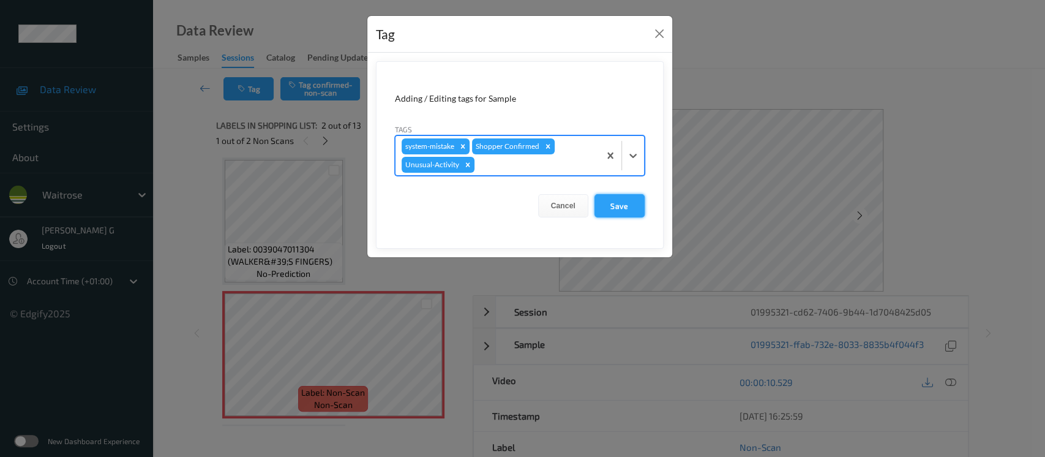
click at [623, 205] on button "Save" at bounding box center [619, 205] width 50 height 23
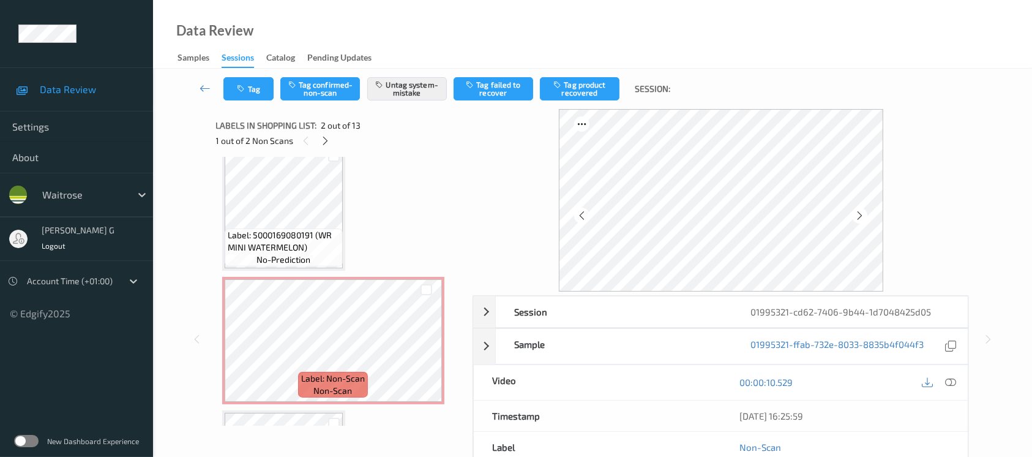
scroll to position [250, 0]
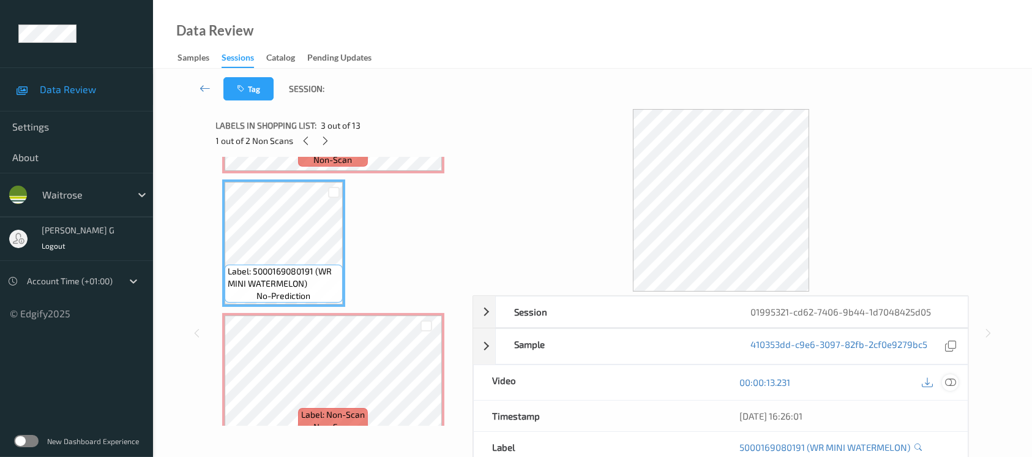
click at [953, 381] on icon at bounding box center [950, 382] width 11 height 11
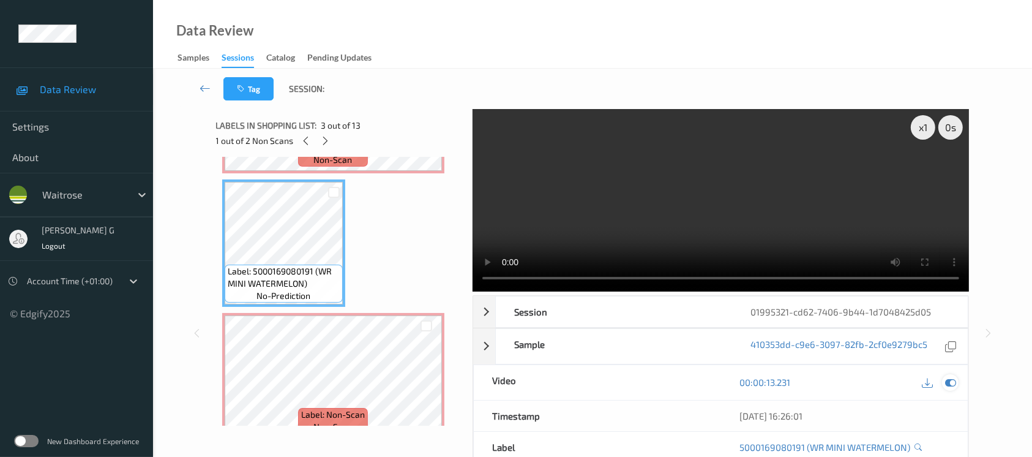
click at [956, 384] on icon at bounding box center [950, 382] width 11 height 11
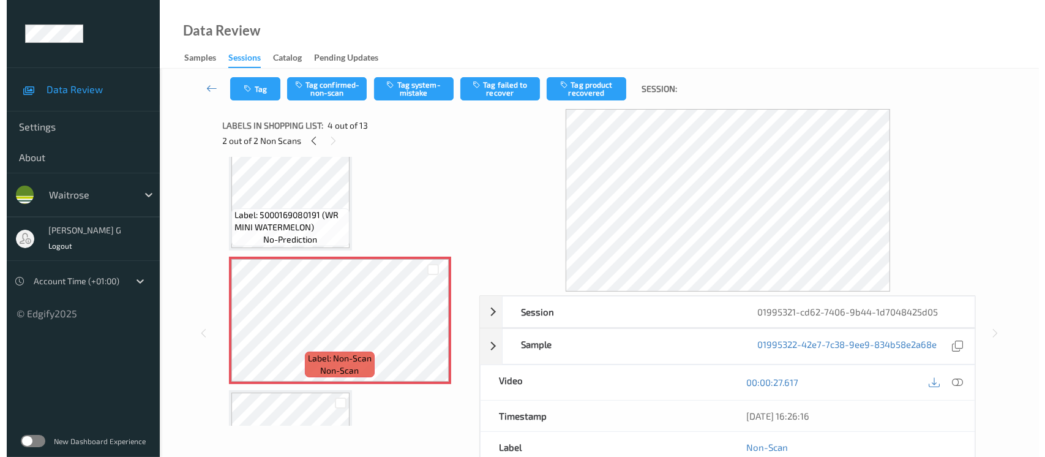
scroll to position [332, 0]
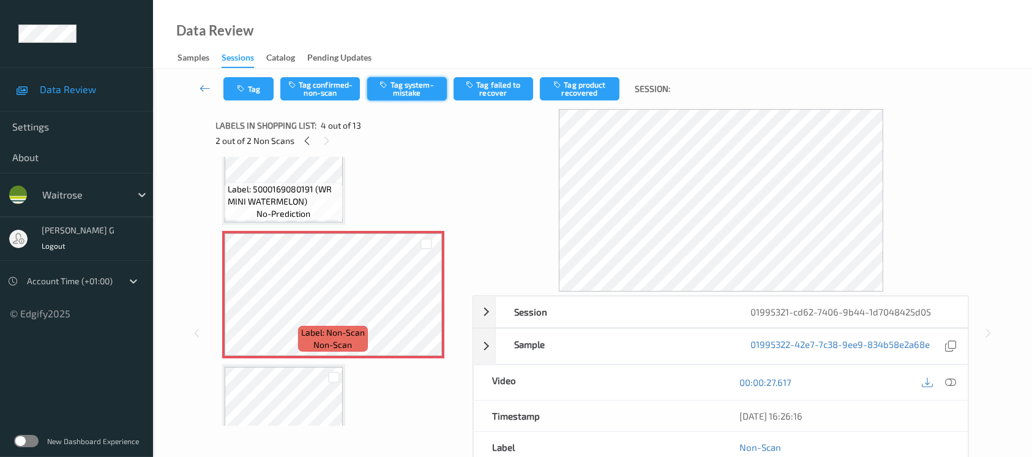
click at [411, 81] on button "Tag system-mistake" at bounding box center [407, 88] width 80 height 23
click at [238, 95] on button "Tag" at bounding box center [248, 88] width 50 height 23
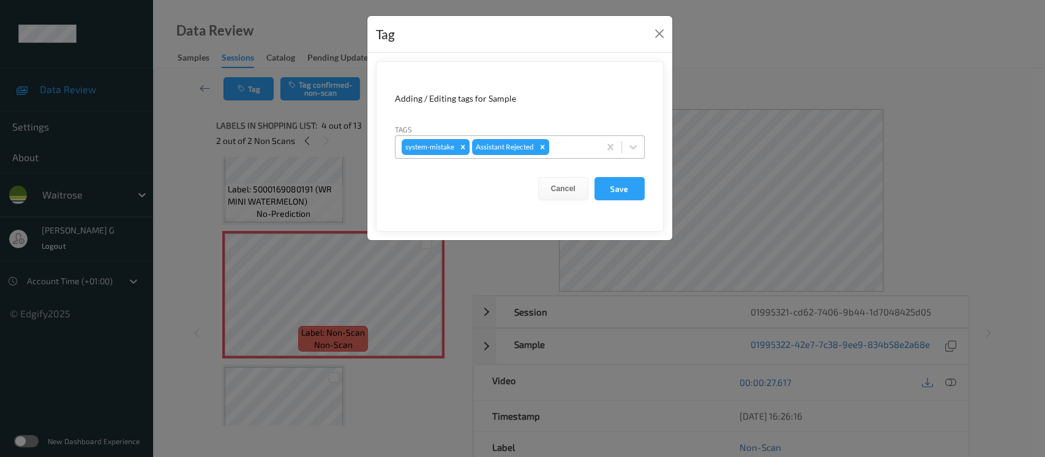
click at [568, 146] on div at bounding box center [573, 147] width 42 height 15
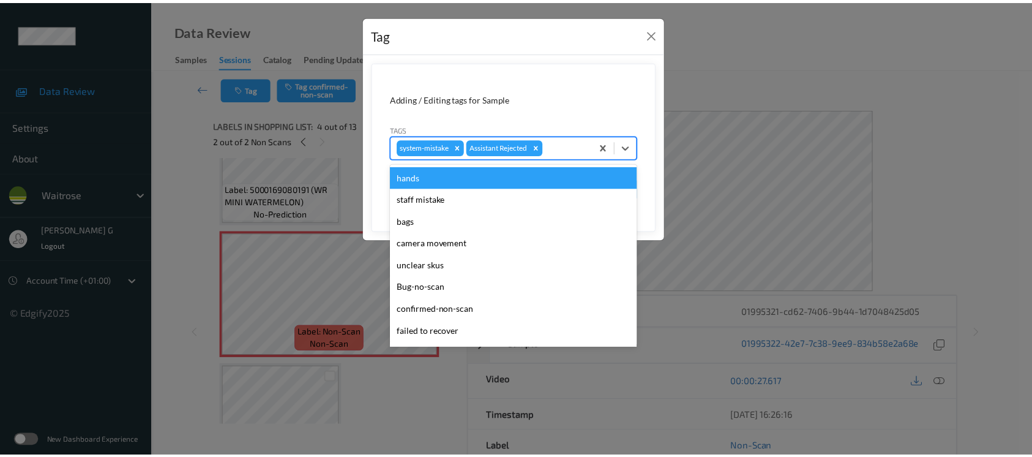
scroll to position [305, 0]
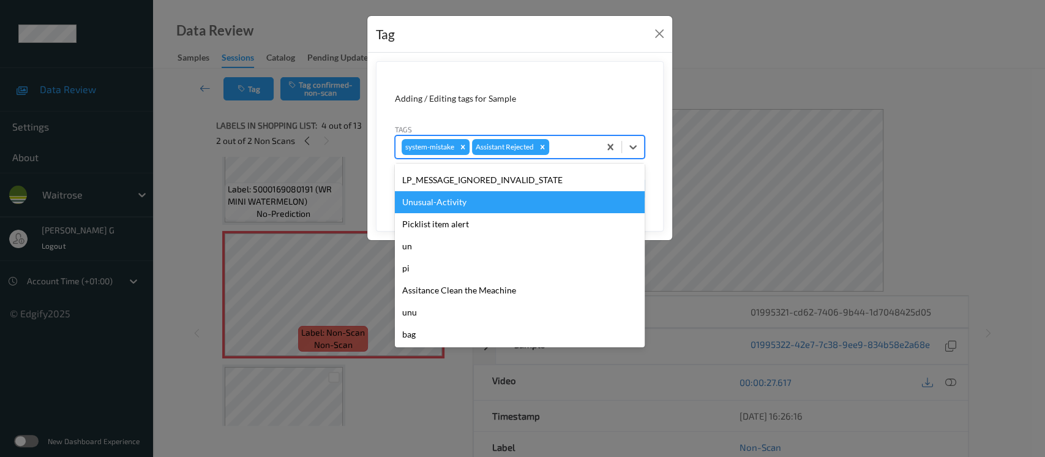
click at [436, 203] on div "Unusual-Activity" at bounding box center [520, 202] width 250 height 22
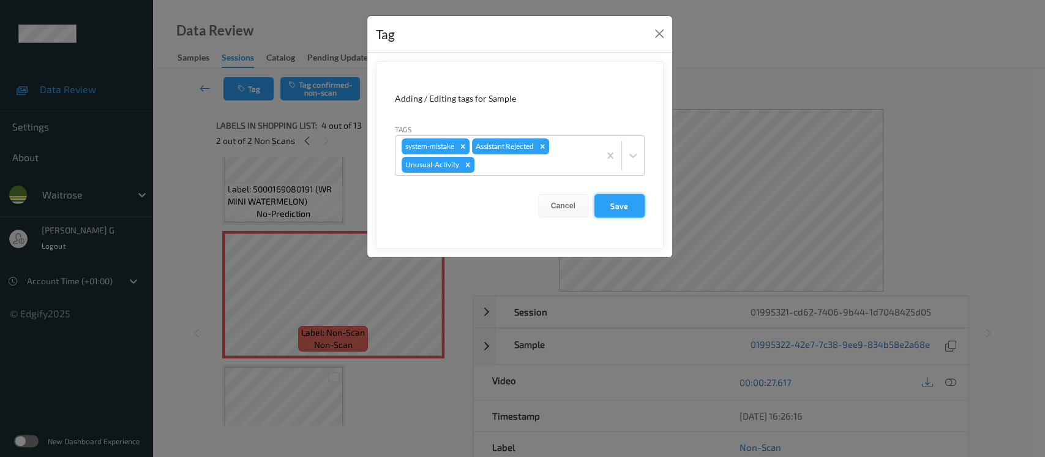
click at [634, 202] on button "Save" at bounding box center [619, 205] width 50 height 23
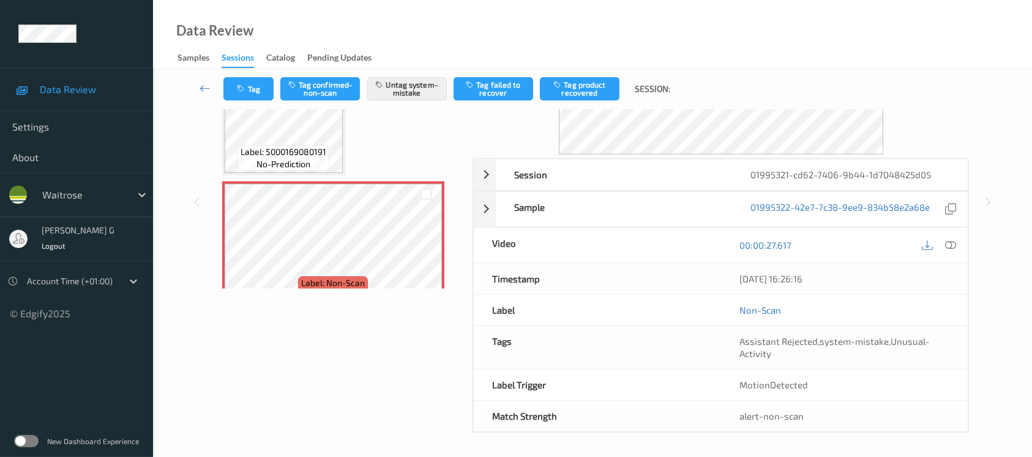
scroll to position [55, 0]
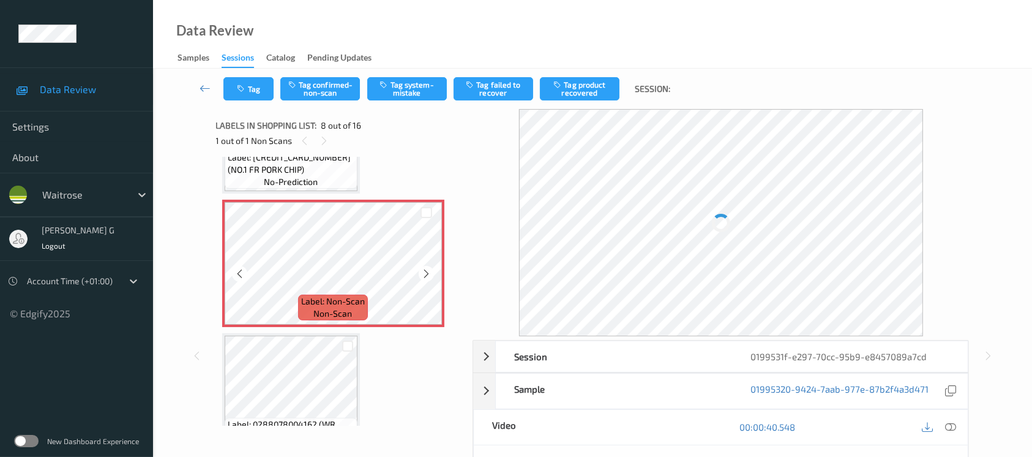
scroll to position [816, 0]
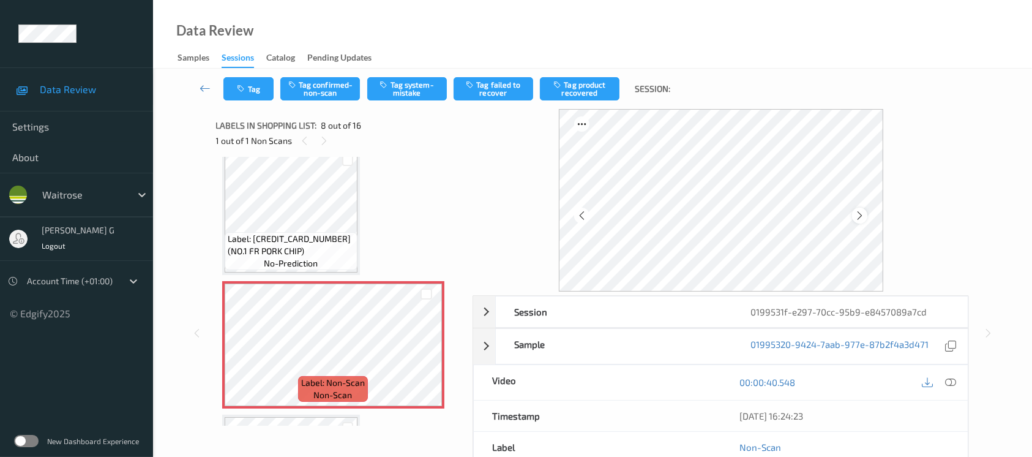
click at [853, 216] on div at bounding box center [859, 215] width 15 height 15
click at [950, 384] on icon at bounding box center [950, 382] width 11 height 11
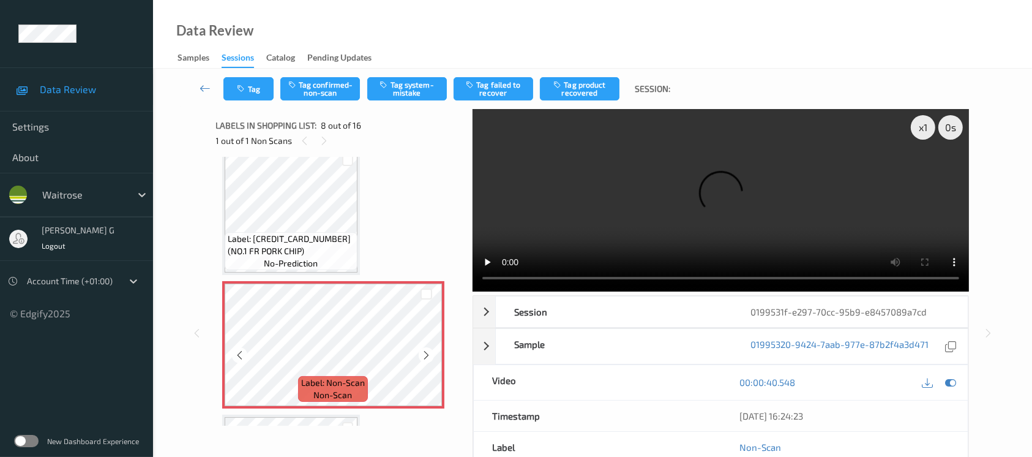
scroll to position [897, 0]
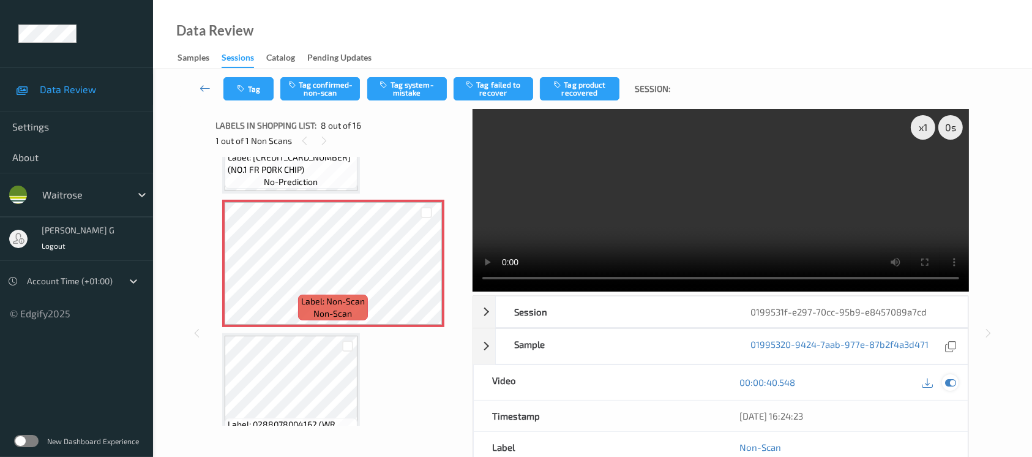
click at [951, 386] on icon at bounding box center [950, 382] width 11 height 11
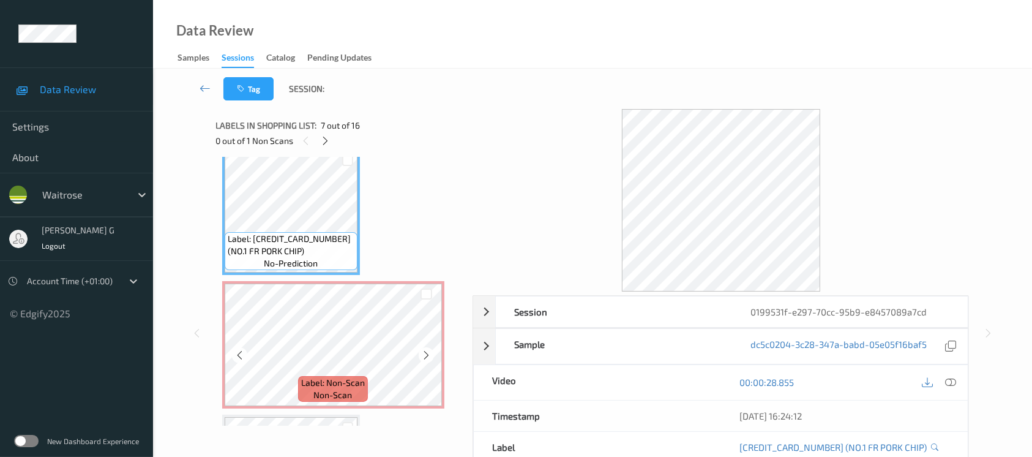
scroll to position [735, 0]
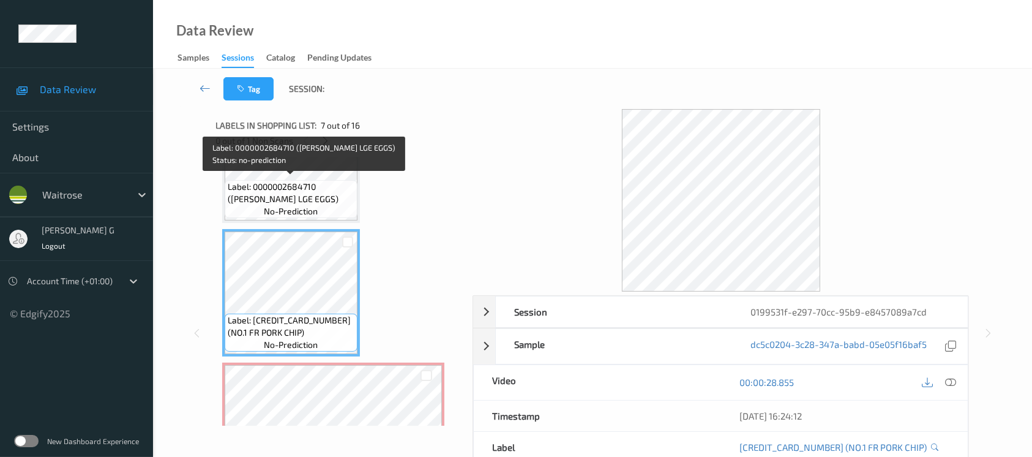
click at [310, 189] on span "Label: 0000002684710 ([PERSON_NAME] LGE EGGS)" at bounding box center [291, 193] width 127 height 24
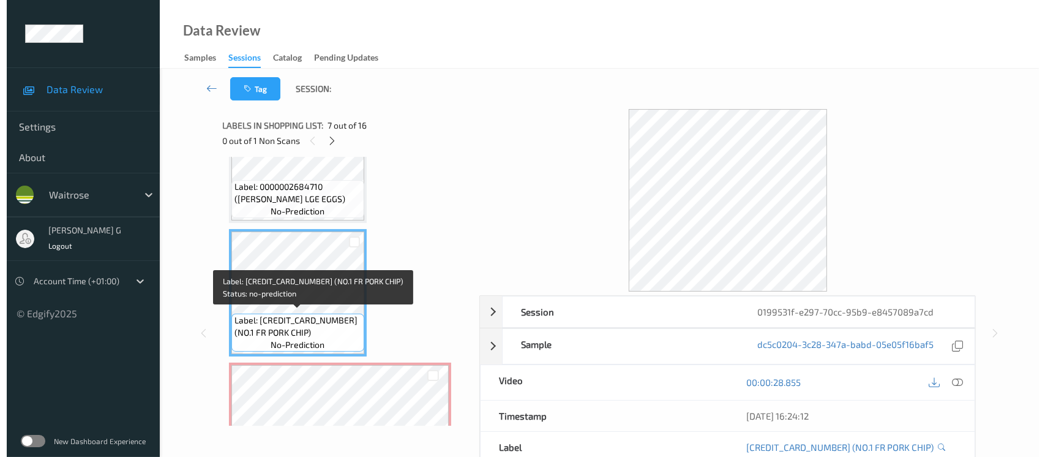
scroll to position [816, 0]
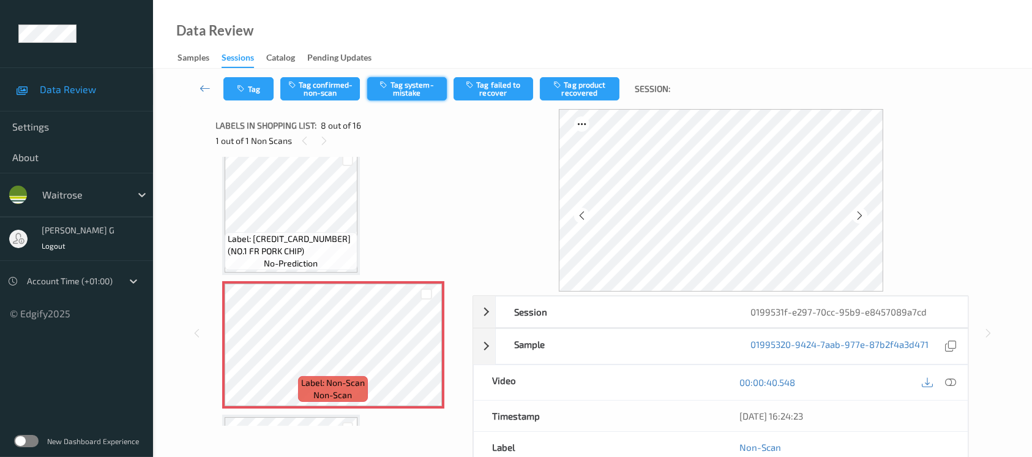
click at [410, 97] on button "Tag system-mistake" at bounding box center [407, 88] width 80 height 23
click at [239, 94] on button "Tag" at bounding box center [248, 88] width 50 height 23
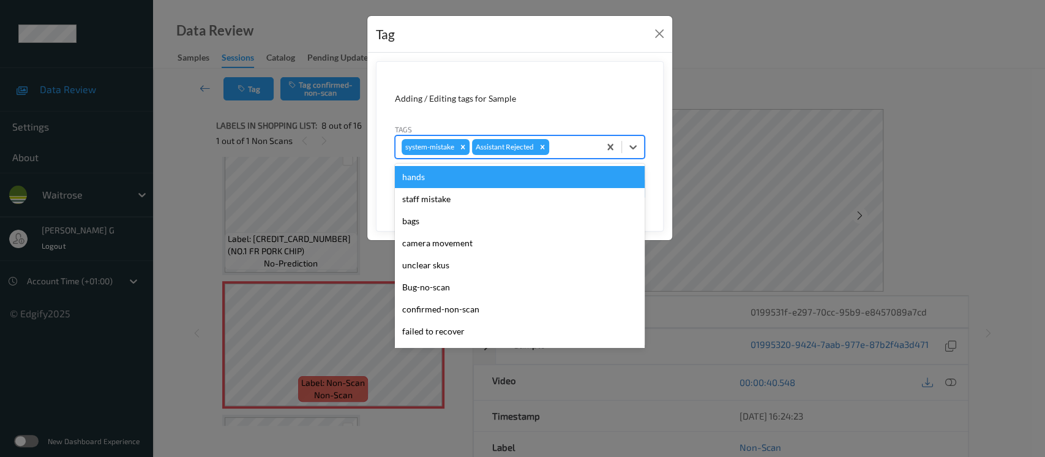
click at [586, 147] on div at bounding box center [573, 147] width 42 height 15
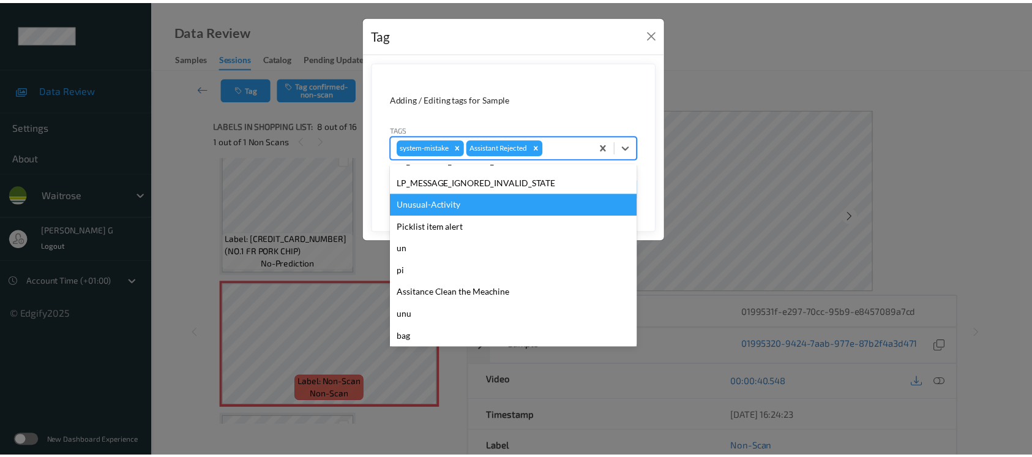
scroll to position [305, 0]
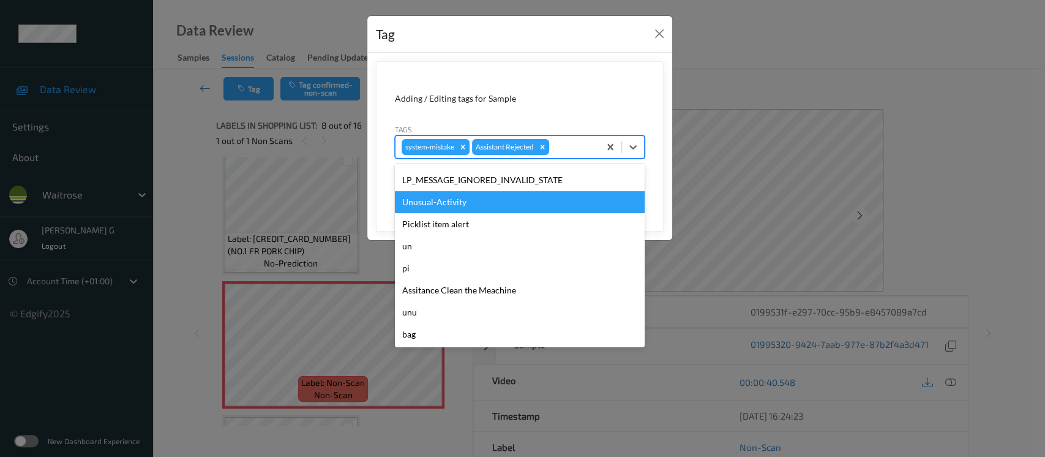
click at [440, 204] on div "Unusual-Activity" at bounding box center [520, 202] width 250 height 22
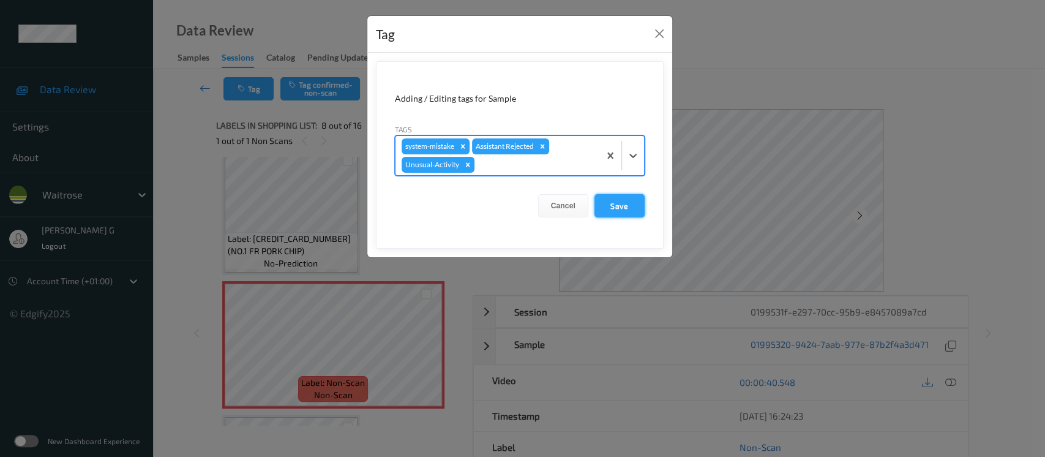
click at [632, 208] on button "Save" at bounding box center [619, 205] width 50 height 23
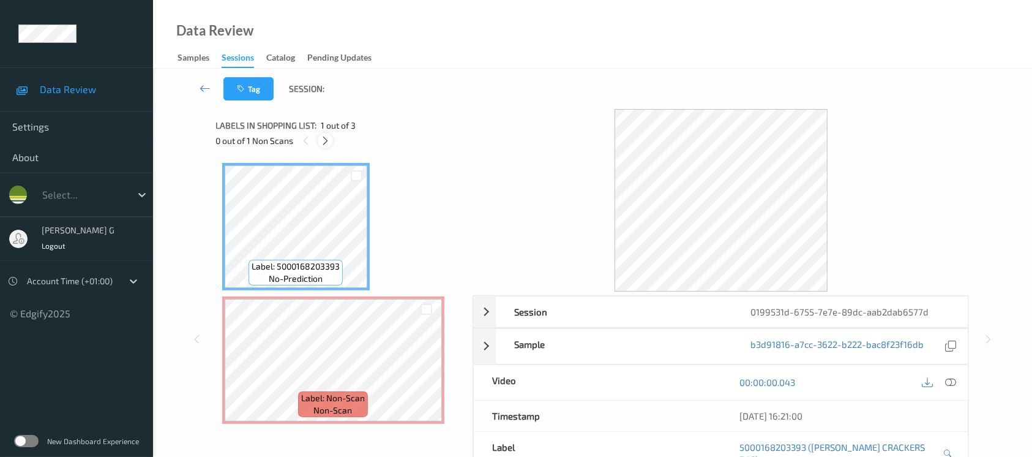
click at [325, 140] on icon at bounding box center [325, 140] width 10 height 11
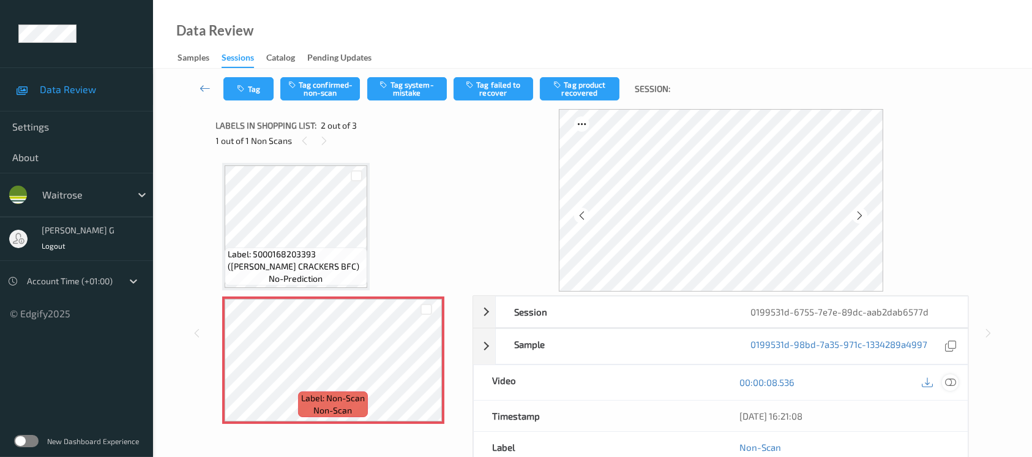
click at [946, 386] on icon at bounding box center [950, 382] width 11 height 11
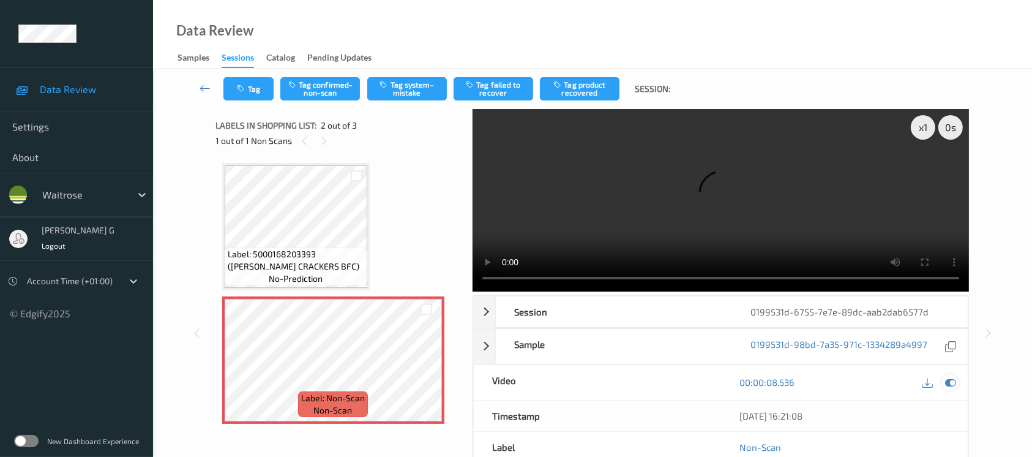
click at [951, 381] on icon at bounding box center [950, 382] width 11 height 11
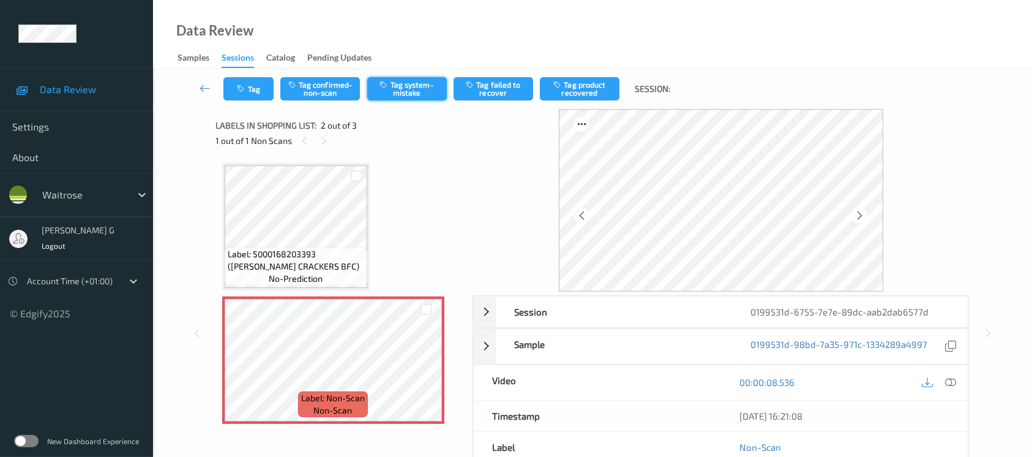
click at [407, 92] on button "Tag system-mistake" at bounding box center [407, 88] width 80 height 23
click at [256, 88] on button "Tag" at bounding box center [248, 88] width 50 height 23
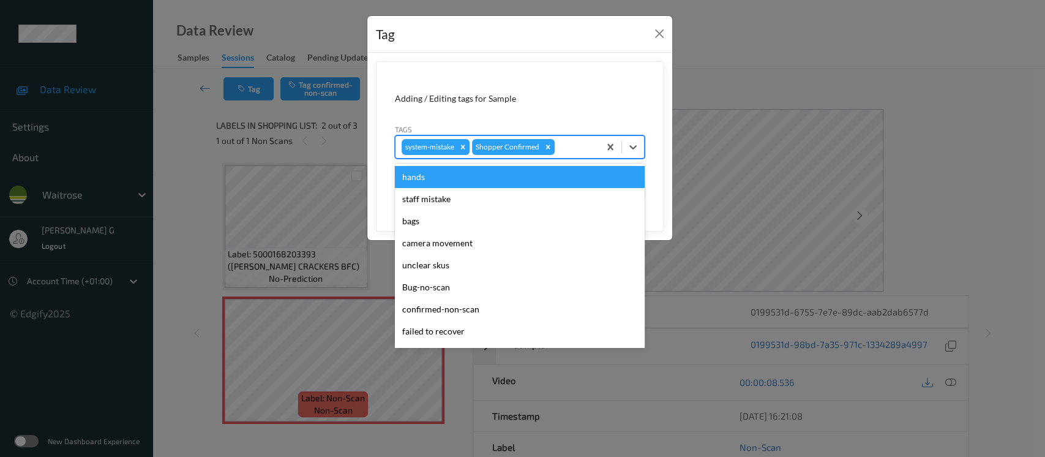
click at [566, 144] on div at bounding box center [575, 147] width 36 height 15
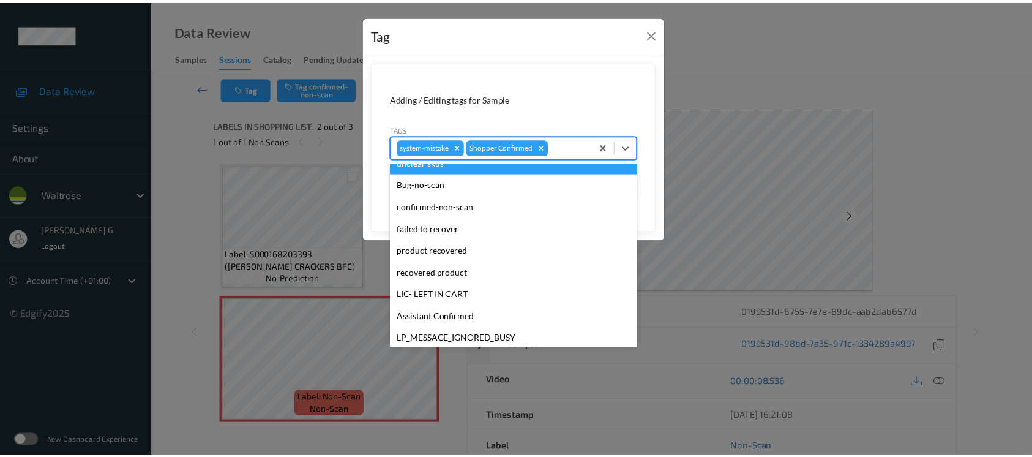
scroll to position [305, 0]
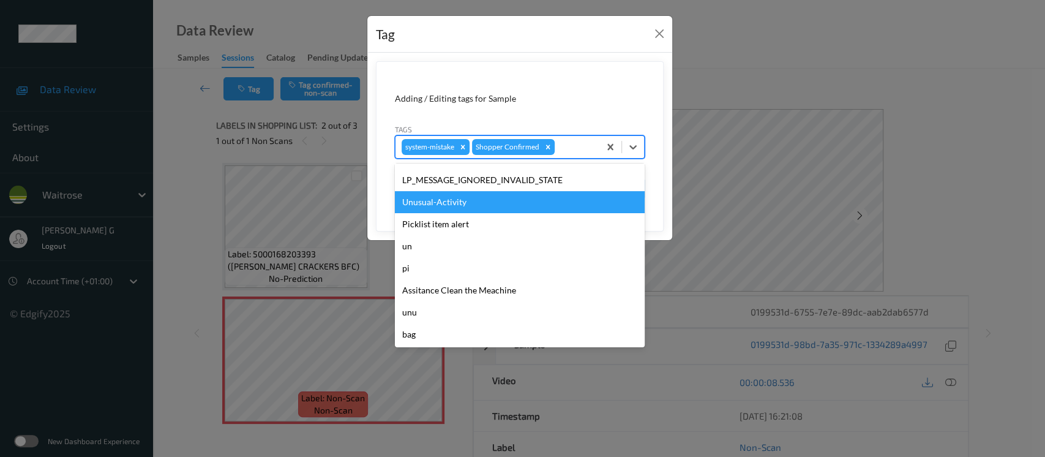
click at [444, 207] on div "Unusual-Activity" at bounding box center [520, 202] width 250 height 22
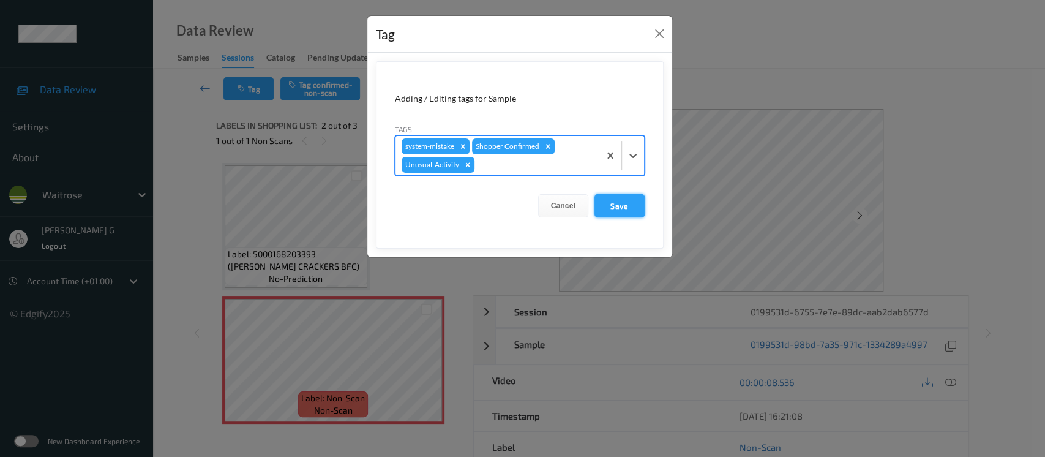
click at [616, 210] on button "Save" at bounding box center [619, 205] width 50 height 23
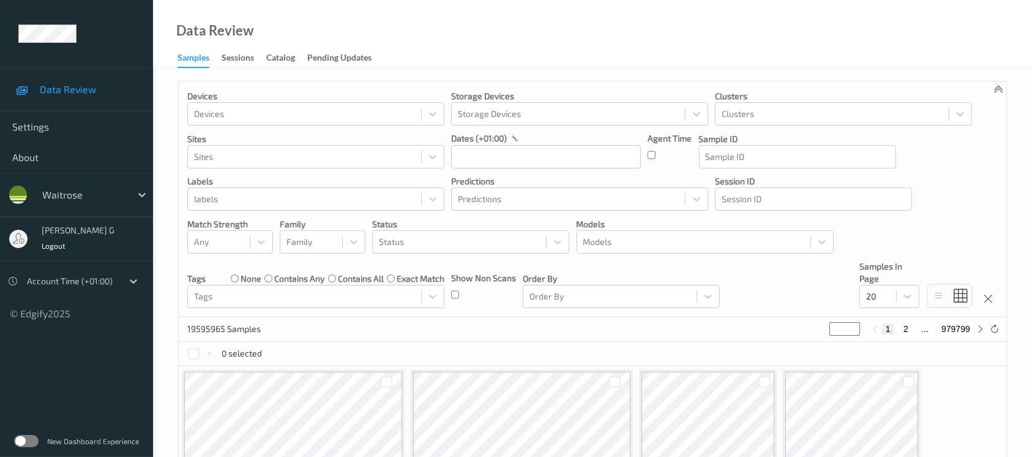
click at [66, 347] on ul "Data Review Settings About waitrose [PERSON_NAME] g Logout Account Time (+01:00…" at bounding box center [76, 228] width 153 height 457
click at [27, 437] on label at bounding box center [26, 441] width 24 height 12
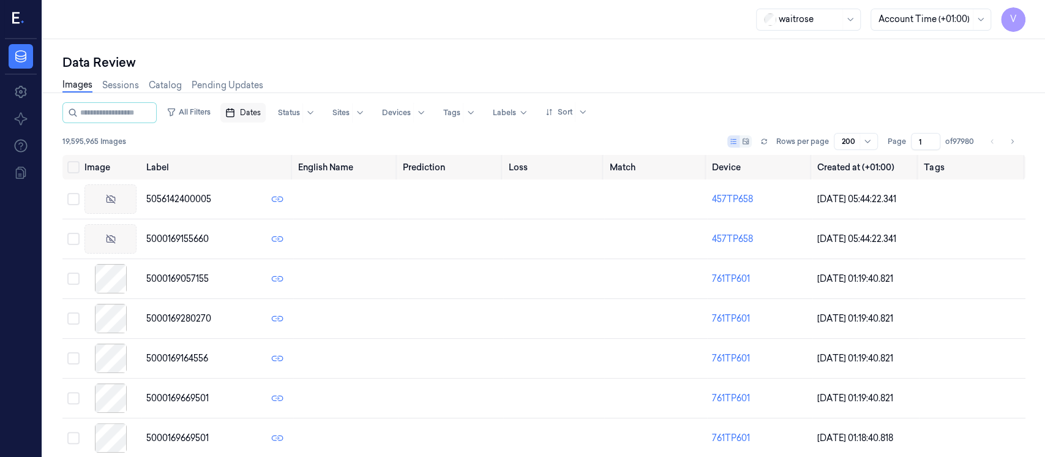
click at [260, 114] on span "Dates" at bounding box center [250, 112] width 21 height 11
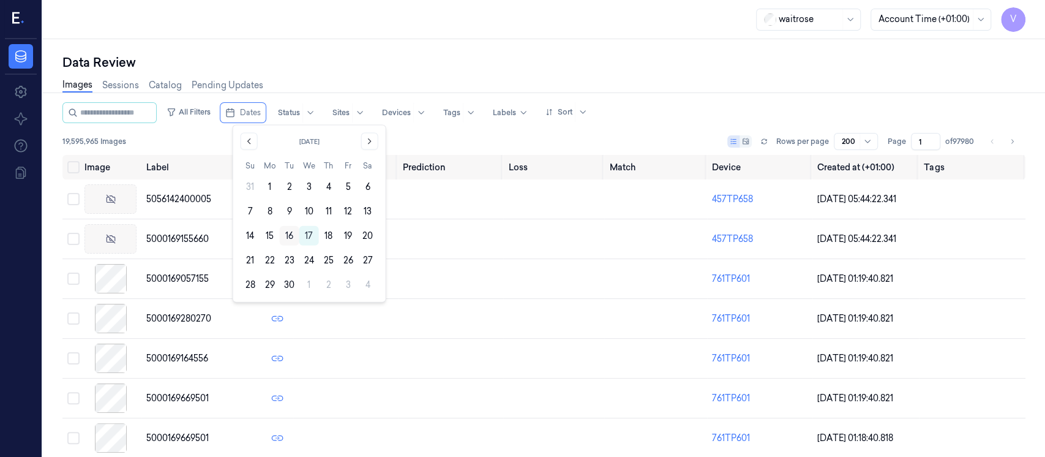
click at [288, 236] on button "16" at bounding box center [290, 236] width 20 height 20
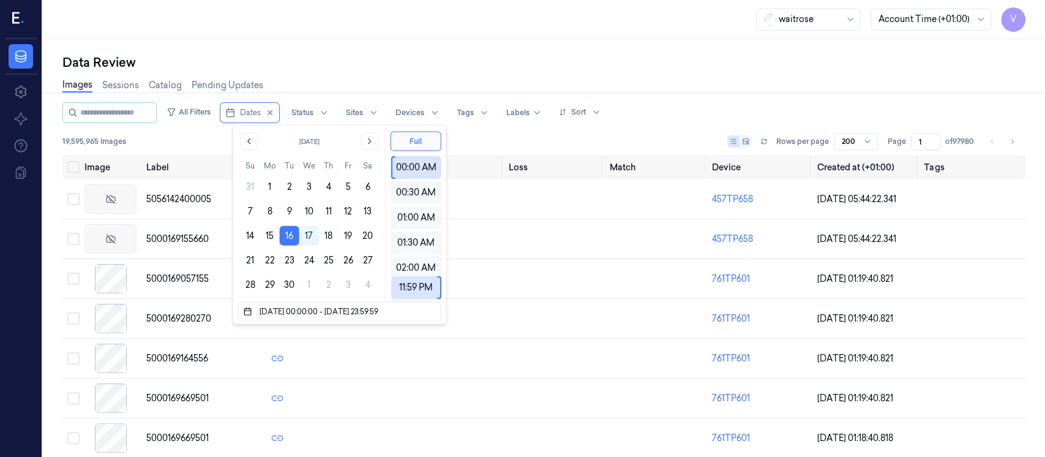
click at [326, 64] on div "Data Review" at bounding box center [543, 62] width 963 height 17
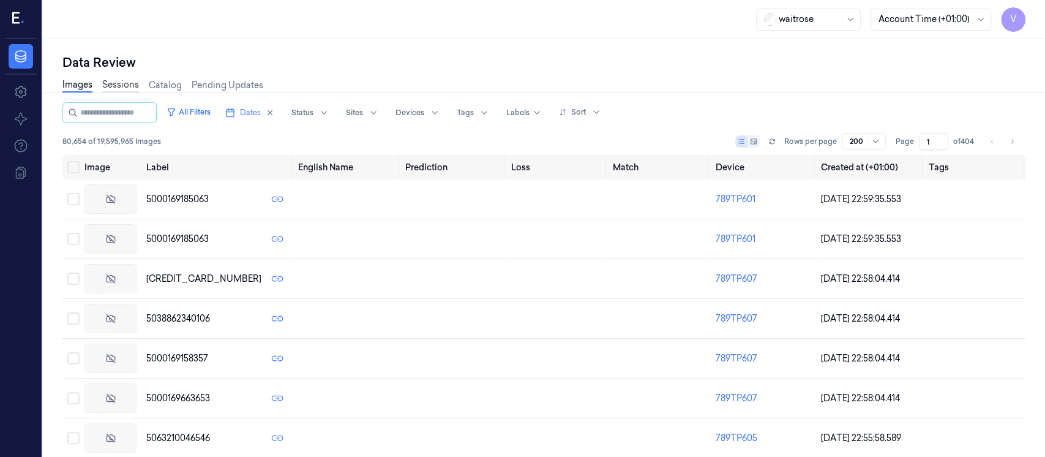
click at [118, 86] on link "Sessions" at bounding box center [120, 85] width 37 height 14
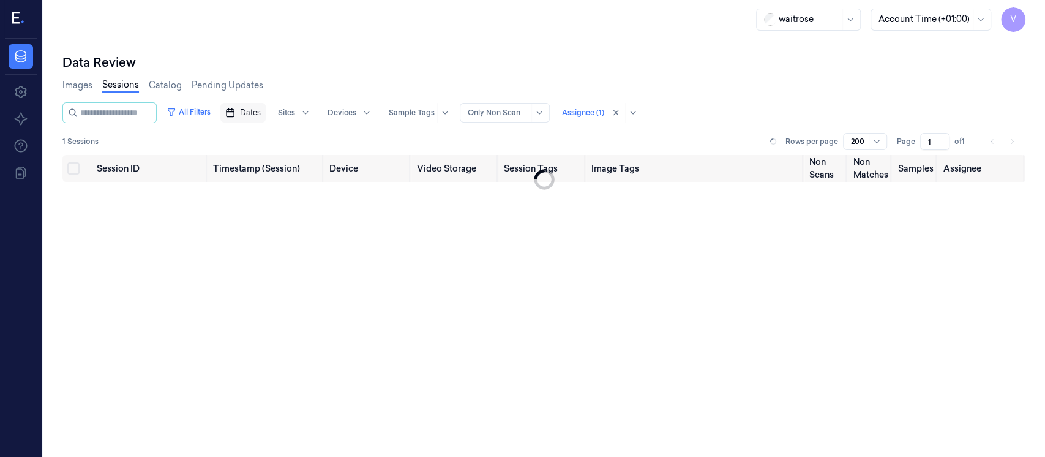
click at [258, 114] on span "Dates" at bounding box center [250, 112] width 21 height 11
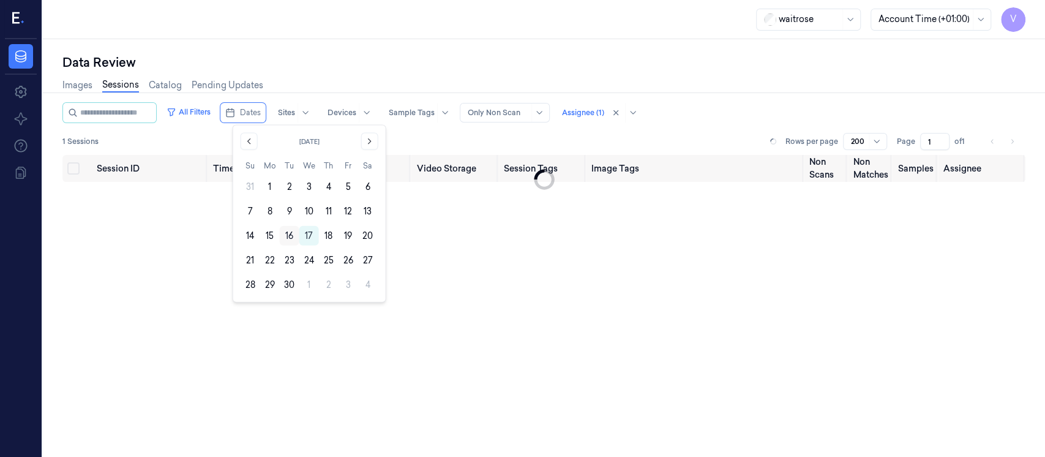
click at [294, 238] on button "16" at bounding box center [290, 236] width 20 height 20
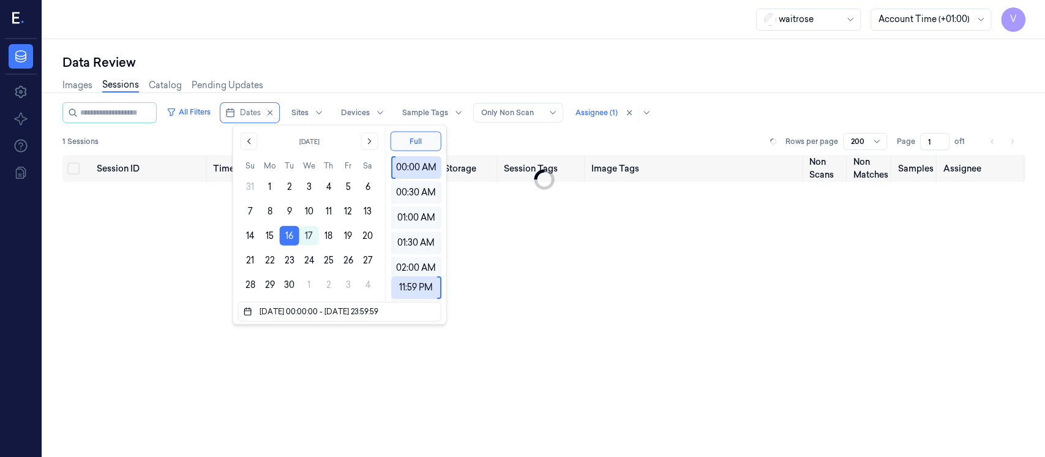
click at [331, 75] on div "Images Sessions Catalog Pending Updates" at bounding box center [543, 86] width 963 height 31
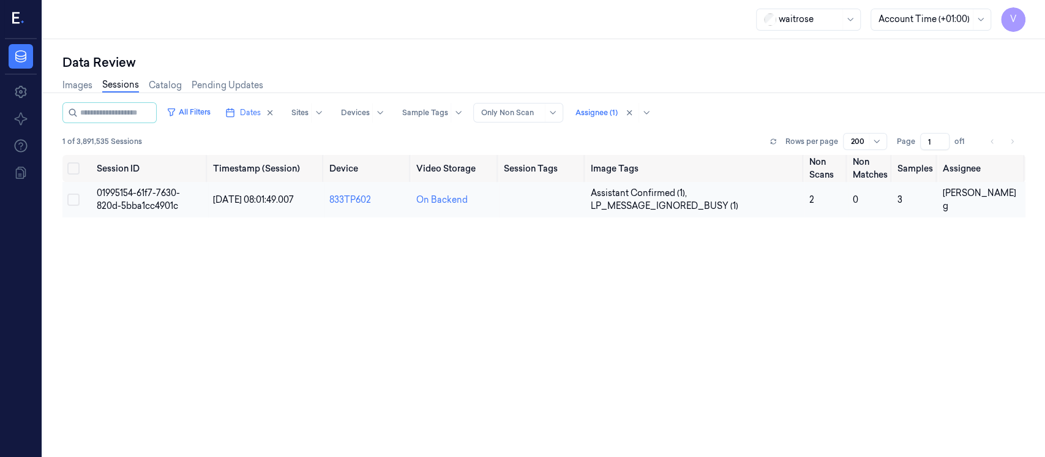
click at [130, 200] on span "01995154-61f7-7630-820d-5bba1cc4901c" at bounding box center [138, 199] width 83 height 24
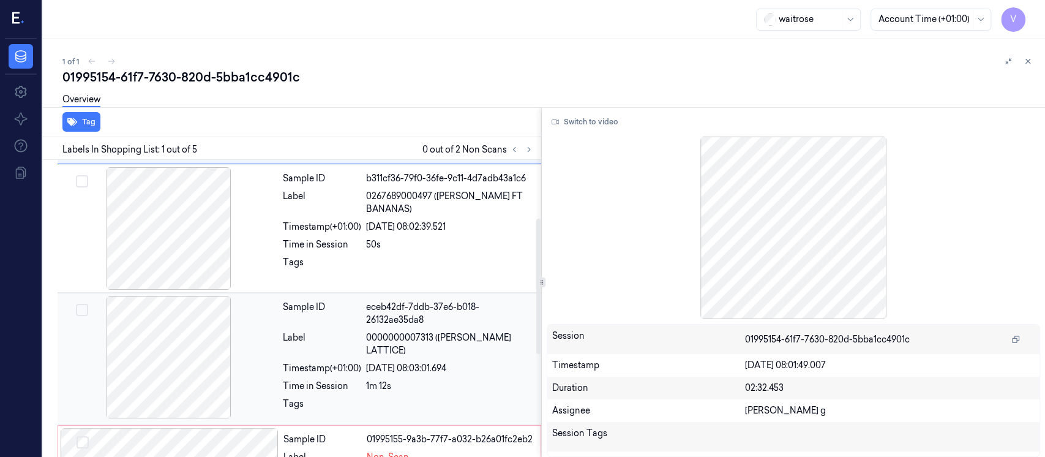
scroll to position [245, 0]
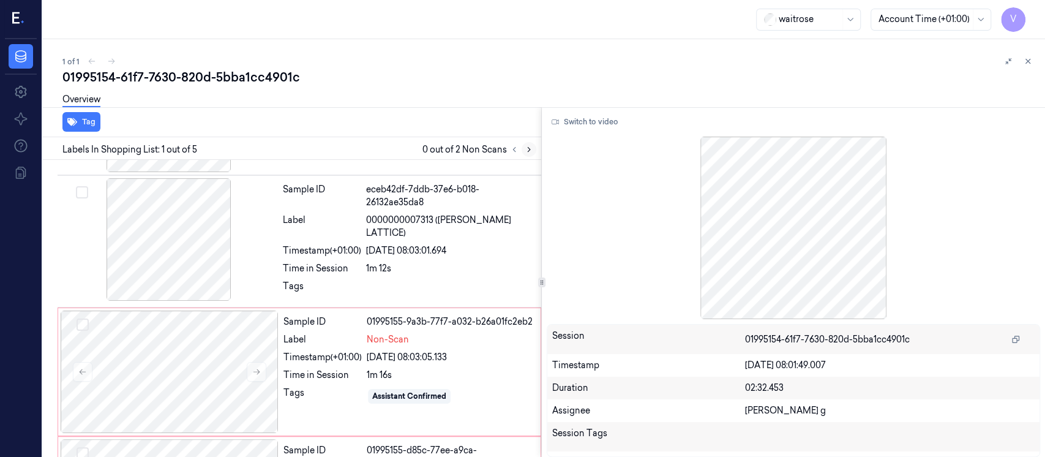
click at [530, 149] on icon at bounding box center [529, 150] width 2 height 4
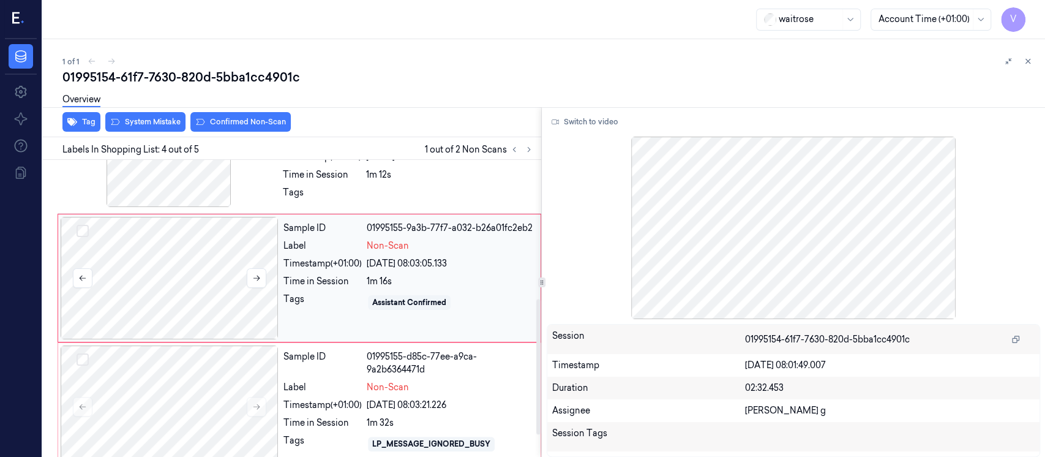
scroll to position [353, 0]
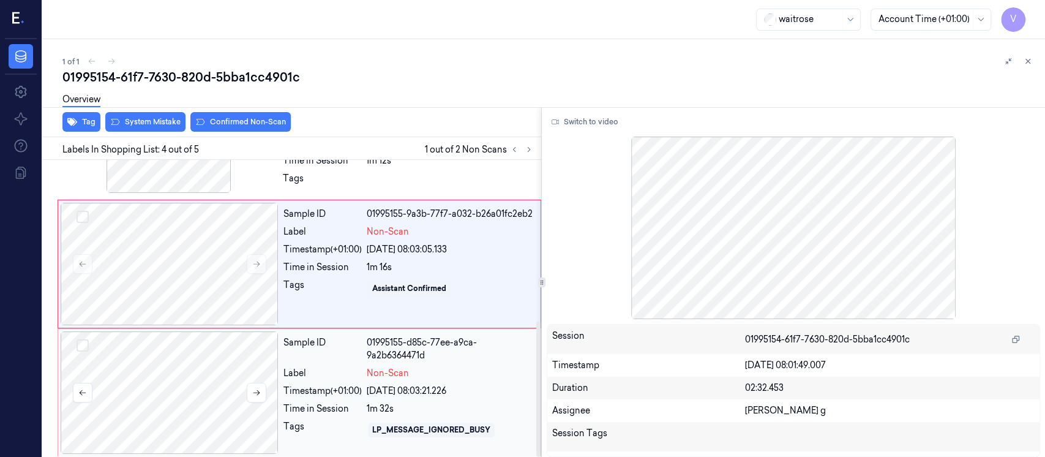
click at [162, 383] on div at bounding box center [170, 392] width 218 height 122
click at [151, 252] on div at bounding box center [170, 264] width 218 height 122
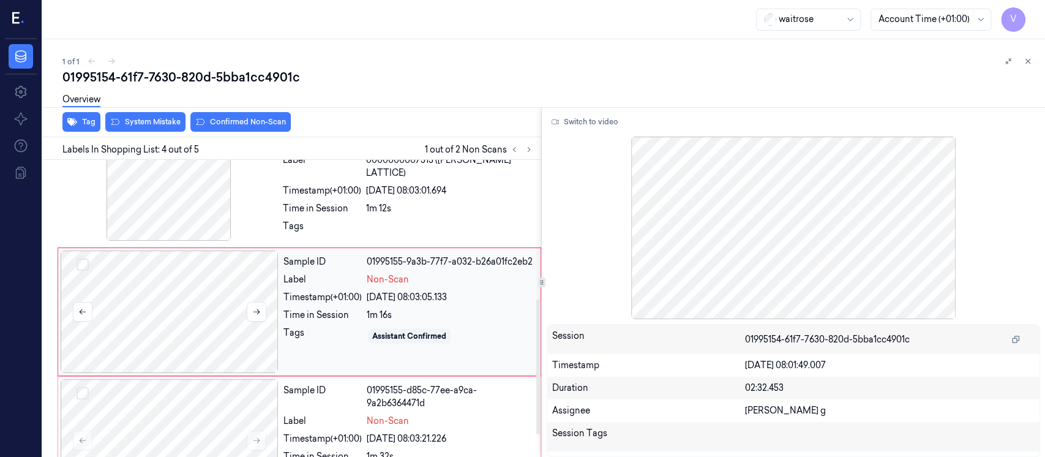
scroll to position [304, 0]
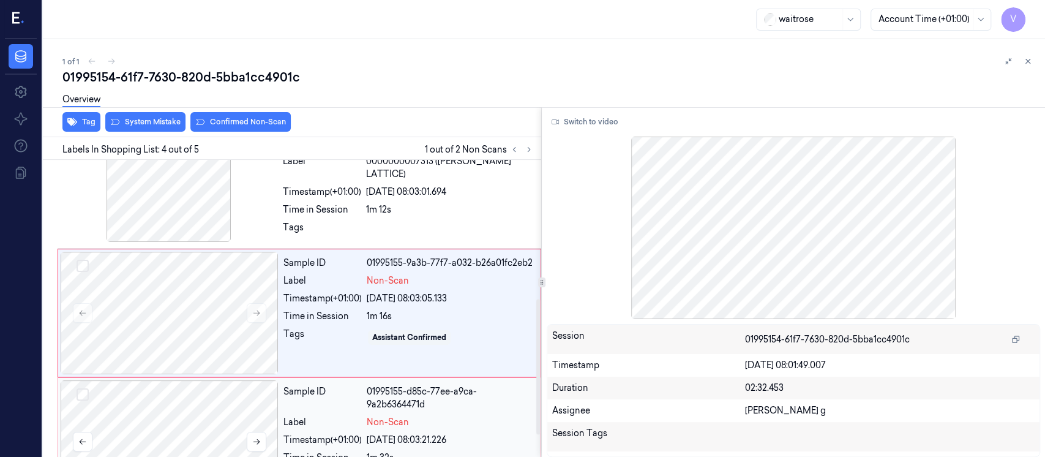
click at [176, 409] on div at bounding box center [170, 441] width 218 height 122
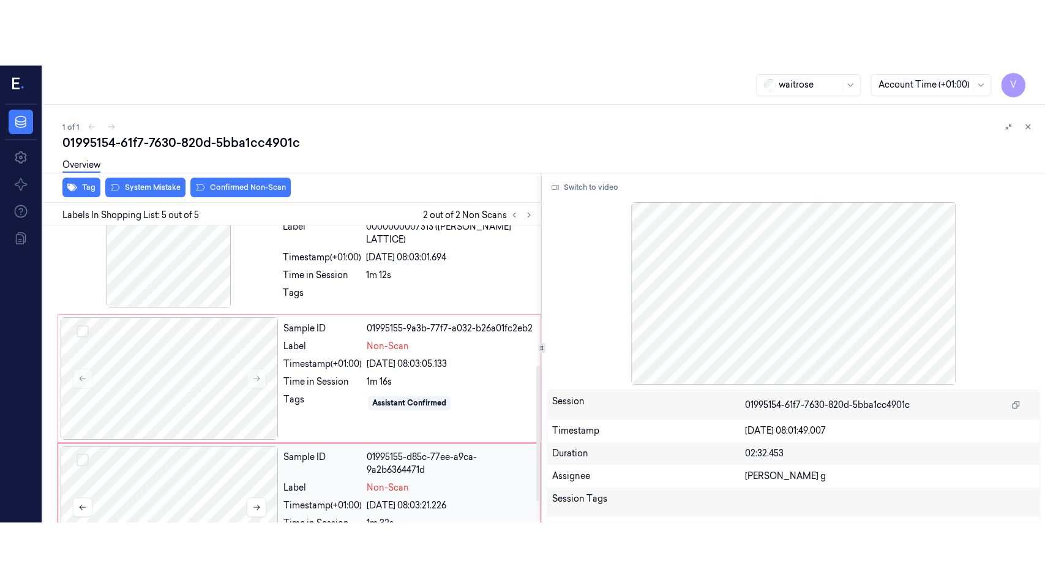
scroll to position [353, 0]
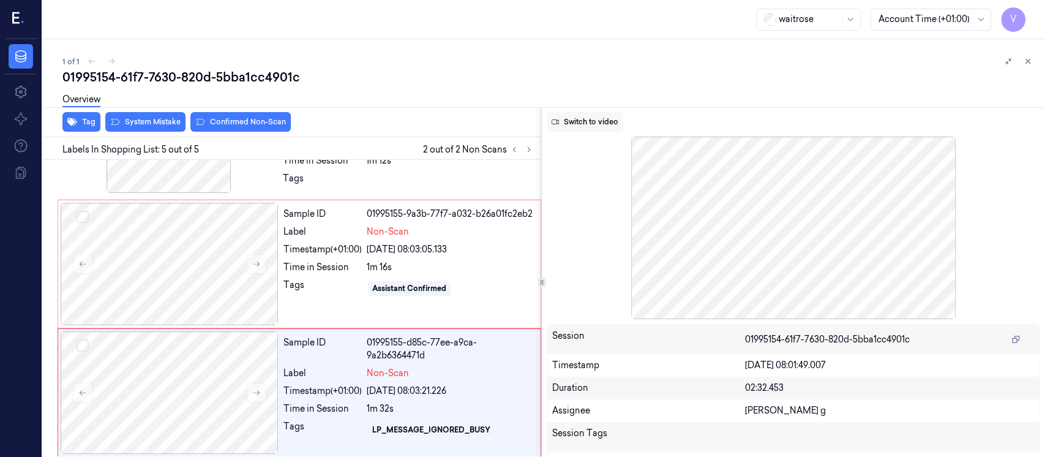
click at [553, 122] on icon at bounding box center [555, 121] width 7 height 7
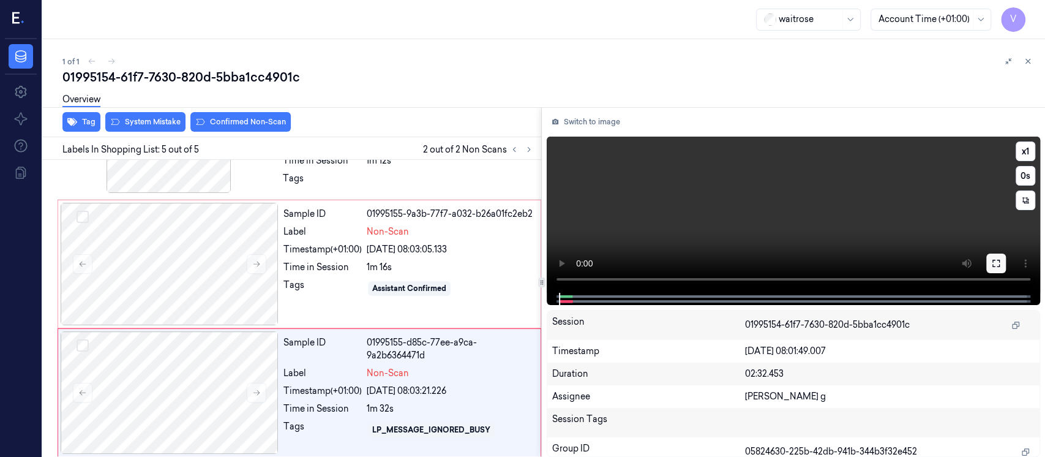
click at [1000, 263] on icon at bounding box center [996, 263] width 10 height 10
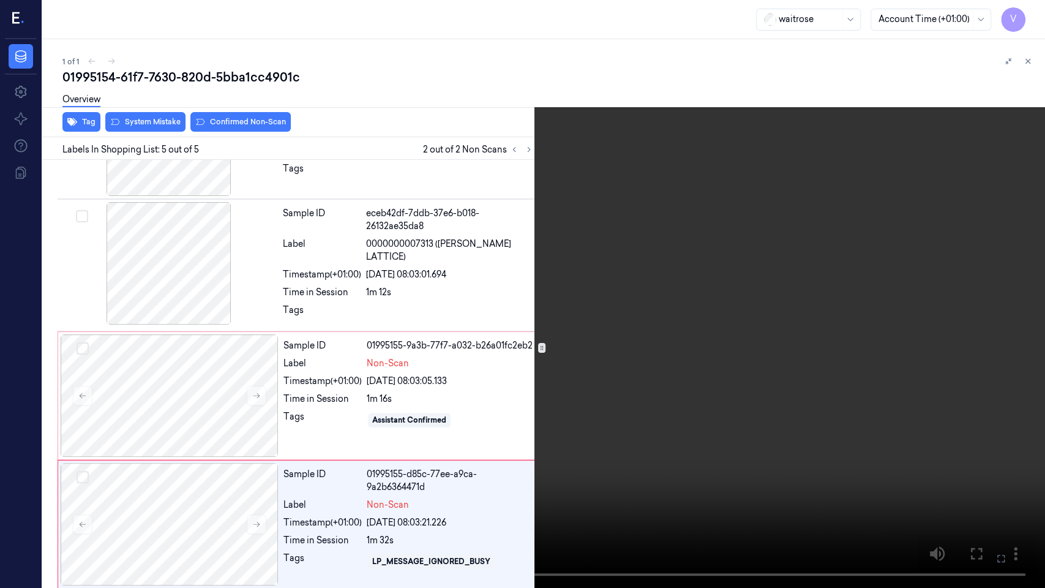
click at [0, 0] on icon at bounding box center [0, 0] width 0 height 0
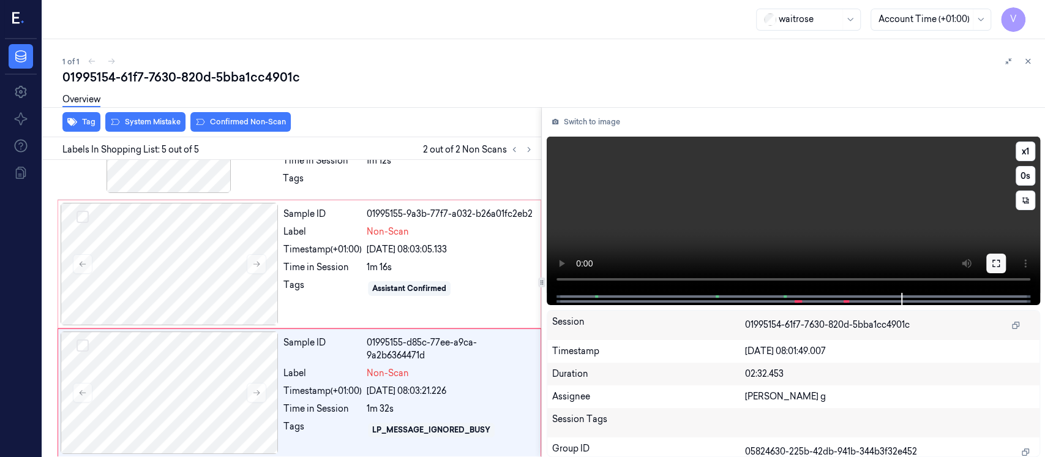
click at [995, 261] on icon at bounding box center [996, 263] width 10 height 10
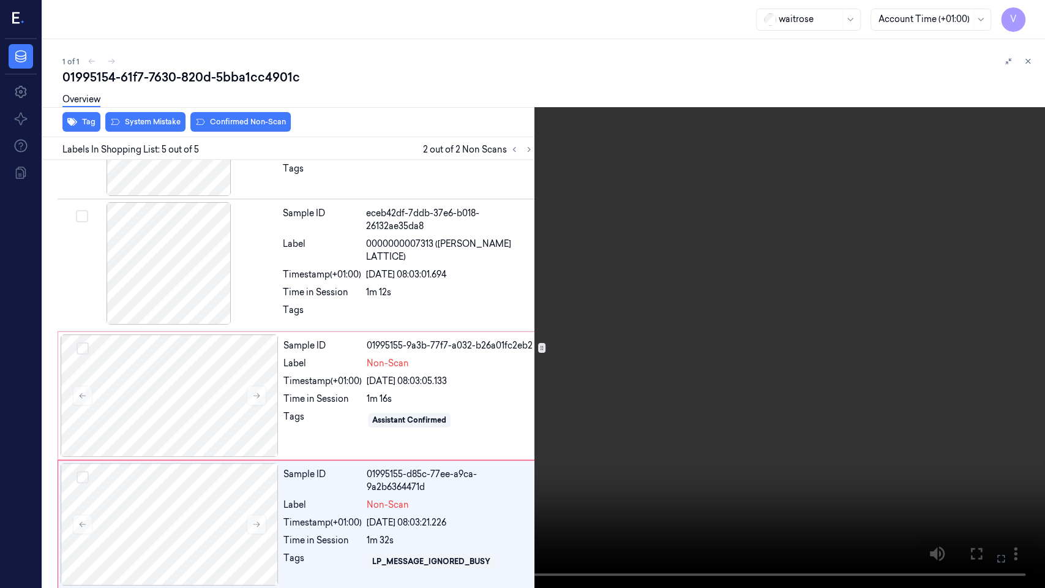
click at [0, 0] on icon at bounding box center [0, 0] width 0 height 0
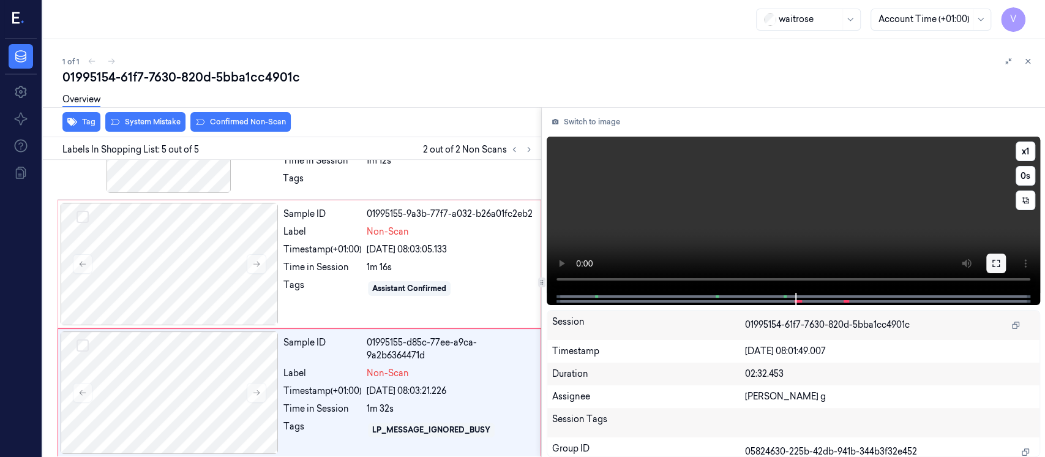
click at [997, 262] on icon at bounding box center [996, 263] width 10 height 10
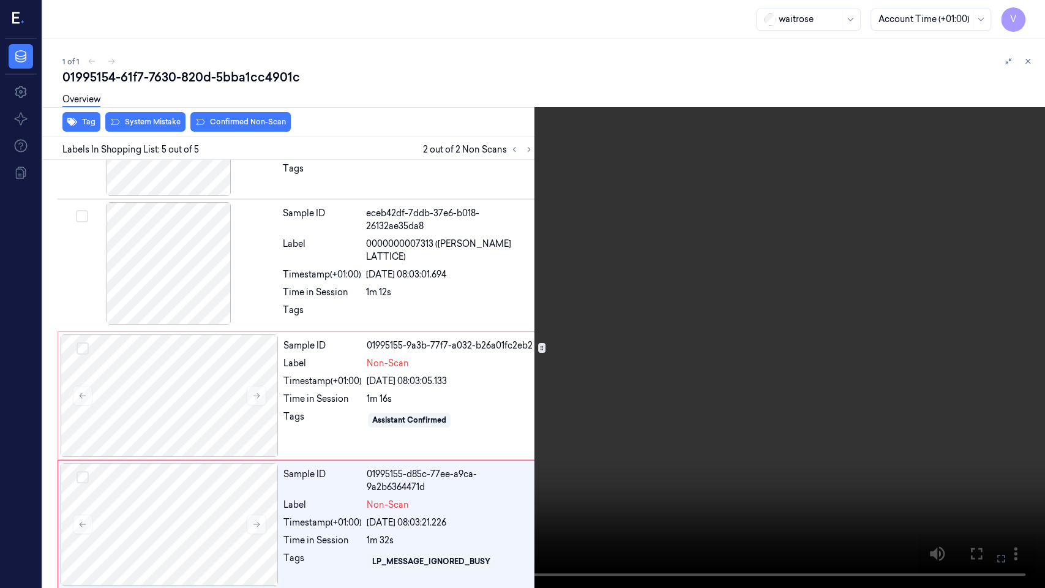
click at [0, 0] on icon at bounding box center [0, 0] width 0 height 0
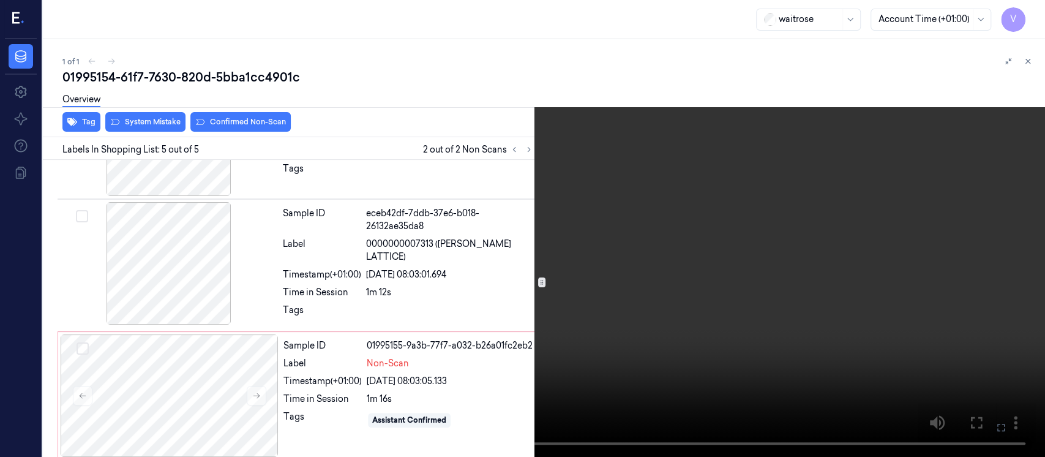
scroll to position [353, 0]
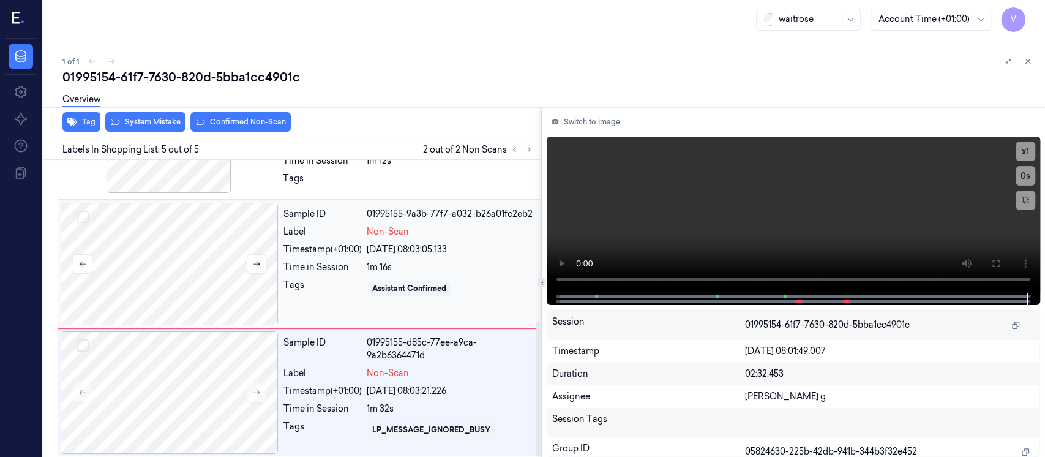
click at [149, 257] on div at bounding box center [170, 264] width 218 height 122
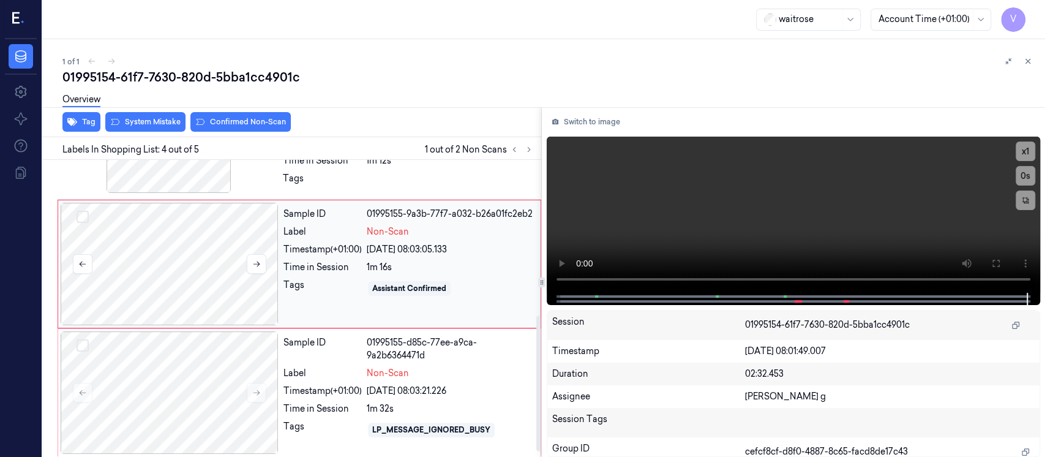
scroll to position [304, 0]
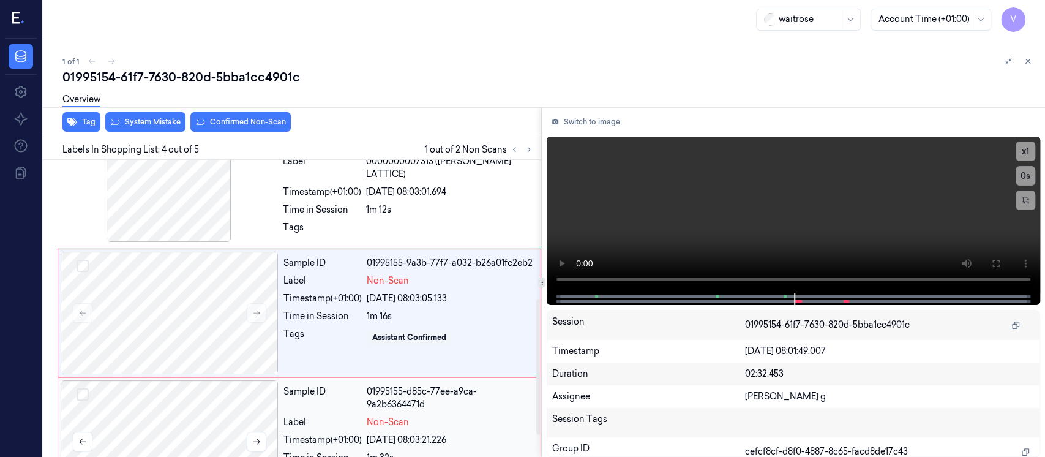
click at [151, 403] on div at bounding box center [170, 441] width 218 height 122
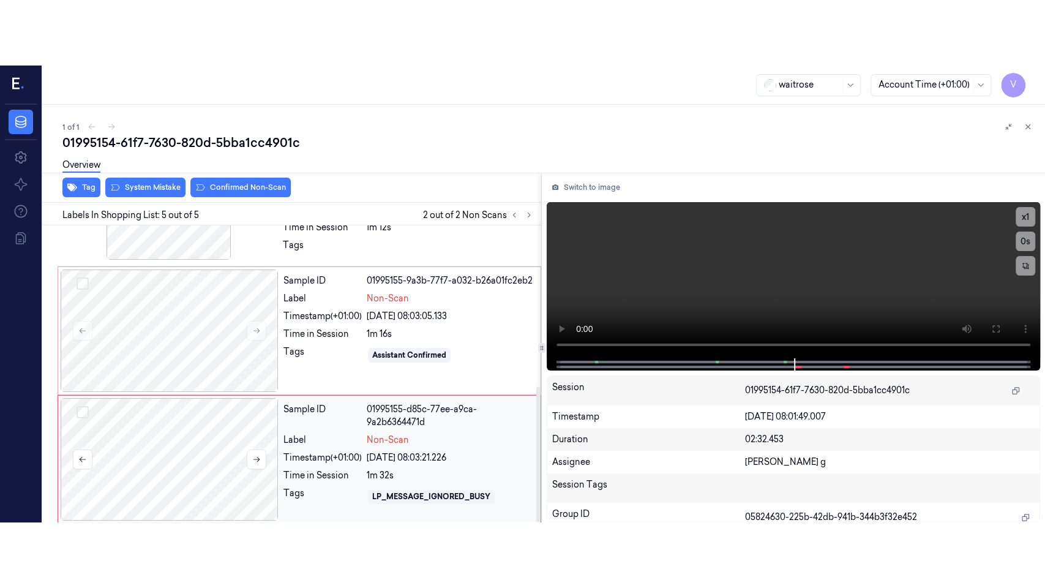
scroll to position [353, 0]
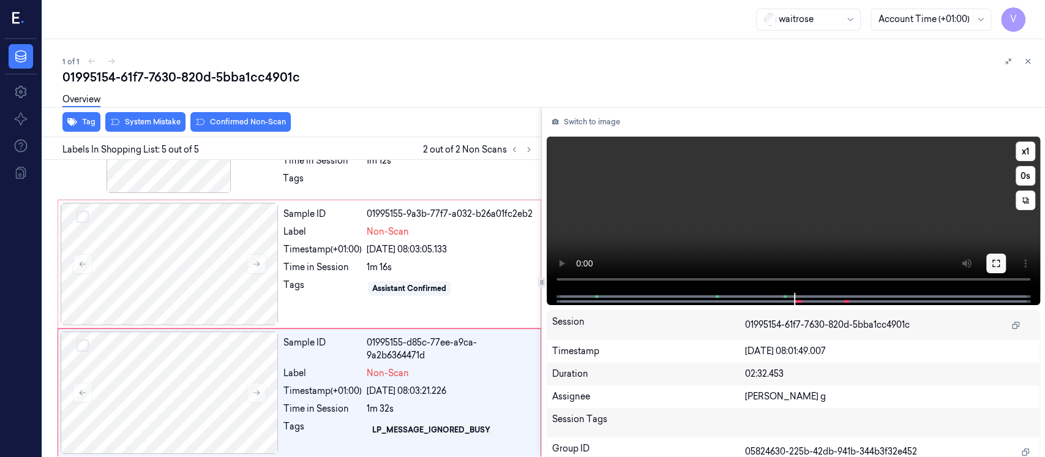
click at [997, 265] on icon at bounding box center [996, 263] width 10 height 10
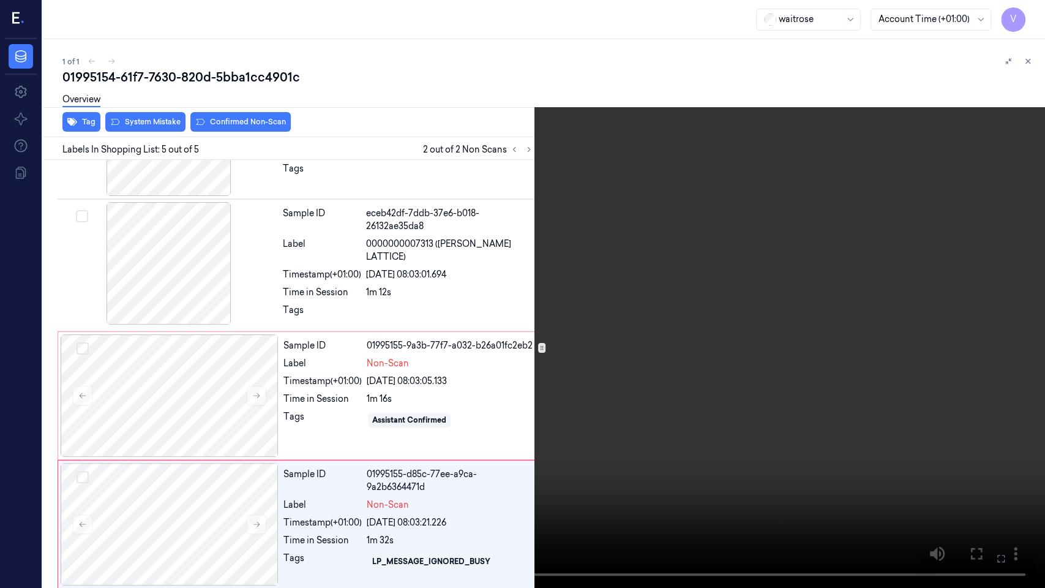
click at [0, 0] on icon at bounding box center [0, 0] width 0 height 0
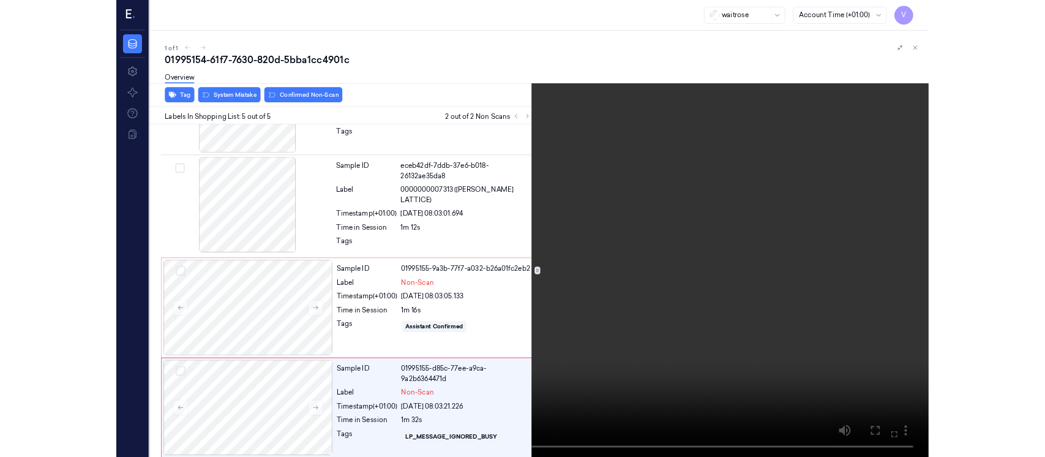
scroll to position [353, 0]
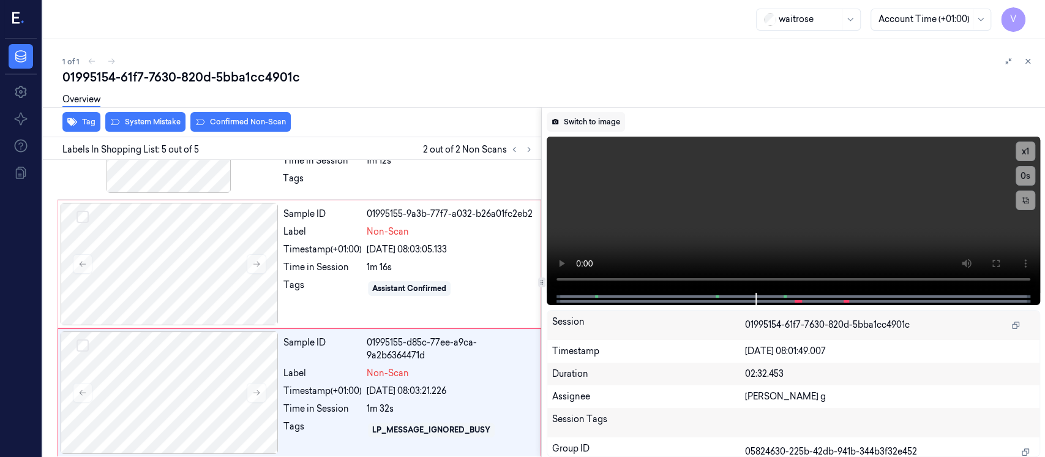
click at [595, 120] on button "Switch to image" at bounding box center [586, 122] width 78 height 20
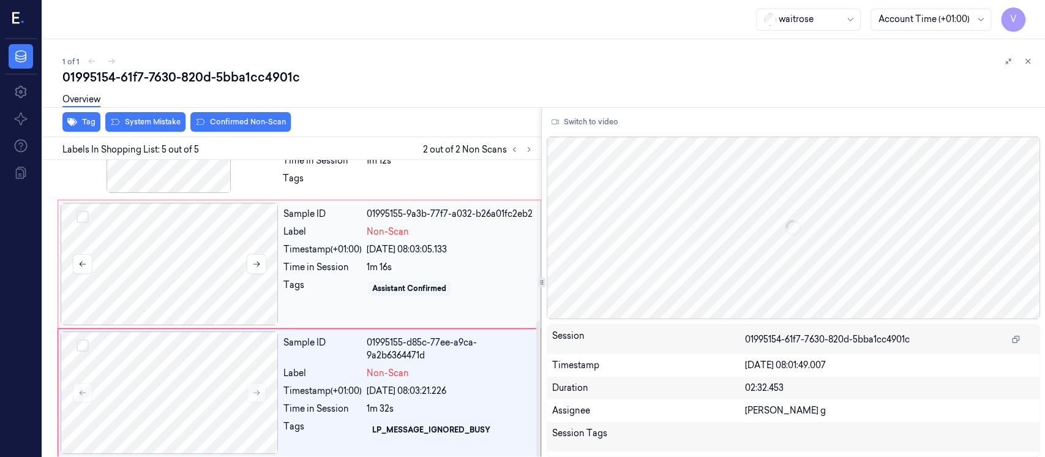
click at [176, 245] on div at bounding box center [170, 264] width 218 height 122
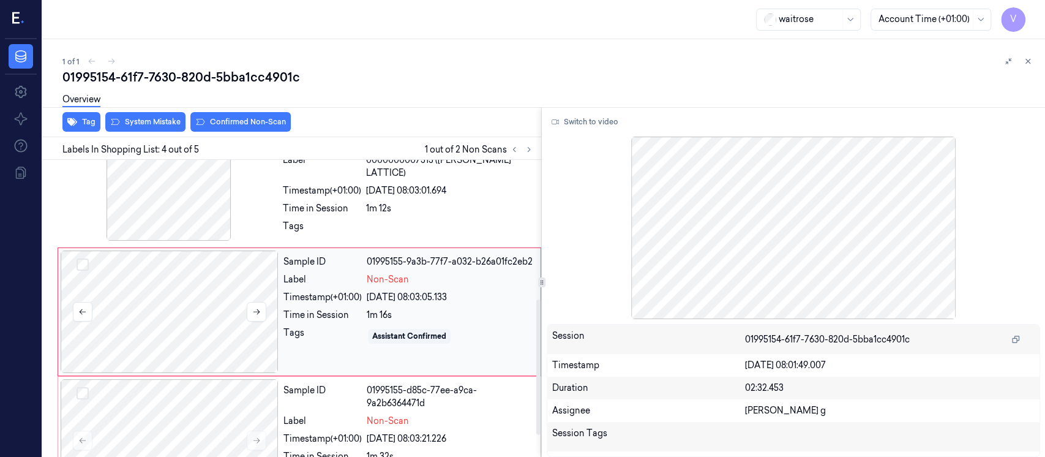
scroll to position [304, 0]
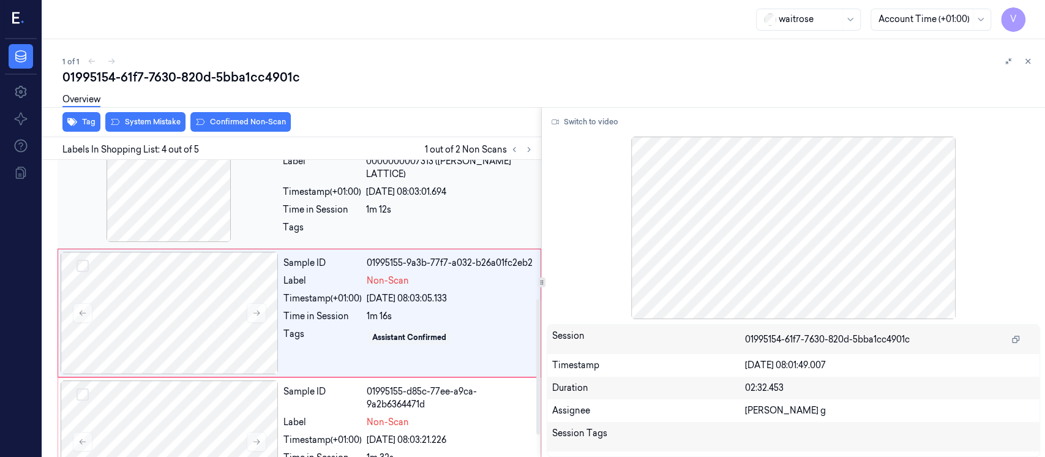
click at [190, 197] on div at bounding box center [169, 180] width 218 height 122
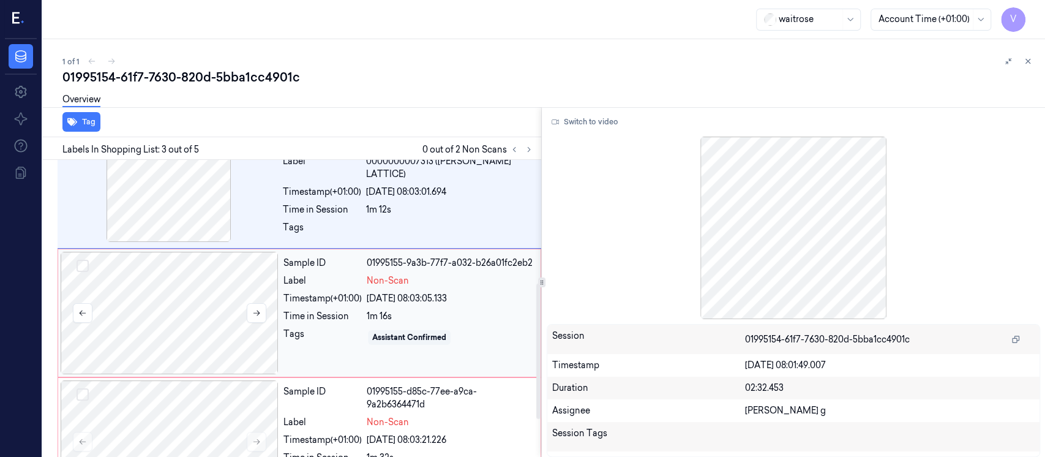
scroll to position [339, 0]
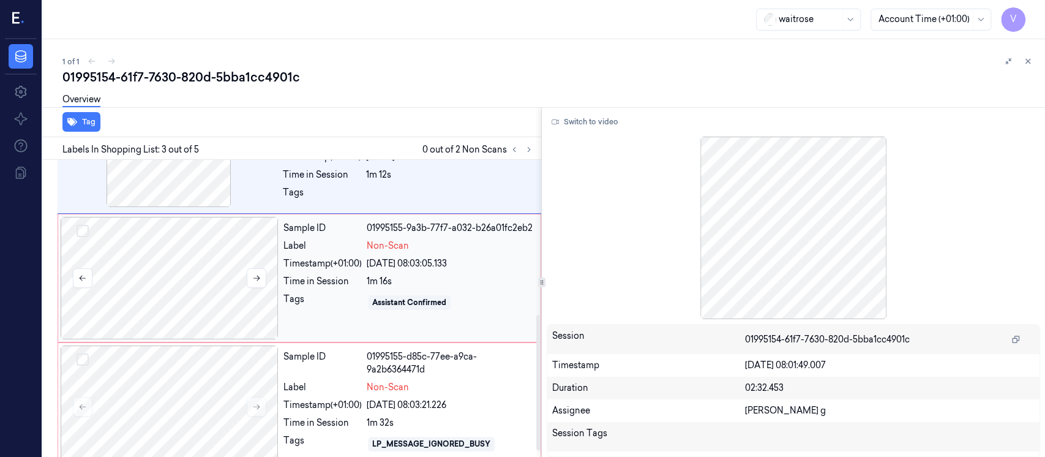
click at [211, 286] on div at bounding box center [170, 278] width 218 height 122
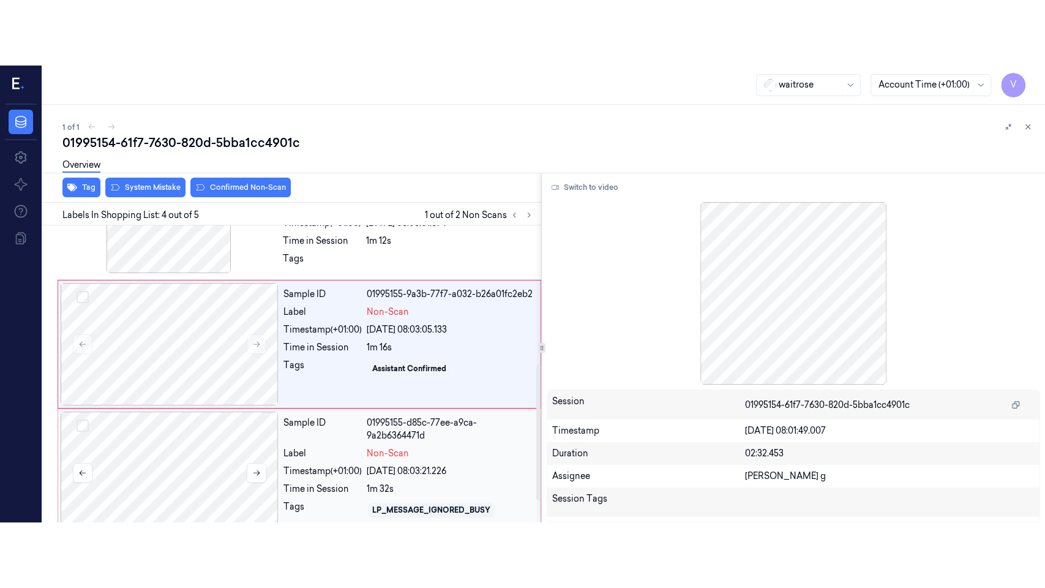
scroll to position [353, 0]
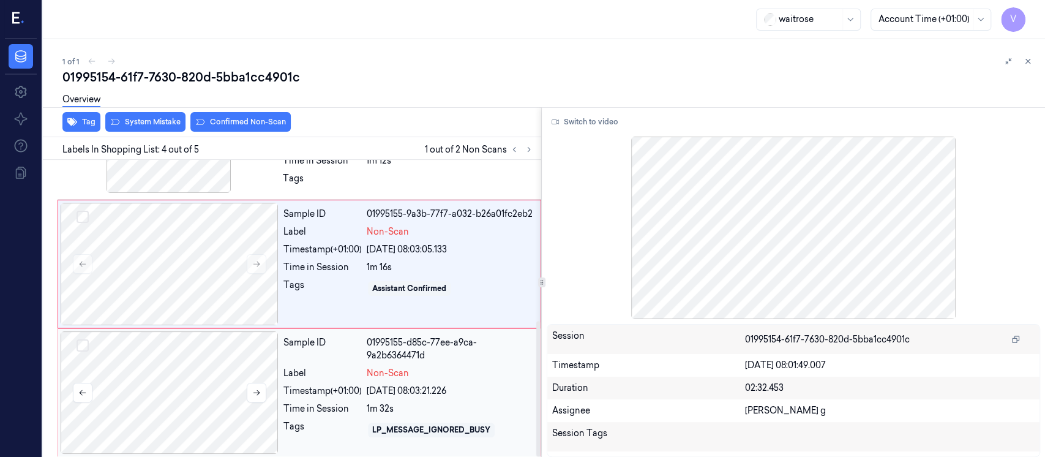
click at [171, 397] on div at bounding box center [170, 392] width 218 height 122
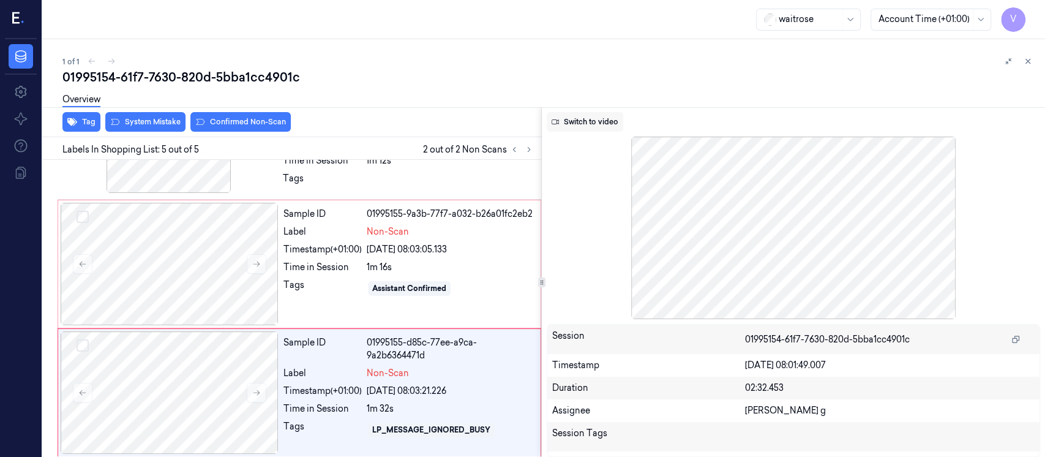
click at [583, 121] on button "Switch to video" at bounding box center [585, 122] width 77 height 20
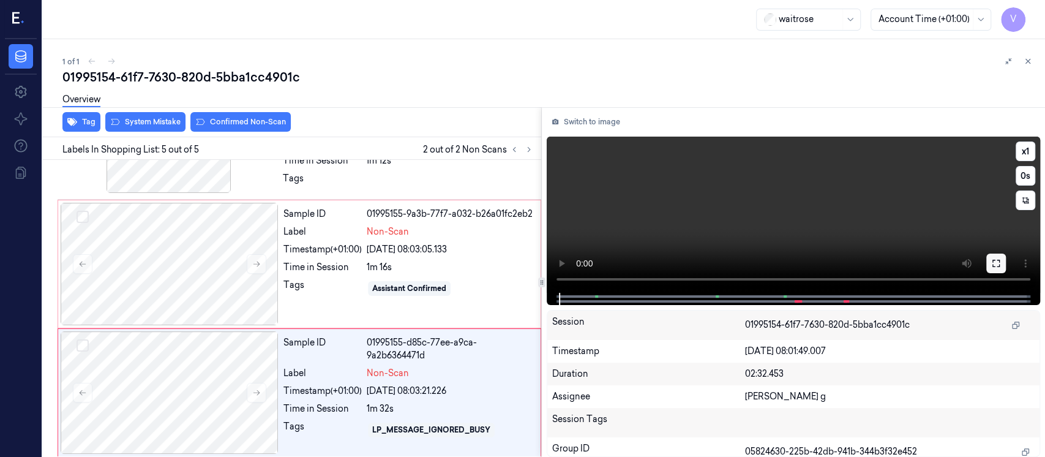
click at [995, 261] on icon at bounding box center [996, 263] width 10 height 10
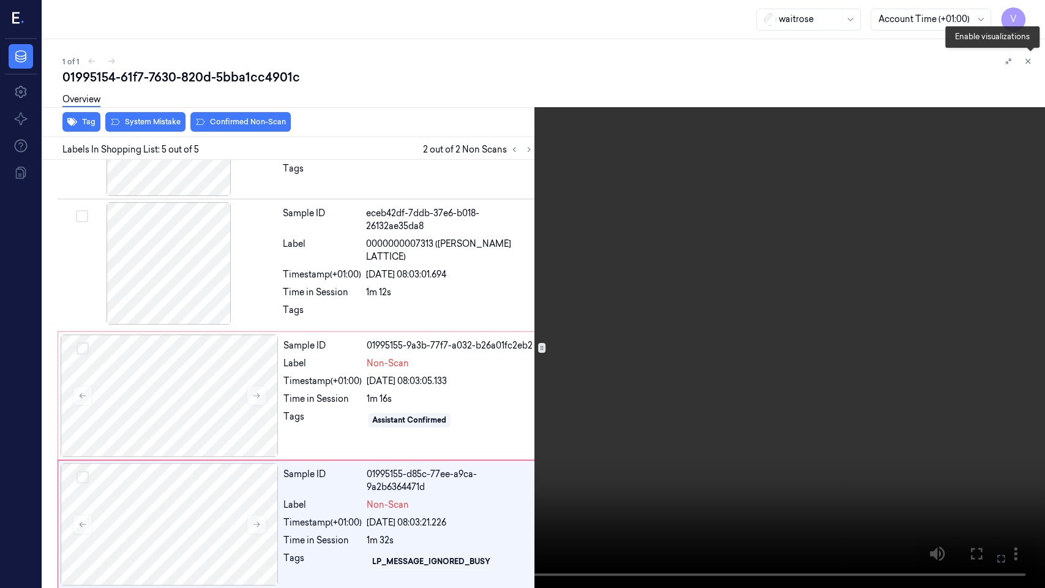
click at [1029, 67] on icon at bounding box center [1030, 63] width 9 height 9
click at [0, 0] on icon at bounding box center [0, 0] width 0 height 0
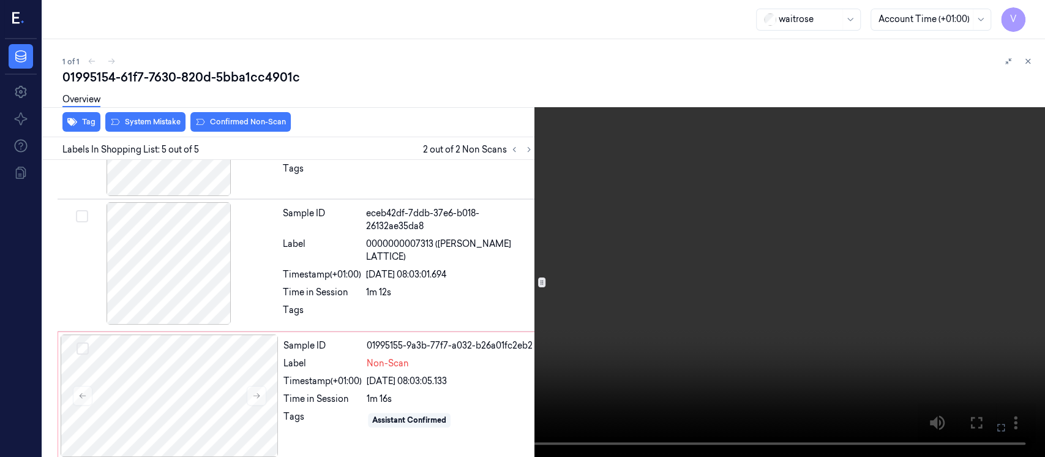
scroll to position [353, 0]
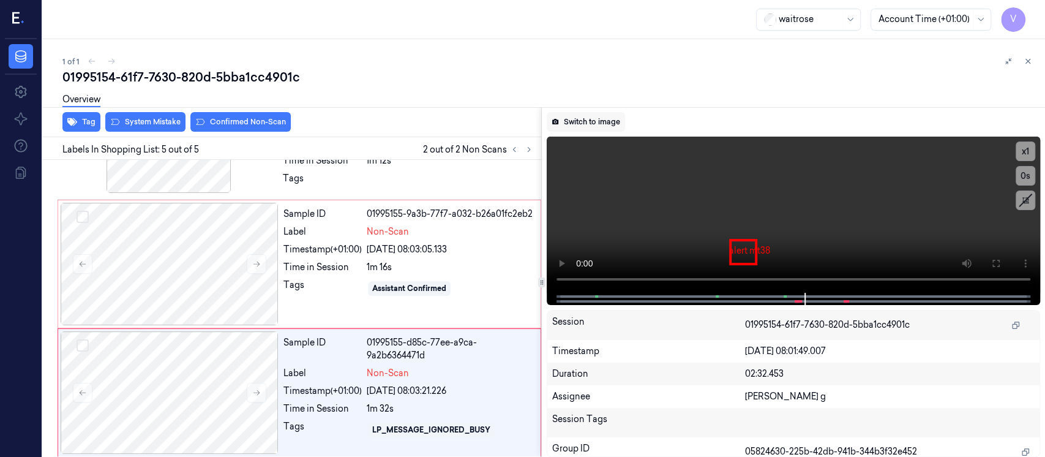
click at [560, 124] on button "Switch to image" at bounding box center [586, 122] width 78 height 20
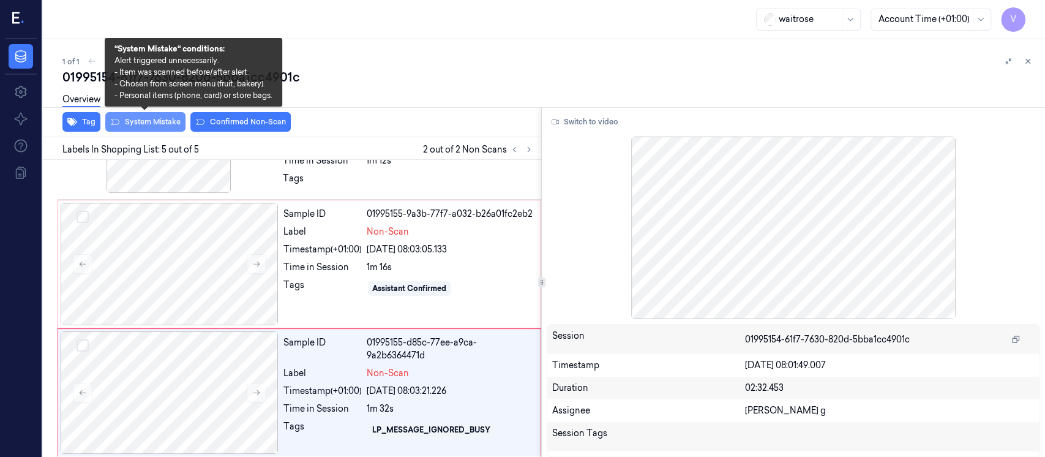
click at [120, 121] on button "System Mistake" at bounding box center [145, 122] width 80 height 20
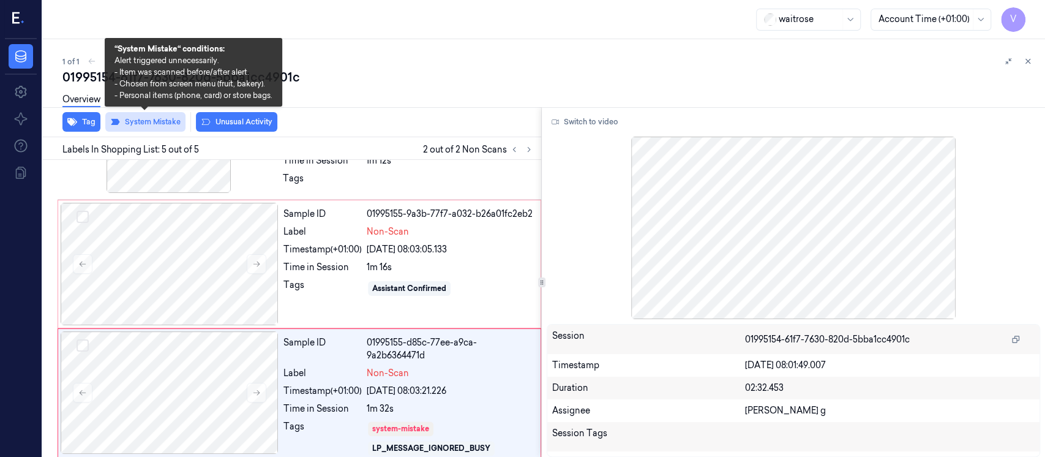
scroll to position [360, 0]
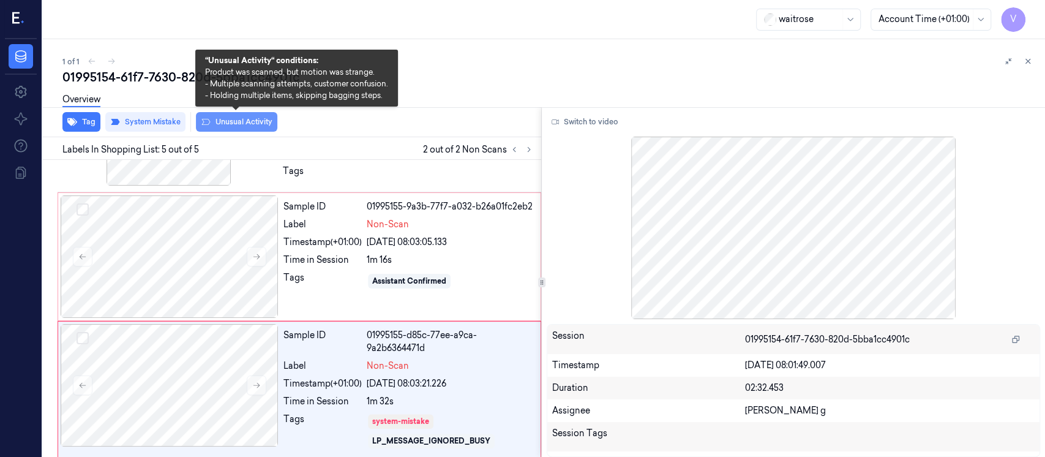
click at [246, 123] on button "Unusual Activity" at bounding box center [236, 122] width 81 height 20
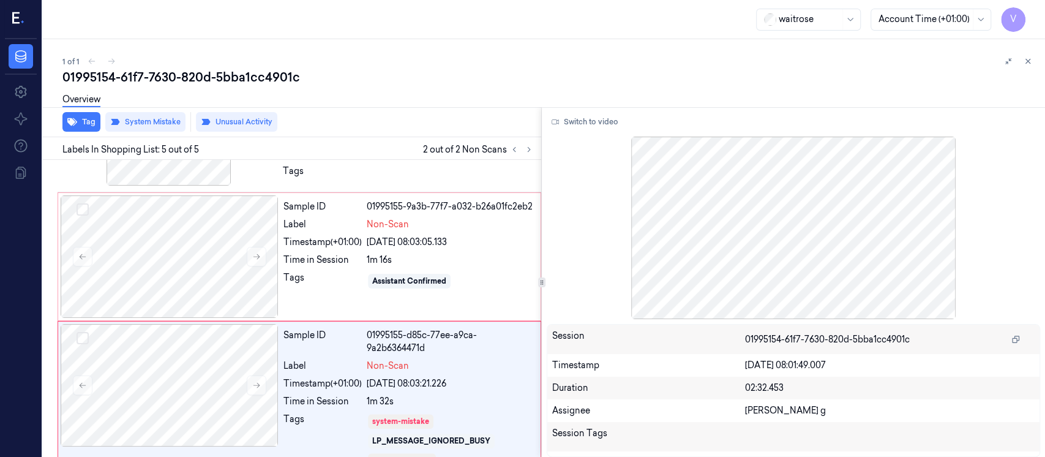
scroll to position [375, 0]
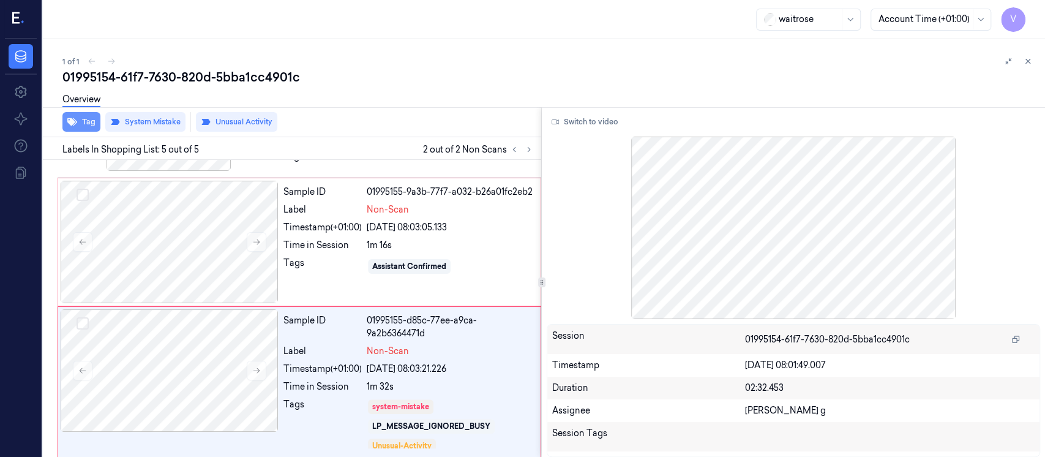
click at [86, 122] on button "Tag" at bounding box center [81, 122] width 38 height 20
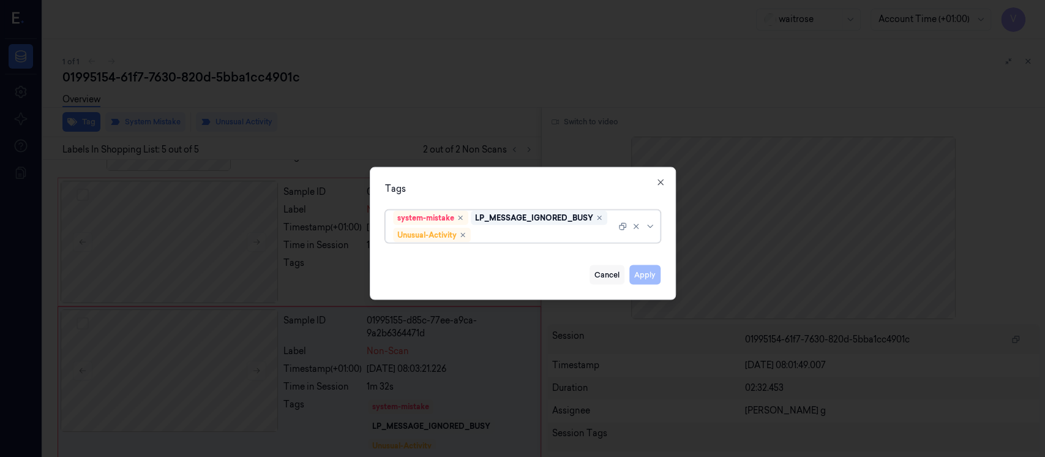
click at [599, 275] on button "Cancel" at bounding box center [607, 275] width 35 height 20
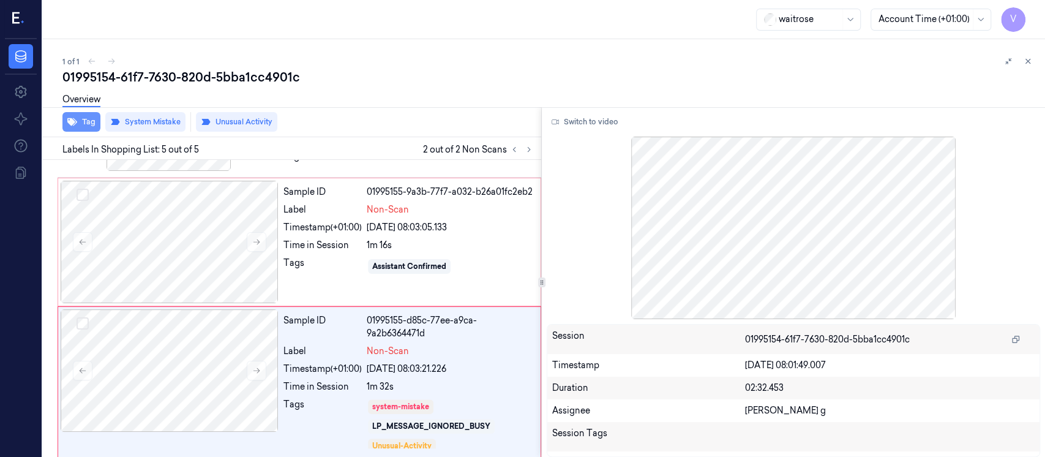
click at [93, 119] on button "Tag" at bounding box center [81, 122] width 38 height 20
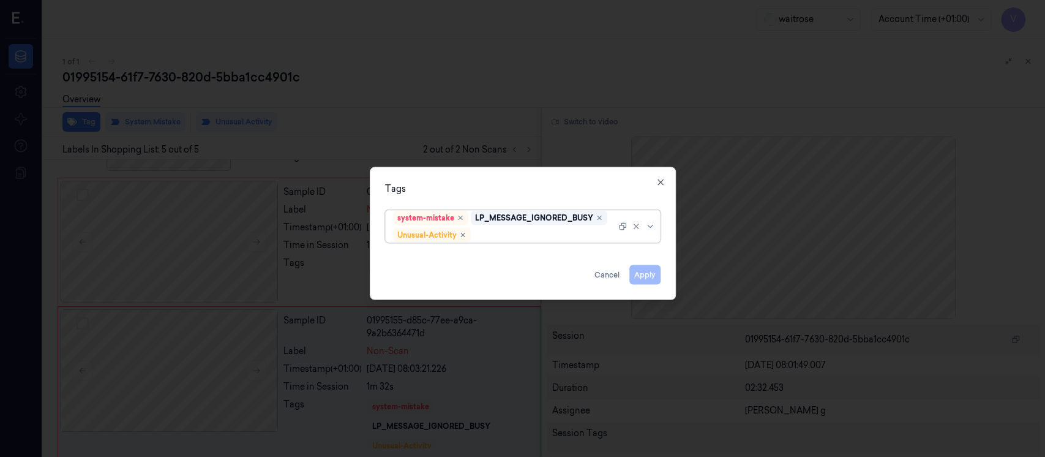
click at [545, 235] on div at bounding box center [544, 234] width 143 height 13
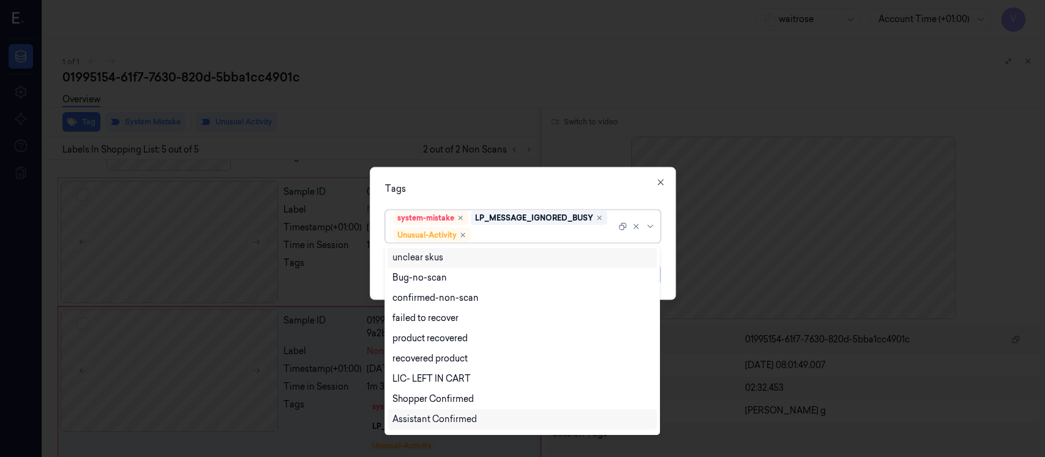
scroll to position [159, 0]
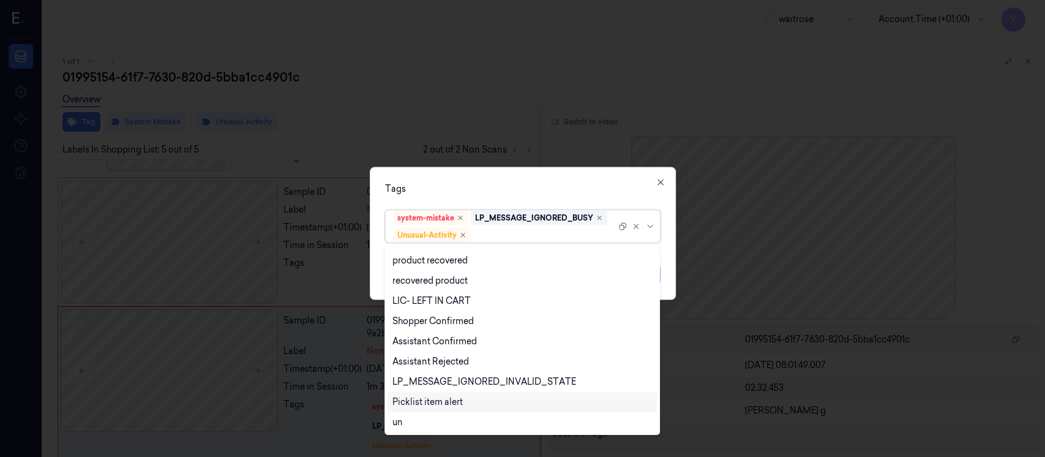
click at [503, 405] on div "Picklist item alert" at bounding box center [522, 401] width 260 height 13
click at [733, 100] on div at bounding box center [522, 228] width 1045 height 457
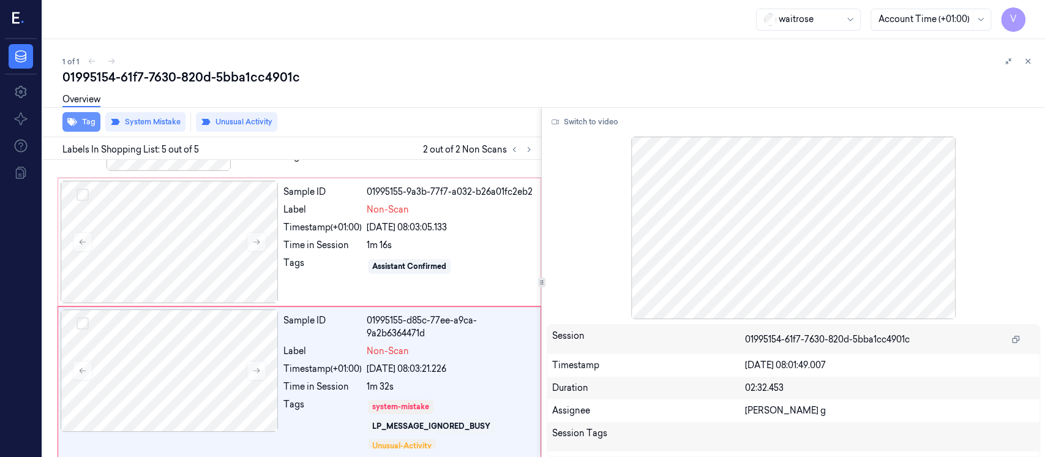
click at [86, 122] on button "Tag" at bounding box center [81, 122] width 38 height 20
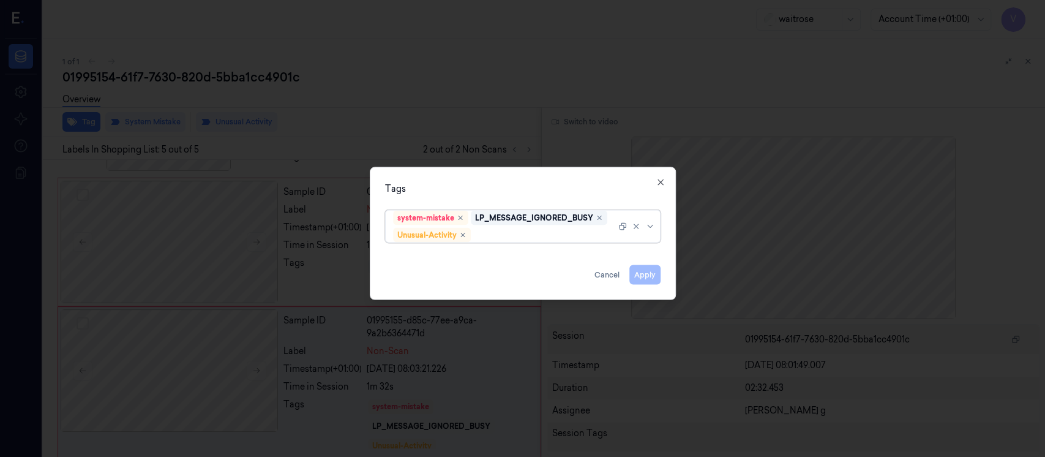
click at [517, 235] on div at bounding box center [544, 234] width 143 height 13
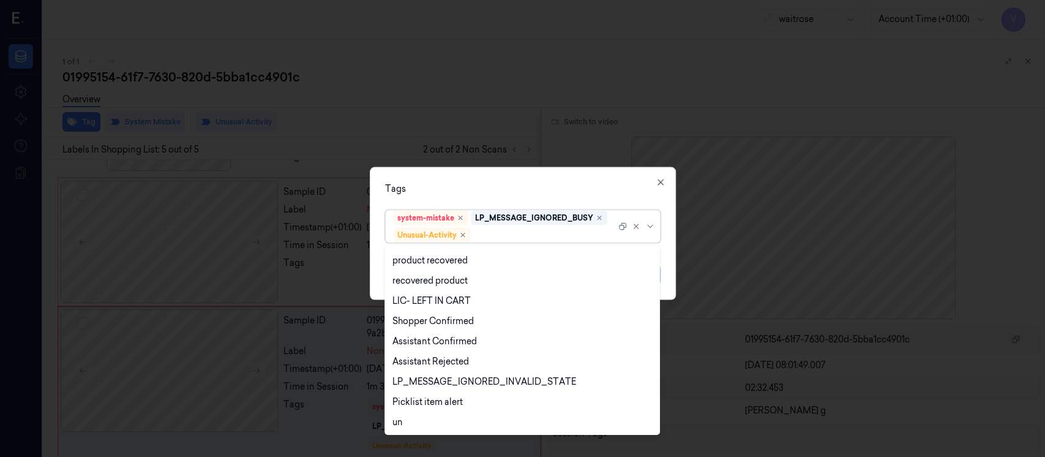
scroll to position [240, 0]
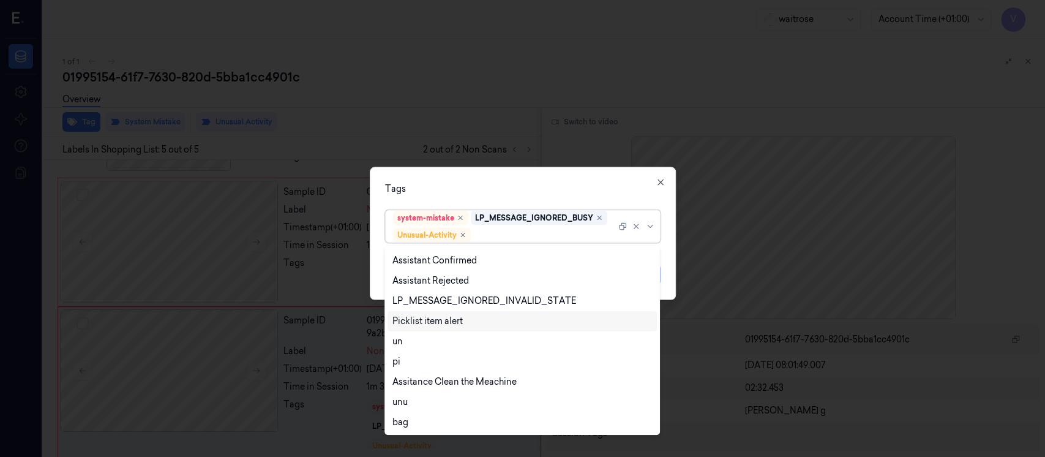
click at [476, 318] on div "Picklist item alert" at bounding box center [522, 321] width 260 height 13
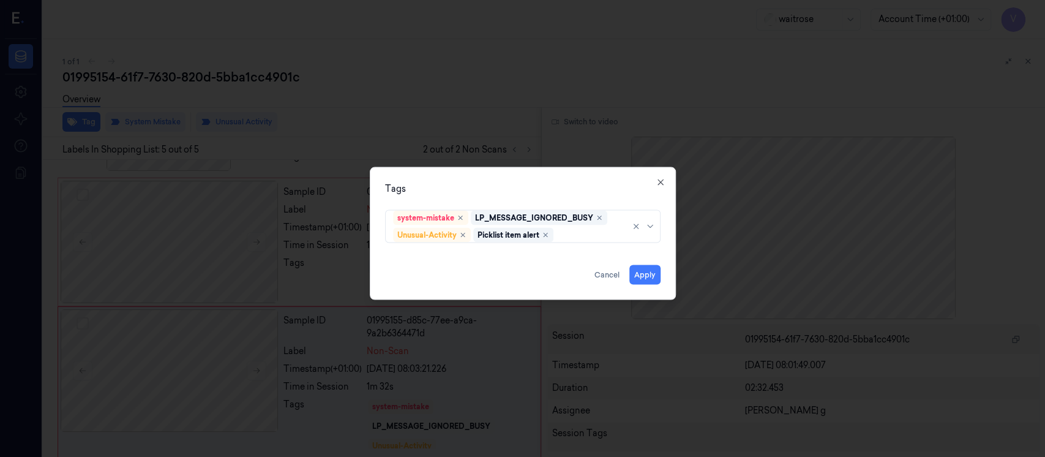
click at [628, 190] on div "Tags" at bounding box center [522, 188] width 275 height 13
click at [648, 277] on button "Apply" at bounding box center [644, 275] width 31 height 20
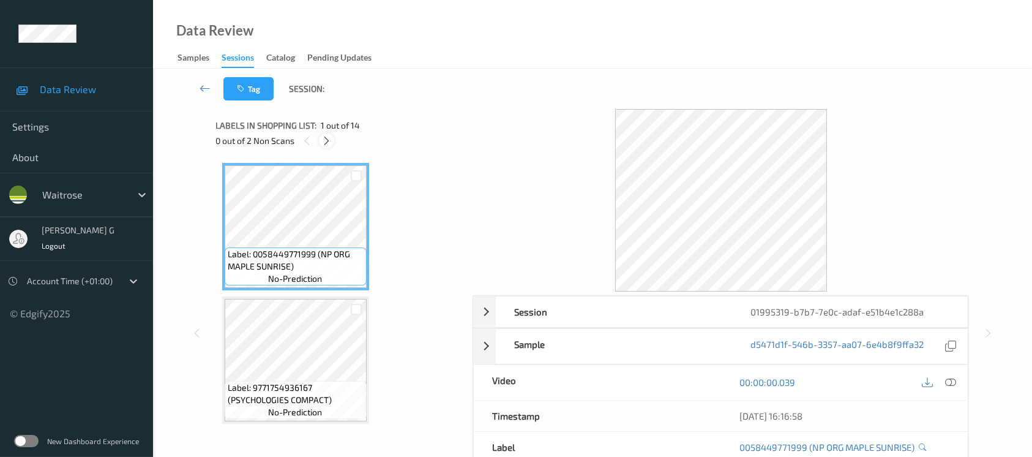
click at [322, 142] on icon at bounding box center [326, 140] width 10 height 11
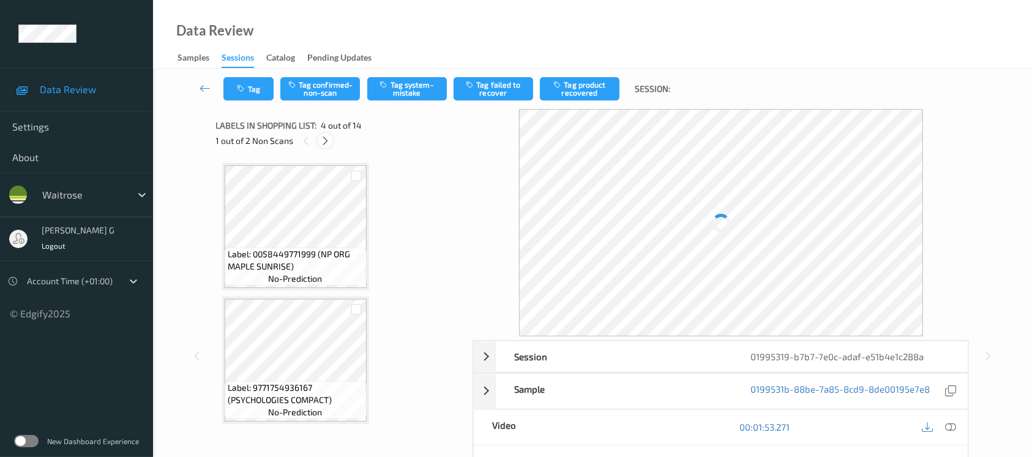
scroll to position [272, 0]
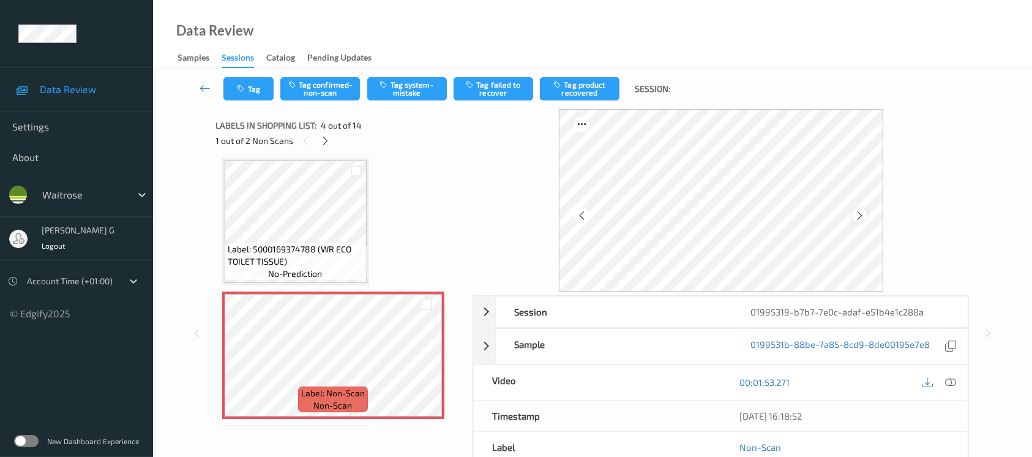
click at [857, 214] on icon at bounding box center [860, 215] width 10 height 11
click at [962, 384] on div "00:01:53.271" at bounding box center [844, 382] width 247 height 35
click at [950, 381] on icon at bounding box center [950, 382] width 11 height 11
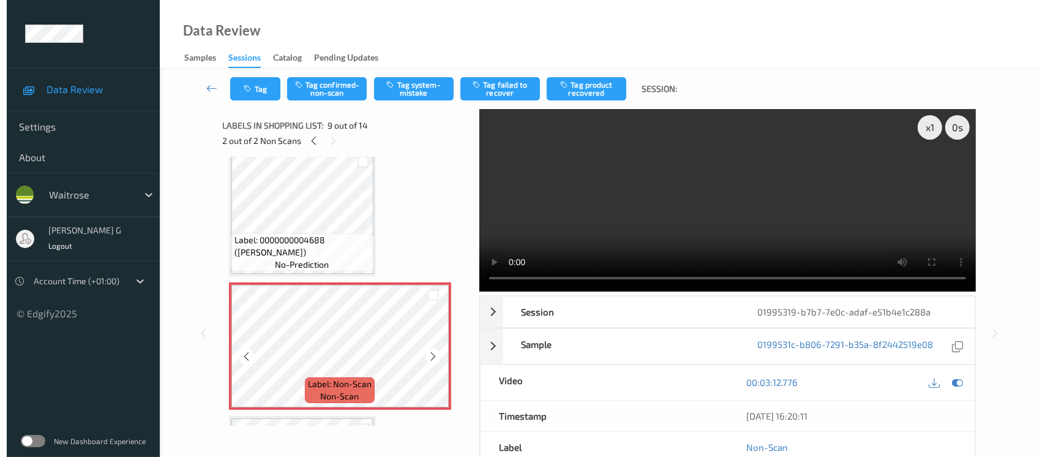
scroll to position [925, 0]
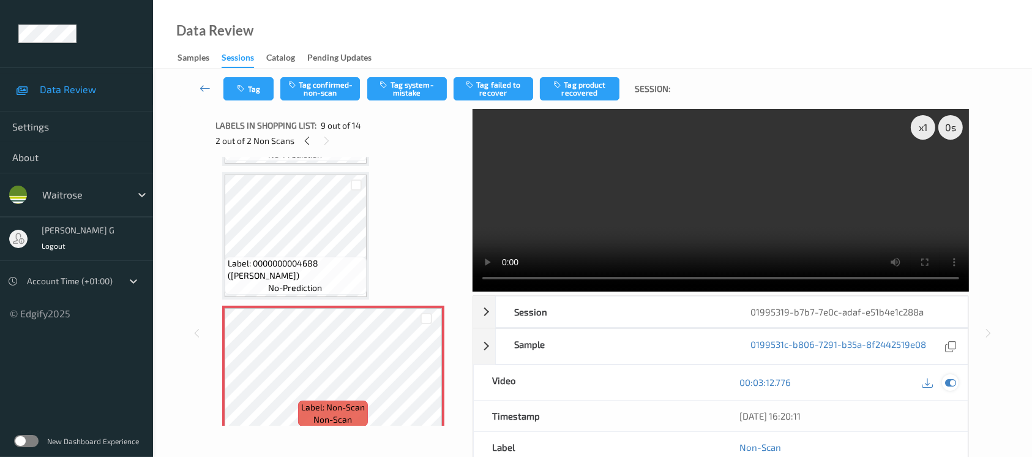
click at [945, 381] on div at bounding box center [950, 382] width 17 height 17
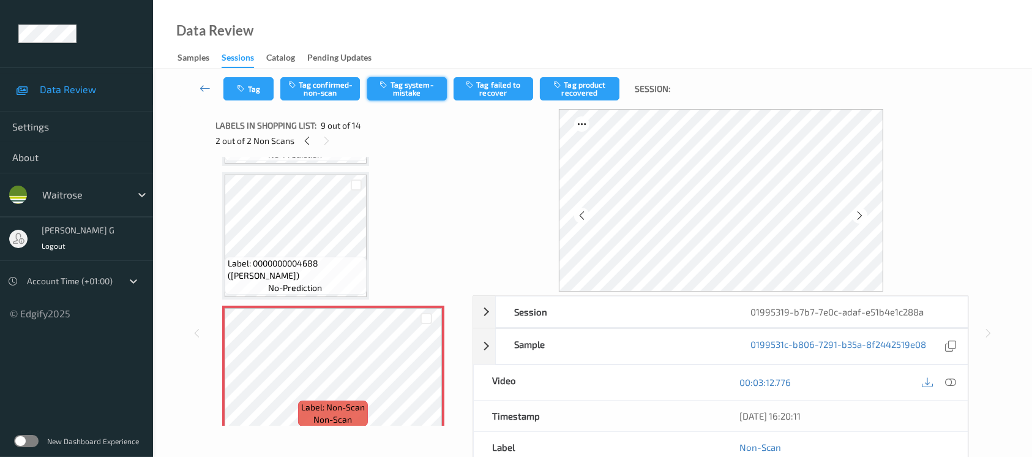
click at [429, 83] on button "Tag system-mistake" at bounding box center [407, 88] width 80 height 23
click at [239, 93] on button "Tag" at bounding box center [248, 88] width 50 height 23
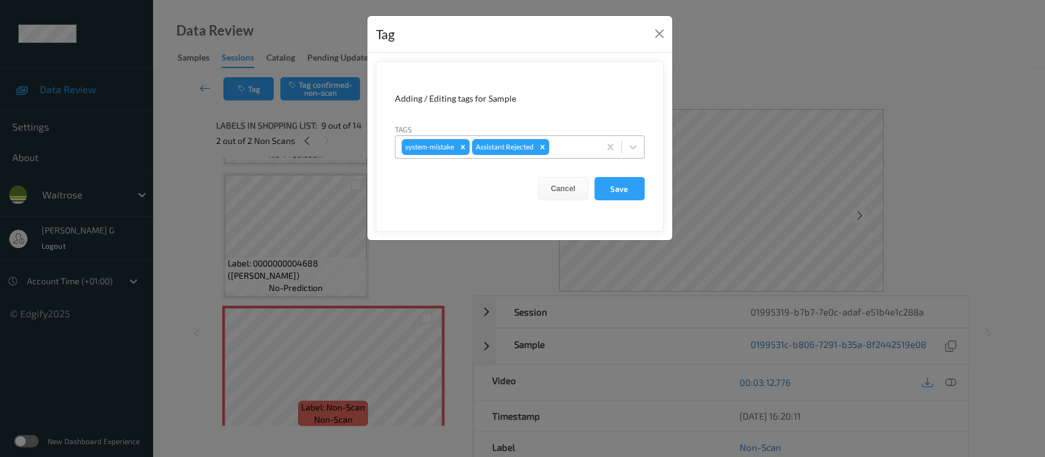
click at [572, 141] on div at bounding box center [573, 147] width 42 height 15
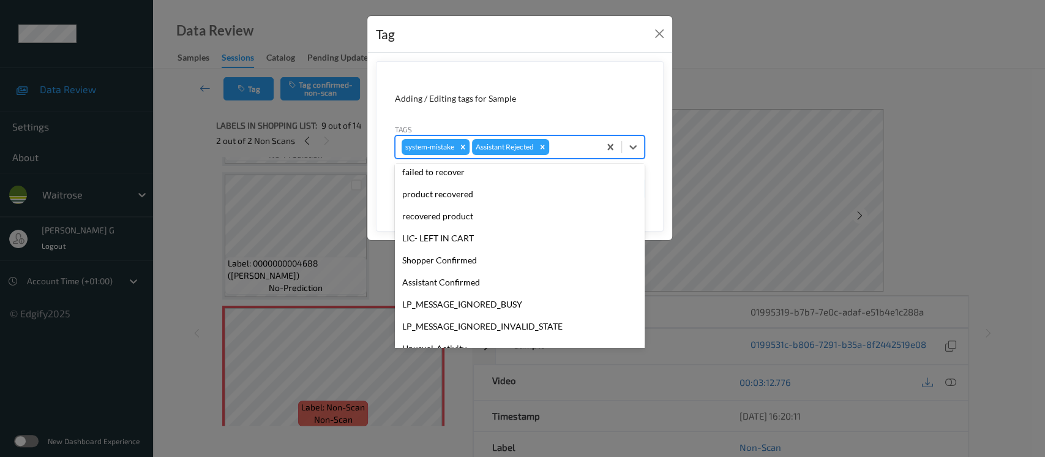
scroll to position [305, 0]
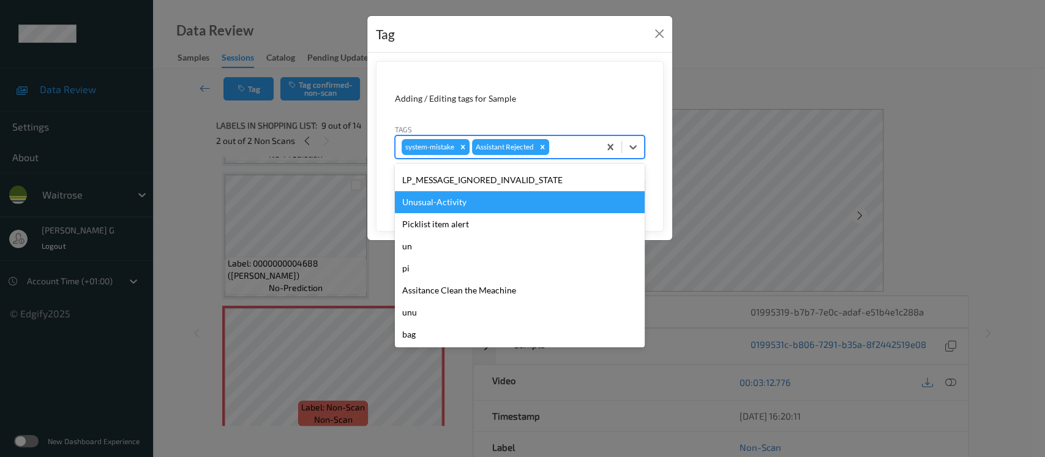
click at [437, 195] on div "Unusual-Activity" at bounding box center [520, 202] width 250 height 22
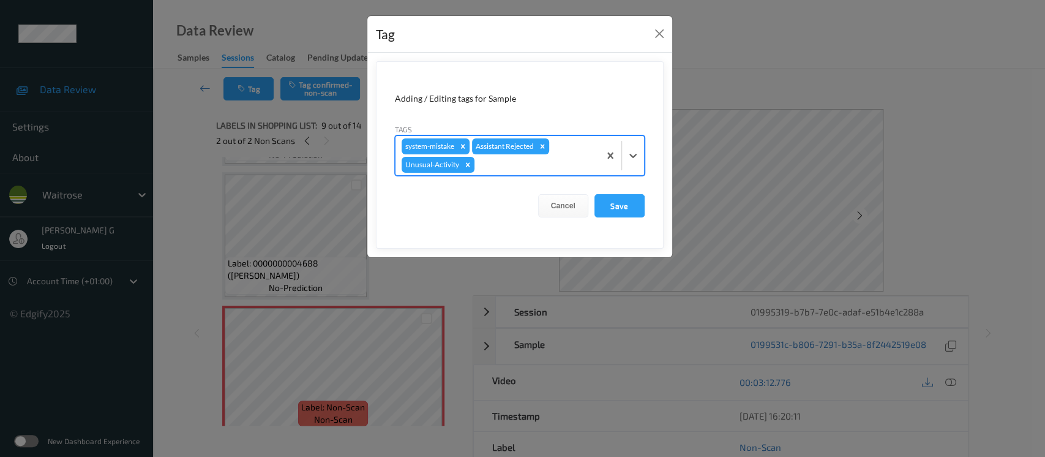
click at [537, 165] on div at bounding box center [535, 164] width 116 height 15
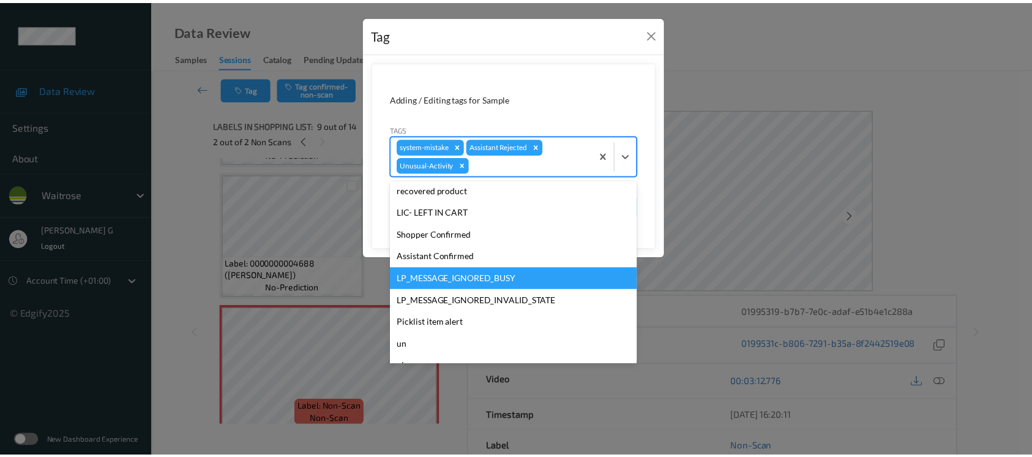
scroll to position [284, 0]
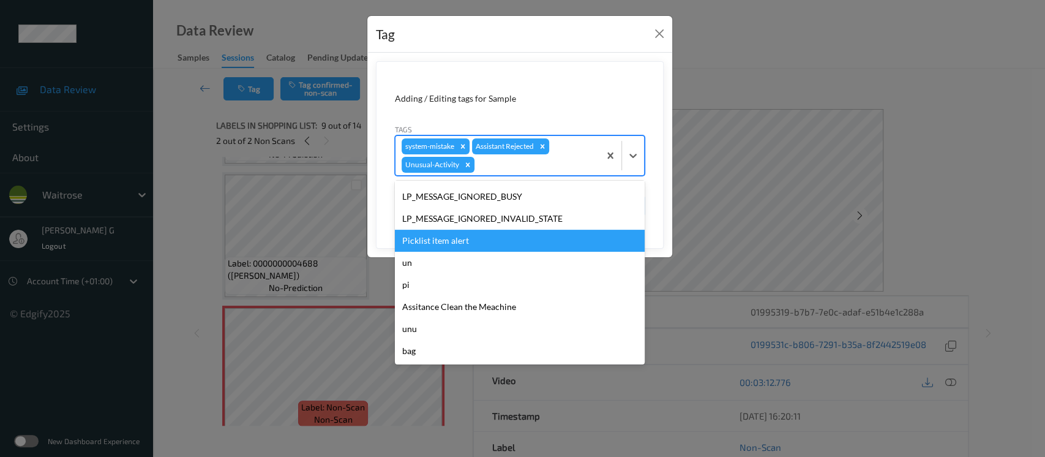
click at [441, 242] on div "Picklist item alert" at bounding box center [520, 241] width 250 height 22
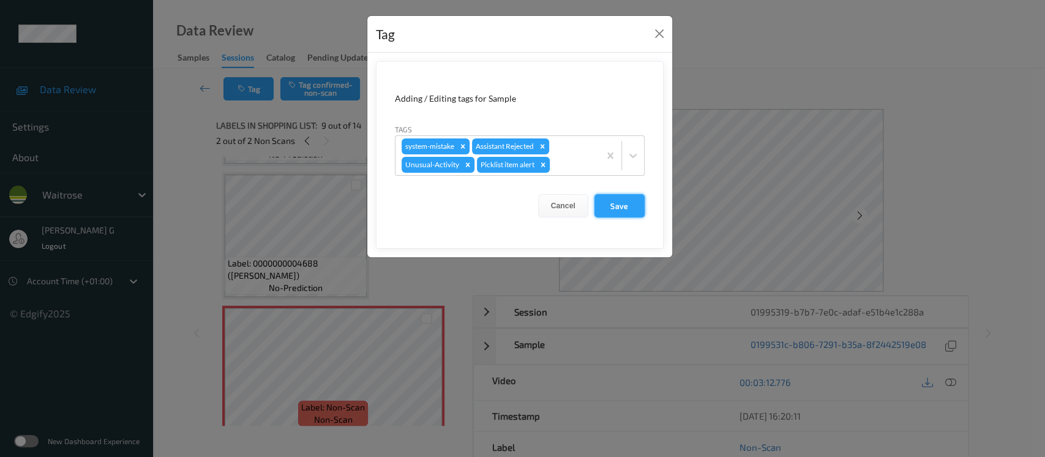
click at [634, 203] on button "Save" at bounding box center [619, 205] width 50 height 23
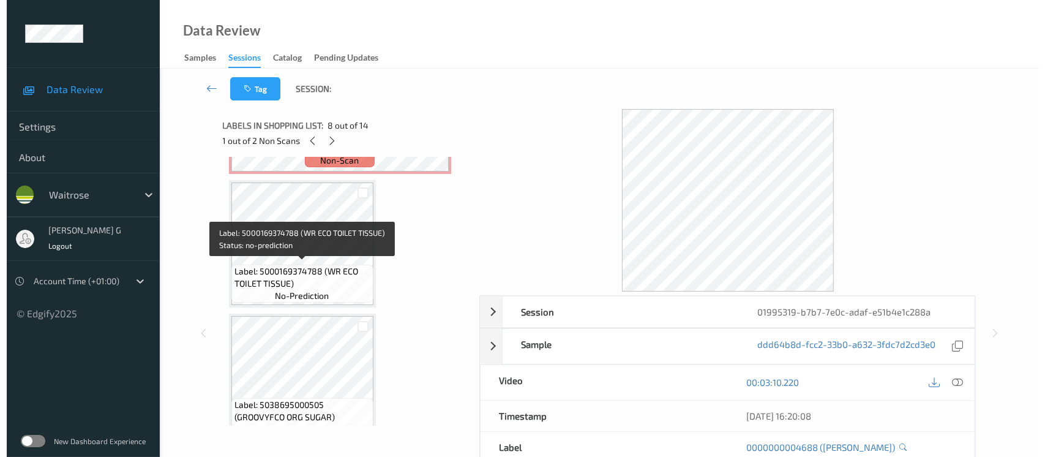
scroll to position [353, 0]
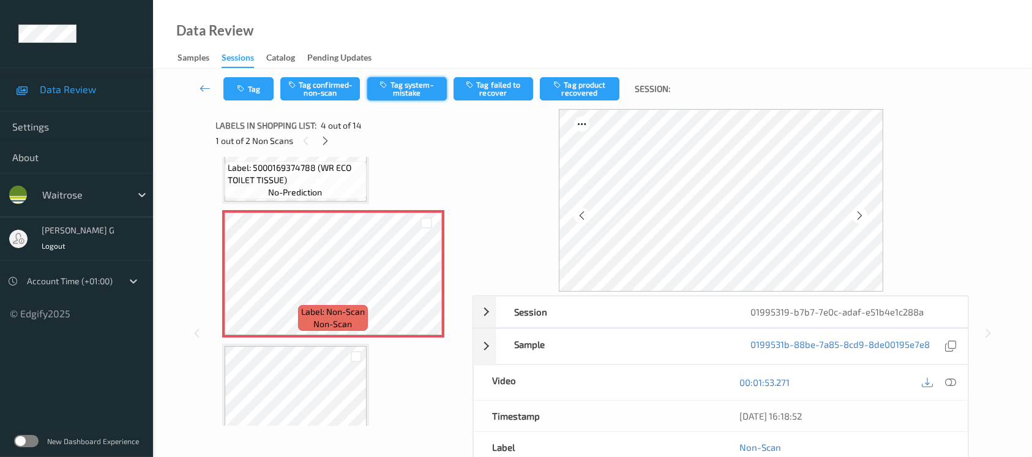
click at [401, 85] on button "Tag system-mistake" at bounding box center [407, 88] width 80 height 23
click at [240, 85] on icon "button" at bounding box center [243, 88] width 10 height 9
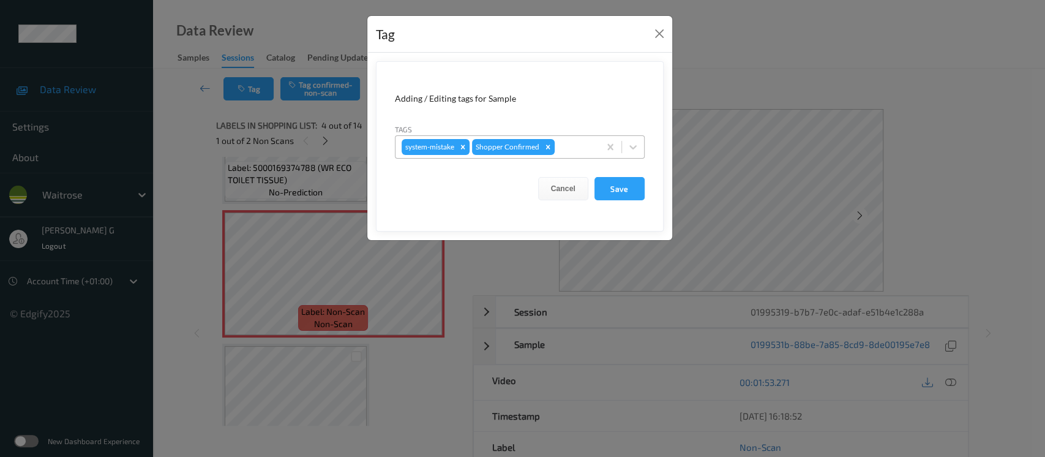
click at [567, 154] on div at bounding box center [575, 147] width 36 height 15
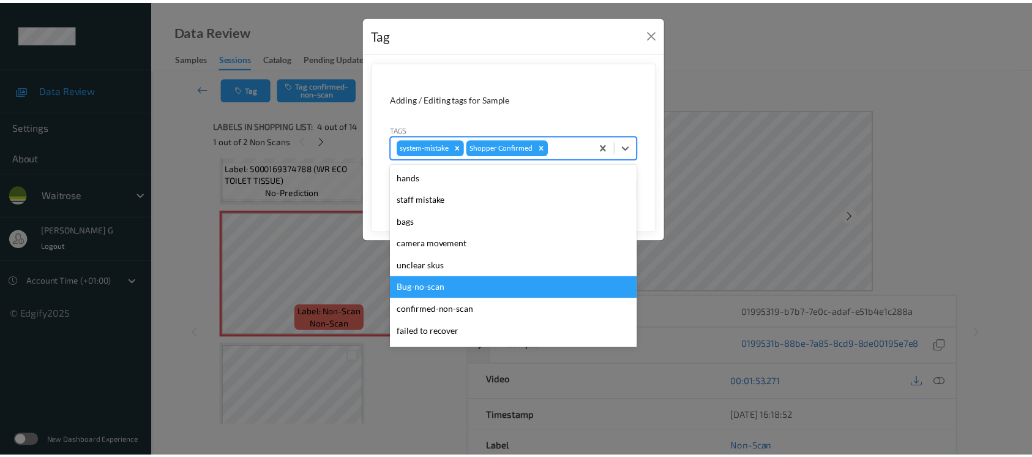
scroll to position [305, 0]
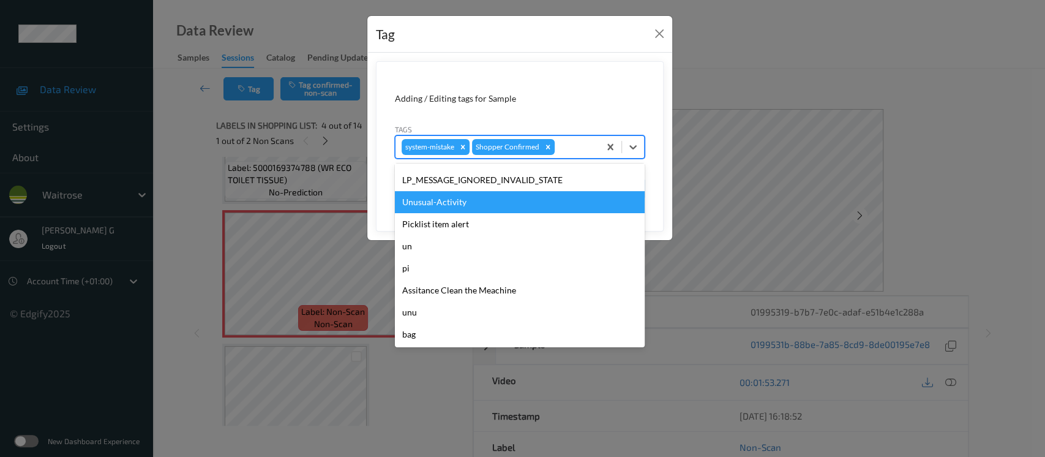
click at [427, 207] on div "Unusual-Activity" at bounding box center [520, 202] width 250 height 22
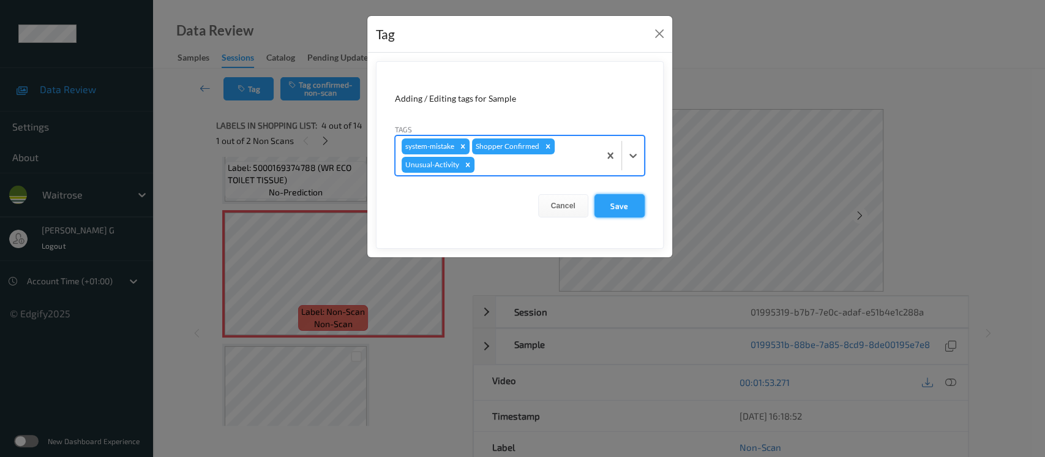
click at [622, 206] on button "Save" at bounding box center [619, 205] width 50 height 23
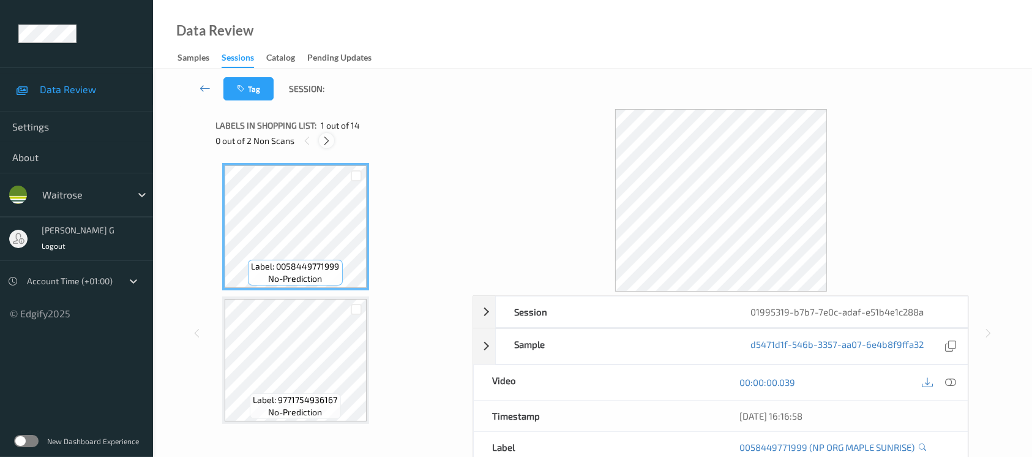
click at [323, 139] on icon at bounding box center [326, 140] width 10 height 11
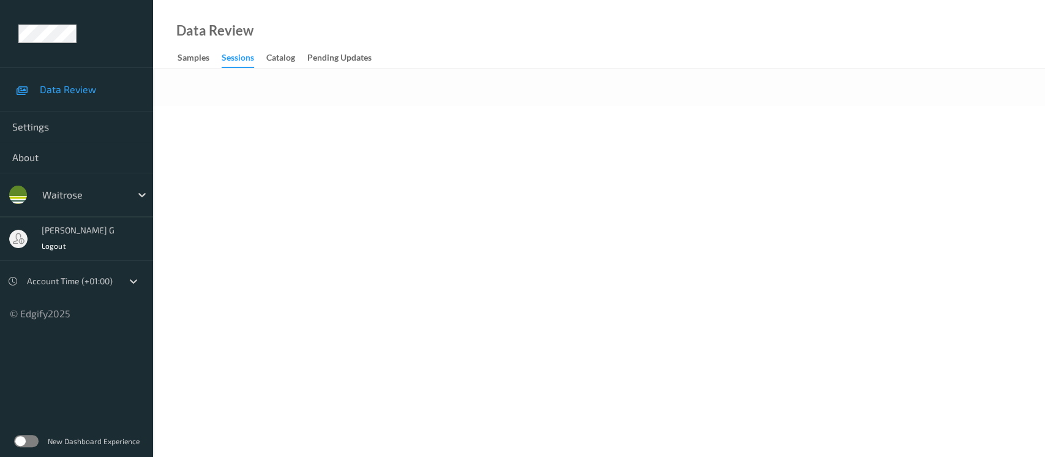
click at [430, 67] on div "Data Review Samples Sessions Catalog Pending Updates" at bounding box center [599, 34] width 892 height 69
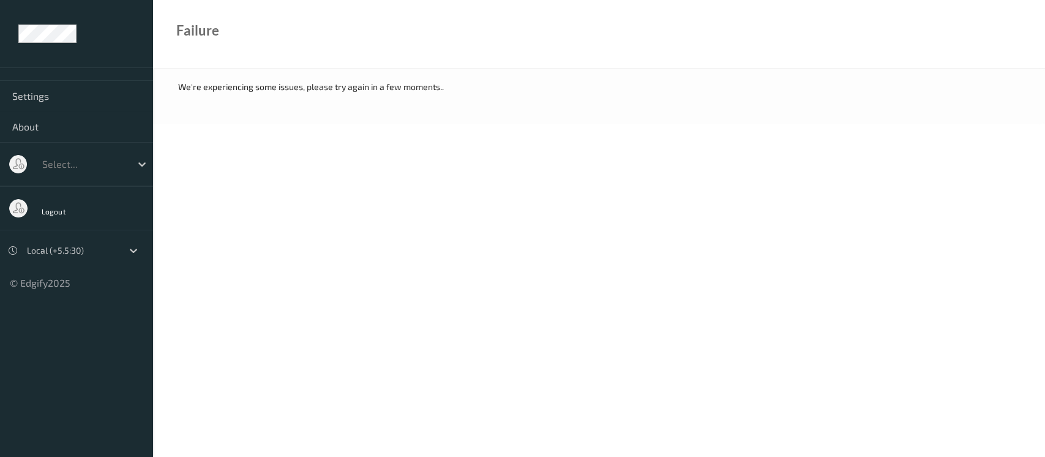
click at [318, 174] on body "Settings About Select... Logout Local (+5.5:30) © Edgify 2025 New Dashboard Exp…" at bounding box center [522, 228] width 1045 height 457
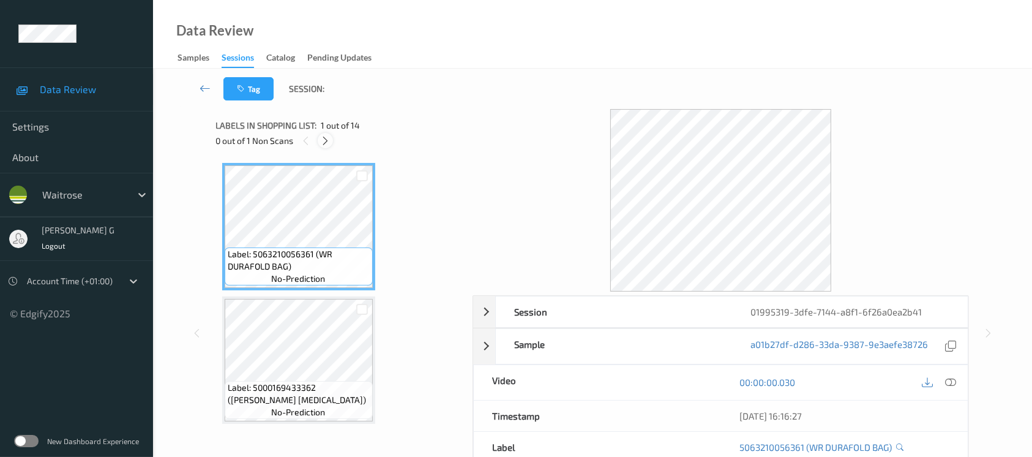
click at [321, 140] on icon at bounding box center [325, 140] width 10 height 11
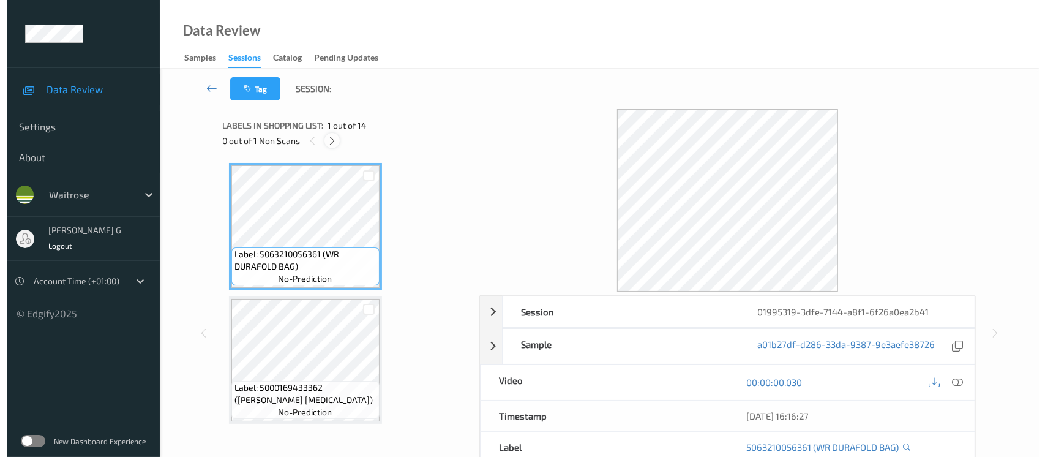
scroll to position [1335, 0]
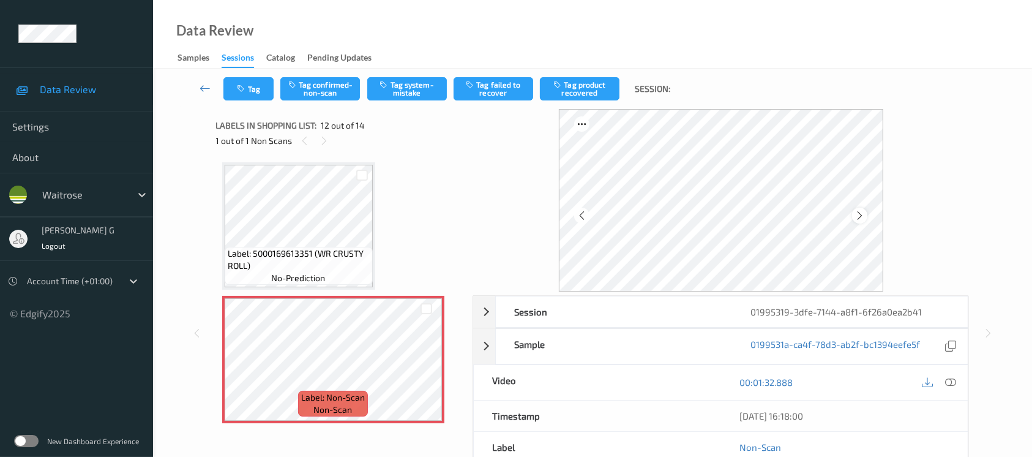
click at [862, 212] on icon at bounding box center [860, 215] width 10 height 11
click at [954, 380] on icon at bounding box center [950, 382] width 11 height 11
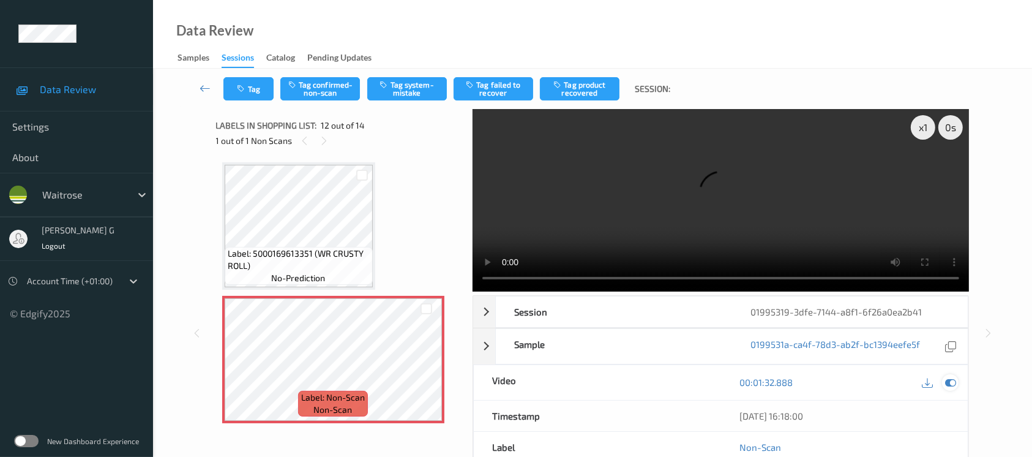
click at [952, 386] on icon at bounding box center [950, 382] width 11 height 11
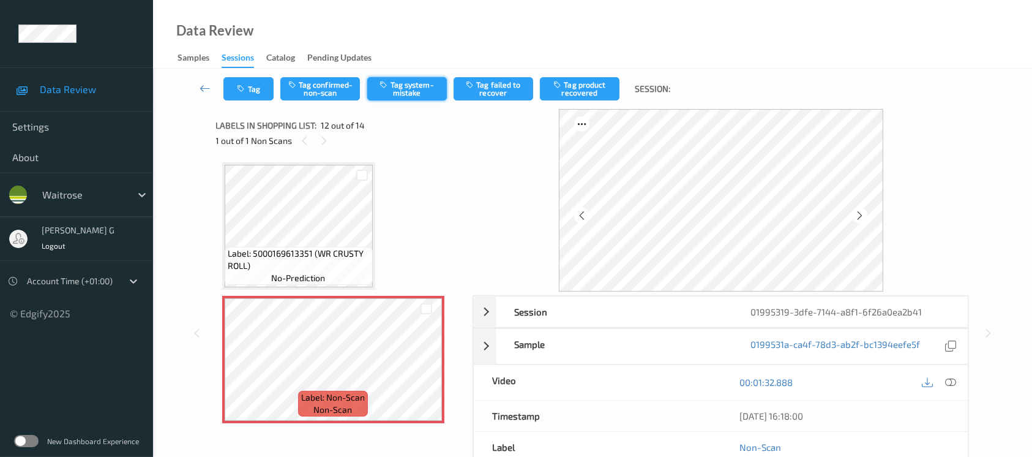
click at [410, 88] on button "Tag system-mistake" at bounding box center [407, 88] width 80 height 23
click at [257, 91] on button "Tag" at bounding box center [248, 88] width 50 height 23
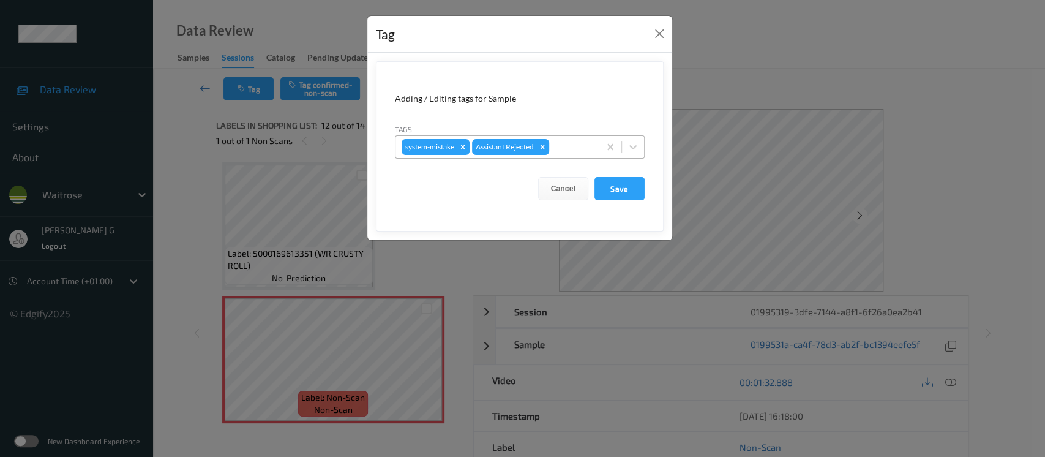
click at [575, 144] on div at bounding box center [573, 147] width 42 height 15
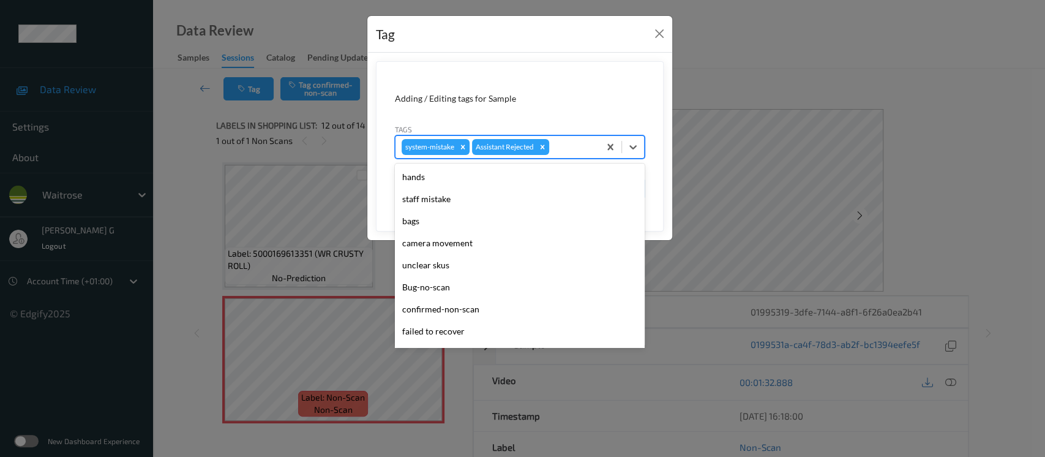
scroll to position [305, 0]
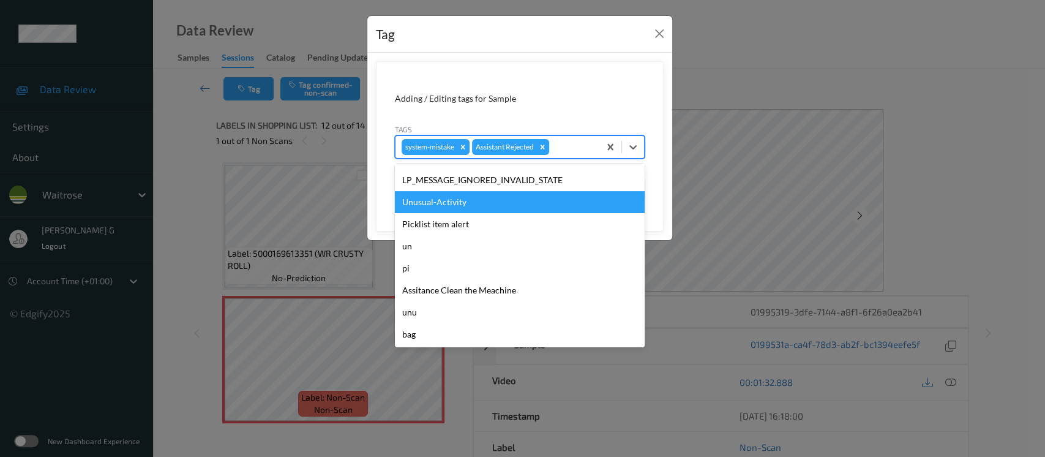
click at [443, 202] on div "Unusual-Activity" at bounding box center [520, 202] width 250 height 22
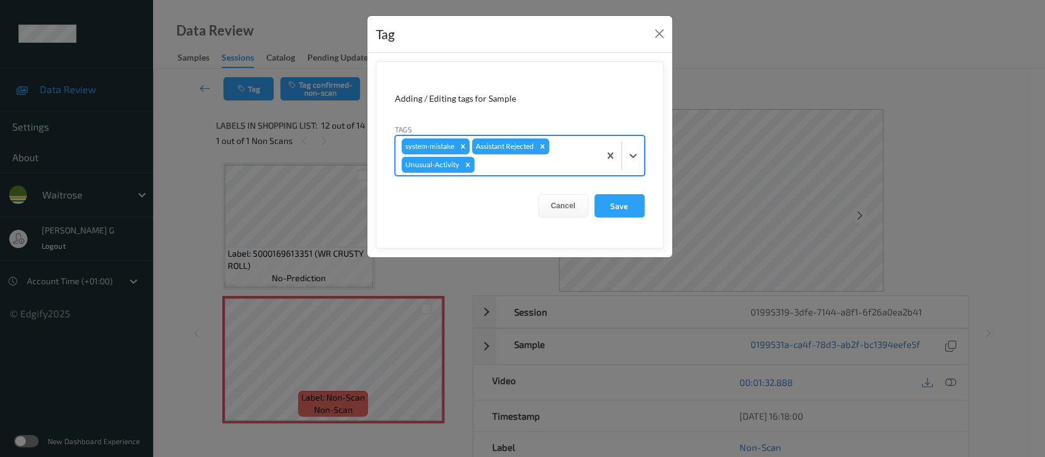
click at [568, 161] on div at bounding box center [535, 164] width 116 height 15
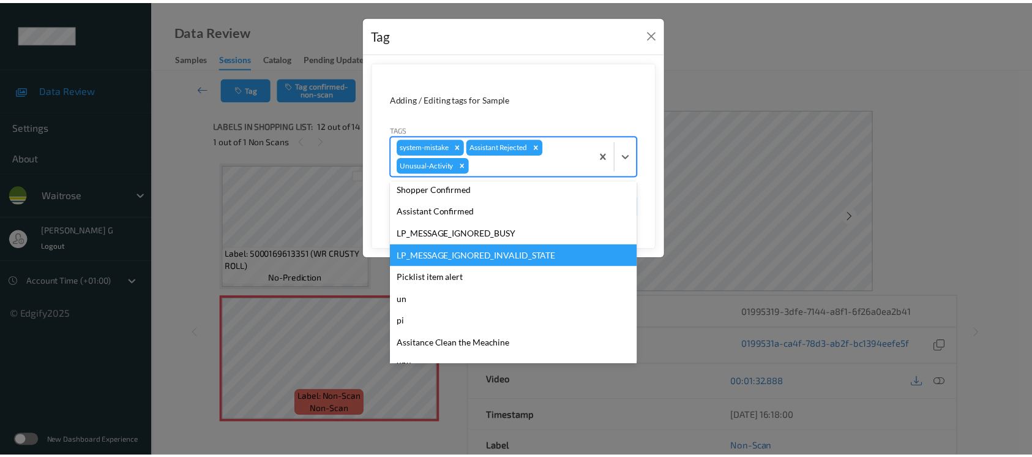
scroll to position [284, 0]
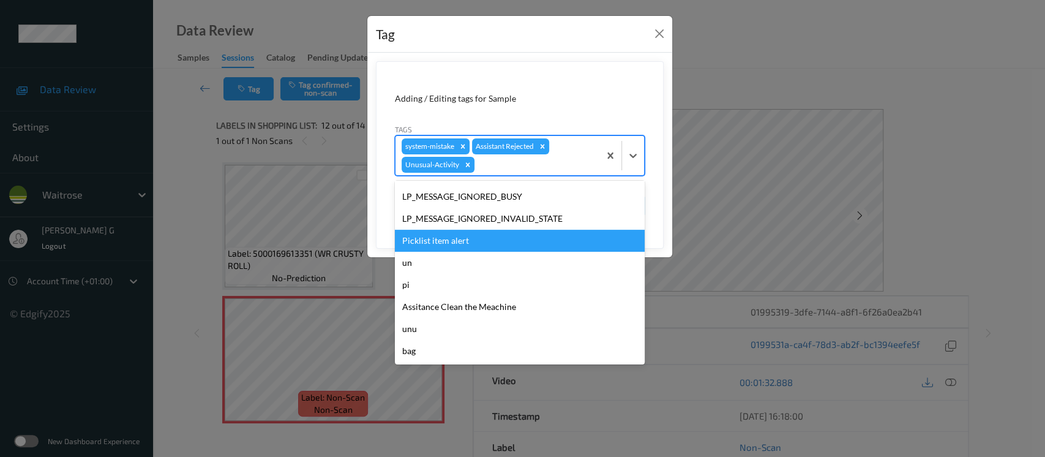
click at [432, 238] on div "Picklist item alert" at bounding box center [520, 241] width 250 height 22
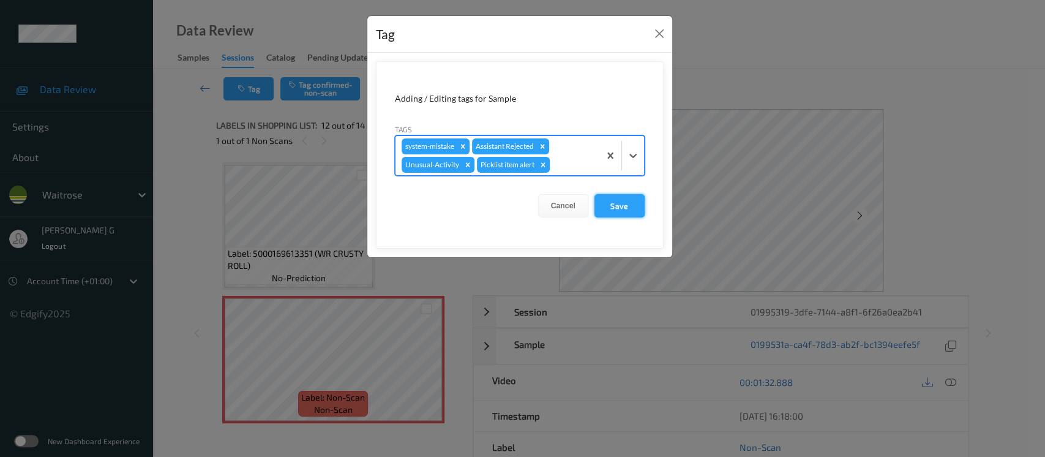
click at [609, 204] on button "Save" at bounding box center [619, 205] width 50 height 23
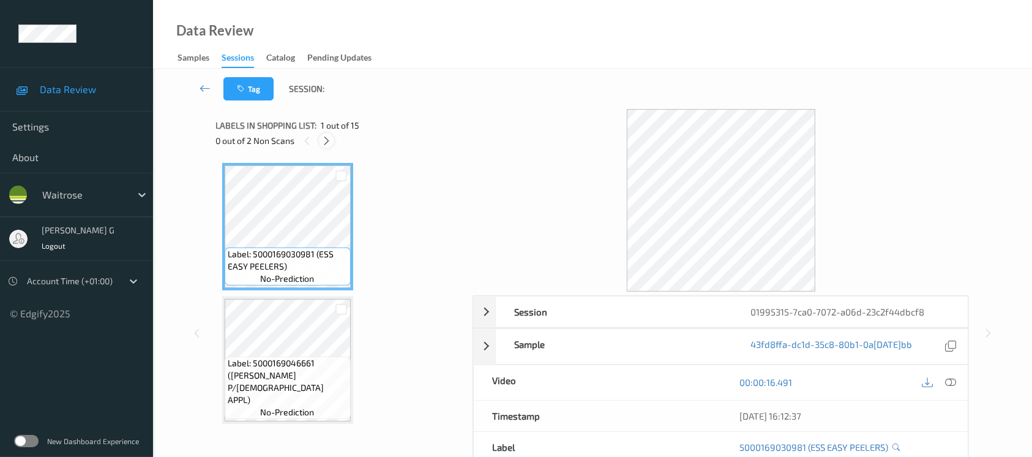
click at [324, 140] on icon at bounding box center [326, 140] width 10 height 11
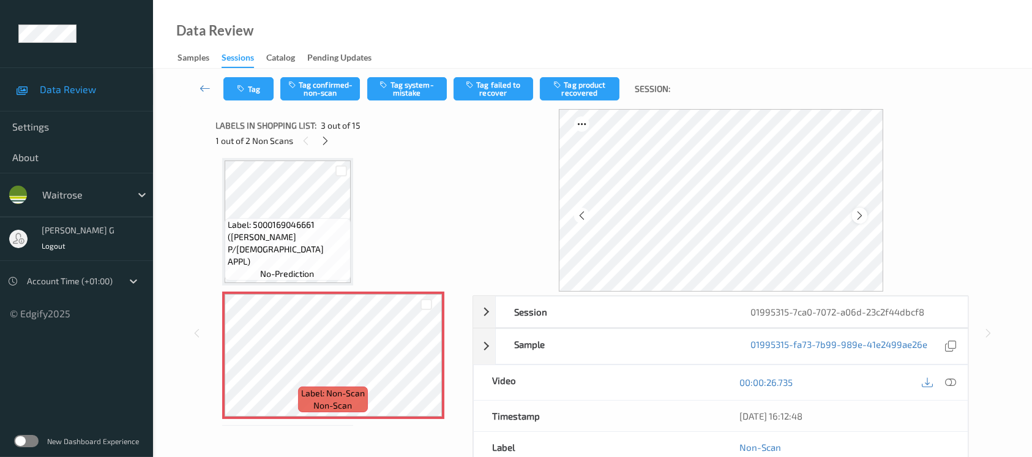
click at [867, 213] on div at bounding box center [859, 215] width 15 height 15
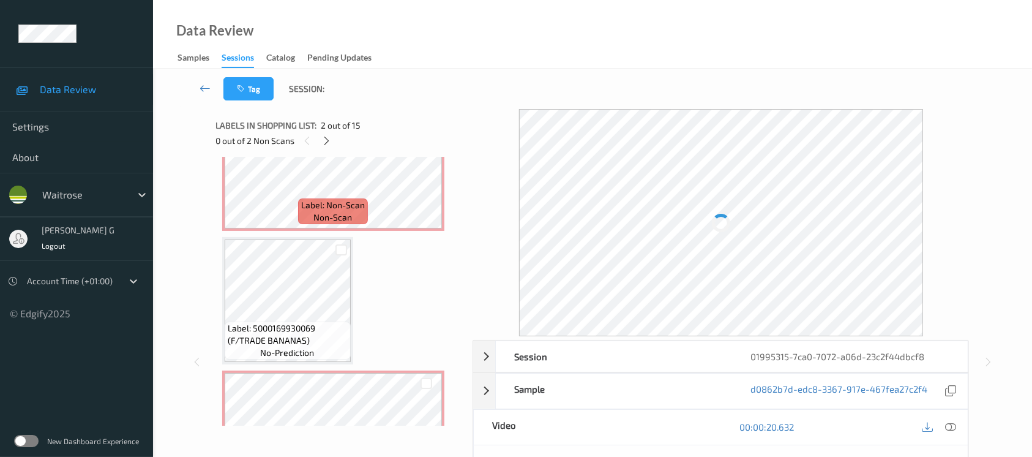
scroll to position [163, 0]
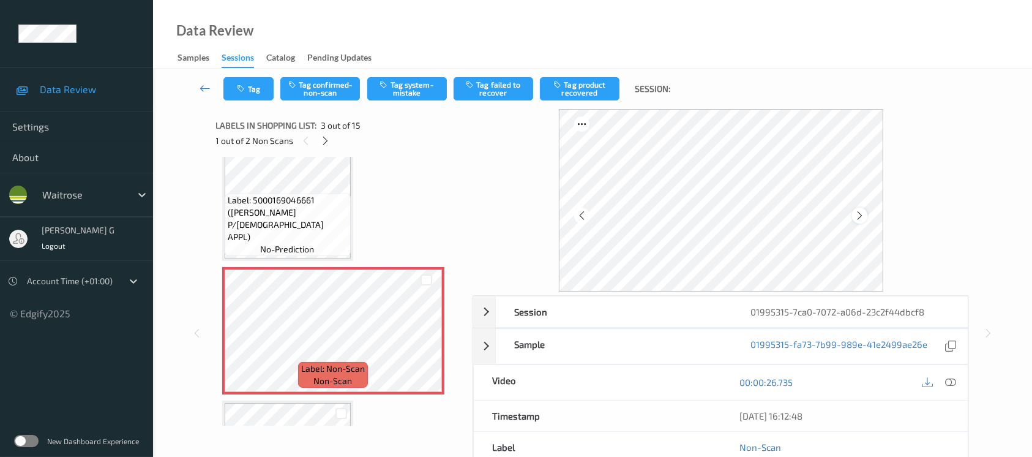
click at [862, 217] on icon at bounding box center [860, 215] width 10 height 11
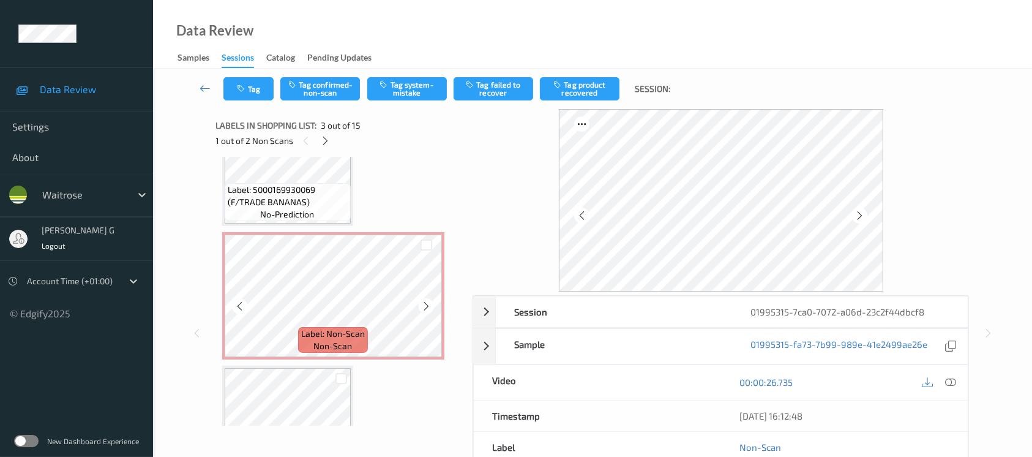
scroll to position [490, 0]
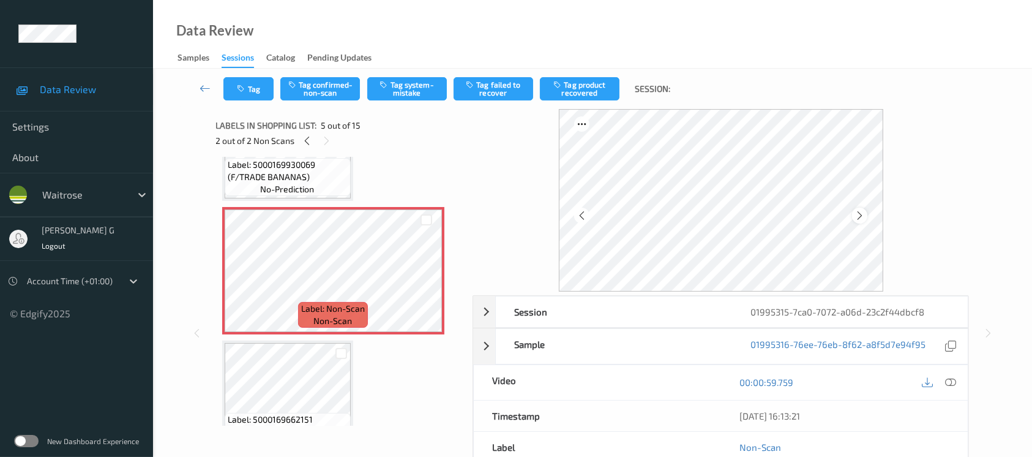
click at [858, 214] on icon at bounding box center [860, 215] width 10 height 11
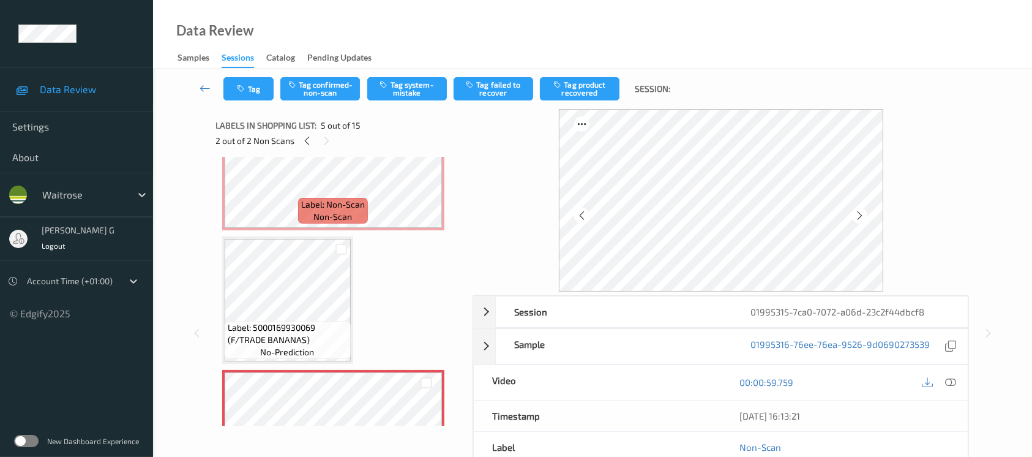
scroll to position [326, 0]
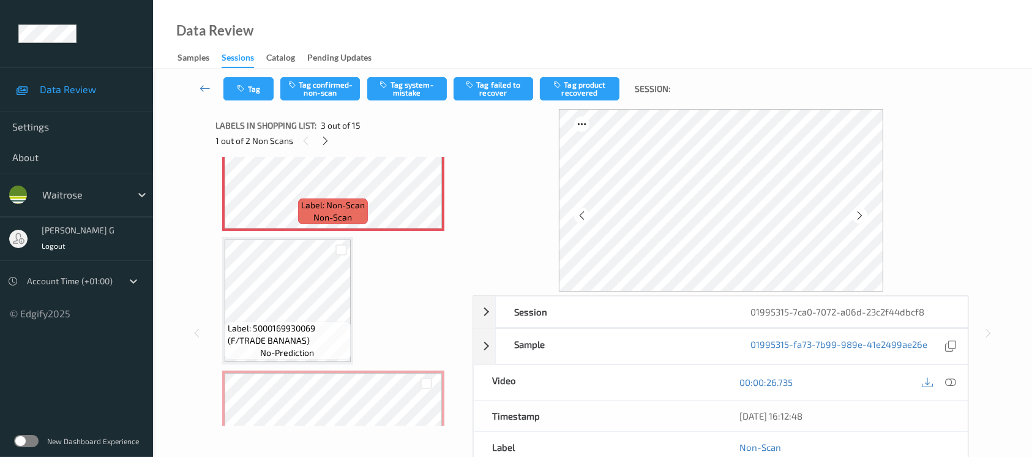
click at [957, 389] on div at bounding box center [939, 382] width 40 height 17
click at [948, 381] on icon at bounding box center [950, 382] width 11 height 11
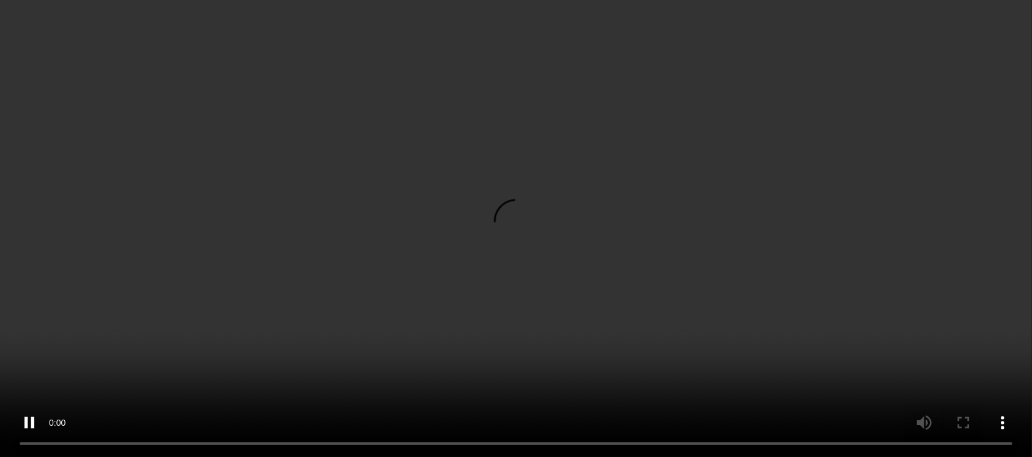
scroll to position [408, 0]
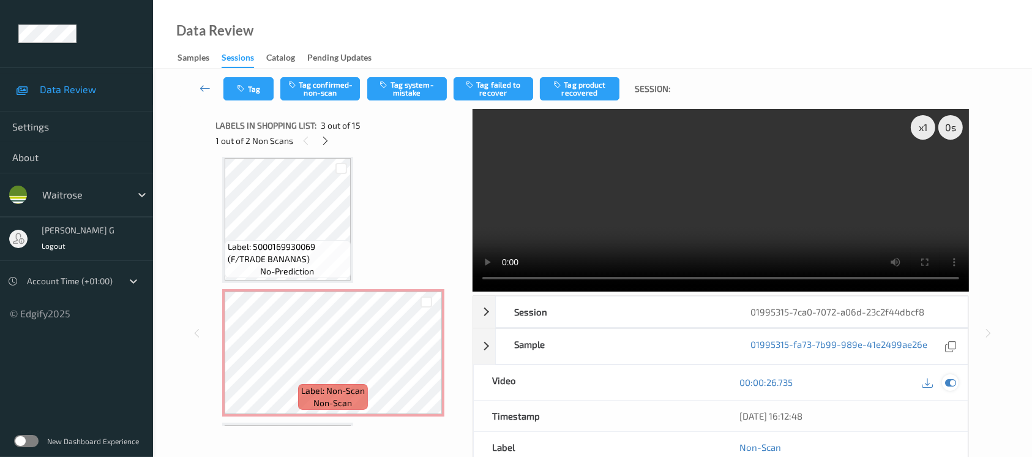
click at [950, 384] on icon at bounding box center [950, 382] width 11 height 11
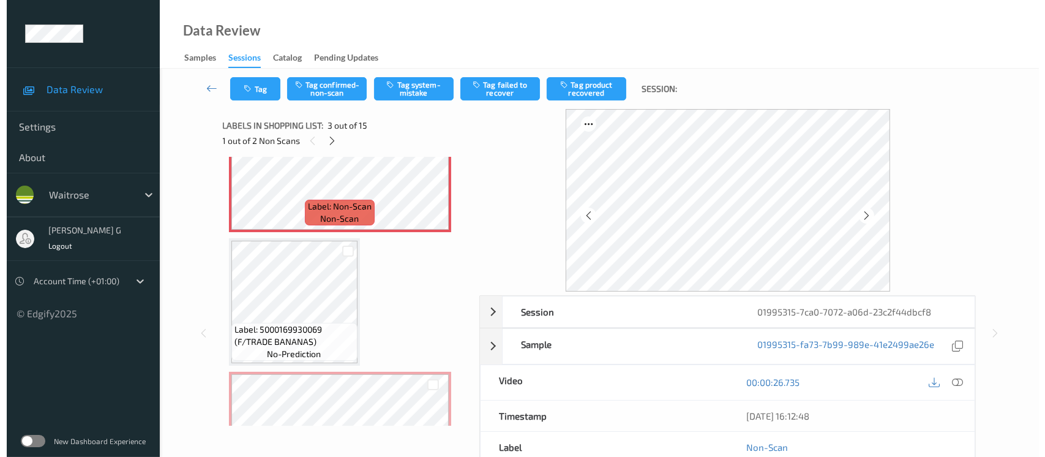
scroll to position [245, 0]
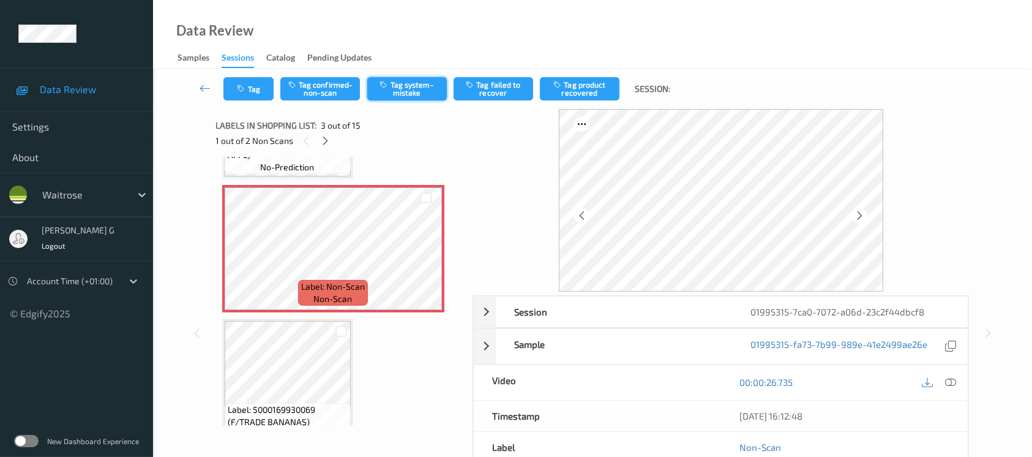
click at [411, 88] on button "Tag system-mistake" at bounding box center [407, 88] width 80 height 23
click at [258, 86] on button "Tag" at bounding box center [248, 88] width 50 height 23
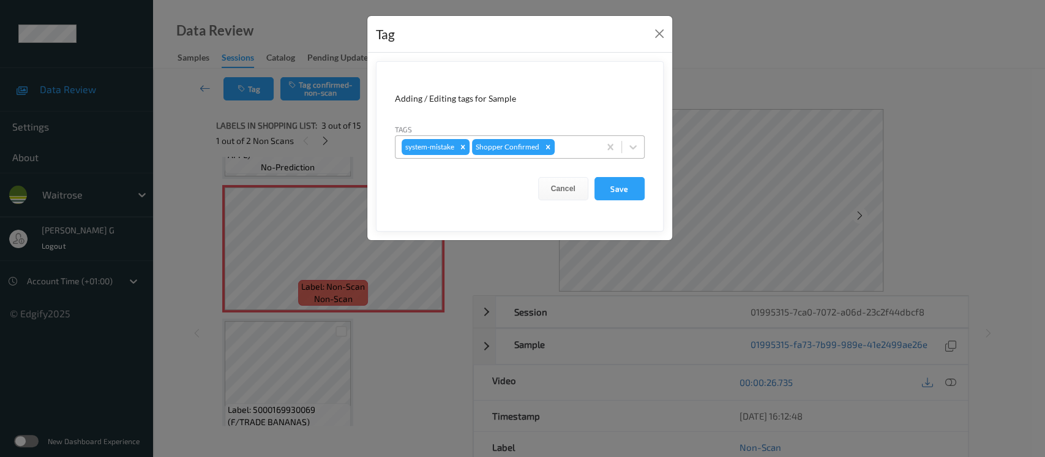
click at [574, 148] on div at bounding box center [575, 147] width 36 height 15
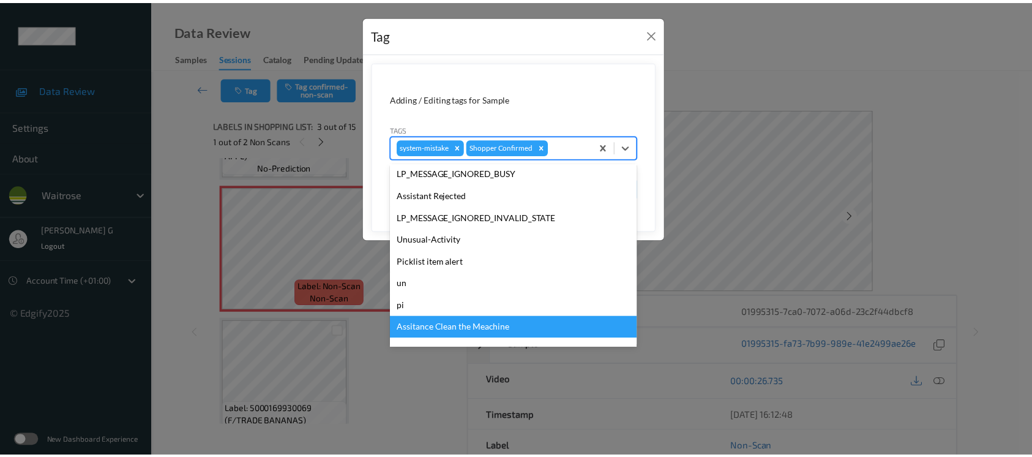
scroll to position [305, 0]
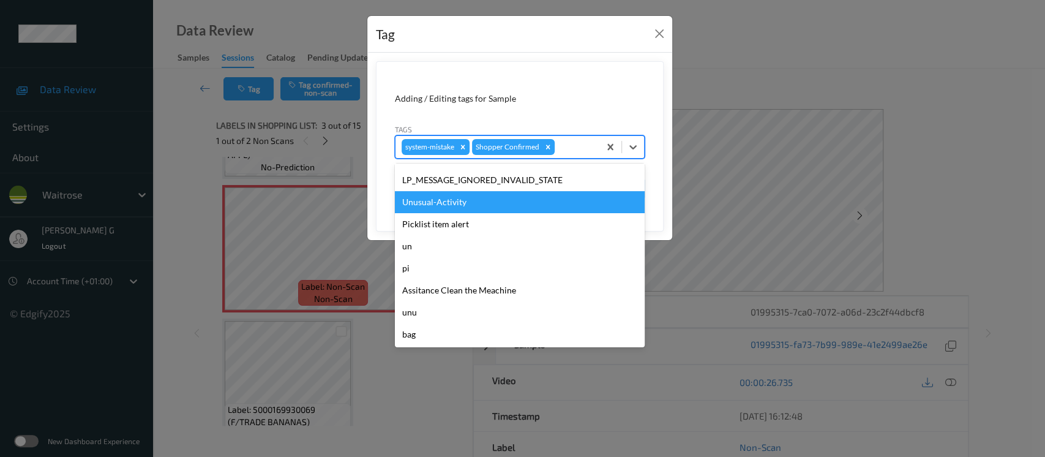
click at [446, 203] on div "Unusual-Activity" at bounding box center [520, 202] width 250 height 22
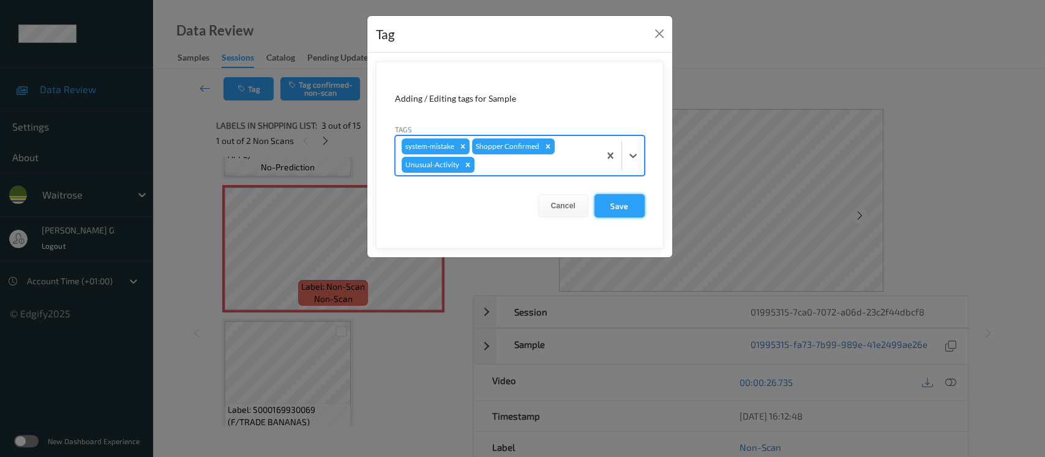
click at [631, 203] on button "Save" at bounding box center [619, 205] width 50 height 23
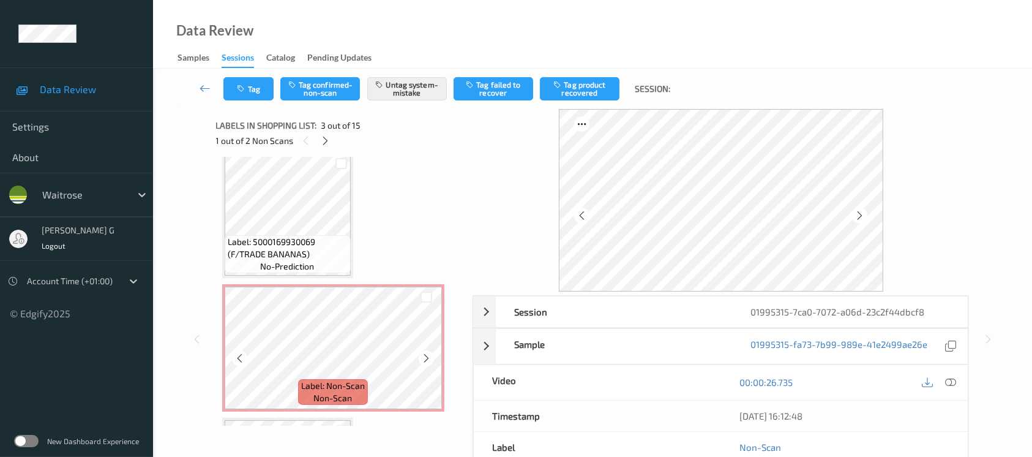
scroll to position [490, 0]
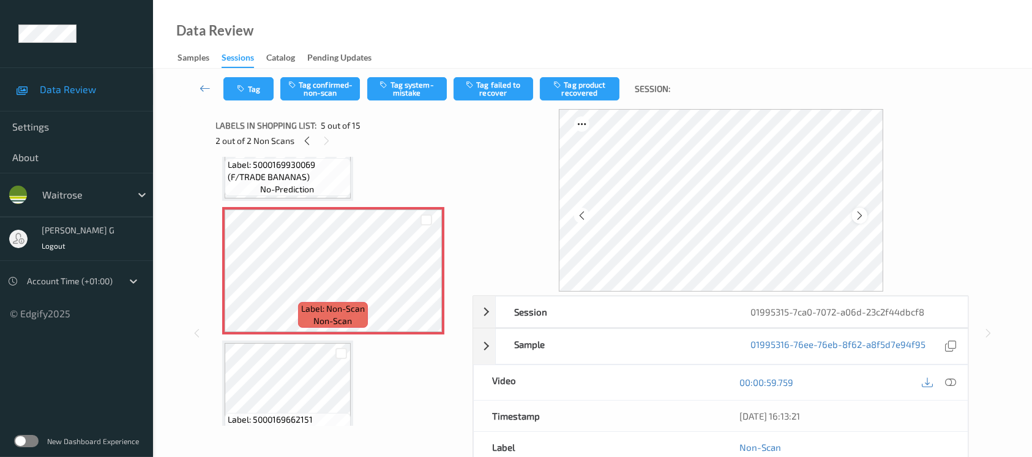
click at [863, 214] on icon at bounding box center [860, 215] width 10 height 11
click at [395, 102] on div "Tag Tag confirmed-non-scan Tag system-mistake Tag failed to recover Tag product…" at bounding box center [592, 89] width 829 height 40
click at [410, 73] on div "Tag Tag confirmed-non-scan Tag system-mistake Tag failed to recover Tag product…" at bounding box center [592, 89] width 829 height 40
click at [400, 95] on button "Tag system-mistake" at bounding box center [407, 88] width 80 height 23
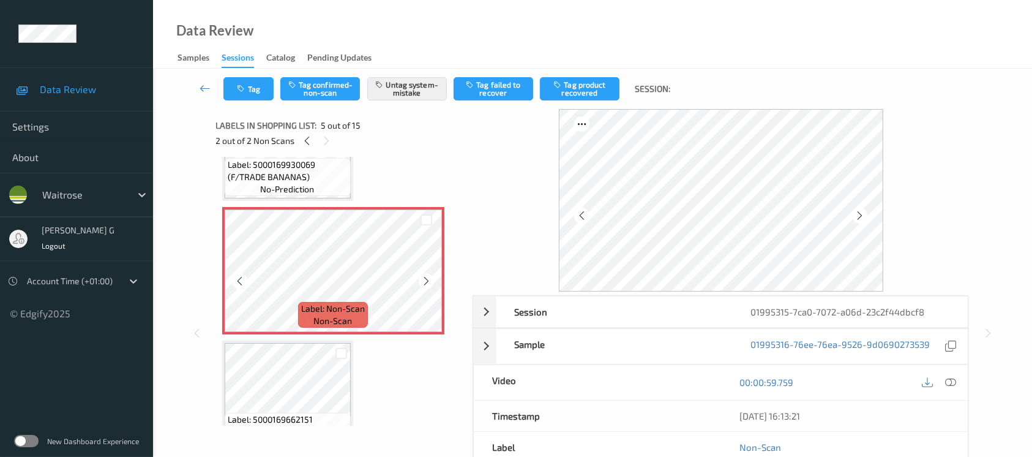
scroll to position [0, 0]
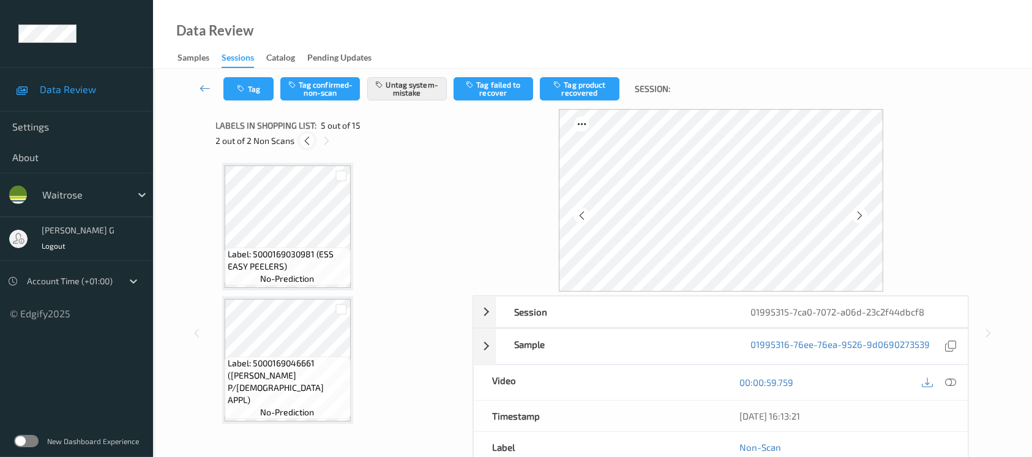
click at [309, 135] on icon at bounding box center [307, 140] width 10 height 11
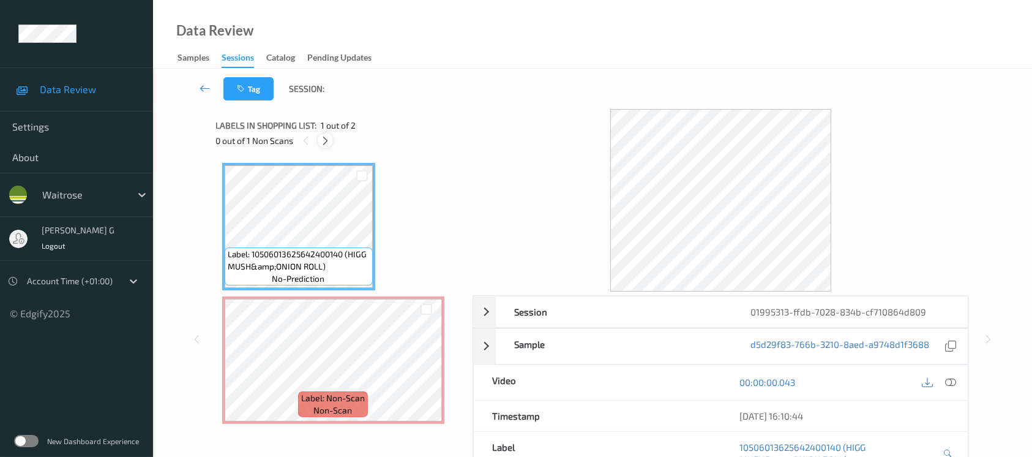
click at [326, 140] on icon at bounding box center [325, 140] width 10 height 11
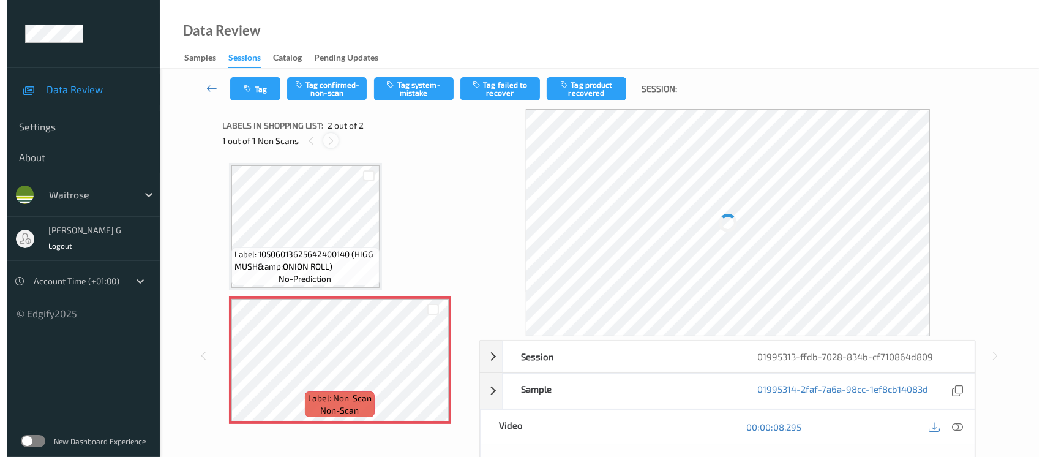
scroll to position [3, 0]
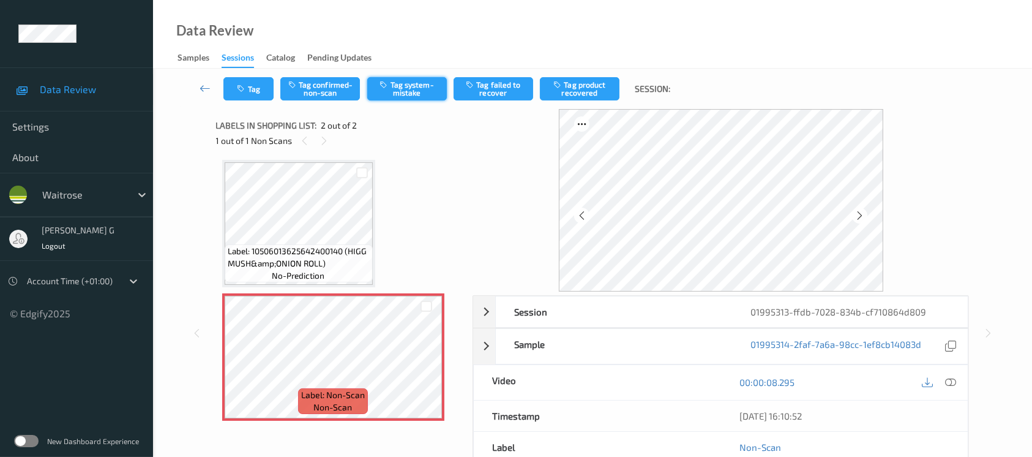
click at [411, 96] on button "Tag system-mistake" at bounding box center [407, 88] width 80 height 23
click at [238, 96] on button "Tag" at bounding box center [248, 88] width 50 height 23
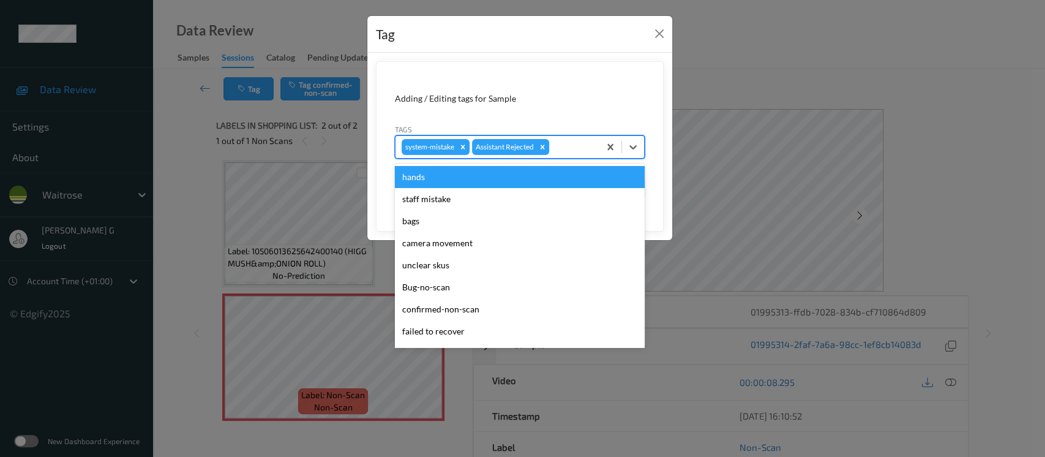
click at [570, 144] on div at bounding box center [573, 147] width 42 height 15
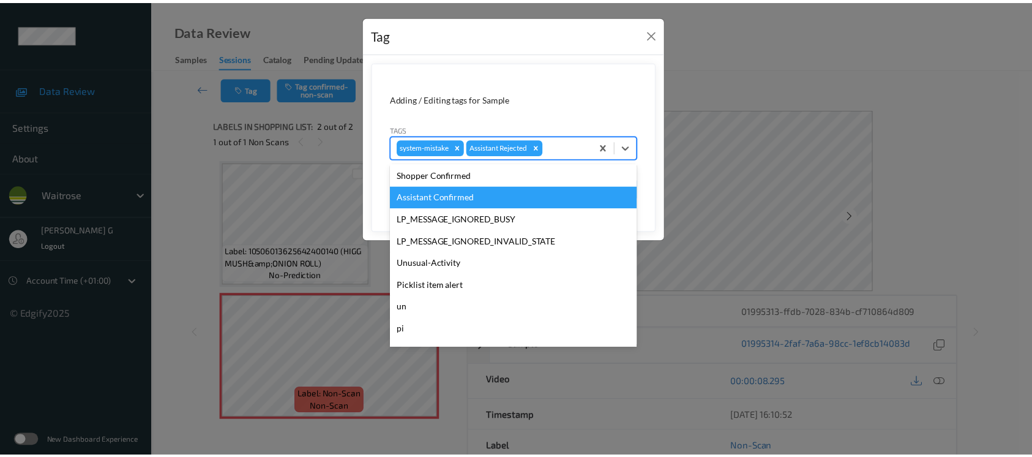
scroll to position [305, 0]
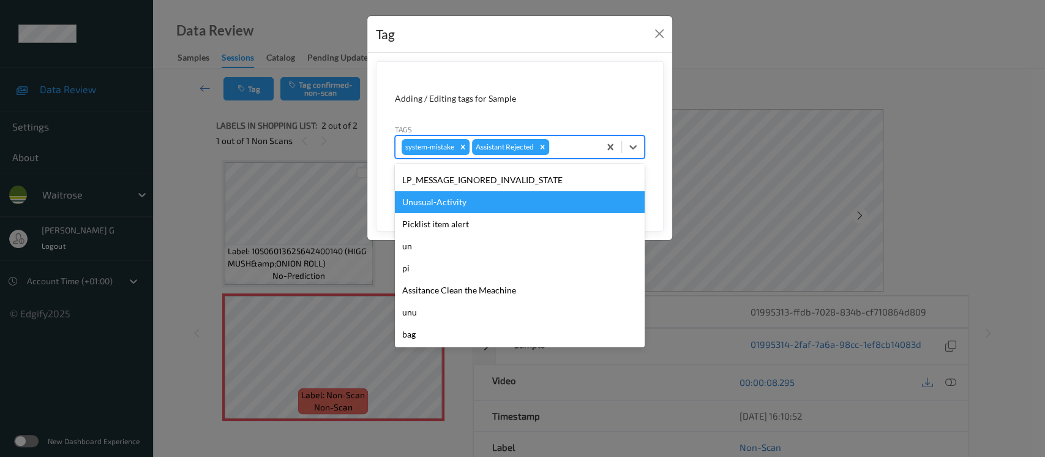
click at [450, 206] on div "Unusual-Activity" at bounding box center [520, 202] width 250 height 22
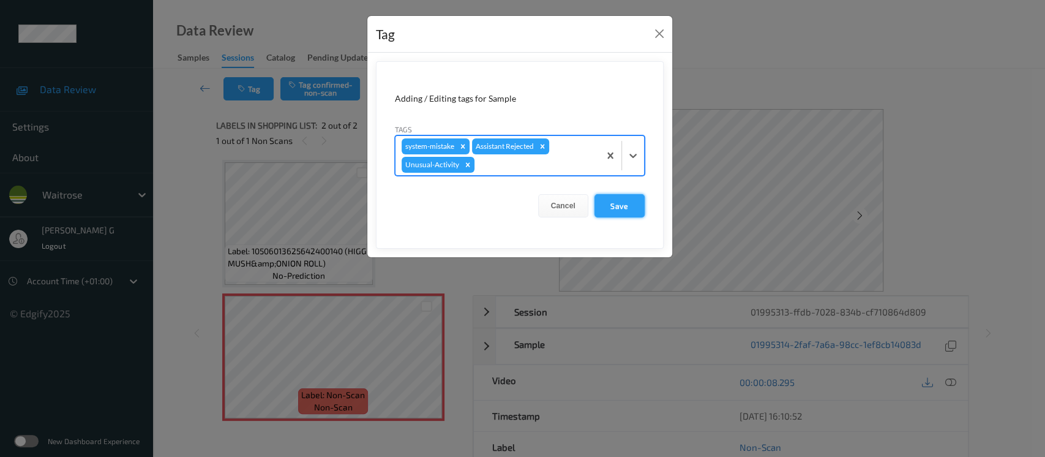
click at [632, 198] on button "Save" at bounding box center [619, 205] width 50 height 23
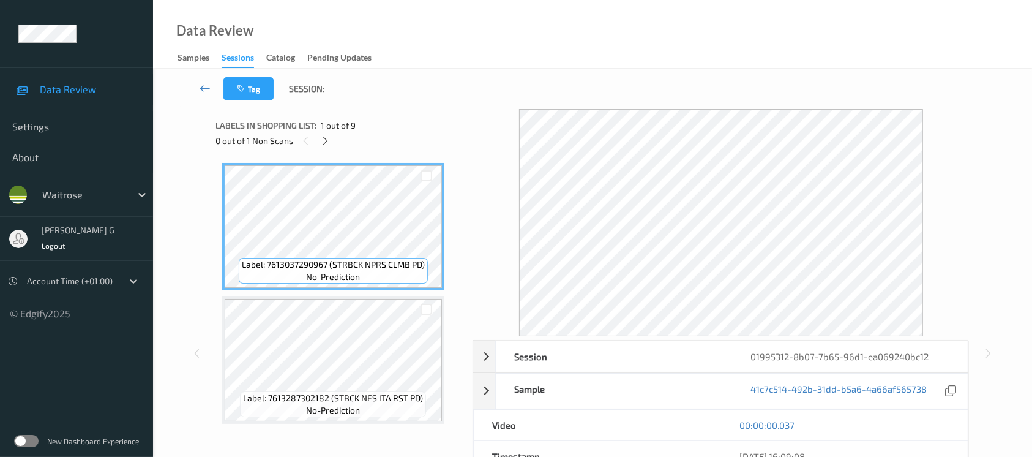
click at [423, 74] on div "Tag Session:" at bounding box center [592, 89] width 829 height 40
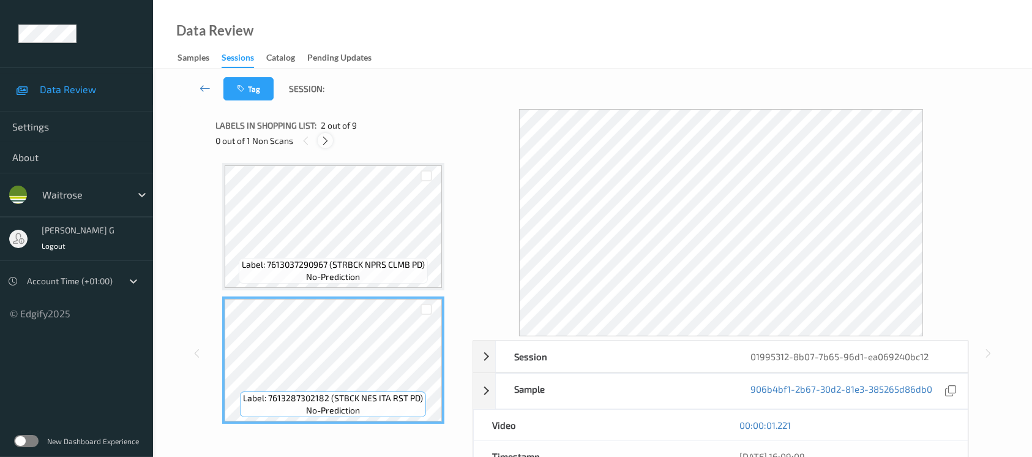
click at [324, 138] on icon at bounding box center [325, 140] width 10 height 11
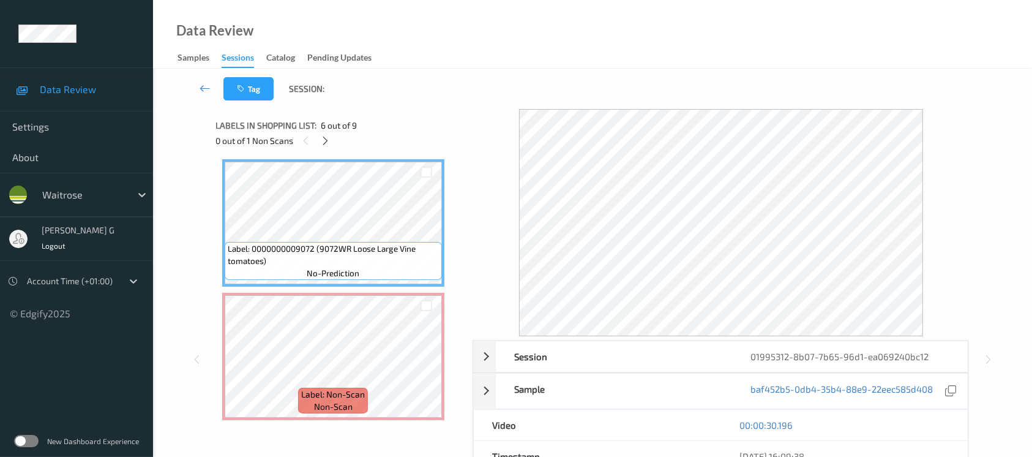
click at [457, 127] on div "Labels in shopping list: 6 out of 9" at bounding box center [340, 125] width 249 height 15
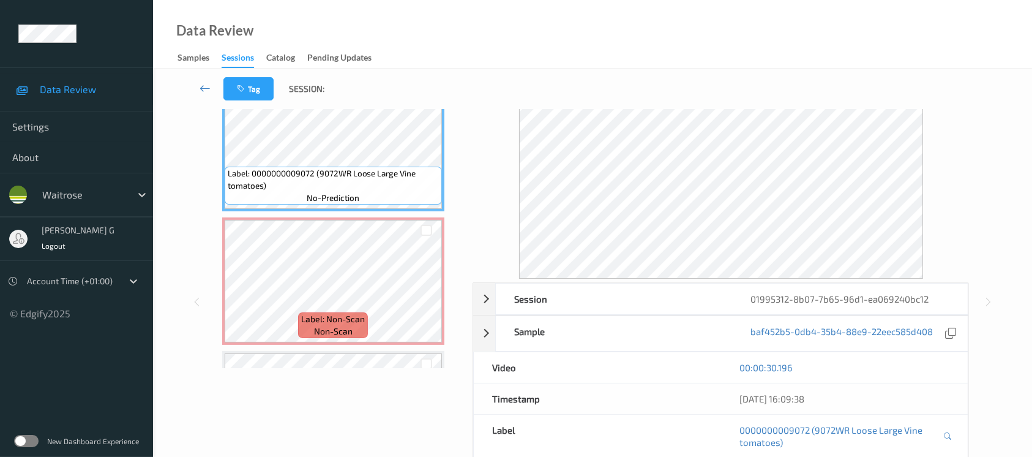
scroll to position [14, 0]
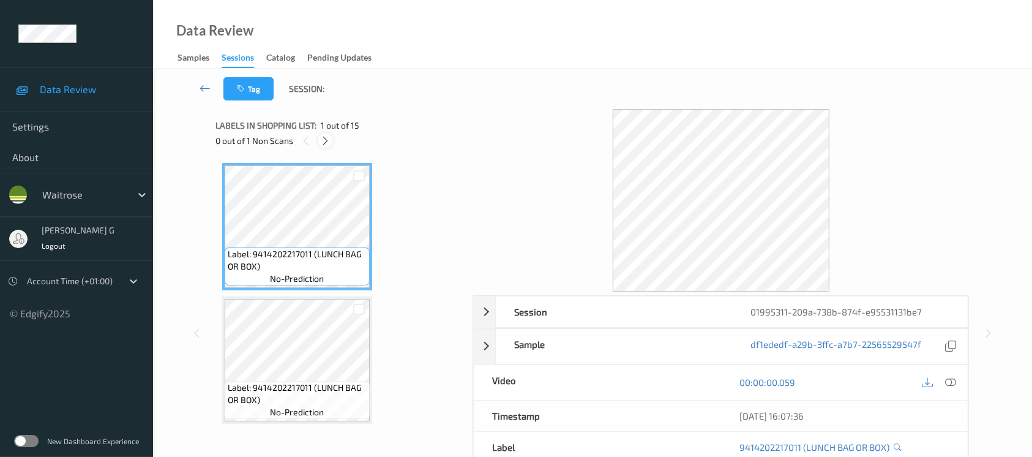
click at [331, 139] on div at bounding box center [325, 140] width 15 height 15
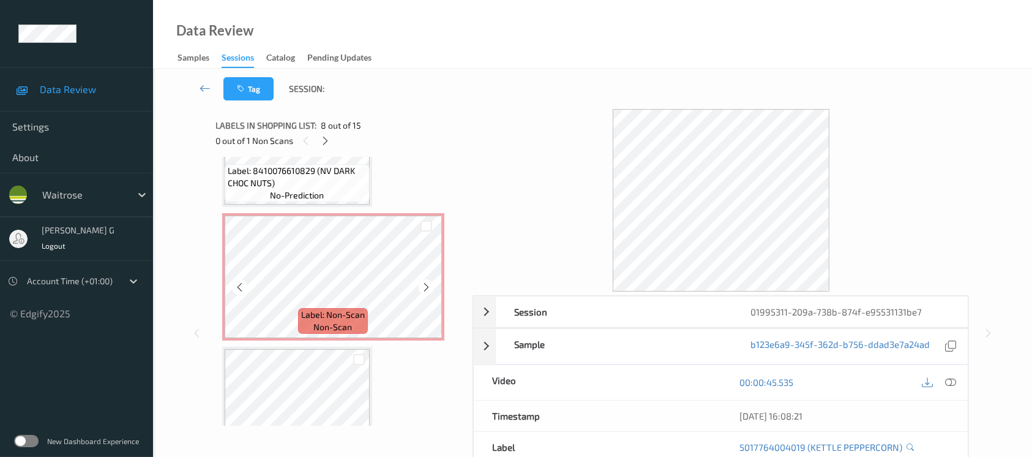
scroll to position [1069, 0]
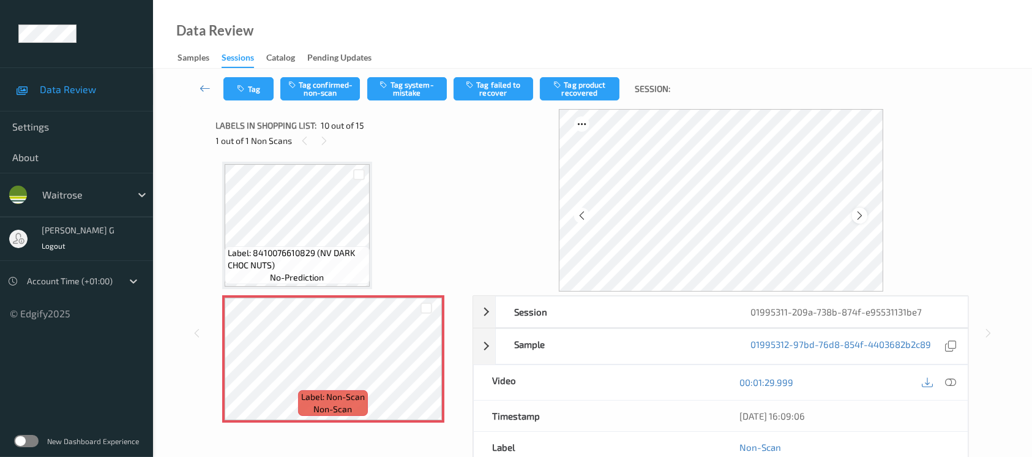
click at [858, 218] on icon at bounding box center [860, 215] width 10 height 11
click at [950, 381] on icon at bounding box center [950, 382] width 11 height 11
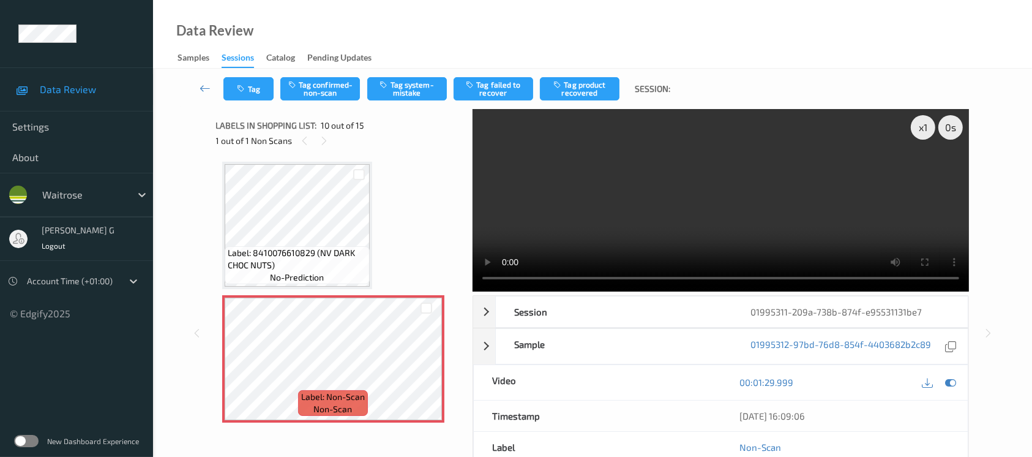
click at [948, 372] on div "00:01:29.999" at bounding box center [844, 382] width 247 height 35
click at [948, 381] on icon at bounding box center [950, 382] width 11 height 11
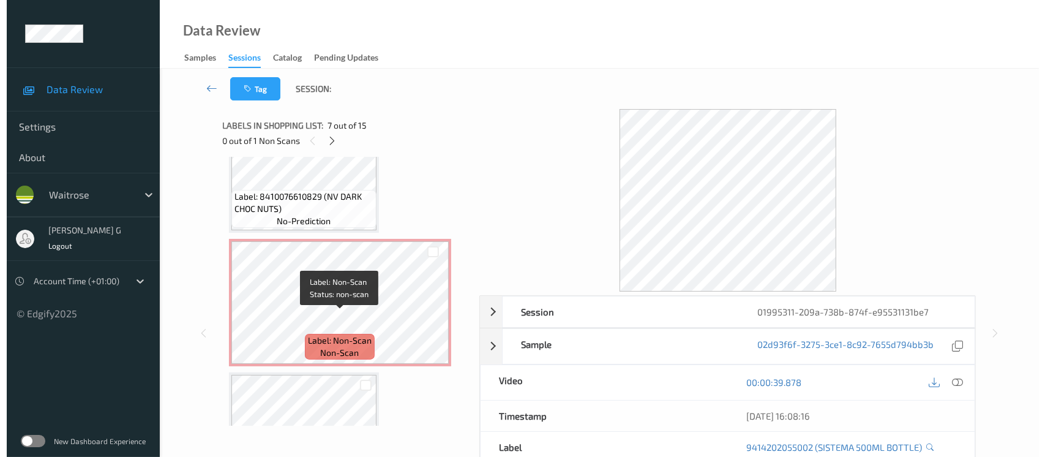
scroll to position [1151, 0]
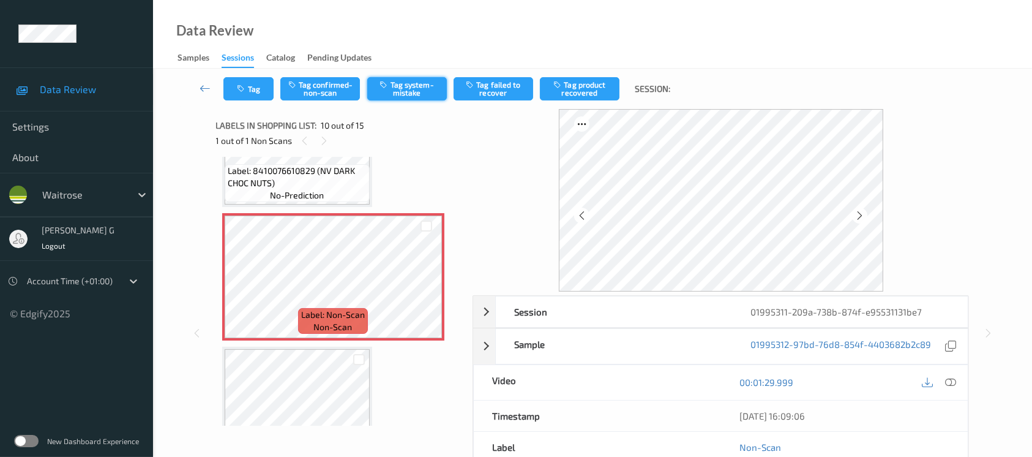
click at [403, 92] on button "Tag system-mistake" at bounding box center [407, 88] width 80 height 23
click at [249, 93] on button "Tag" at bounding box center [248, 88] width 50 height 23
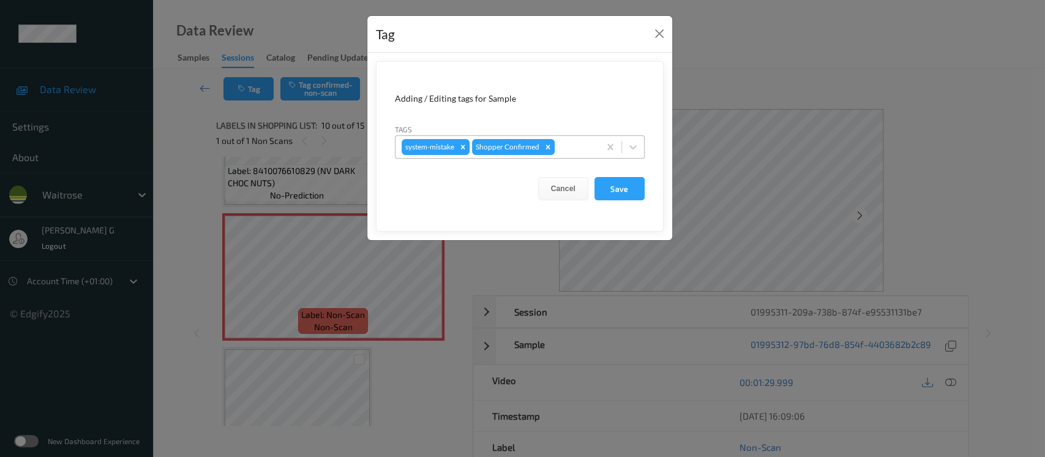
click at [567, 143] on div at bounding box center [575, 147] width 36 height 15
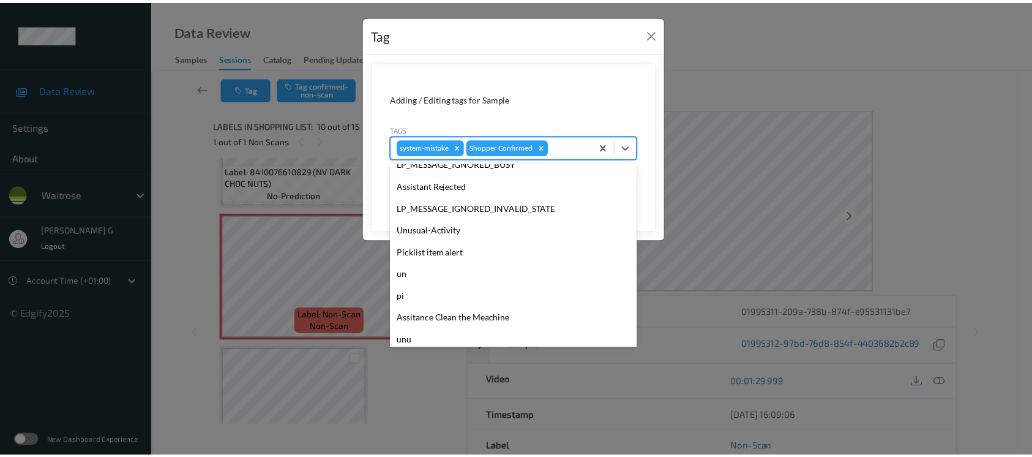
scroll to position [305, 0]
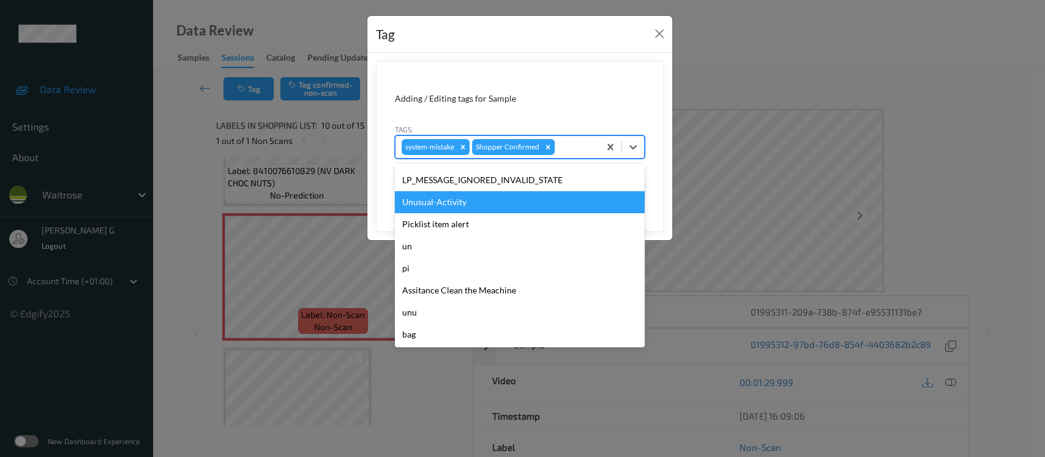
click at [437, 199] on div "Unusual-Activity" at bounding box center [520, 202] width 250 height 22
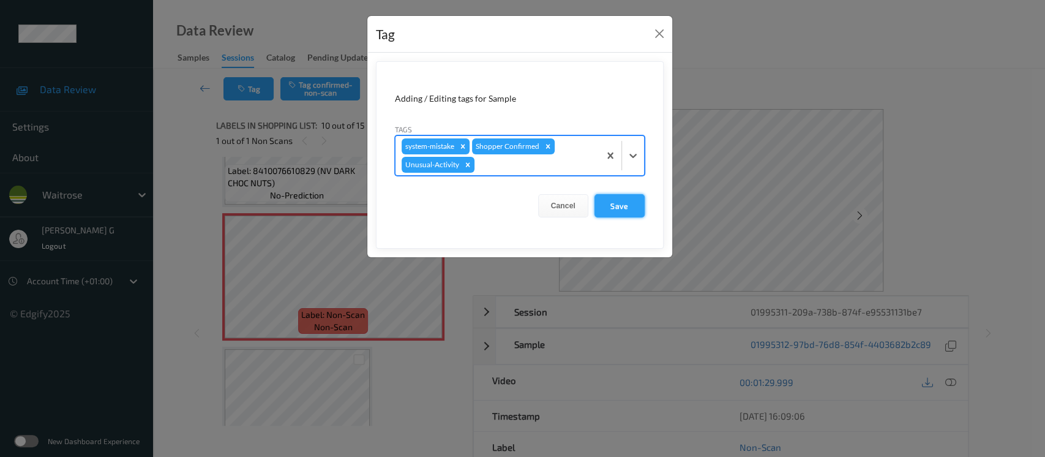
click at [634, 201] on button "Save" at bounding box center [619, 205] width 50 height 23
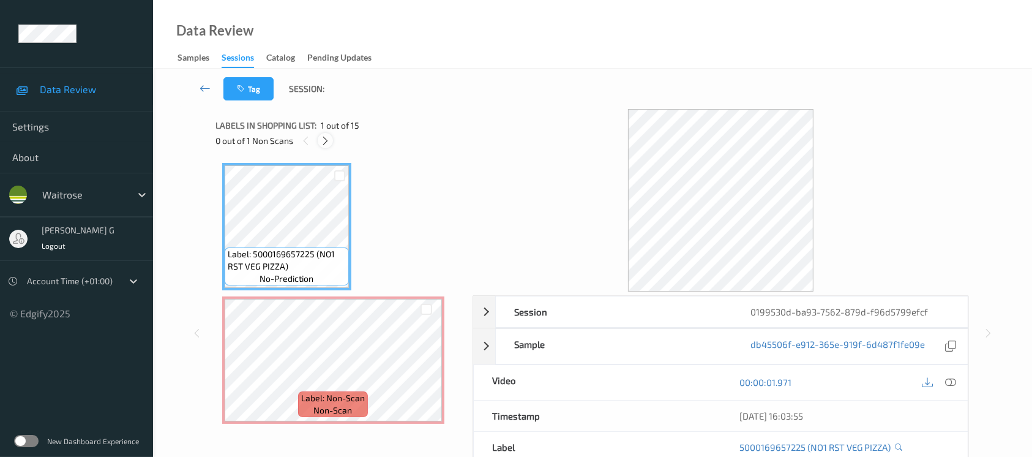
click at [329, 141] on icon at bounding box center [325, 140] width 10 height 11
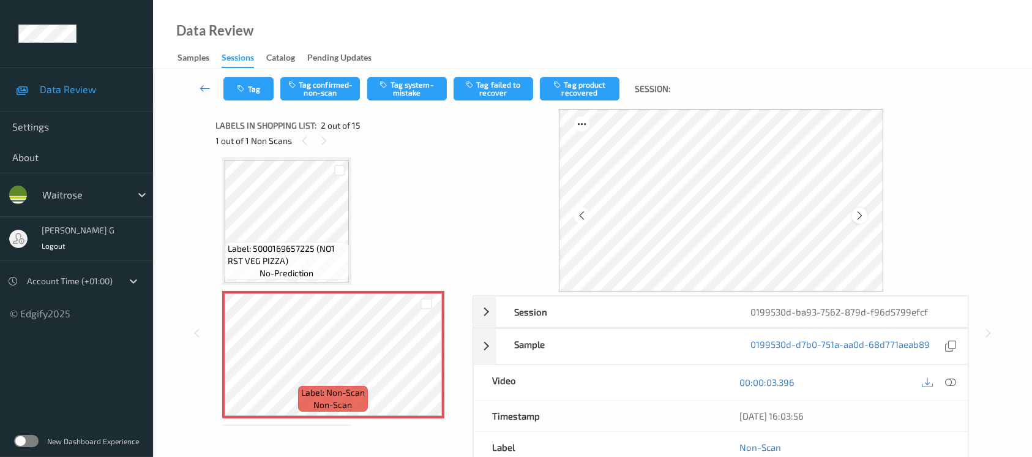
click at [862, 218] on icon at bounding box center [860, 215] width 10 height 11
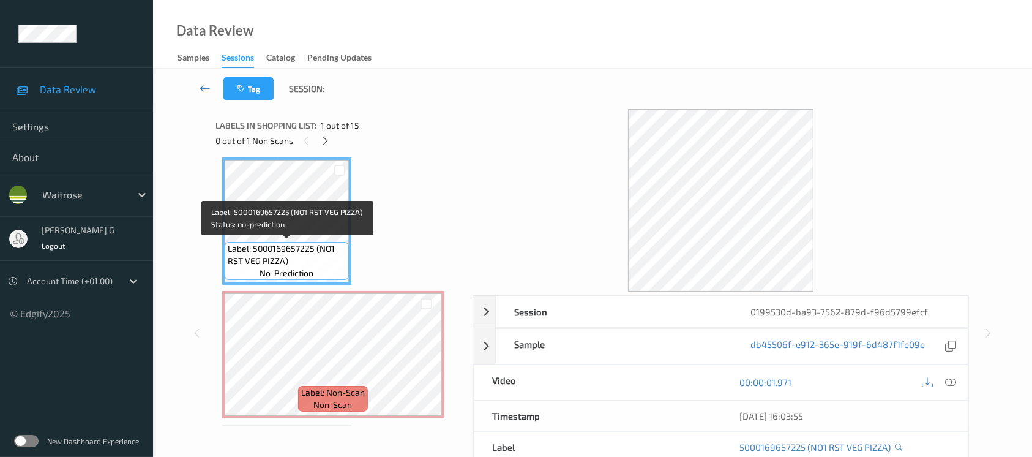
scroll to position [0, 0]
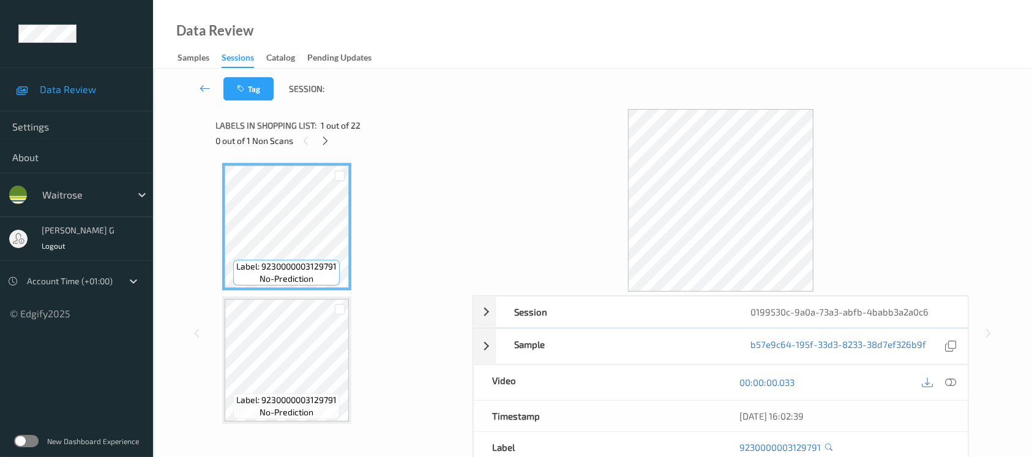
click at [331, 133] on div "0 out of 1 Non Scans" at bounding box center [340, 140] width 249 height 15
click at [321, 140] on icon at bounding box center [325, 140] width 10 height 11
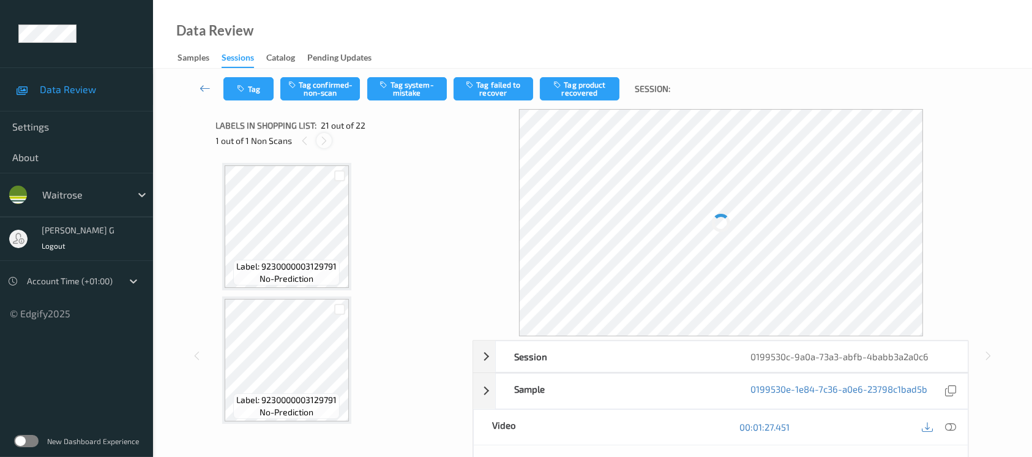
scroll to position [2531, 0]
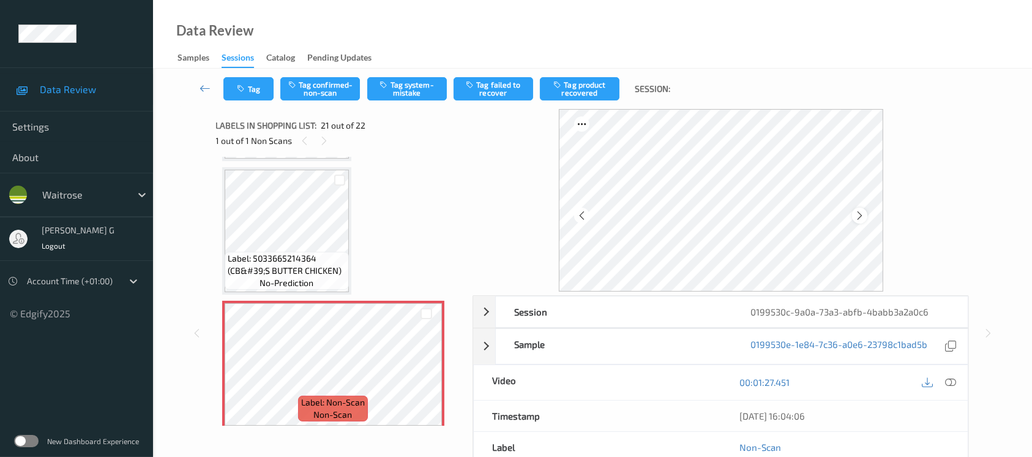
click at [859, 222] on div at bounding box center [859, 215] width 15 height 15
click at [952, 384] on icon at bounding box center [950, 382] width 11 height 11
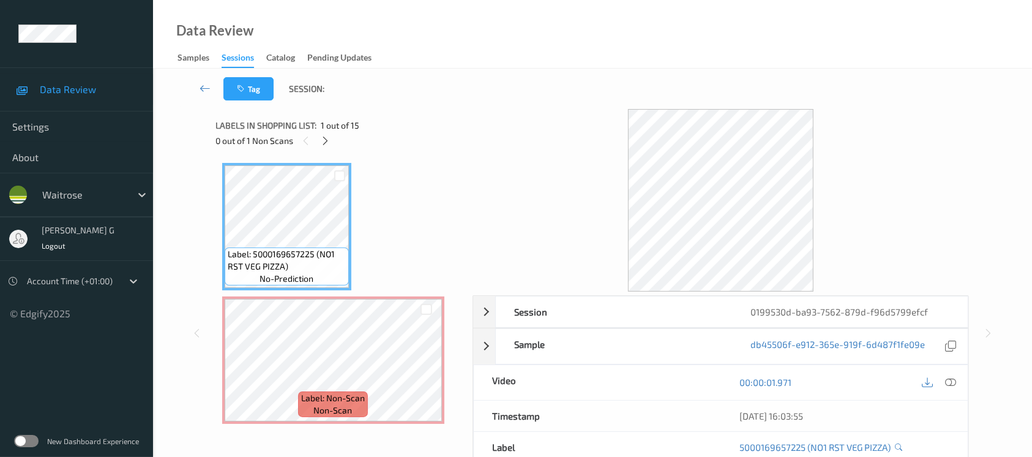
click at [323, 131] on div "Labels in shopping list: 1 out of 15" at bounding box center [340, 125] width 249 height 15
click at [324, 137] on icon at bounding box center [325, 140] width 10 height 11
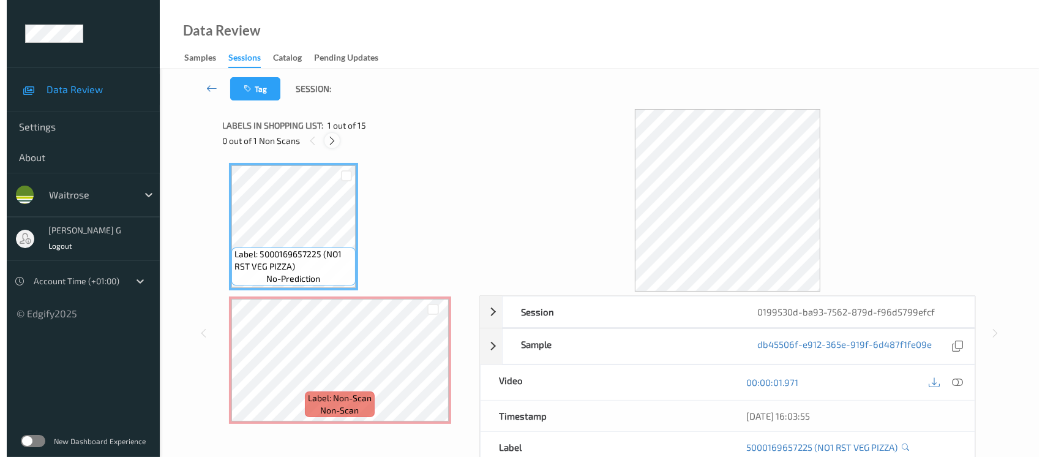
scroll to position [6, 0]
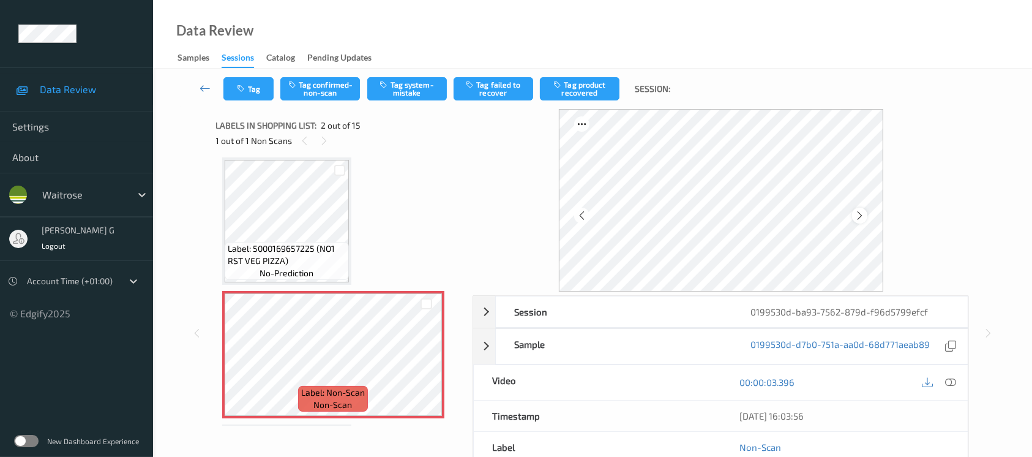
click at [858, 214] on icon at bounding box center [860, 215] width 10 height 11
click at [408, 97] on button "Tag system-mistake" at bounding box center [407, 88] width 80 height 23
click at [249, 89] on button "Tag" at bounding box center [248, 88] width 50 height 23
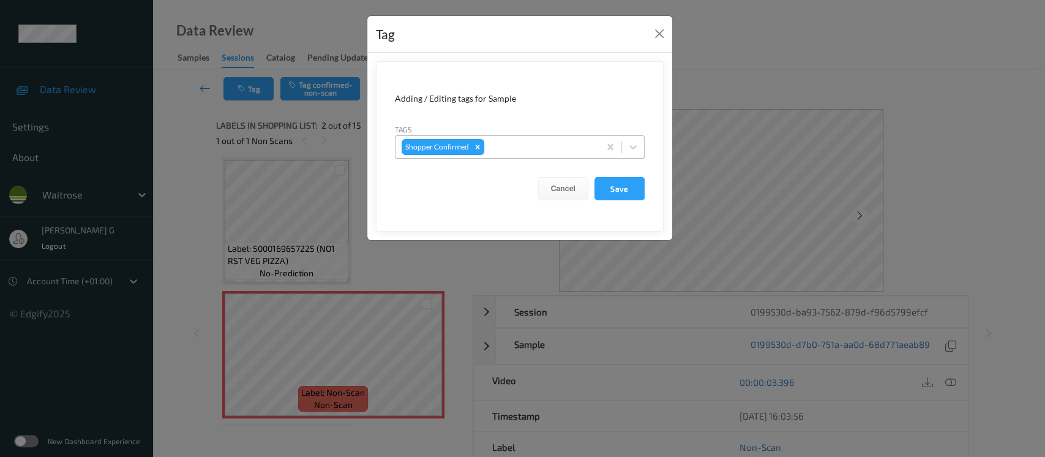
click at [514, 149] on div at bounding box center [540, 147] width 107 height 15
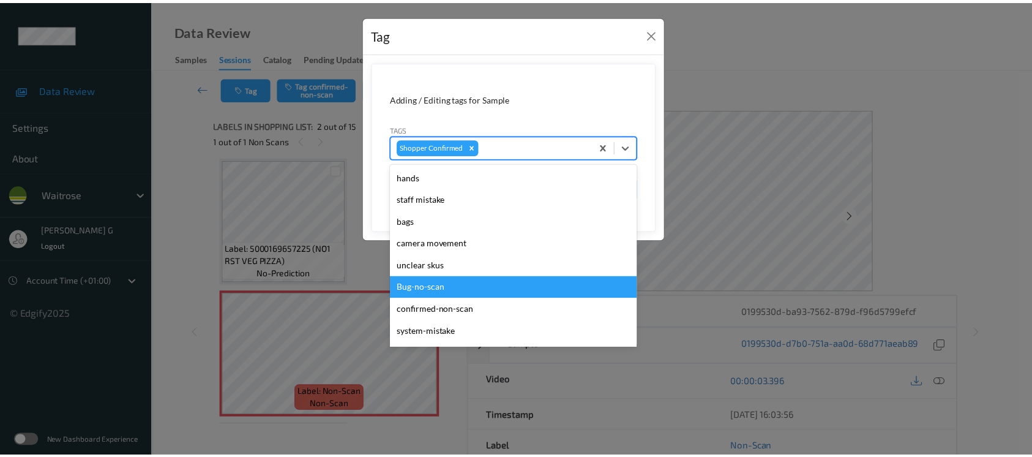
scroll to position [328, 0]
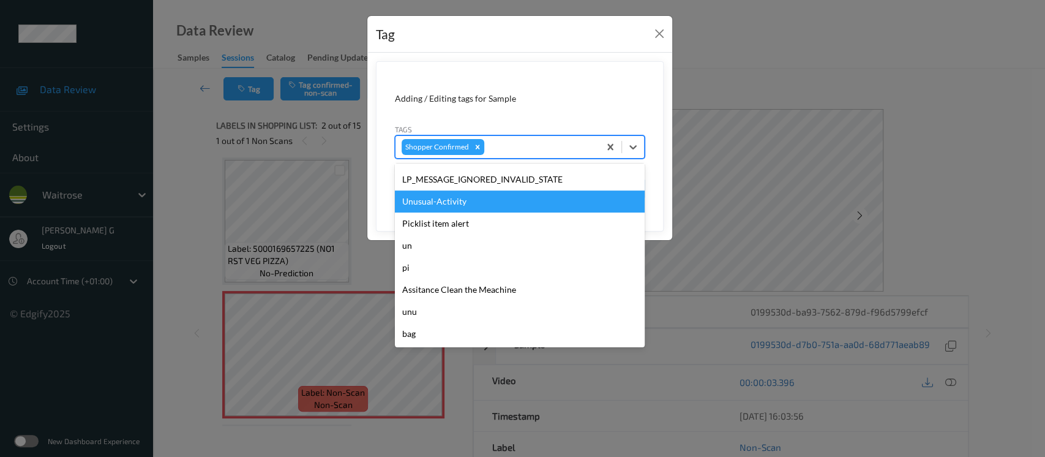
click at [451, 195] on div "Unusual-Activity" at bounding box center [520, 201] width 250 height 22
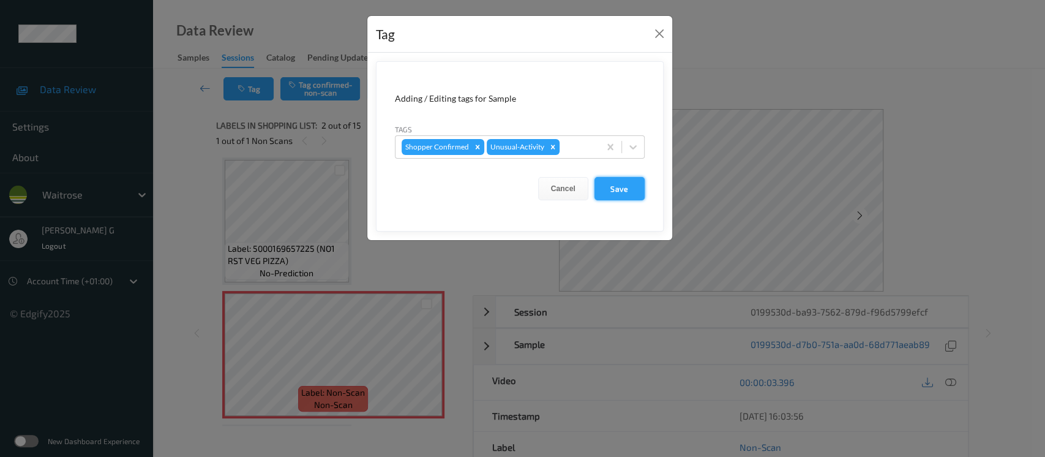
click at [610, 191] on button "Save" at bounding box center [619, 188] width 50 height 23
click at [754, 153] on div "Tag Adding / Editing tags for Sample Tags Shopper Confirmed Unusual-Activity Ca…" at bounding box center [522, 228] width 1045 height 457
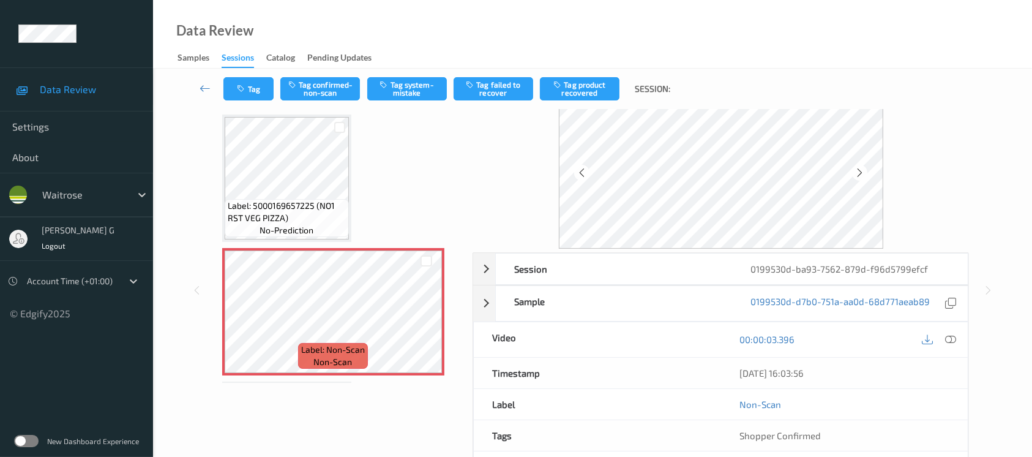
scroll to position [0, 0]
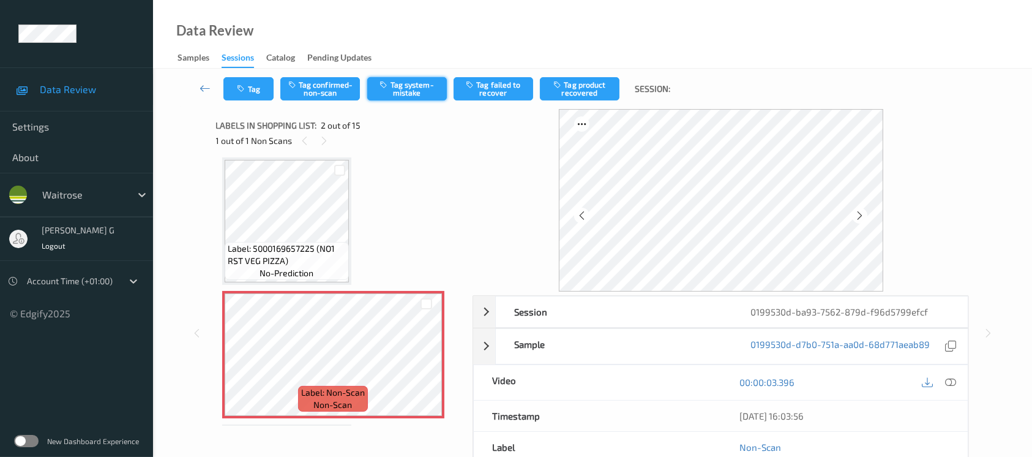
click at [395, 90] on button "Tag system-mistake" at bounding box center [407, 88] width 80 height 23
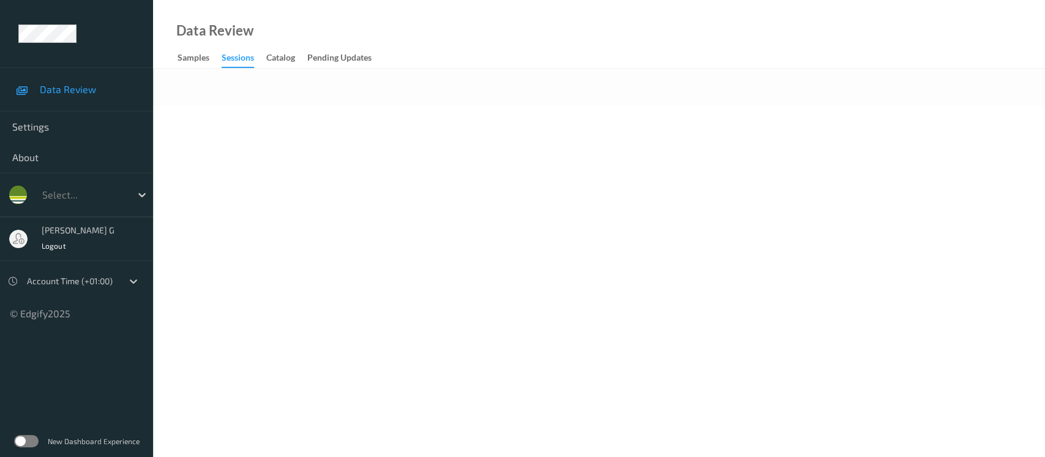
click at [405, 152] on body "Data Review Settings About Select... [PERSON_NAME] g Logout Account Time (+01:0…" at bounding box center [522, 228] width 1045 height 457
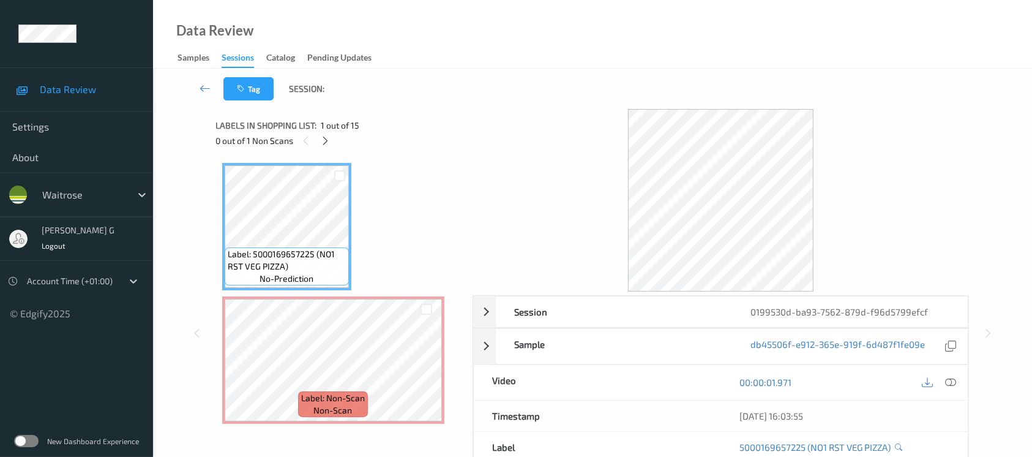
click at [408, 132] on div "Labels in shopping list: 1 out of 15" at bounding box center [340, 125] width 249 height 15
click at [328, 144] on icon at bounding box center [325, 140] width 10 height 11
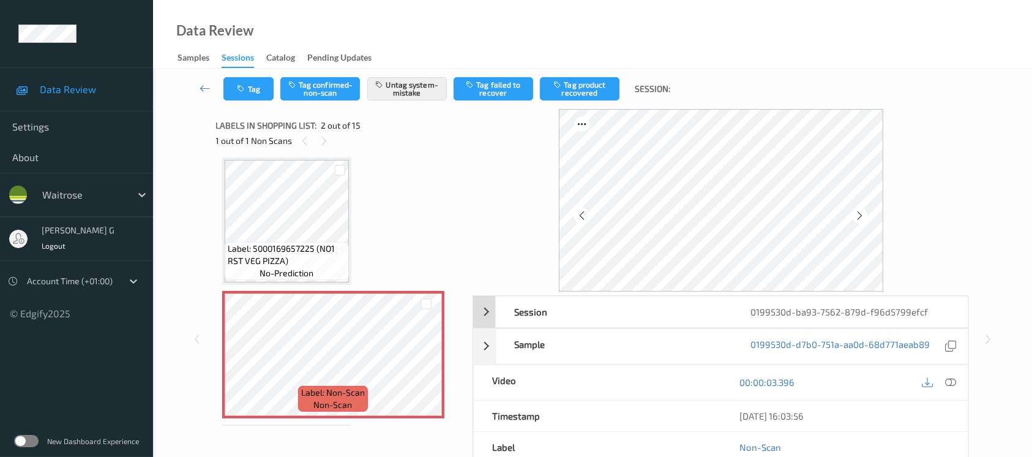
scroll to position [137, 0]
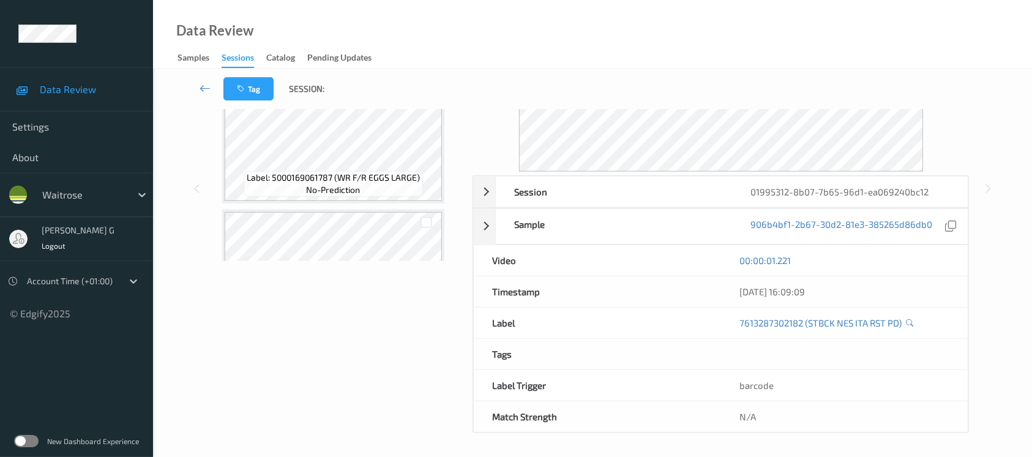
scroll to position [897, 0]
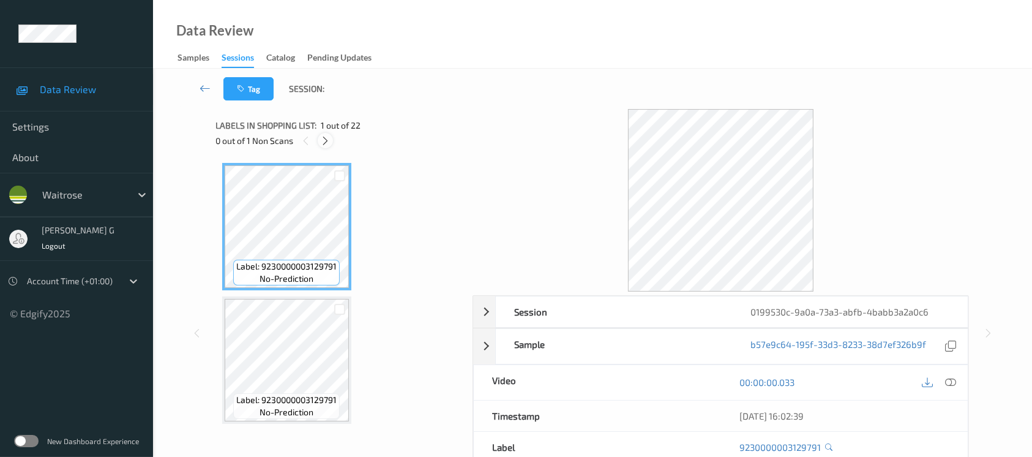
click at [324, 135] on icon at bounding box center [325, 140] width 10 height 11
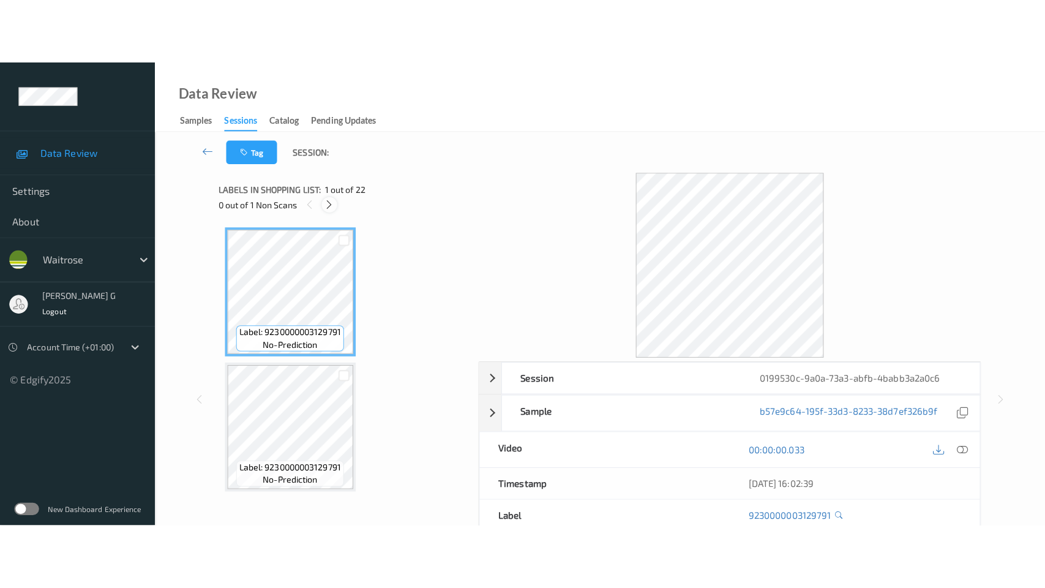
scroll to position [2531, 0]
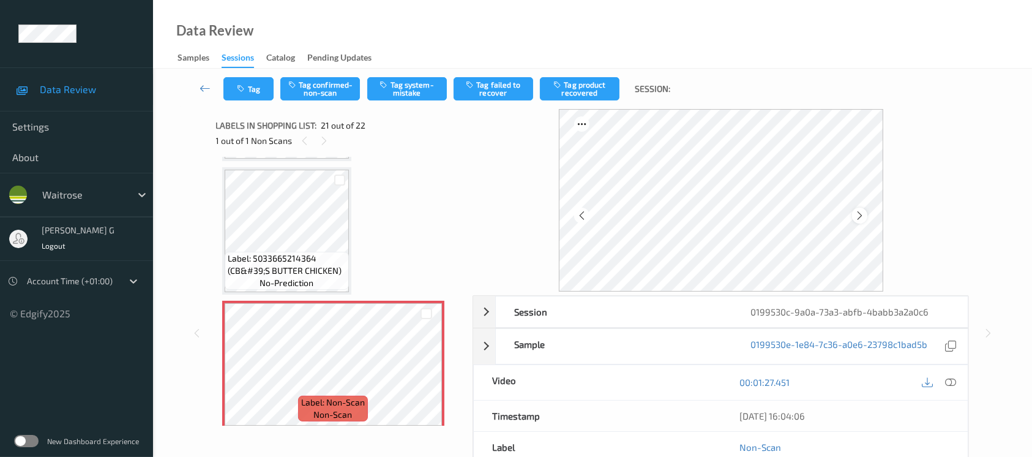
click at [858, 220] on icon at bounding box center [860, 215] width 10 height 11
click at [950, 381] on icon at bounding box center [950, 382] width 11 height 11
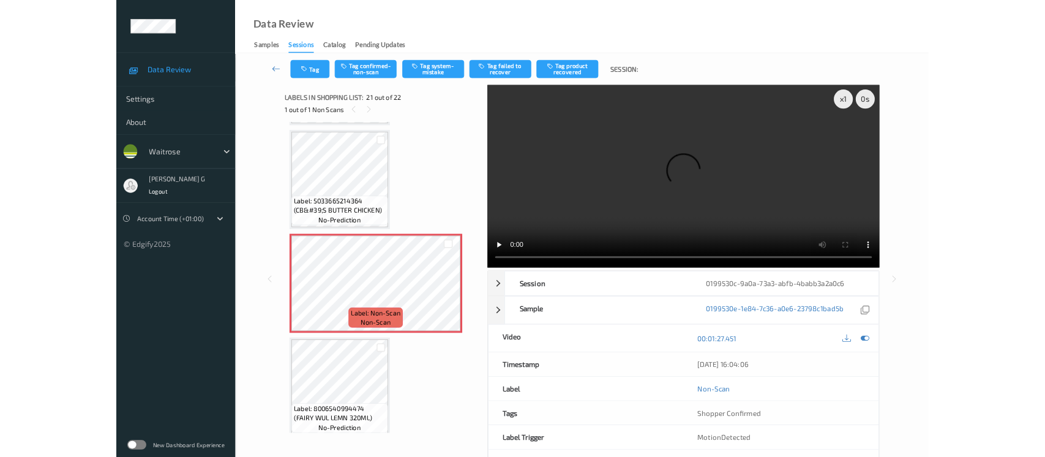
scroll to position [2530, 0]
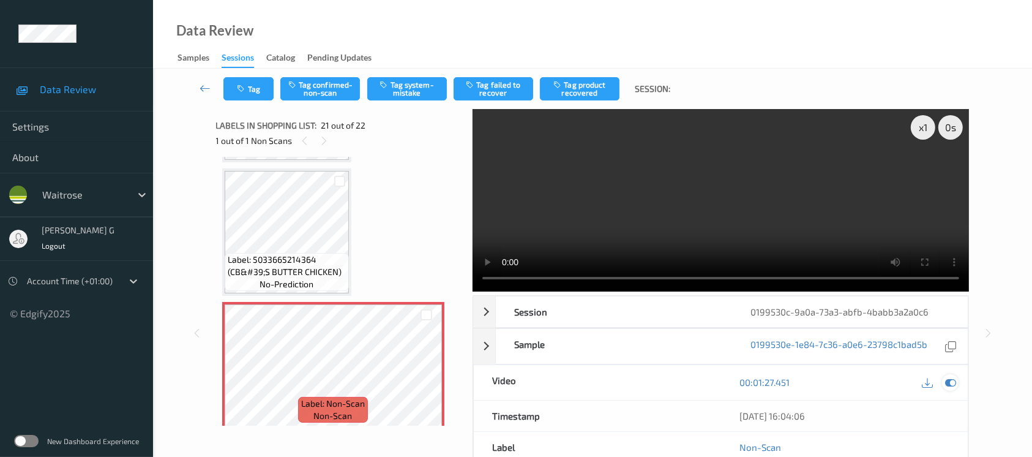
click at [949, 386] on icon at bounding box center [950, 382] width 11 height 11
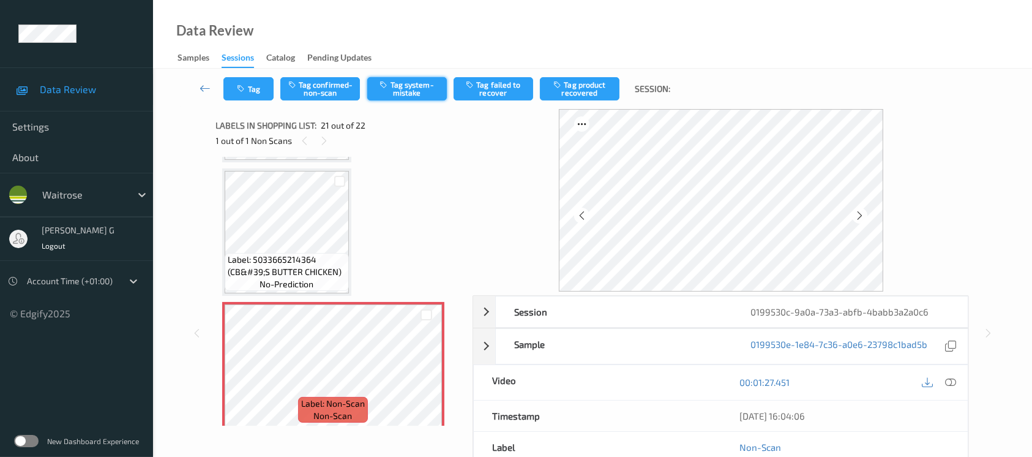
click at [408, 88] on button "Tag system-mistake" at bounding box center [407, 88] width 80 height 23
click at [250, 90] on button "Tag" at bounding box center [248, 88] width 50 height 23
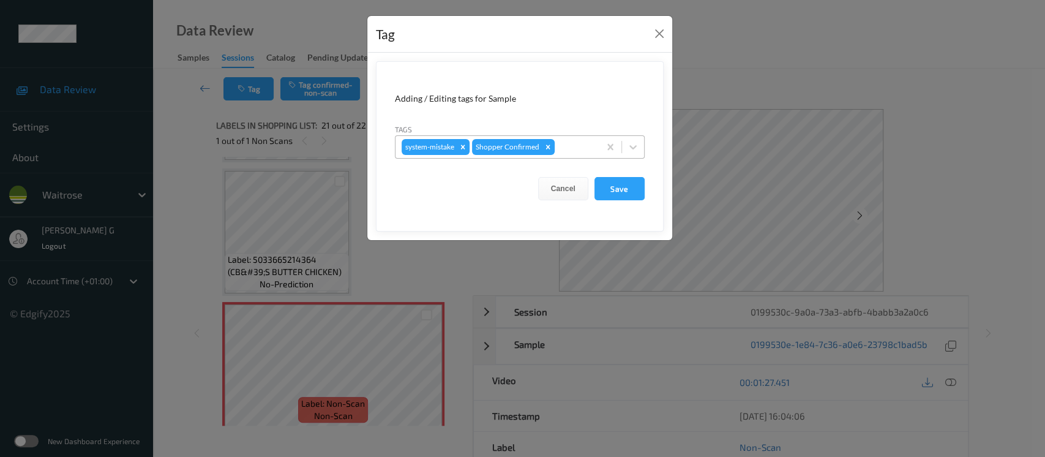
click at [581, 135] on div "system-mistake Shopper Confirmed" at bounding box center [520, 146] width 250 height 23
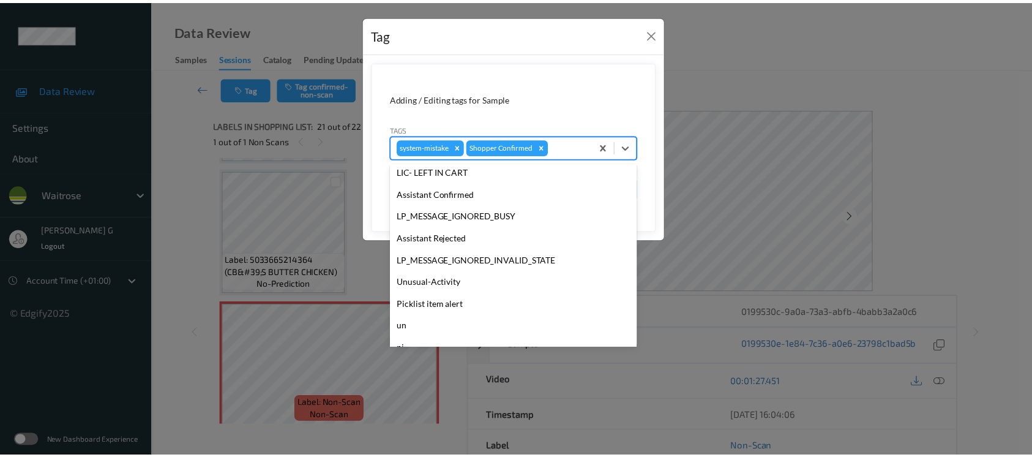
scroll to position [305, 0]
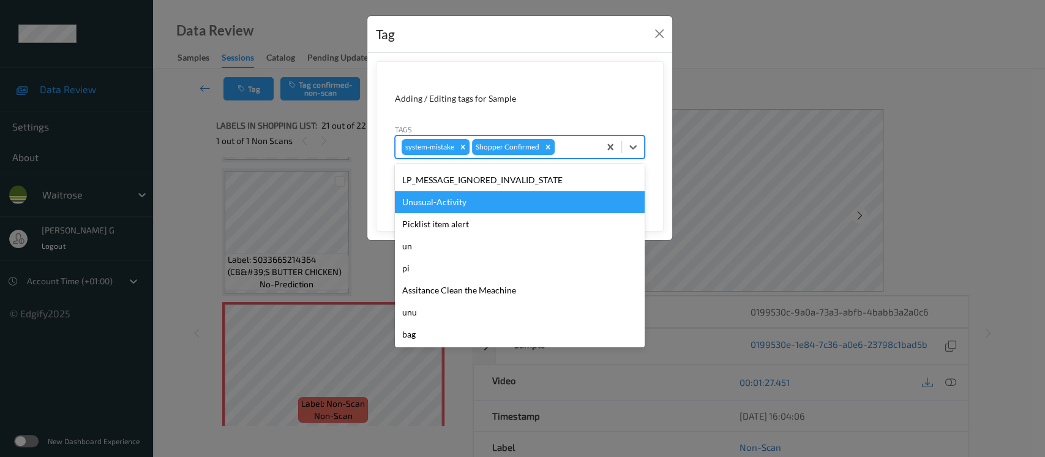
click at [454, 205] on div "Unusual-Activity" at bounding box center [520, 202] width 250 height 22
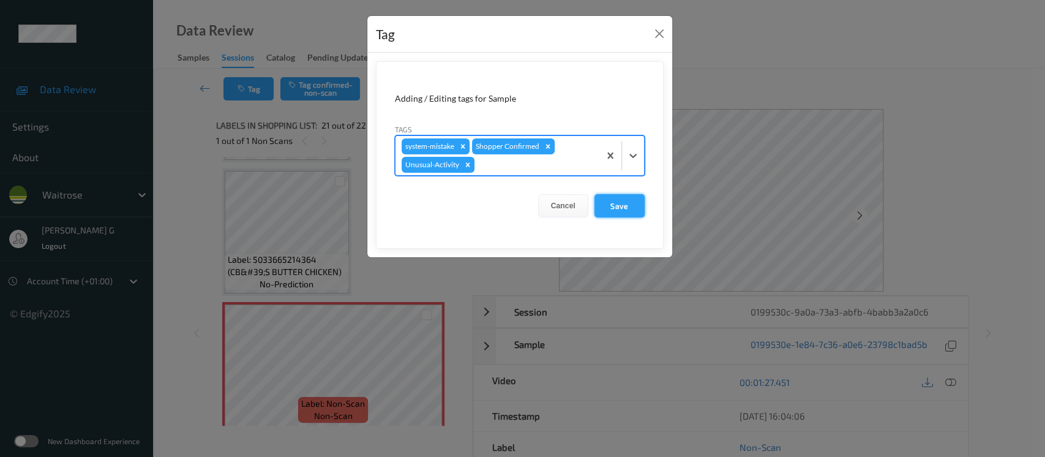
click at [615, 208] on button "Save" at bounding box center [619, 205] width 50 height 23
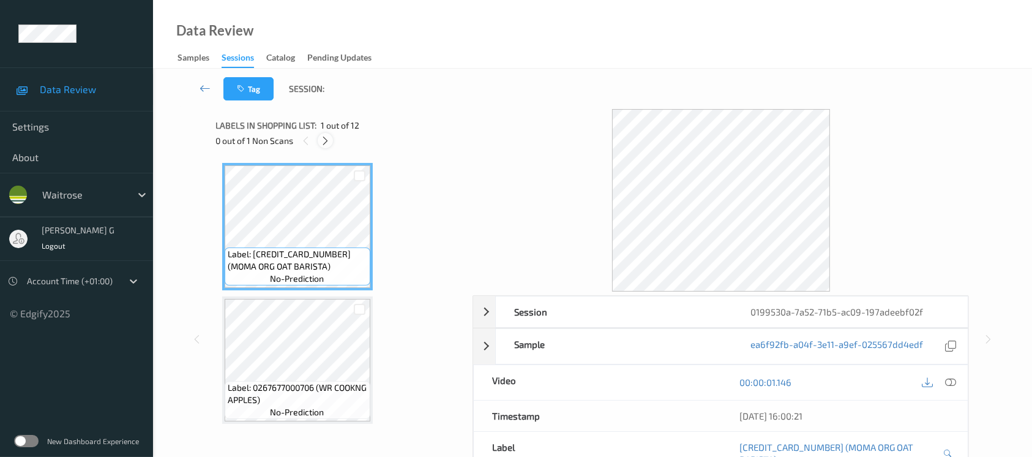
click at [321, 146] on div at bounding box center [325, 140] width 15 height 15
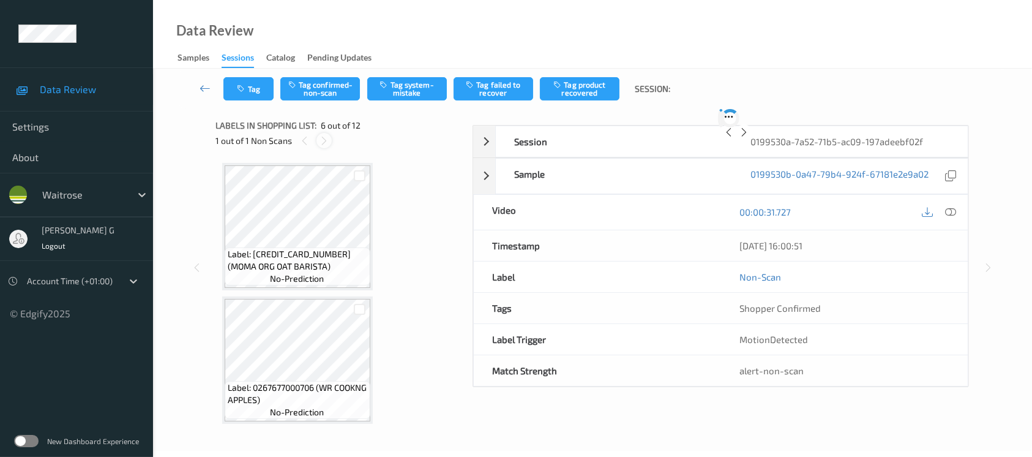
scroll to position [538, 0]
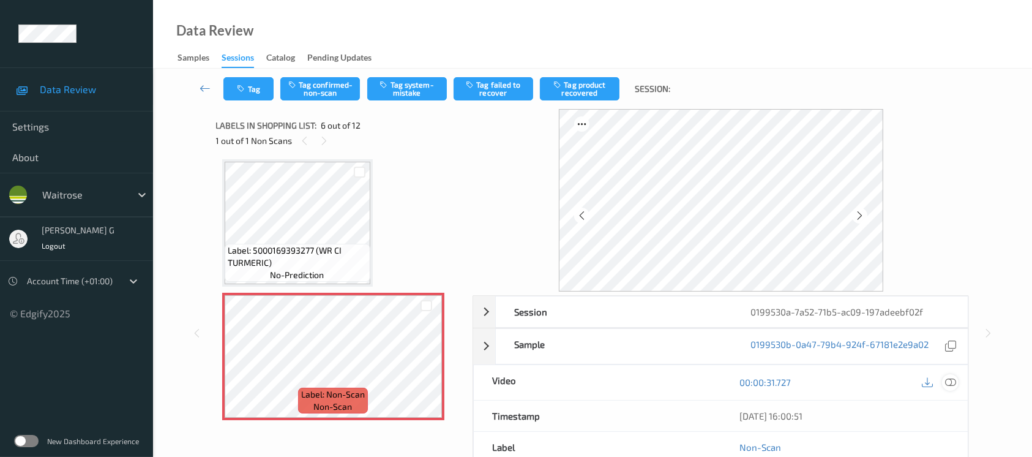
click at [953, 386] on icon at bounding box center [950, 382] width 11 height 11
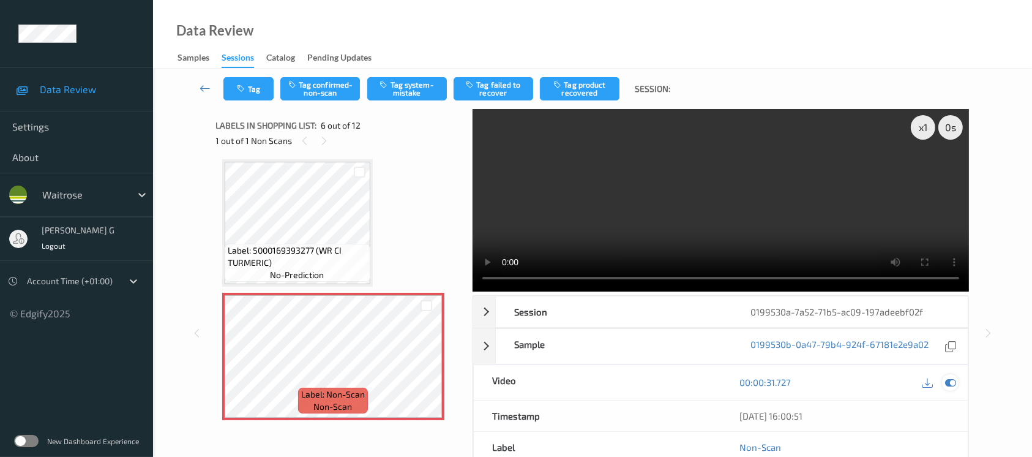
click at [953, 379] on icon at bounding box center [950, 382] width 11 height 11
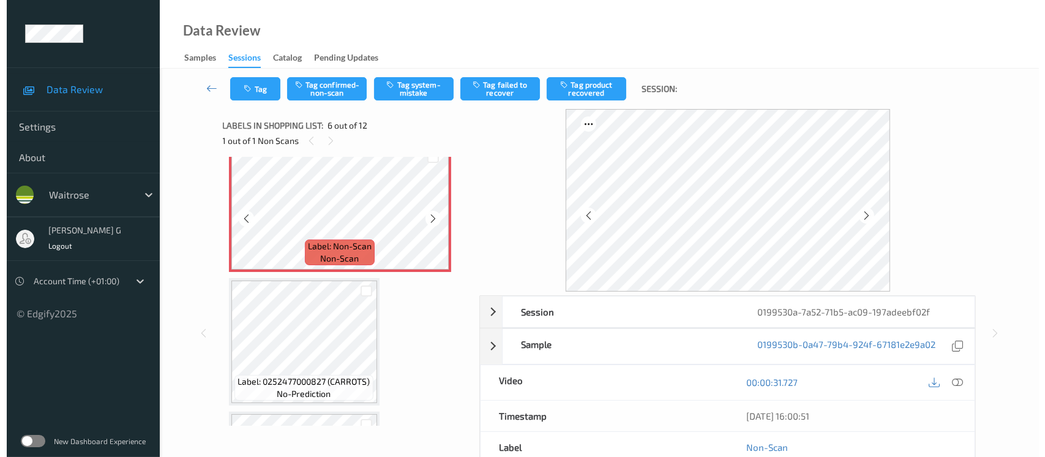
scroll to position [700, 0]
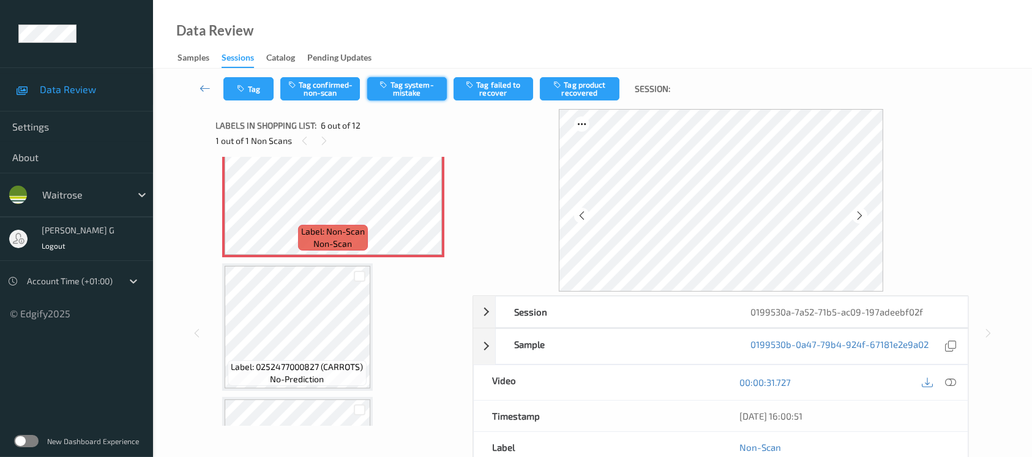
click at [402, 91] on button "Tag system-mistake" at bounding box center [407, 88] width 80 height 23
click at [239, 91] on icon "button" at bounding box center [243, 88] width 10 height 9
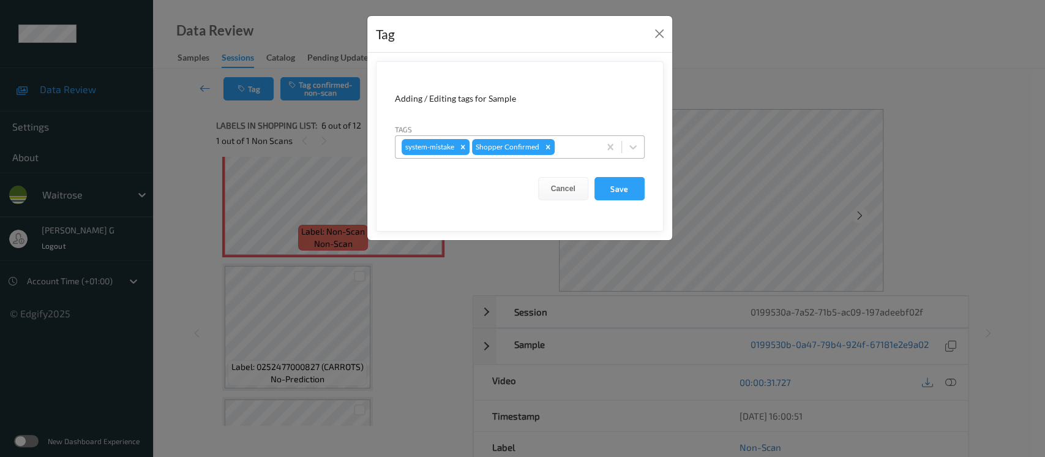
click at [565, 148] on div at bounding box center [575, 147] width 36 height 15
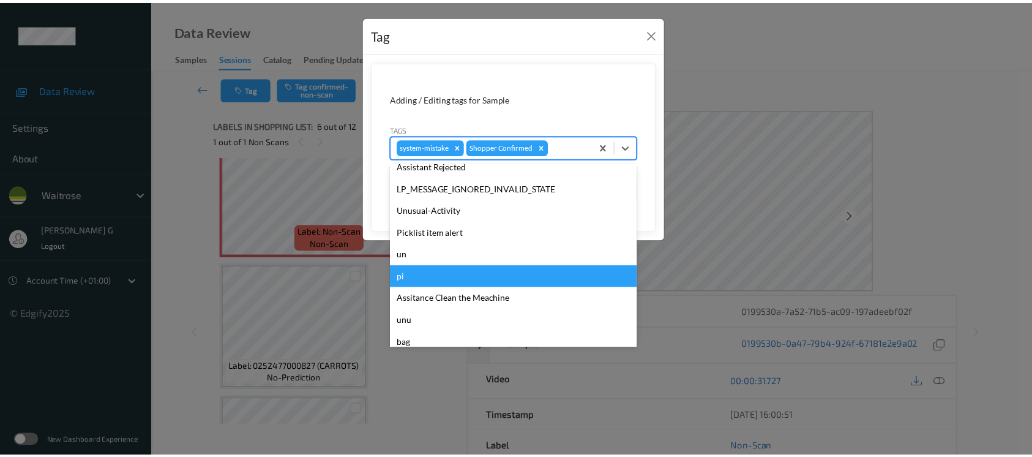
scroll to position [305, 0]
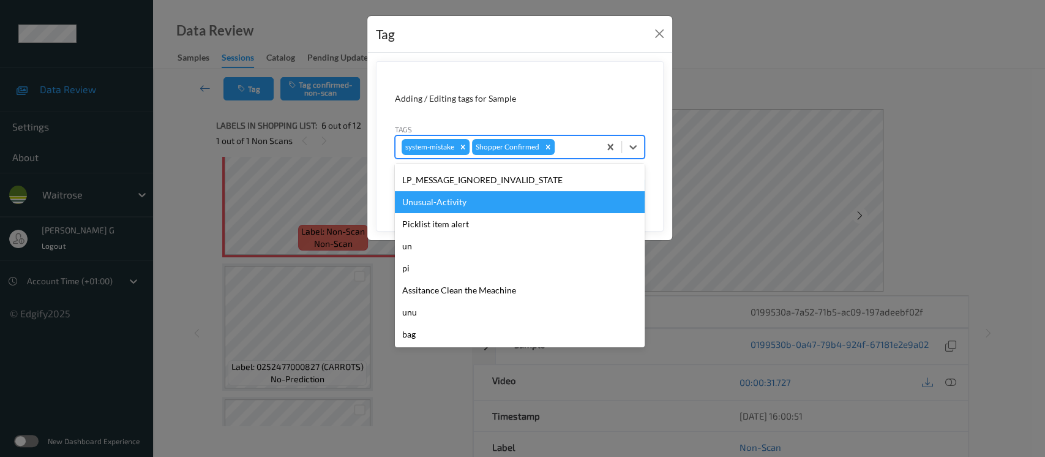
click at [431, 200] on div "Unusual-Activity" at bounding box center [520, 202] width 250 height 22
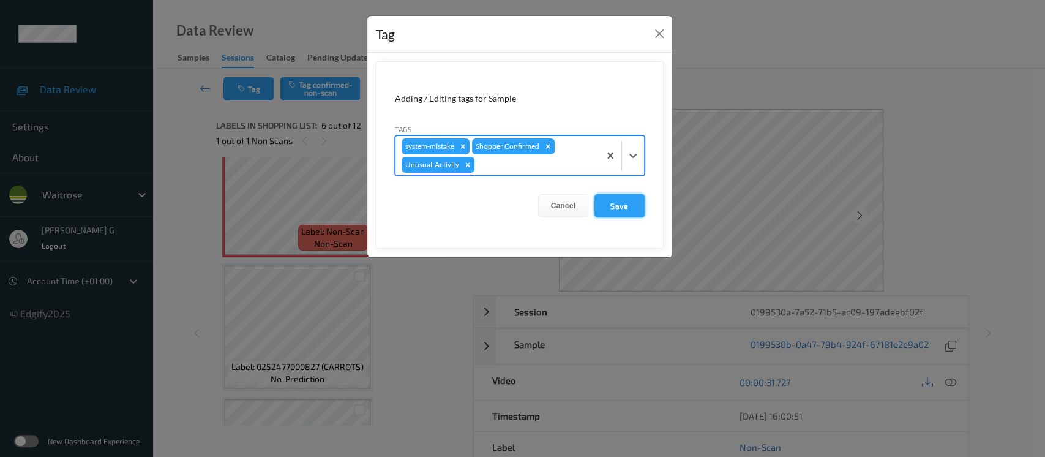
click at [626, 205] on button "Save" at bounding box center [619, 205] width 50 height 23
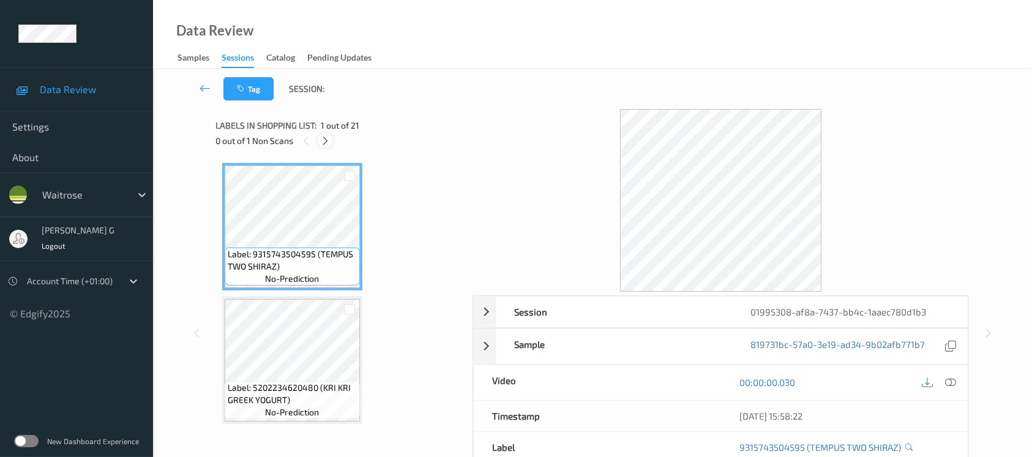
click at [329, 145] on icon at bounding box center [325, 140] width 10 height 11
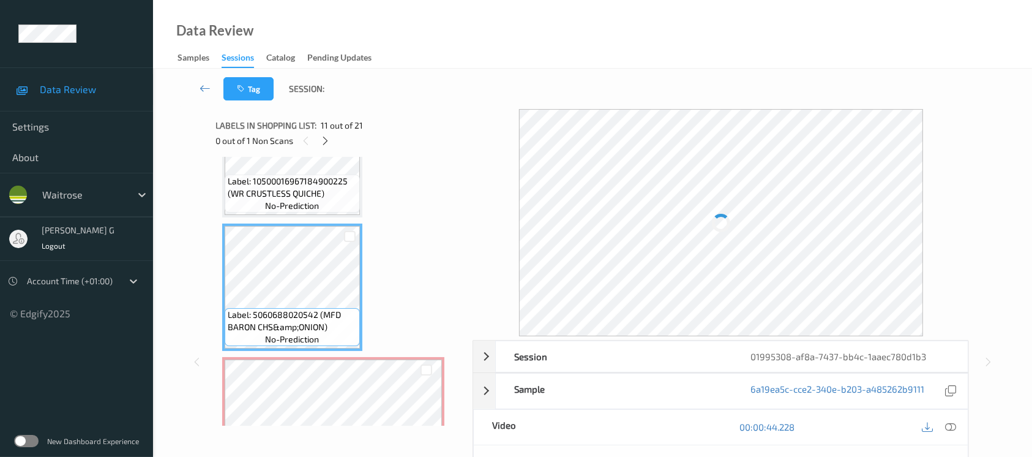
scroll to position [1335, 0]
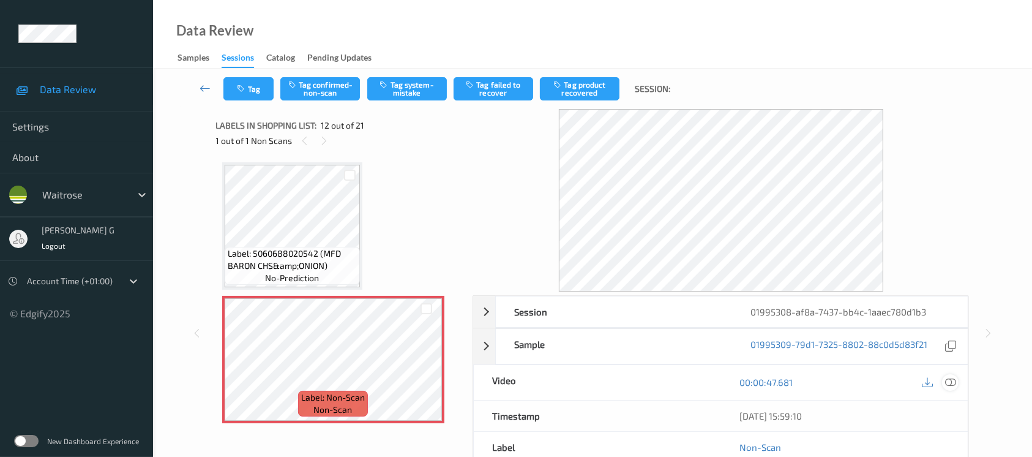
click at [942, 384] on div at bounding box center [950, 382] width 17 height 17
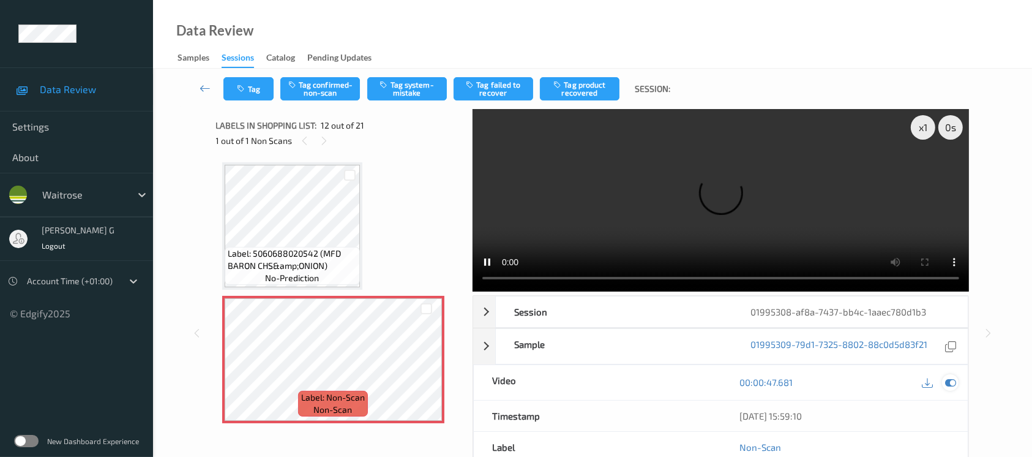
click at [955, 384] on icon at bounding box center [950, 382] width 11 height 11
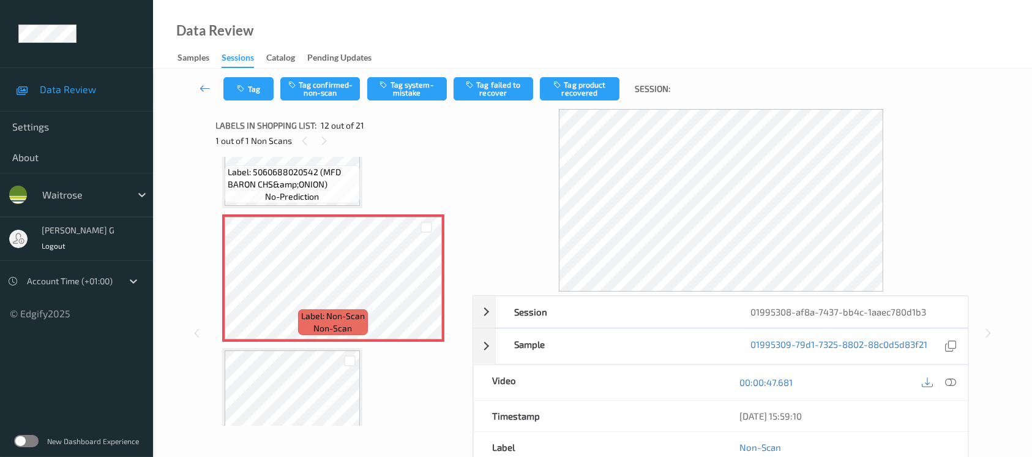
scroll to position [1499, 0]
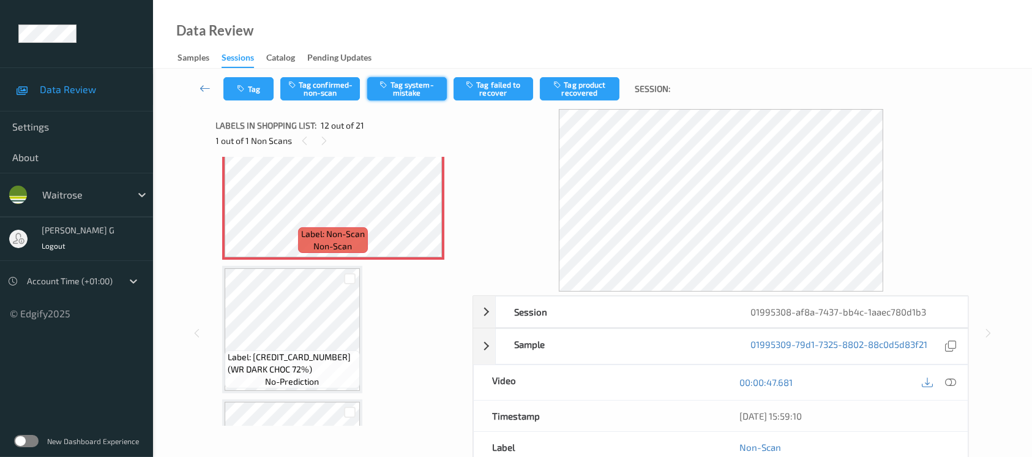
click at [421, 89] on button "Tag system-mistake" at bounding box center [407, 88] width 80 height 23
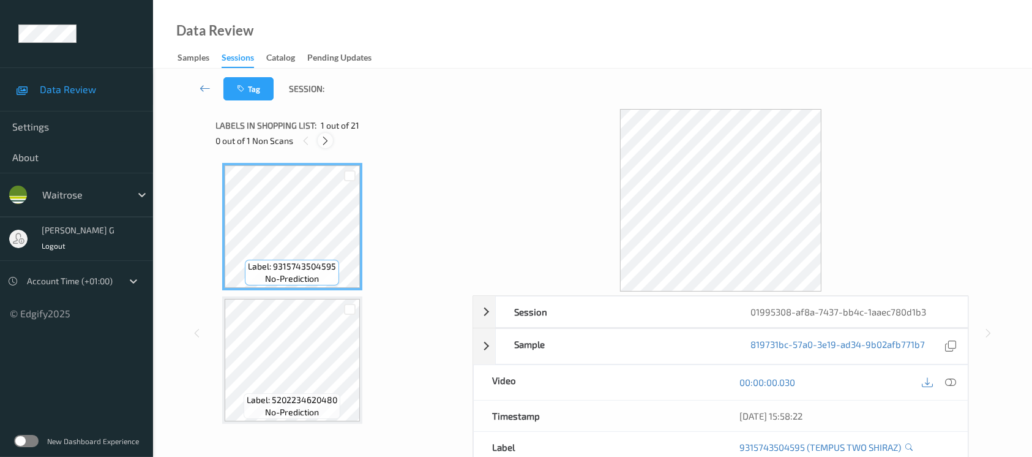
click at [323, 140] on icon at bounding box center [325, 140] width 10 height 11
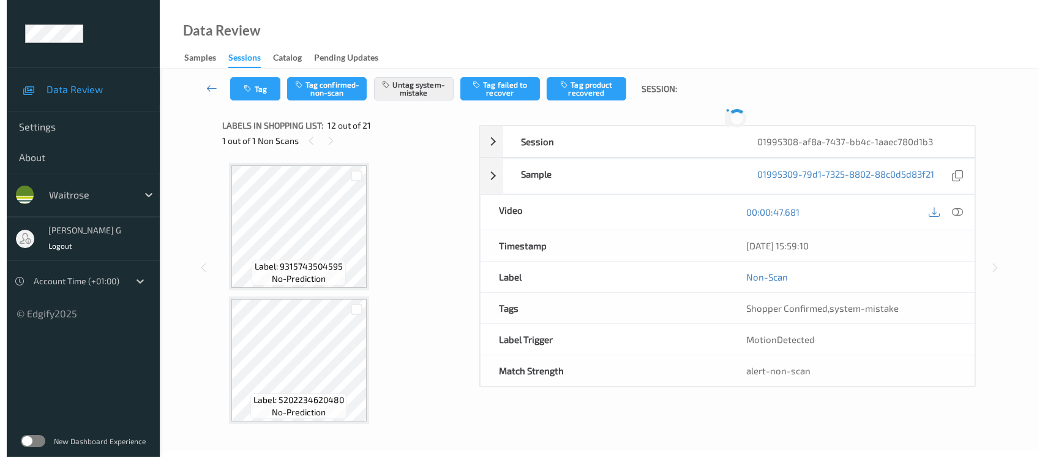
scroll to position [1335, 0]
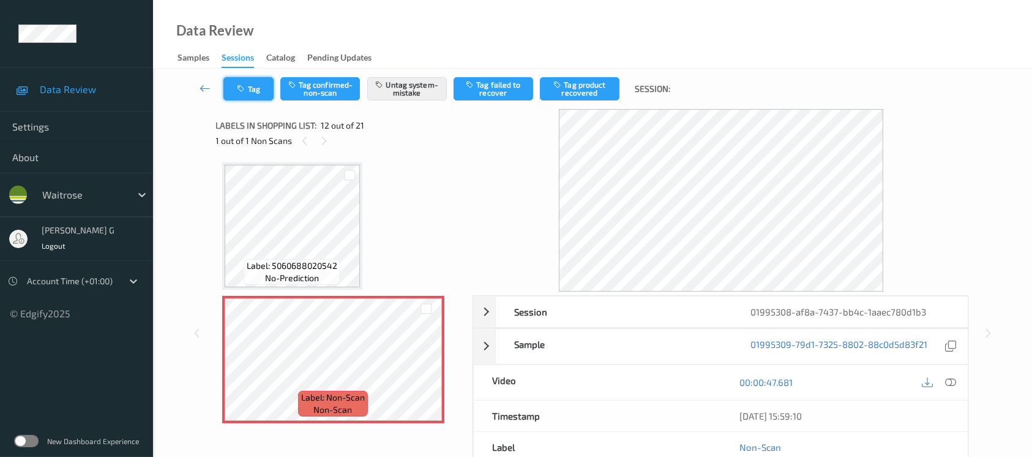
click at [241, 92] on icon "button" at bounding box center [243, 88] width 10 height 9
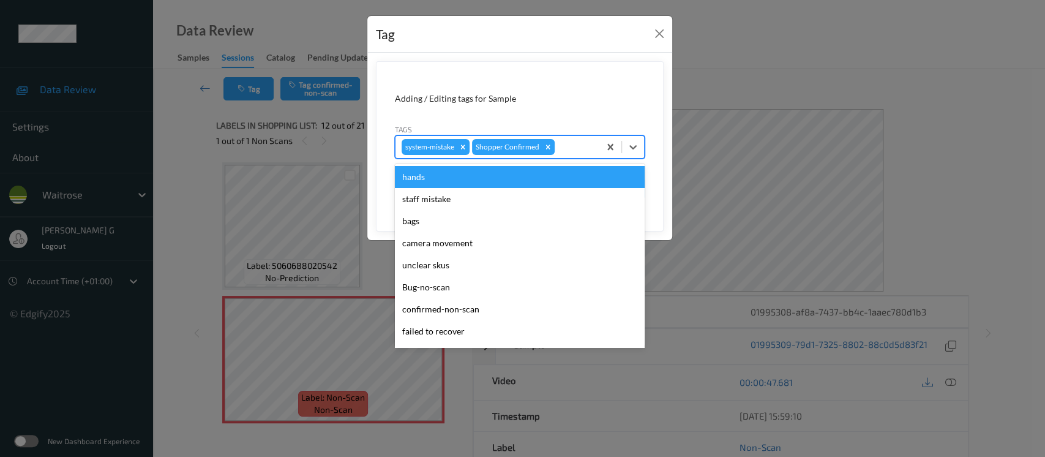
click at [577, 148] on div at bounding box center [575, 147] width 36 height 15
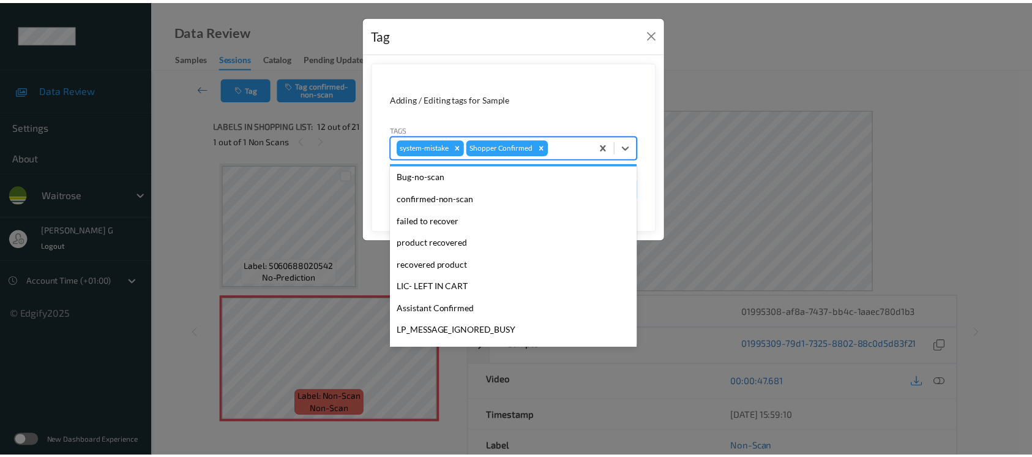
scroll to position [305, 0]
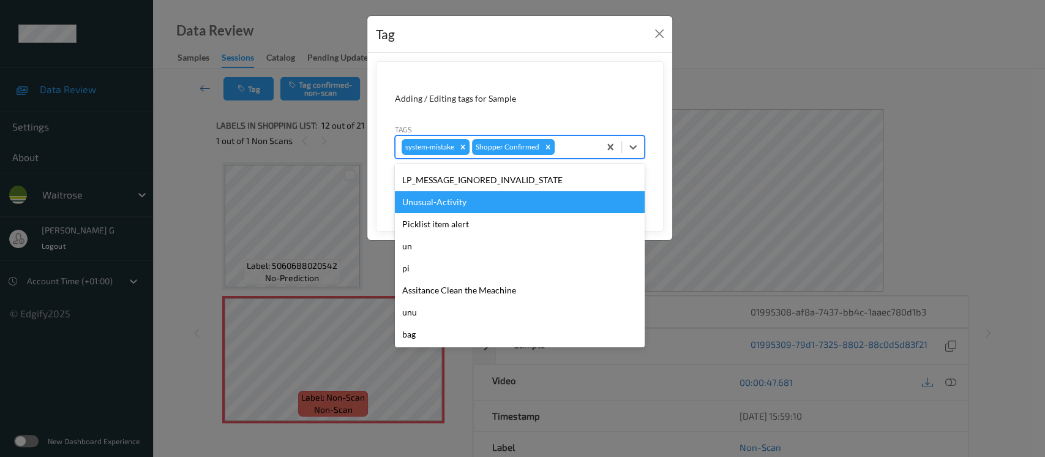
click at [443, 204] on div "Unusual-Activity" at bounding box center [520, 202] width 250 height 22
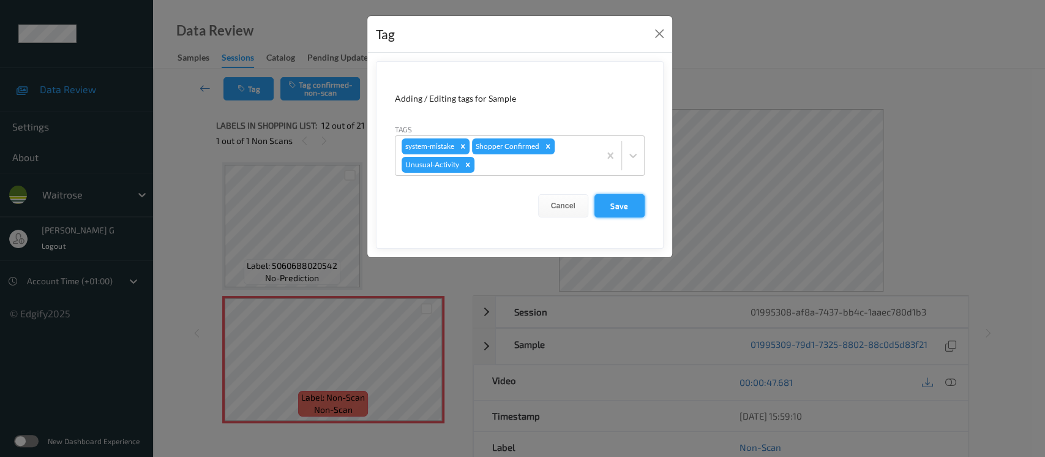
click at [617, 207] on button "Save" at bounding box center [619, 205] width 50 height 23
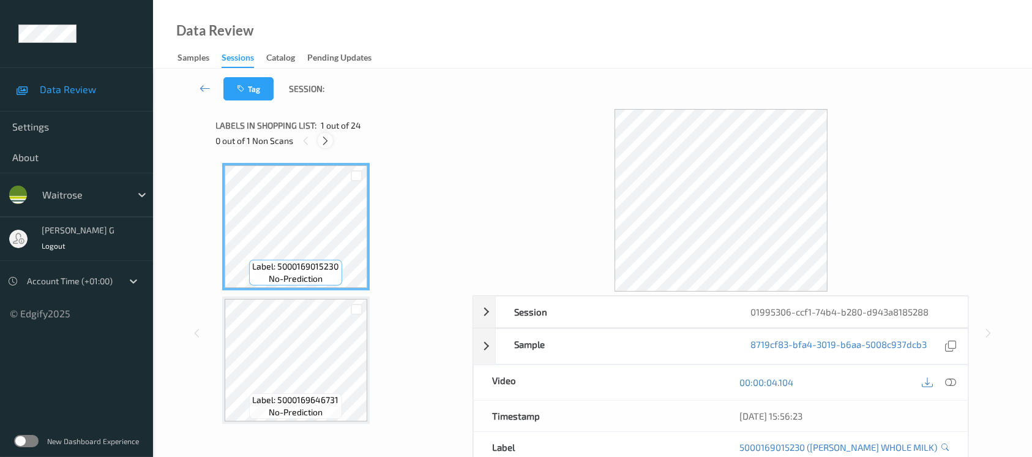
click at [326, 143] on icon at bounding box center [325, 140] width 10 height 11
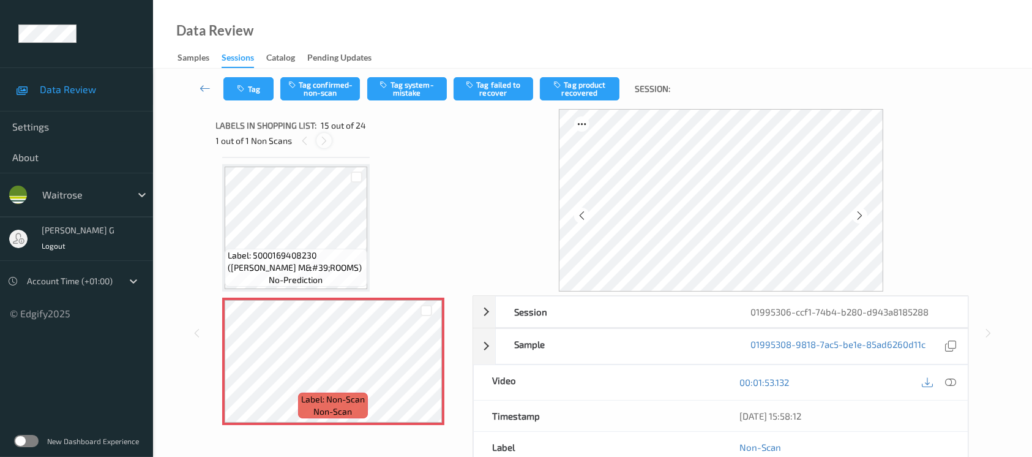
click at [323, 140] on icon at bounding box center [324, 140] width 10 height 11
click at [859, 214] on icon at bounding box center [860, 215] width 10 height 11
click at [861, 219] on icon at bounding box center [860, 215] width 10 height 11
click at [951, 380] on icon at bounding box center [950, 382] width 11 height 11
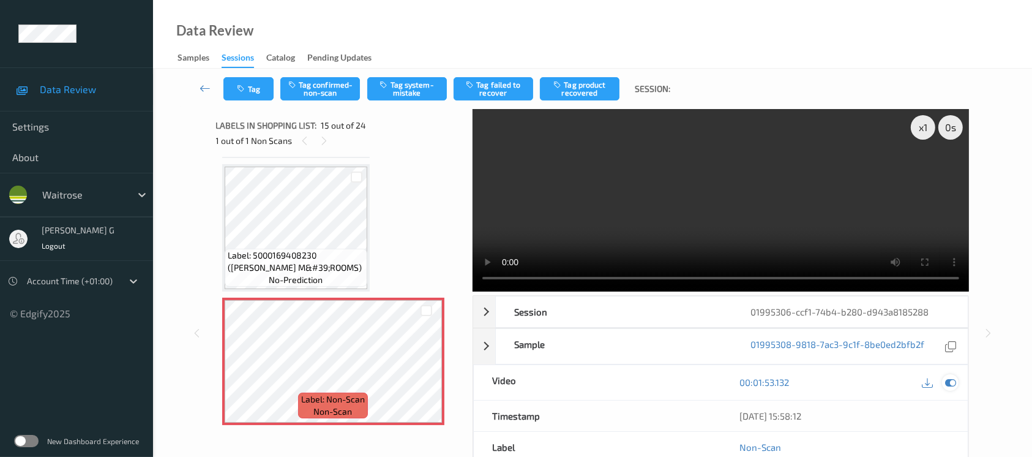
click at [951, 388] on div at bounding box center [950, 382] width 17 height 17
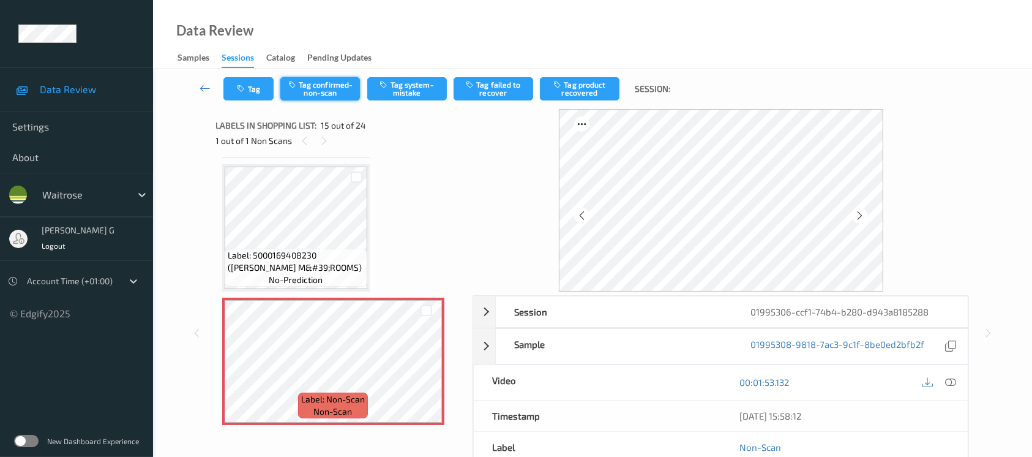
click at [337, 83] on button "Tag confirmed-non-scan" at bounding box center [320, 88] width 80 height 23
click at [589, 86] on button "Tag product recovered" at bounding box center [580, 88] width 80 height 23
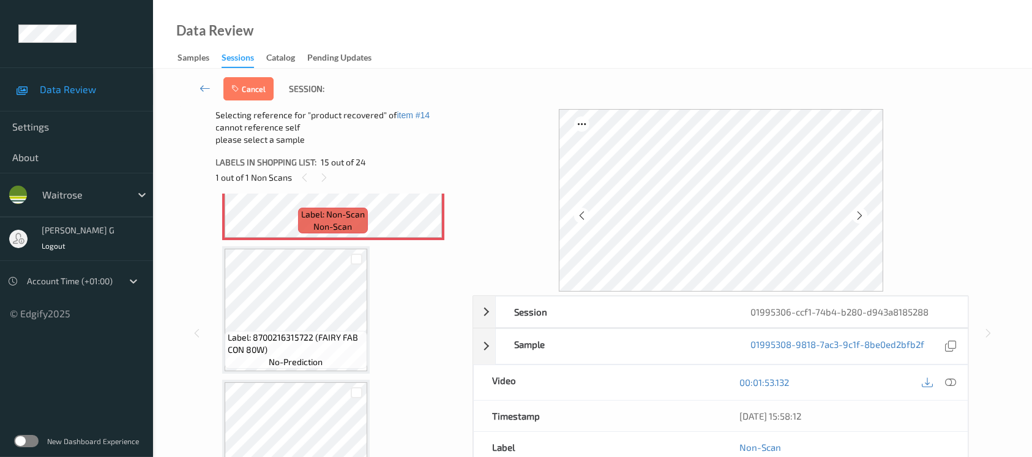
scroll to position [1979, 0]
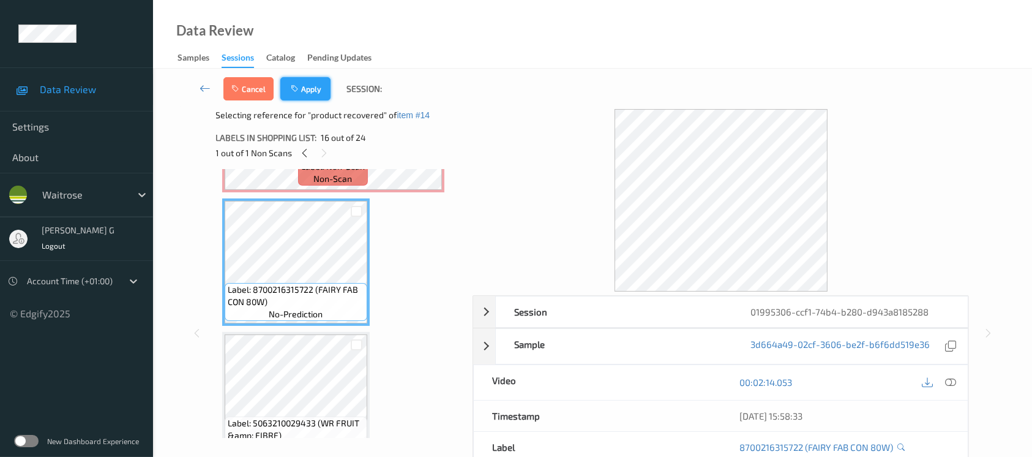
click at [310, 81] on button "Apply" at bounding box center [305, 88] width 50 height 23
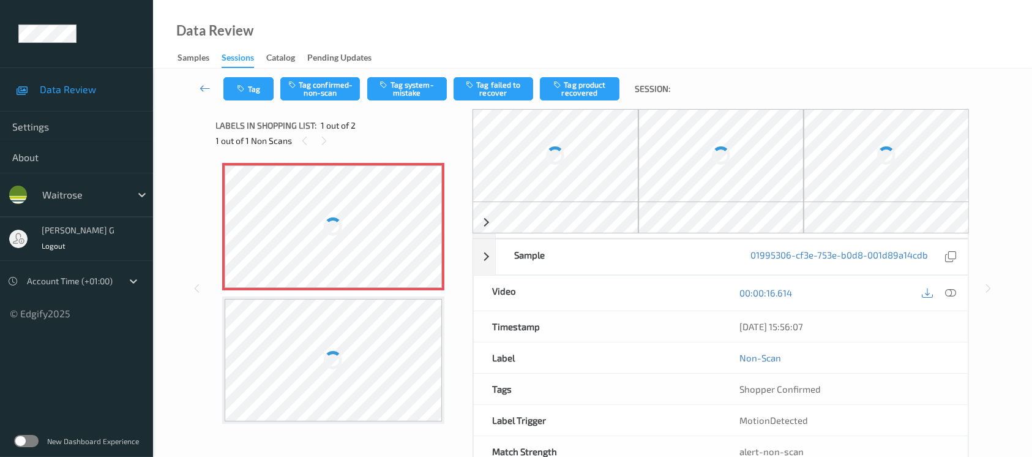
click at [622, 135] on div at bounding box center [555, 155] width 165 height 93
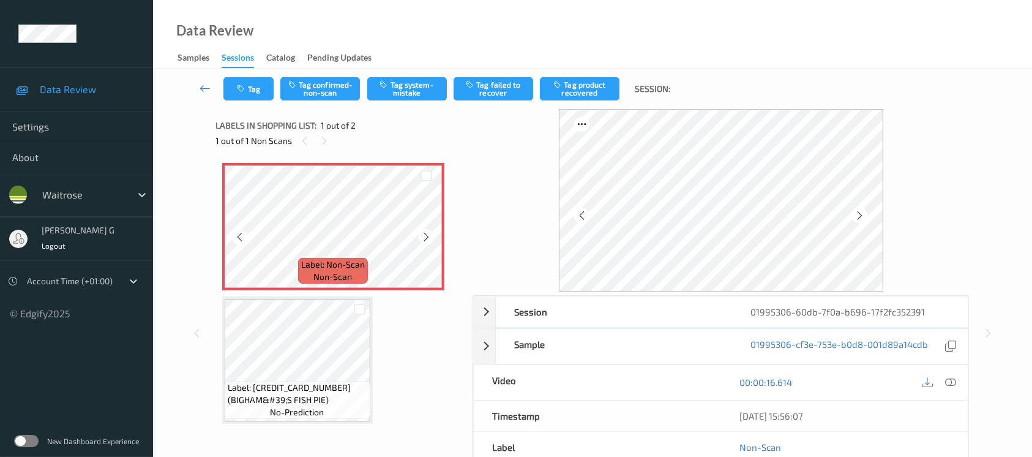
scroll to position [3, 0]
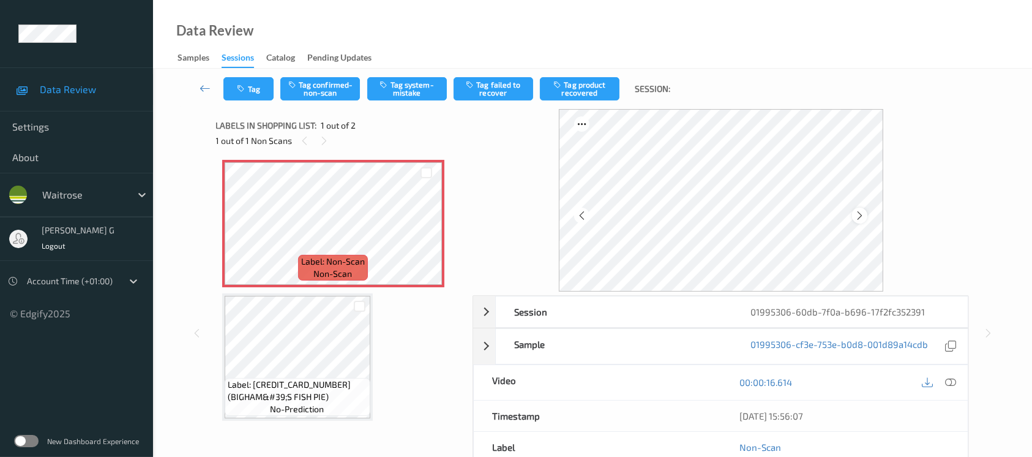
click at [862, 213] on icon at bounding box center [860, 215] width 10 height 11
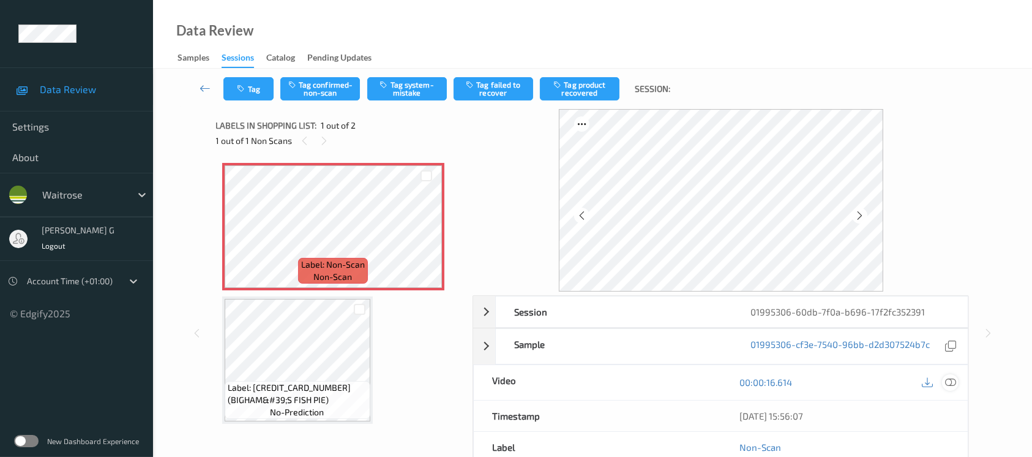
click at [951, 381] on icon at bounding box center [950, 382] width 11 height 11
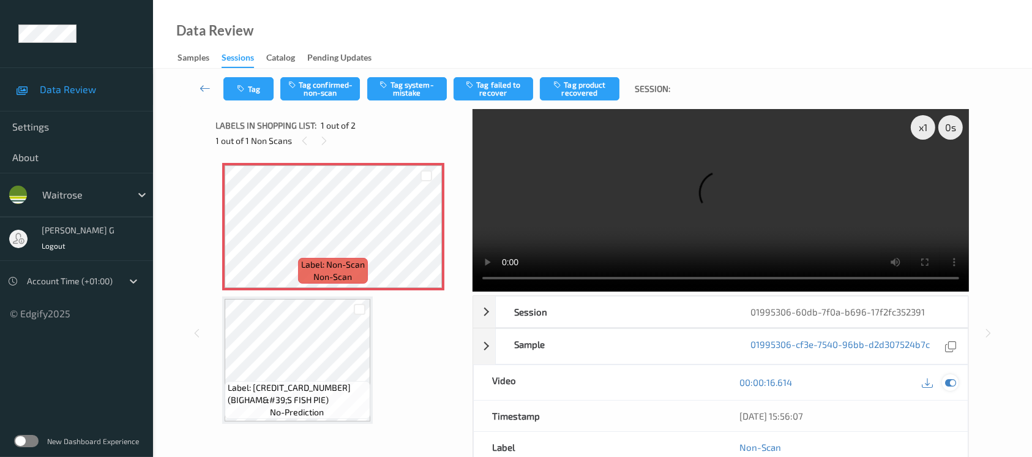
click at [952, 375] on div at bounding box center [950, 382] width 17 height 17
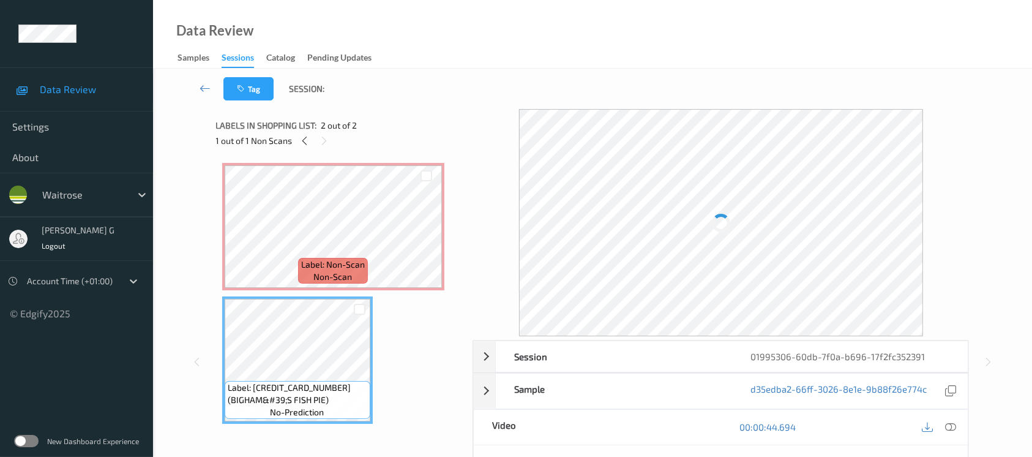
scroll to position [3, 0]
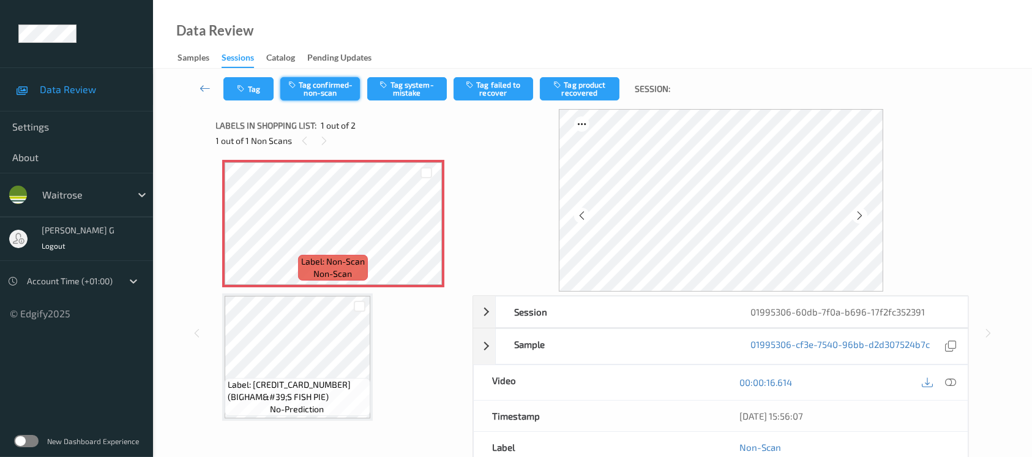
click at [331, 88] on button "Tag confirmed-non-scan" at bounding box center [320, 88] width 80 height 23
click at [579, 88] on button "Tag product recovered" at bounding box center [580, 88] width 80 height 23
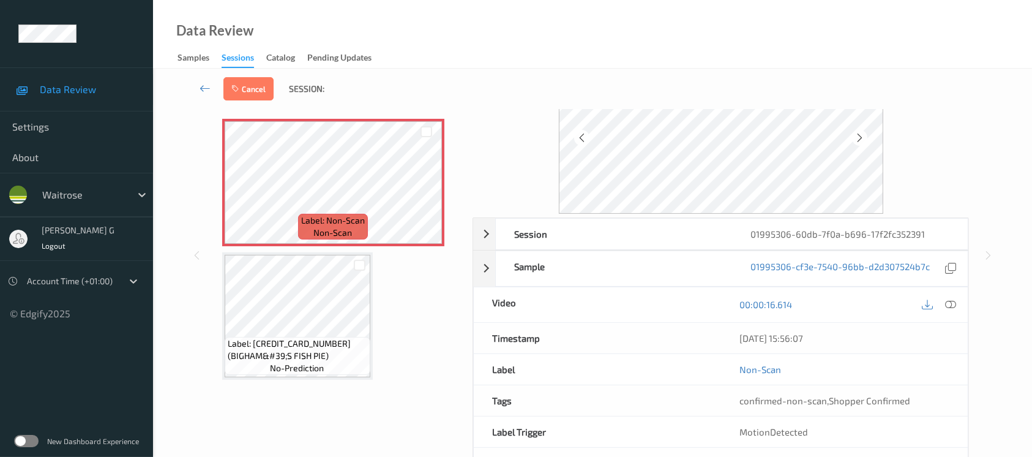
scroll to position [124, 0]
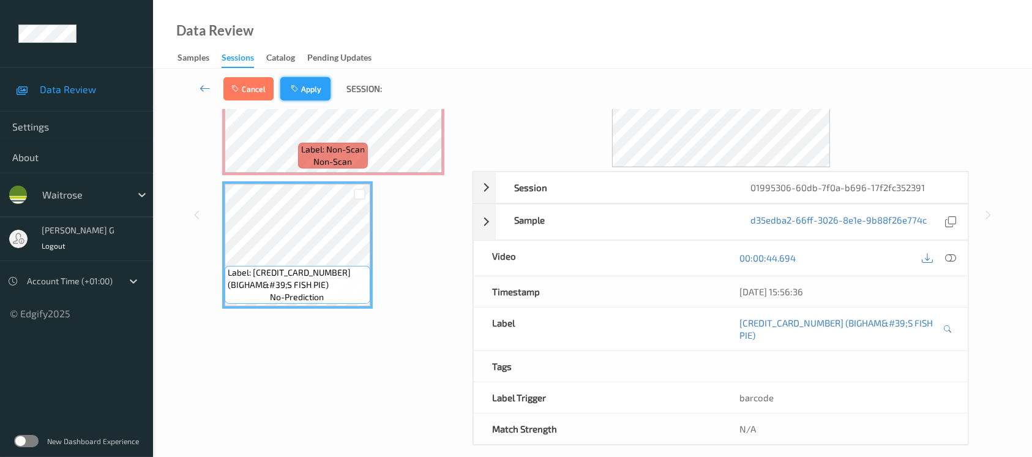
click at [302, 87] on button "Apply" at bounding box center [305, 88] width 50 height 23
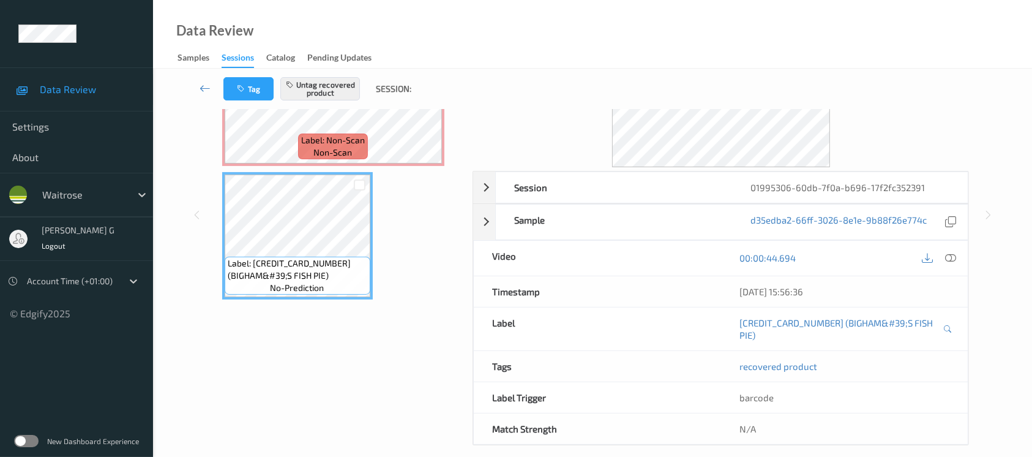
scroll to position [43, 0]
